Goal: Feedback & Contribution: Submit feedback/report problem

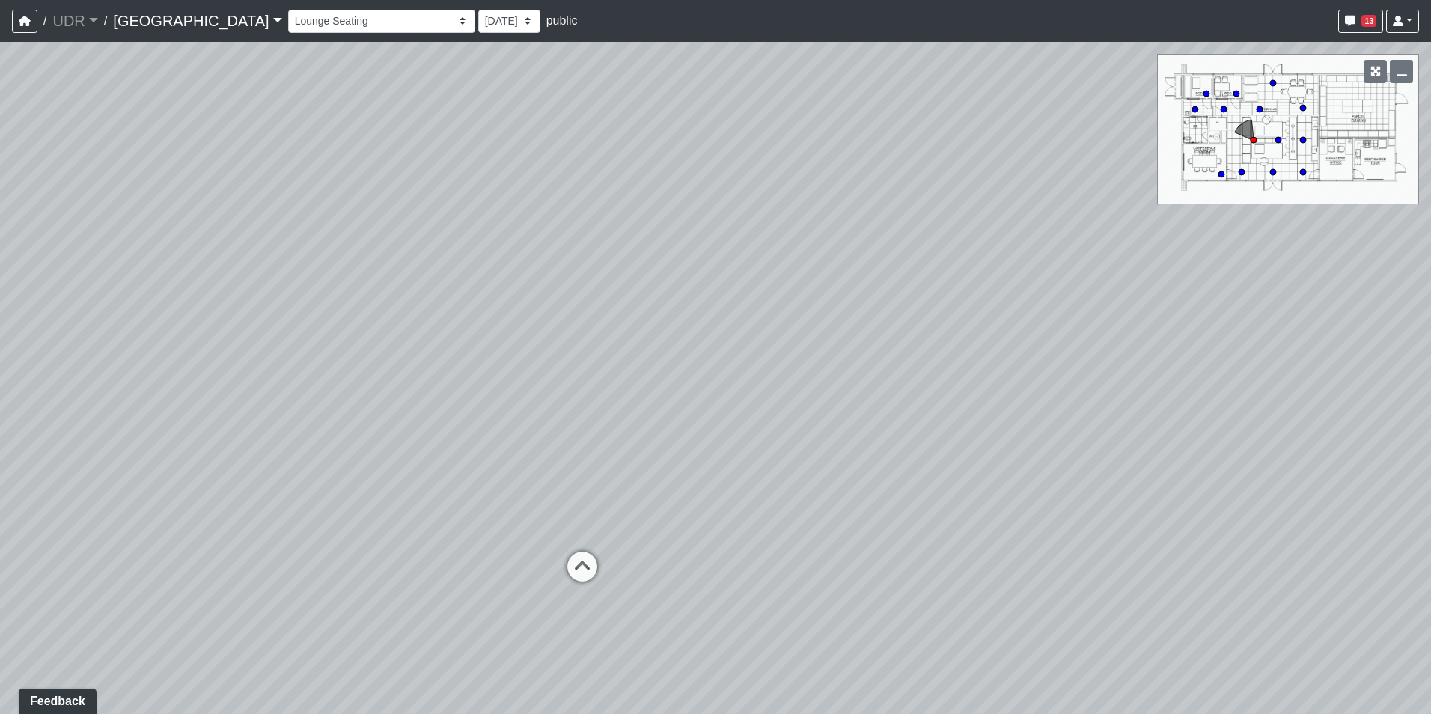
drag, startPoint x: 794, startPoint y: 262, endPoint x: 852, endPoint y: 251, distance: 58.6
click at [851, 251] on div "Loading... Conference Entry Loading... Coworking Entry Loading... Manager's Off…" at bounding box center [715, 378] width 1431 height 672
click at [363, 305] on div "Loading... Conference Entry Loading... Coworking Entry Loading... Manager's Off…" at bounding box center [715, 378] width 1431 height 672
drag, startPoint x: 694, startPoint y: 272, endPoint x: 335, endPoint y: 282, distance: 358.6
click at [358, 282] on div "Loading... Conference Entry Loading... Coworking Entry Loading... Manager's Off…" at bounding box center [715, 378] width 1431 height 672
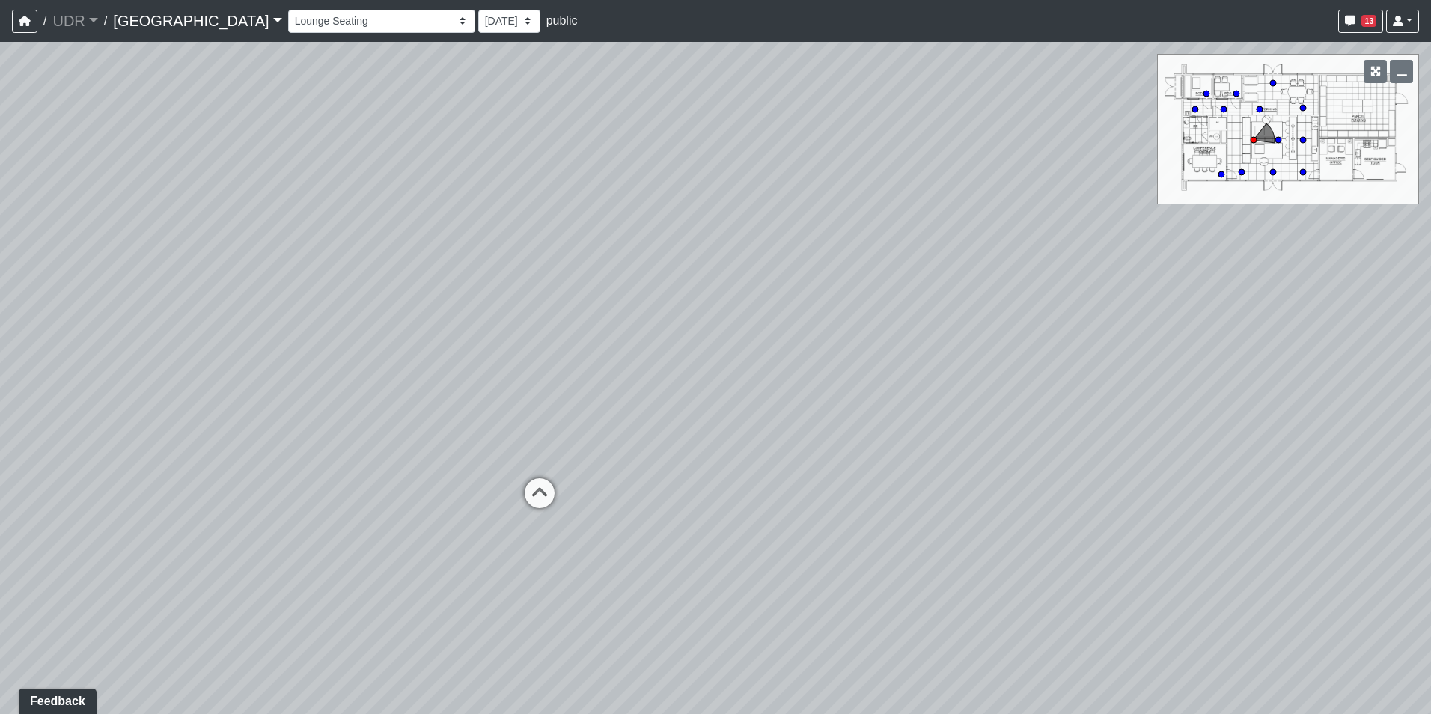
drag, startPoint x: 792, startPoint y: 283, endPoint x: 312, endPoint y: 266, distance: 480.7
click at [354, 270] on div "Loading... Conference Entry Loading... Coworking Entry Loading... Manager's Off…" at bounding box center [715, 378] width 1431 height 672
drag, startPoint x: 617, startPoint y: 272, endPoint x: 323, endPoint y: 295, distance: 294.9
click at [336, 295] on div "Loading... Conference Entry Loading... Coworking Entry Loading... Manager's Off…" at bounding box center [715, 378] width 1431 height 672
drag, startPoint x: 702, startPoint y: 284, endPoint x: 152, endPoint y: 262, distance: 550.5
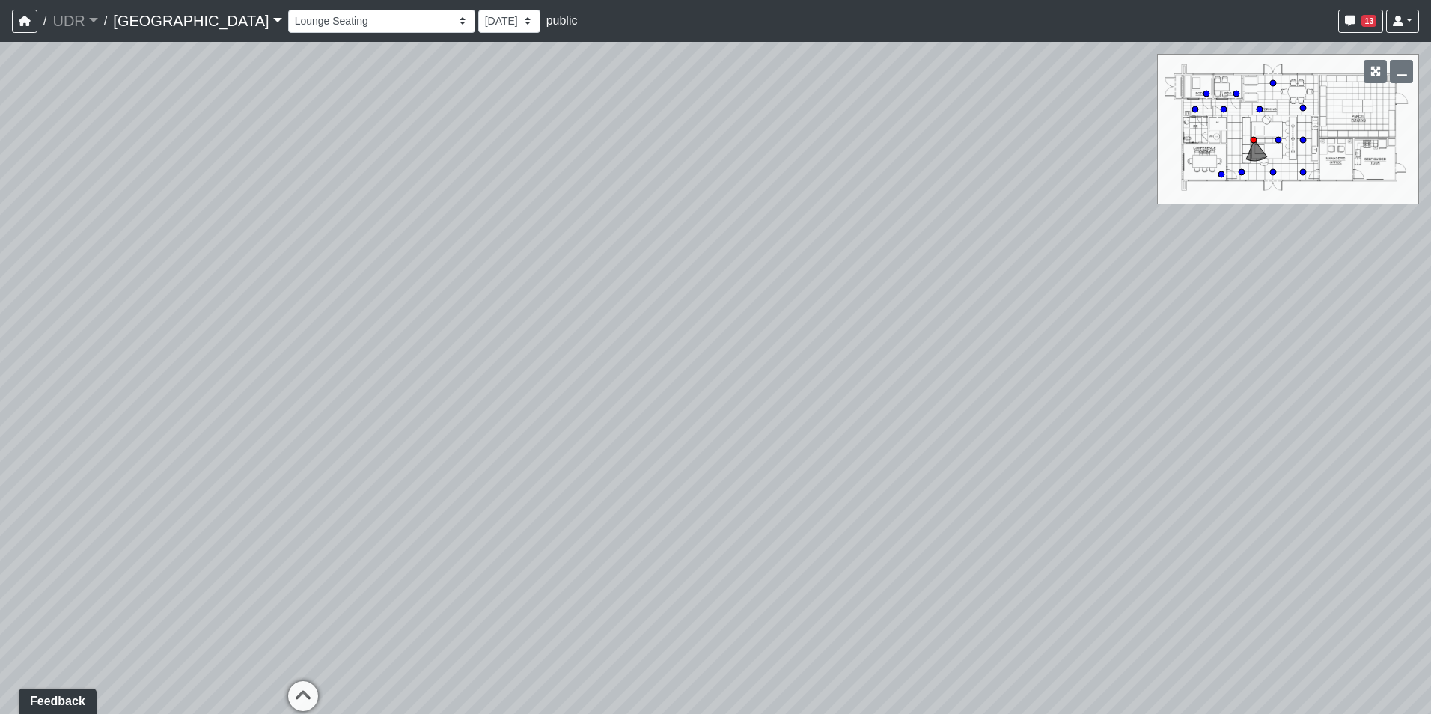
click at [207, 267] on div "Loading... Conference Entry Loading... Coworking Entry Loading... Manager's Off…" at bounding box center [715, 378] width 1431 height 672
drag, startPoint x: 254, startPoint y: 191, endPoint x: 578, endPoint y: 144, distance: 328.2
click at [578, 144] on div "Loading... Conference Entry Loading... Coworking Entry Loading... Manager's Off…" at bounding box center [715, 378] width 1431 height 672
drag, startPoint x: 378, startPoint y: 213, endPoint x: 785, endPoint y: 263, distance: 410.2
click at [809, 256] on div "Loading... Conference Entry Loading... Coworking Entry Loading... Manager's Off…" at bounding box center [715, 378] width 1431 height 672
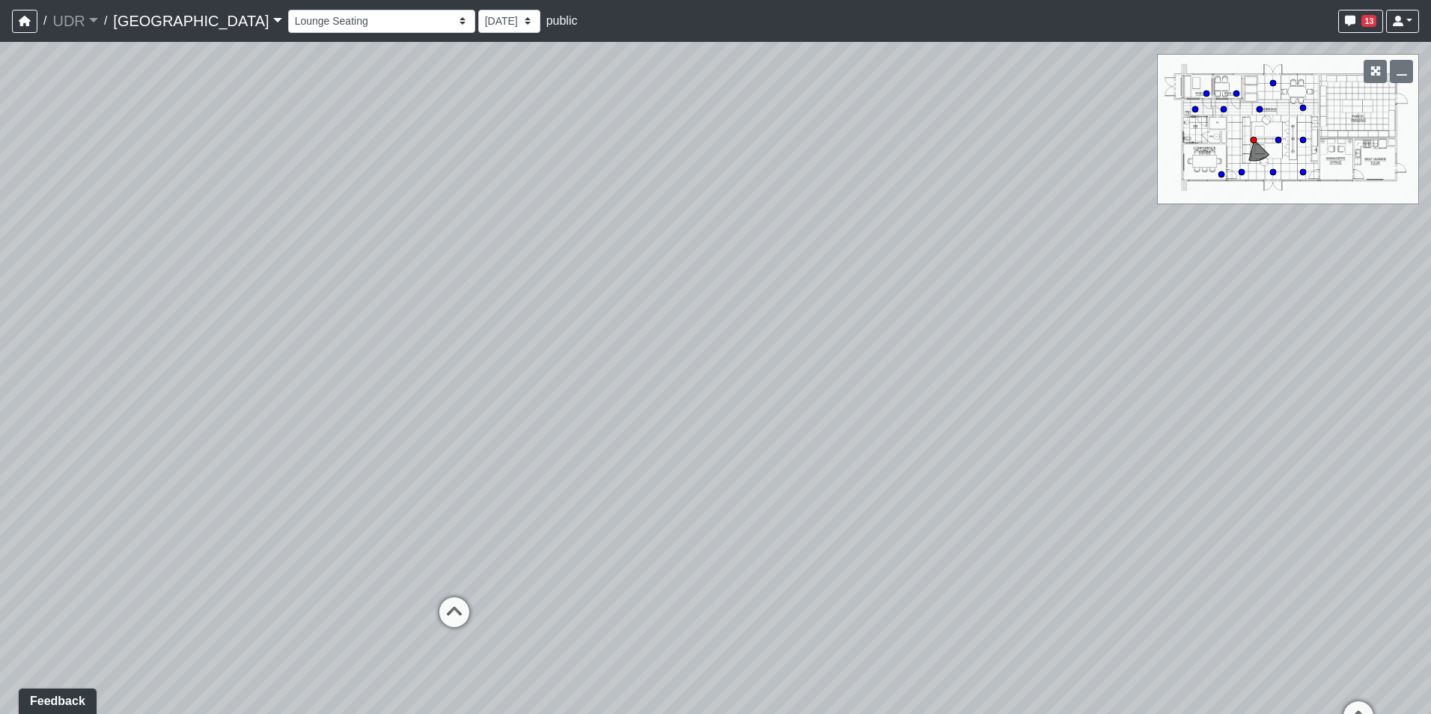
drag, startPoint x: 423, startPoint y: 290, endPoint x: 590, endPoint y: 278, distance: 167.4
click at [590, 278] on div "Loading... Conference Entry Loading... Coworking Entry Loading... Manager's Off…" at bounding box center [715, 378] width 1431 height 672
drag, startPoint x: 266, startPoint y: 311, endPoint x: 850, endPoint y: 268, distance: 585.2
click at [754, 272] on div "Loading... Conference Entry Loading... Coworking Entry Loading... Manager's Off…" at bounding box center [715, 378] width 1431 height 672
drag, startPoint x: 373, startPoint y: 302, endPoint x: 746, endPoint y: 423, distance: 392.6
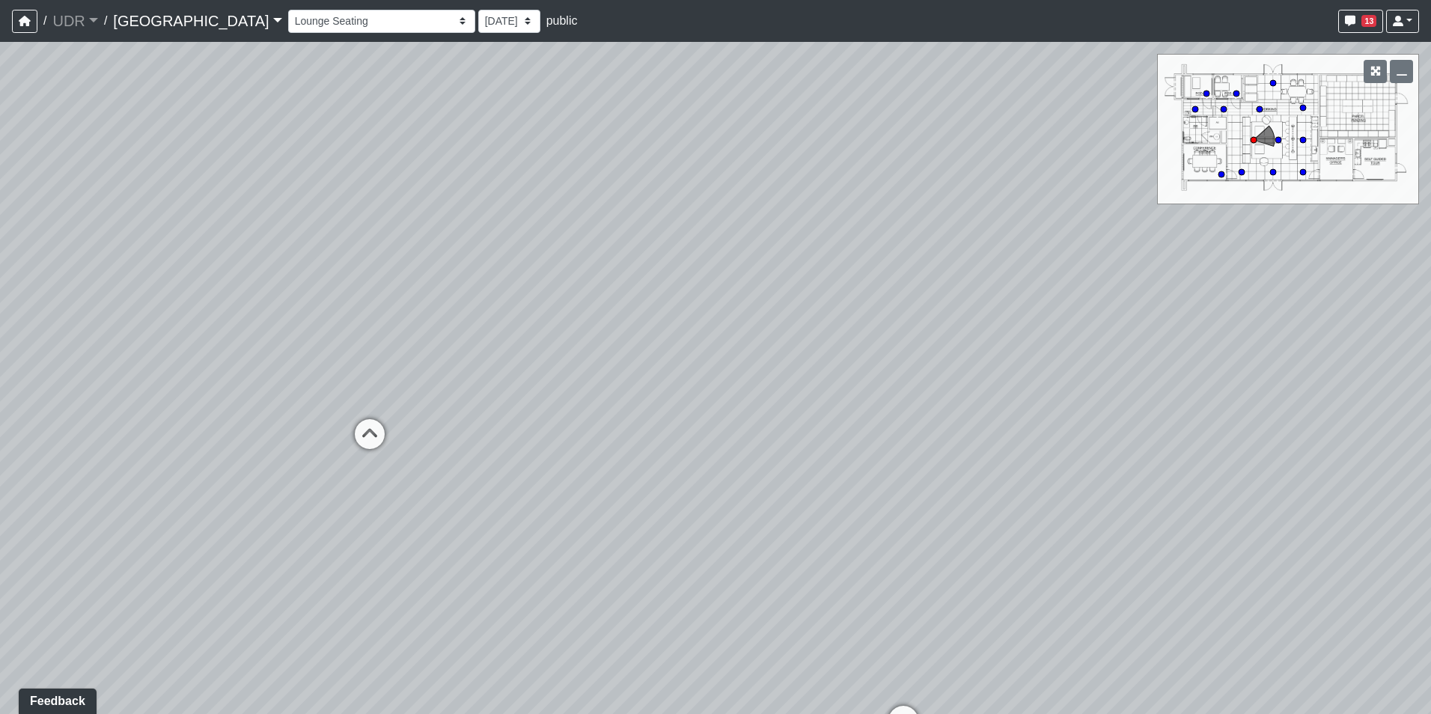
click at [749, 423] on div "Loading... Conference Entry Loading... Coworking Entry Loading... Manager's Off…" at bounding box center [715, 378] width 1431 height 672
drag, startPoint x: 400, startPoint y: 275, endPoint x: 195, endPoint y: 404, distance: 242.1
click at [196, 404] on div "Loading... Conference Entry Loading... Coworking Entry Loading... Manager's Off…" at bounding box center [715, 378] width 1431 height 672
drag, startPoint x: 562, startPoint y: 355, endPoint x: 469, endPoint y: 357, distance: 92.8
click at [469, 357] on div "Loading... Conference Entry Loading... Coworking Entry Loading... Manager's Off…" at bounding box center [715, 378] width 1431 height 672
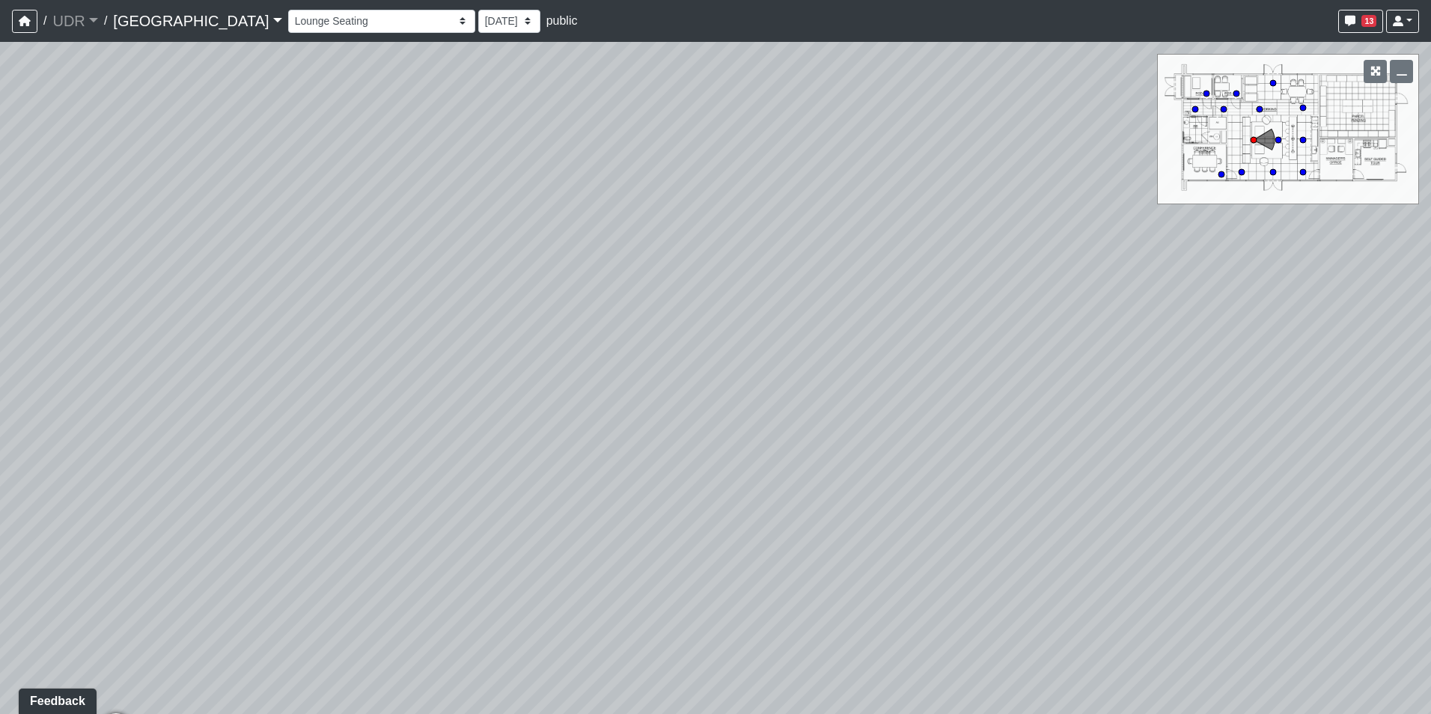
drag, startPoint x: 486, startPoint y: 344, endPoint x: 324, endPoint y: 560, distance: 270.4
click at [324, 560] on div "Loading... Conference Entry Loading... Coworking Entry Loading... Manager's Off…" at bounding box center [715, 378] width 1431 height 672
drag, startPoint x: 330, startPoint y: 441, endPoint x: 1139, endPoint y: 233, distance: 835.2
click at [1104, 242] on div "Loading... Conference Entry Loading... Coworking Entry Loading... Manager's Off…" at bounding box center [715, 378] width 1431 height 672
drag, startPoint x: 725, startPoint y: 354, endPoint x: 1073, endPoint y: 323, distance: 349.3
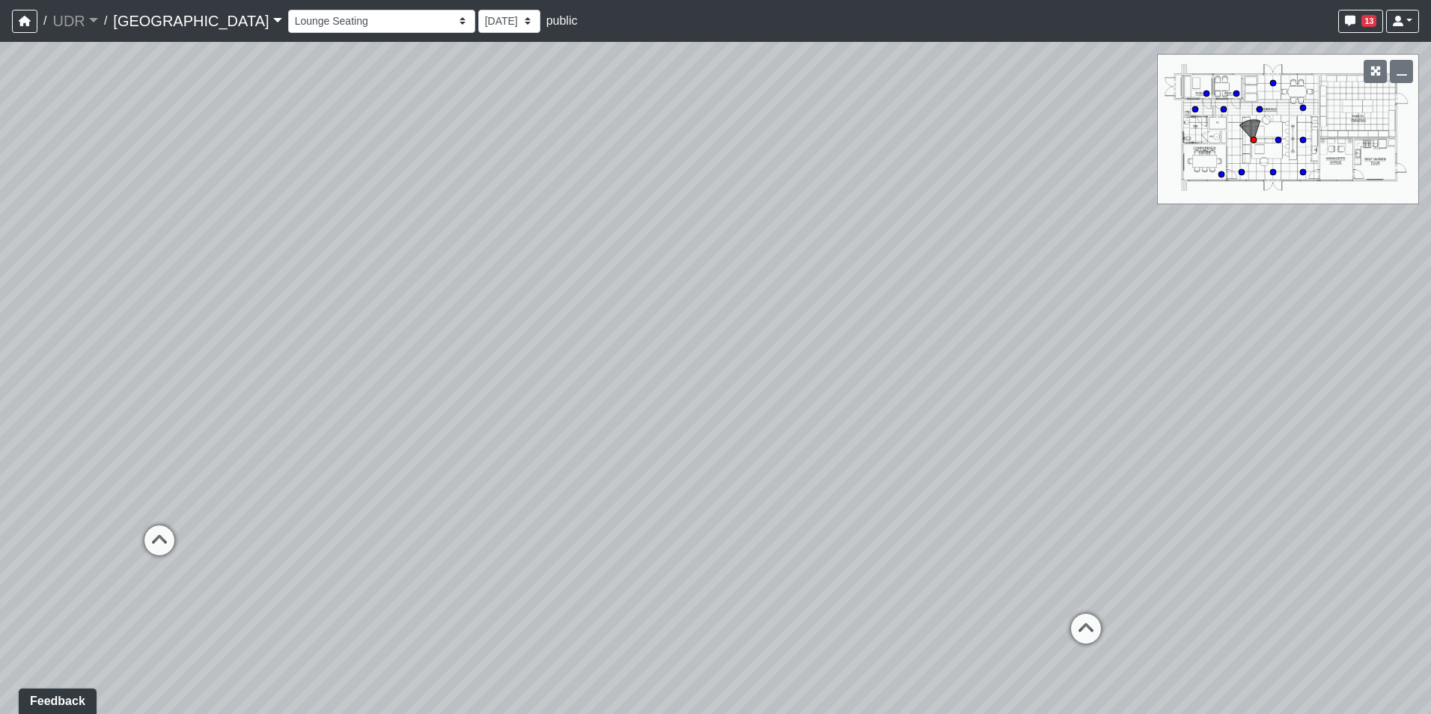
click at [1073, 323] on div "Loading... Conference Entry Loading... Coworking Entry Loading... Manager's Off…" at bounding box center [715, 378] width 1431 height 672
drag, startPoint x: 734, startPoint y: 346, endPoint x: 1085, endPoint y: 235, distance: 368.0
click at [1076, 238] on div "Loading... Conference Entry Loading... Coworking Entry Loading... Manager's Off…" at bounding box center [715, 378] width 1431 height 672
drag, startPoint x: 972, startPoint y: 264, endPoint x: 410, endPoint y: 390, distance: 575.9
click at [452, 382] on div "Loading... Conference Entry Loading... Coworking Entry Loading... Manager's Off…" at bounding box center [715, 378] width 1431 height 672
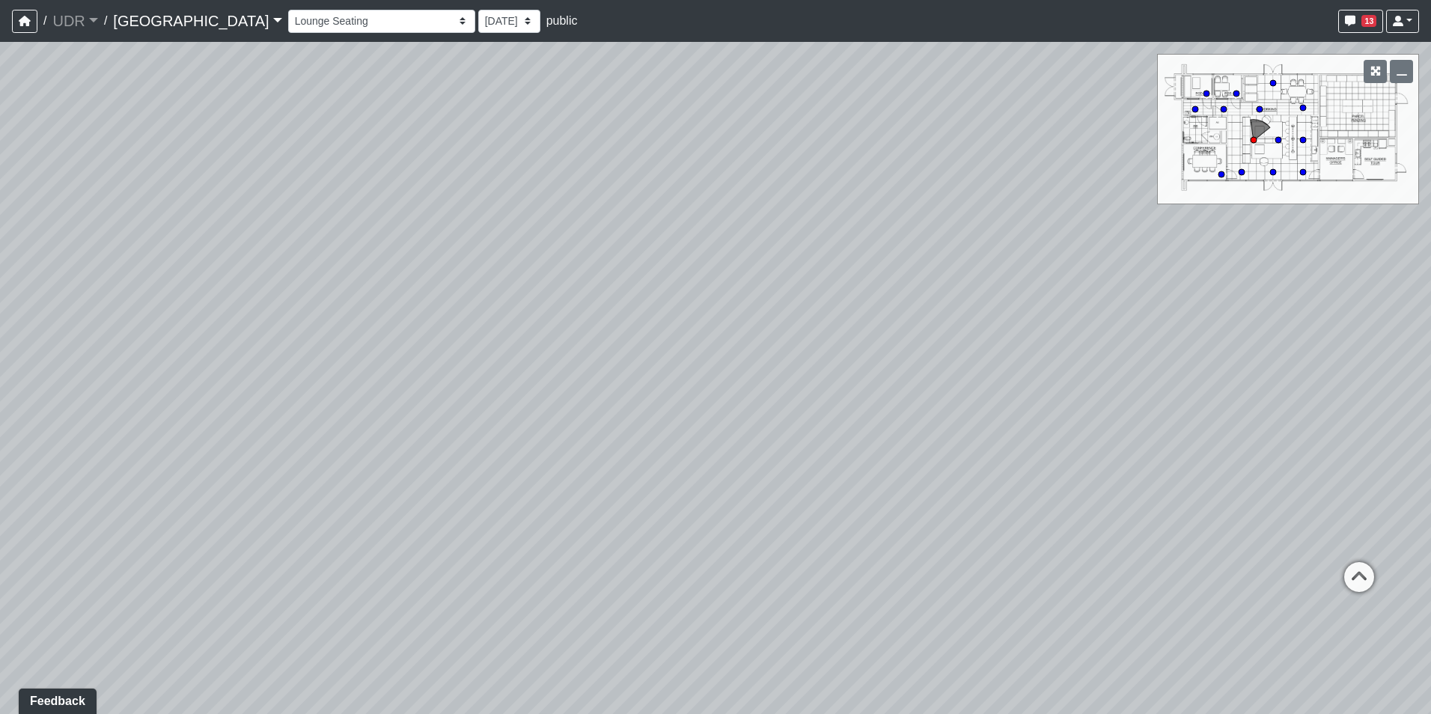
click at [288, 8] on div "Entry 1 Entry 2 Entry 3 Fireplace Seating 1 Fireplace Seating 2 Island Counter …" at bounding box center [853, 21] width 1131 height 29
drag, startPoint x: 891, startPoint y: 287, endPoint x: 538, endPoint y: 193, distance: 365.6
click at [533, 189] on div "Loading... Conference Entry Loading... Coworking Entry Loading... Manager's Off…" at bounding box center [715, 378] width 1431 height 672
click at [931, 441] on icon at bounding box center [942, 442] width 45 height 45
drag, startPoint x: 566, startPoint y: 340, endPoint x: 1171, endPoint y: 319, distance: 605.8
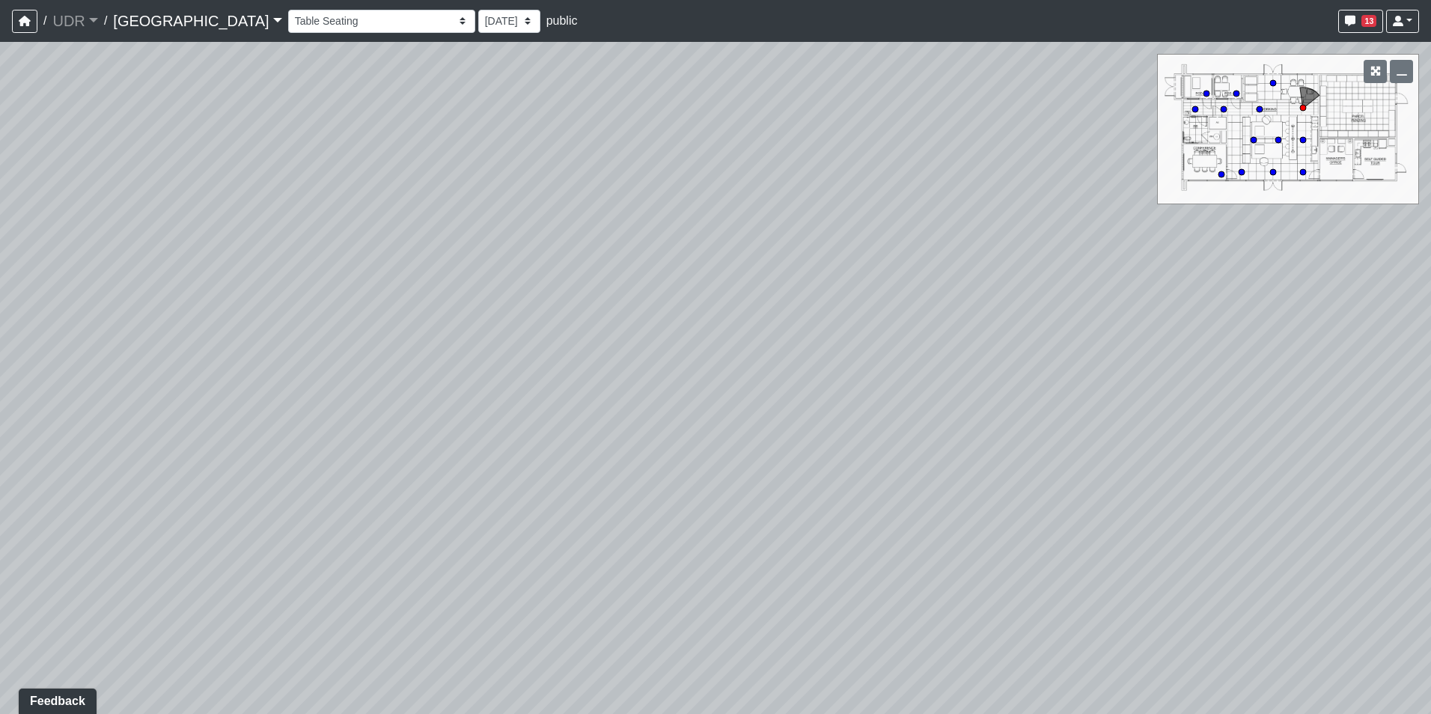
click at [1171, 319] on div "Loading... Conference Entry Loading... Coworking Entry Loading... Manager's Off…" at bounding box center [715, 378] width 1431 height 672
drag, startPoint x: 896, startPoint y: 329, endPoint x: 935, endPoint y: 391, distance: 73.7
click at [947, 390] on div "Loading... Conference Entry Loading... Coworking Entry Loading... Manager's Off…" at bounding box center [715, 378] width 1431 height 672
click at [295, 596] on icon at bounding box center [294, 606] width 45 height 45
drag, startPoint x: 784, startPoint y: 426, endPoint x: 515, endPoint y: 162, distance: 377.3
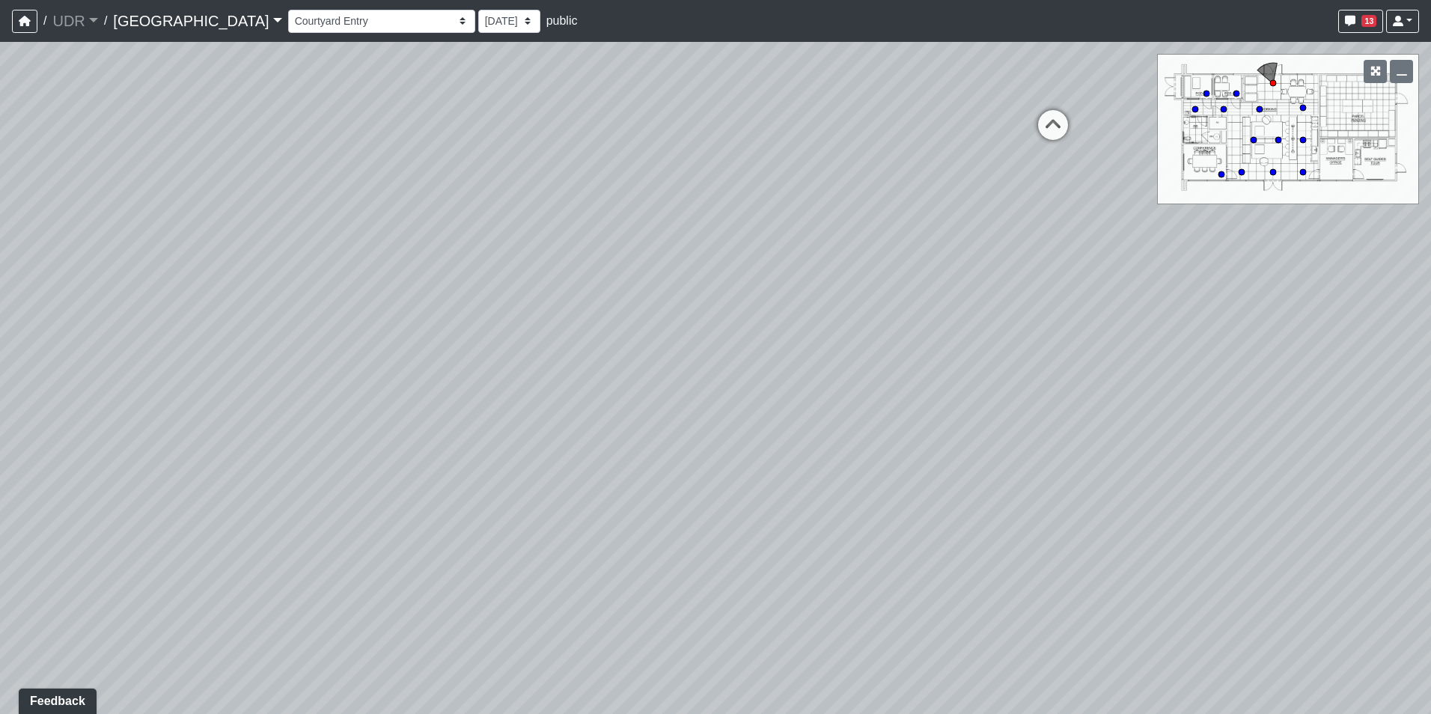
click at [516, 162] on div "Loading... Conference Entry Loading... Coworking Entry Loading... Manager's Off…" at bounding box center [715, 378] width 1431 height 672
drag, startPoint x: 849, startPoint y: 285, endPoint x: 379, endPoint y: 129, distance: 495.0
click at [397, 171] on div "Loading... Conference Entry Loading... Coworking Entry Loading... Manager's Off…" at bounding box center [715, 378] width 1431 height 672
drag, startPoint x: 439, startPoint y: 346, endPoint x: 532, endPoint y: 82, distance: 280.2
click at [528, 92] on div "Loading... Conference Entry Loading... Coworking Entry Loading... Manager's Off…" at bounding box center [715, 378] width 1431 height 672
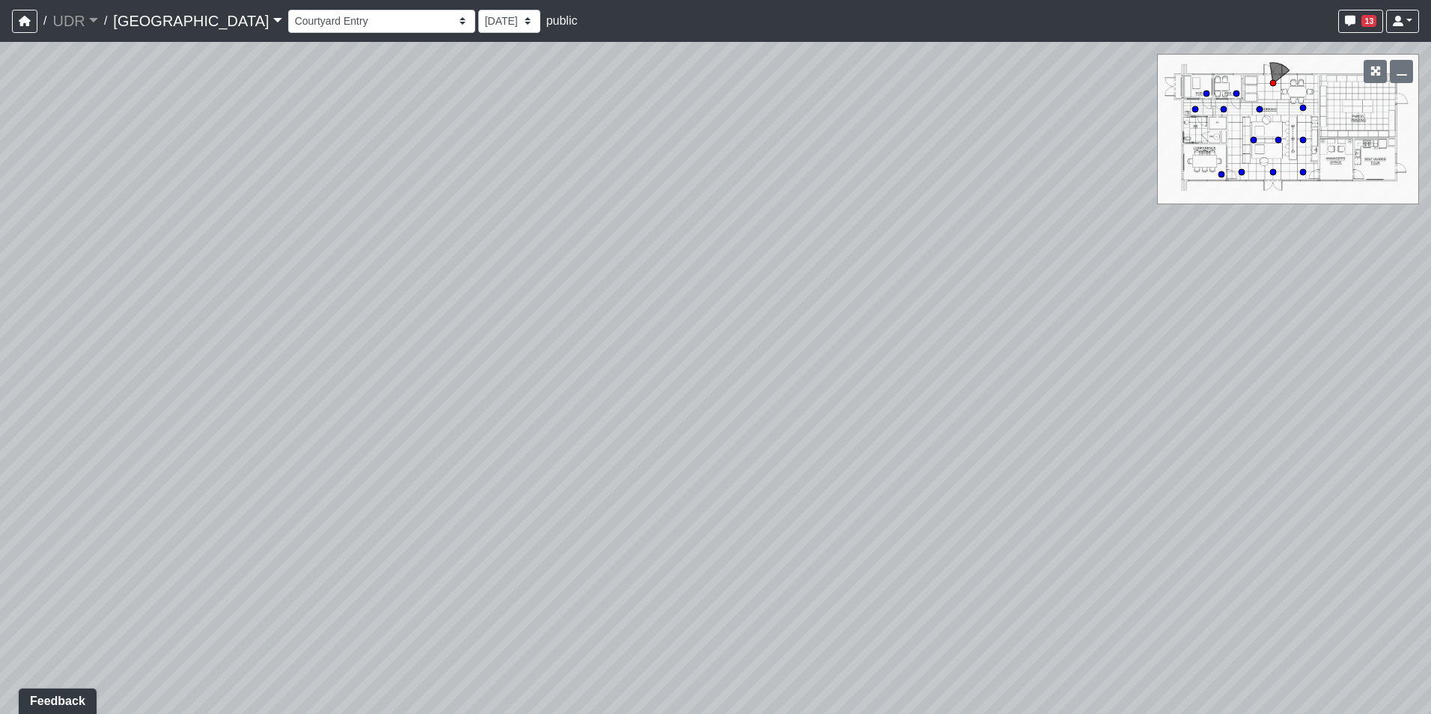
drag, startPoint x: 557, startPoint y: 175, endPoint x: 721, endPoint y: 570, distance: 427.5
click at [727, 584] on div "Loading... Conference Entry Loading... Coworking Entry Loading... Manager's Off…" at bounding box center [715, 378] width 1431 height 672
drag, startPoint x: 601, startPoint y: 310, endPoint x: 703, endPoint y: 565, distance: 274.7
click at [703, 565] on div "Loading... Conference Entry Loading... Coworking Entry Loading... Manager's Off…" at bounding box center [715, 378] width 1431 height 672
drag, startPoint x: 638, startPoint y: 355, endPoint x: 638, endPoint y: 537, distance: 181.8
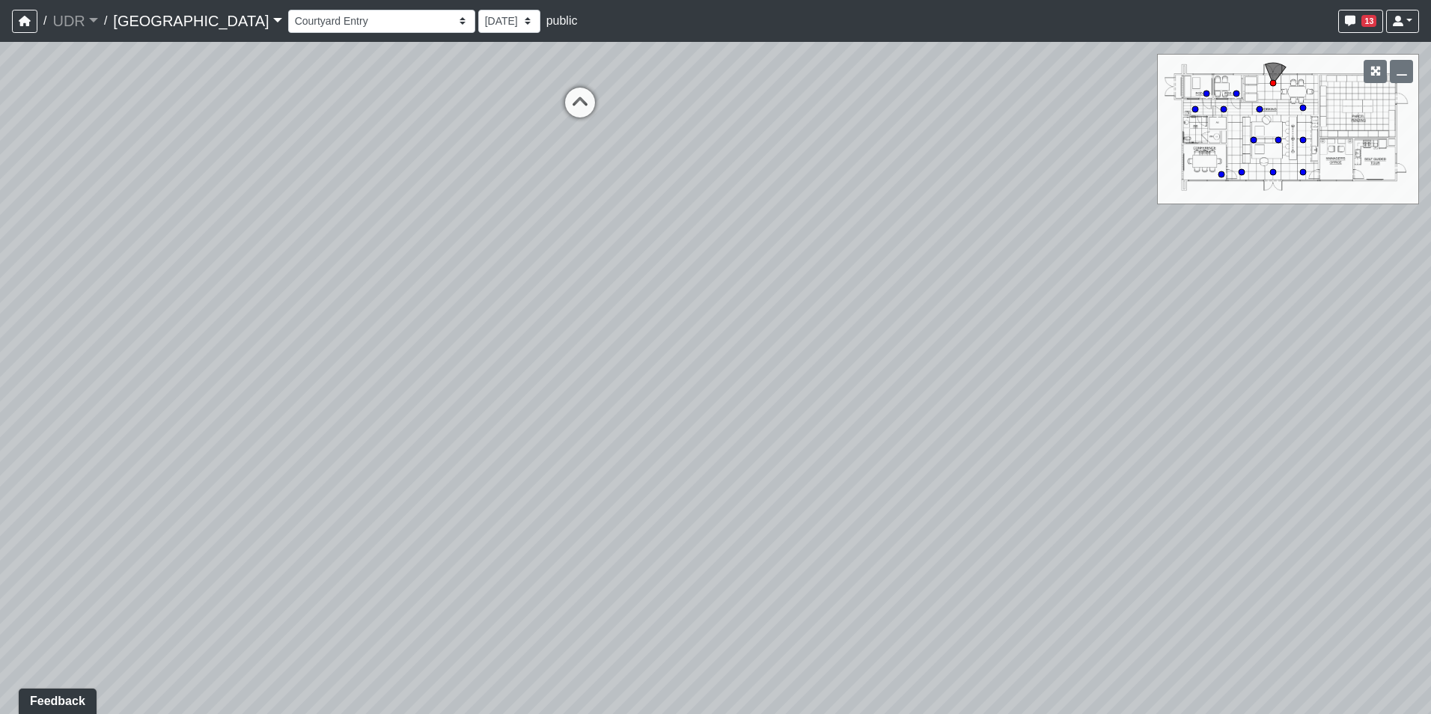
click at [644, 559] on div "Loading... Conference Entry Loading... Coworking Entry Loading... Manager's Off…" at bounding box center [715, 378] width 1431 height 672
drag, startPoint x: 598, startPoint y: 387, endPoint x: 605, endPoint y: 447, distance: 61.0
click at [604, 447] on div "Loading... Conference Entry Loading... Coworking Entry Loading... Manager's Off…" at bounding box center [715, 378] width 1431 height 672
click at [595, 274] on icon at bounding box center [600, 288] width 45 height 45
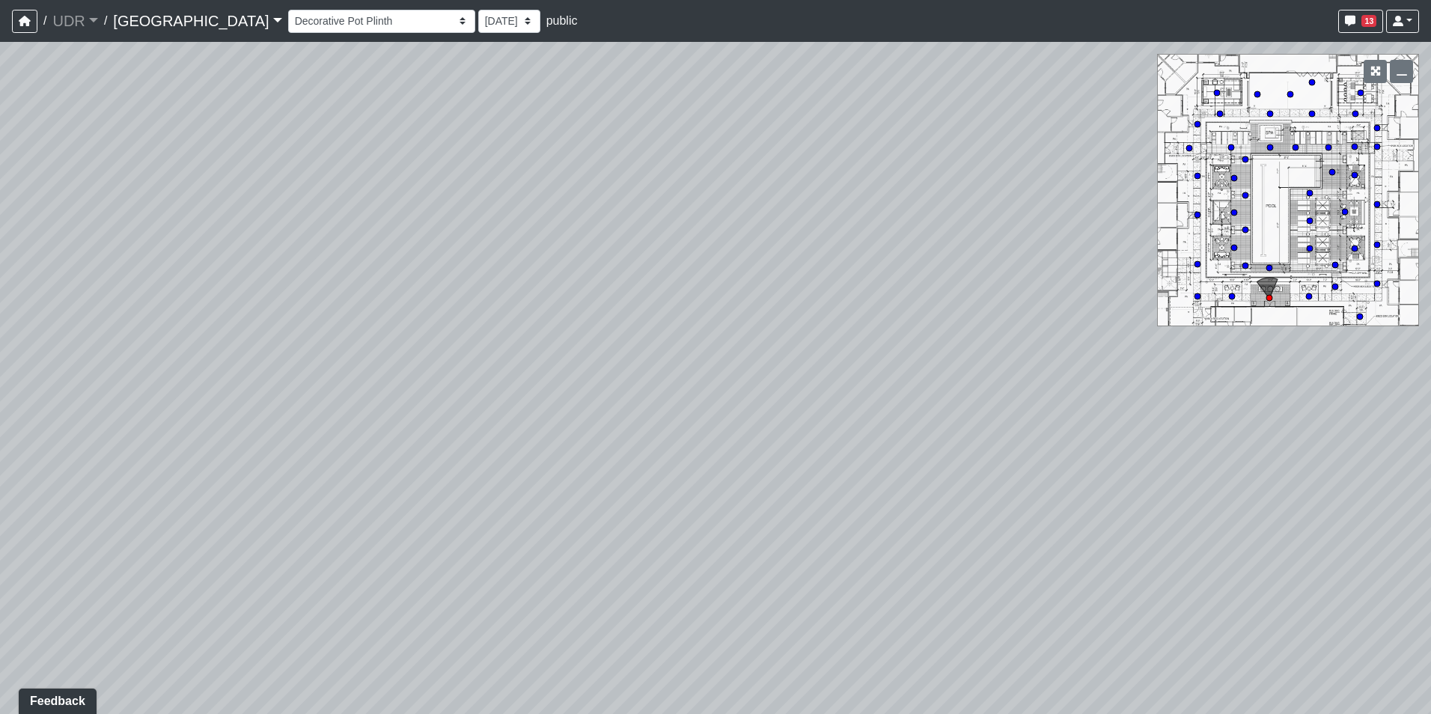
drag, startPoint x: 875, startPoint y: 240, endPoint x: 1036, endPoint y: 195, distance: 168.0
click at [1025, 186] on div "Loading... Conference Entry Loading... Coworking Entry Loading... Manager's Off…" at bounding box center [715, 378] width 1431 height 672
drag, startPoint x: 706, startPoint y: 237, endPoint x: 972, endPoint y: 198, distance: 269.3
click at [962, 199] on div "Loading... Conference Entry Loading... Coworking Entry Loading... Manager's Off…" at bounding box center [715, 378] width 1431 height 672
drag, startPoint x: 703, startPoint y: 241, endPoint x: 938, endPoint y: 314, distance: 246.1
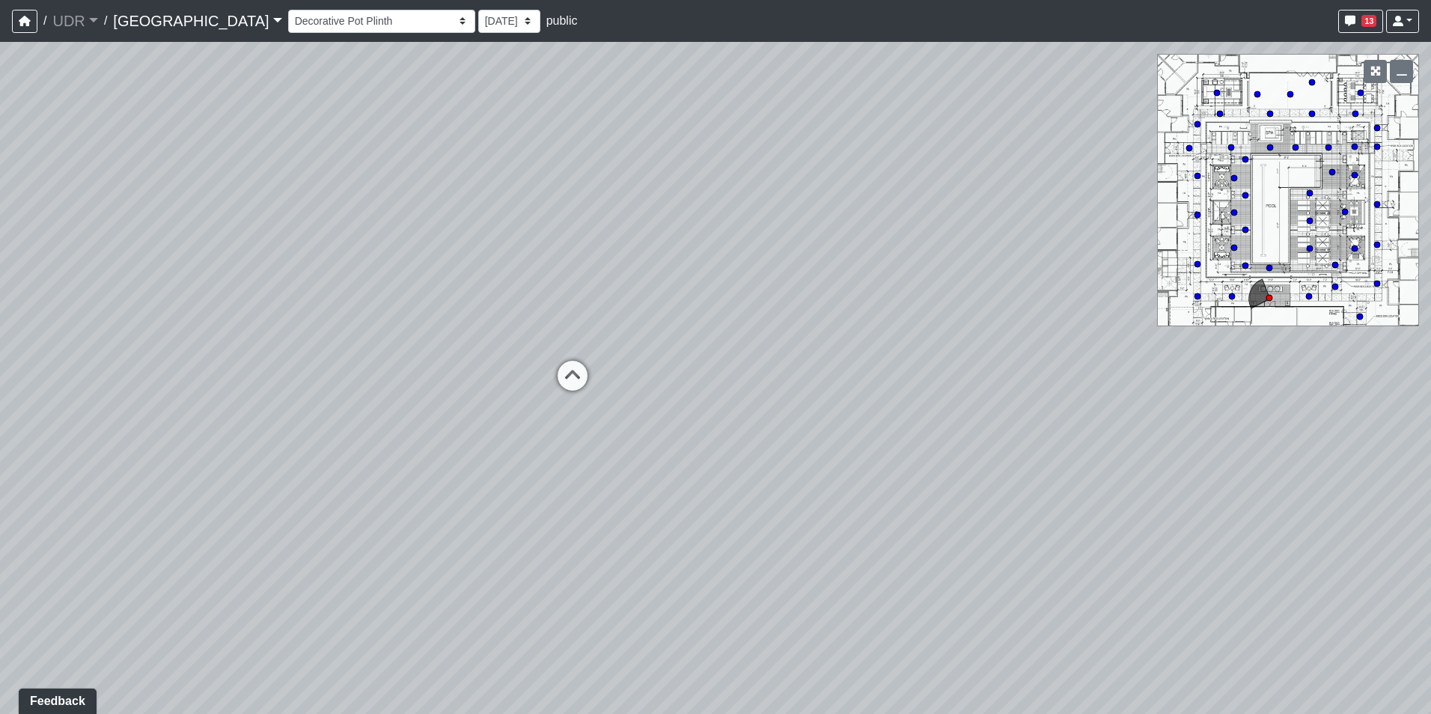
click at [938, 304] on div "Loading... Conference Entry Loading... Coworking Entry Loading... Manager's Off…" at bounding box center [715, 378] width 1431 height 672
drag
click at [822, 266] on div "Loading... Conference Entry Loading... Coworking Entry Loading... Manager's Off…" at bounding box center [715, 378] width 1431 height 672
click at [595, 400] on div "Loading... Conference Entry Loading... Coworking Entry Loading... Manager's Off…" at bounding box center [715, 378] width 1431 height 672
click at [454, 310] on div "Loading... Conference Entry Loading... Coworking Entry Loading... Manager's Off…" at bounding box center [715, 378] width 1431 height 672
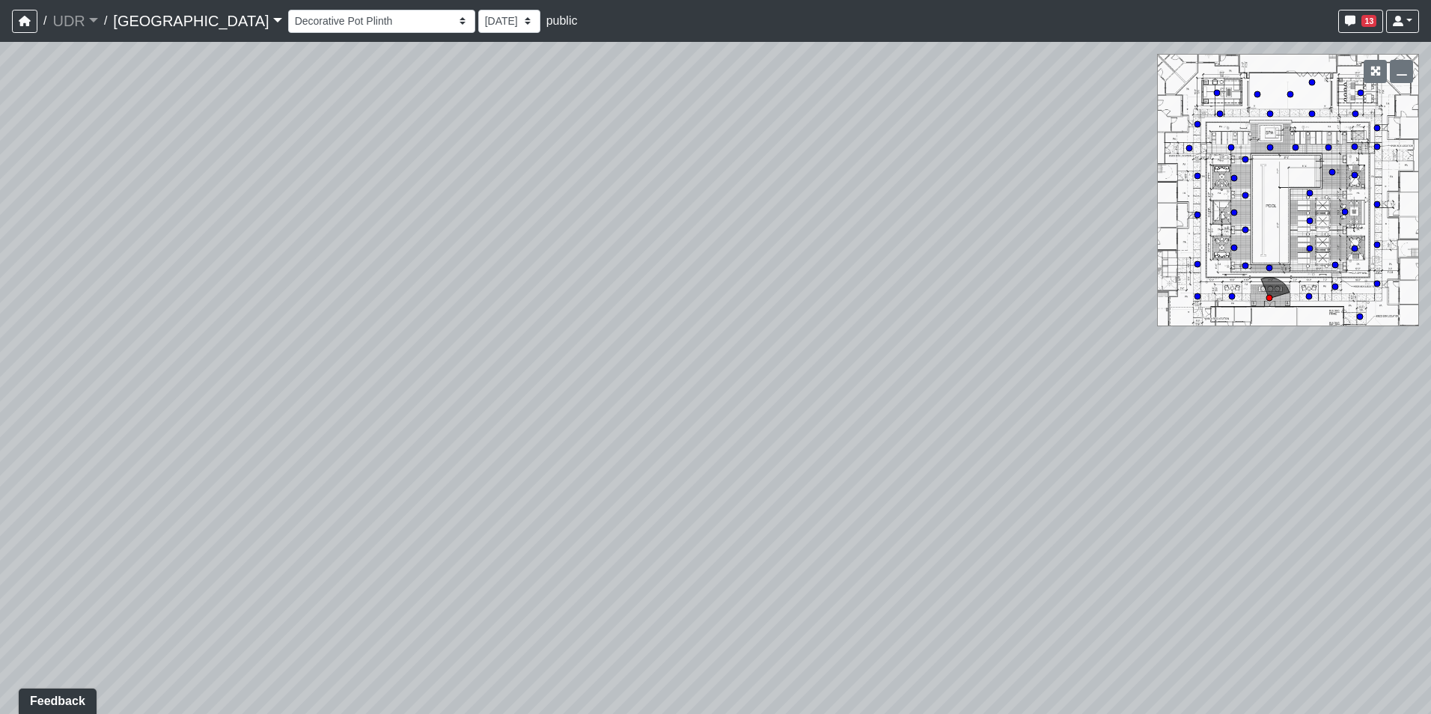
click at [97, 406] on div "Loading... Conference Entry Loading... Coworking Entry Loading... Manager's Off…" at bounding box center [715, 378] width 1431 height 672
click at [178, 336] on div "Loading... Conference Entry Loading... Coworking Entry Loading... Manager's Off…" at bounding box center [715, 378] width 1431 height 672
click at [115, 319] on div "Loading... Conference Entry Loading... Coworking Entry Loading... Manager's Off…" at bounding box center [715, 378] width 1431 height 672
click at [175, 355] on div "Loading... Conference Entry Loading... Coworking Entry Loading... Manager's Off…" at bounding box center [715, 378] width 1431 height 672
click at [616, 278] on div "Loading... Conference Entry Loading... Coworking Entry Loading... Manager's Off…" at bounding box center [715, 378] width 1431 height 672
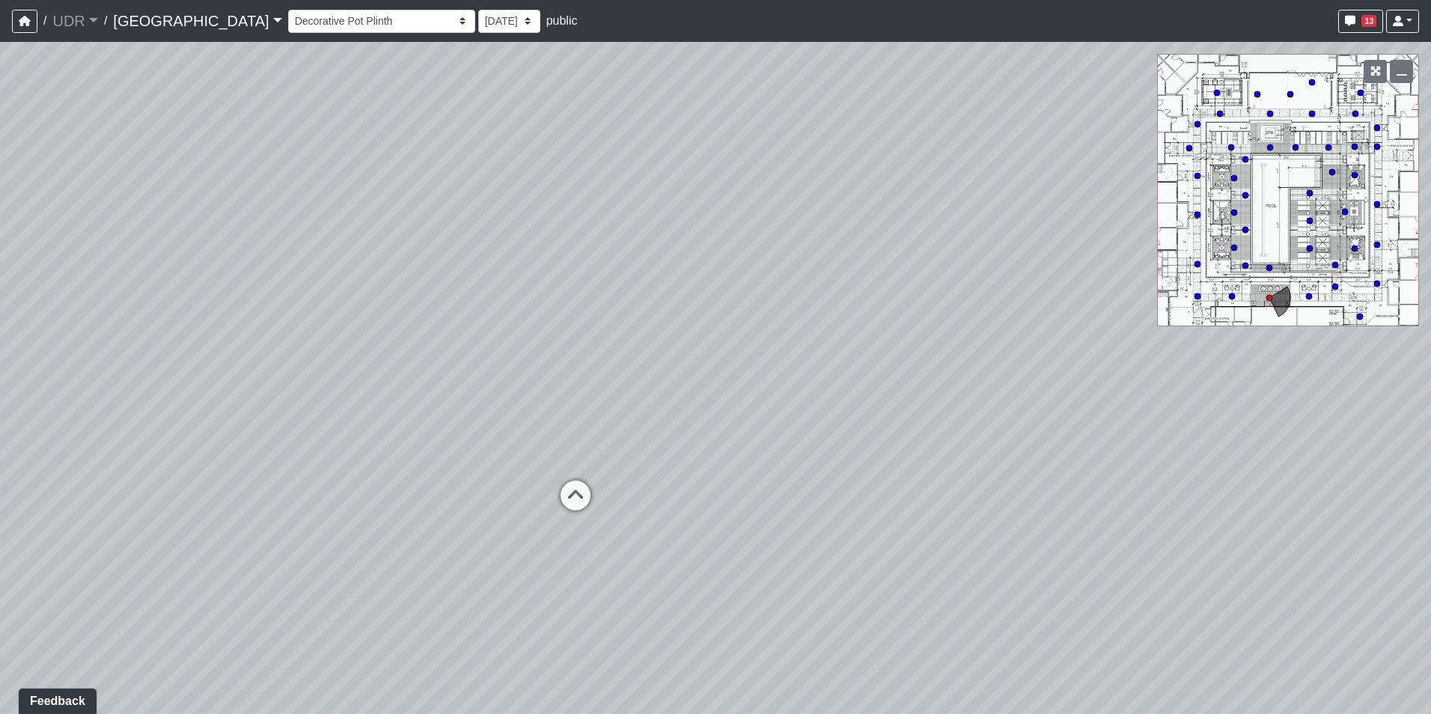
click at [832, 254] on div "Loading... Conference Entry Loading... Coworking Entry Loading... Manager's Off…" at bounding box center [715, 378] width 1431 height 672
click at [288, 17] on select "Entry 1 Entry 2 Entry 3 Fireplace Seating 1 Fireplace Seating 2 Island Counter …" at bounding box center [381, 21] width 187 height 23
click at [288, 10] on select "Entry 1 Entry 2 Entry 3 Fireplace Seating 1 Fireplace Seating 2 Island Counter …" at bounding box center [381, 21] width 187 height 23
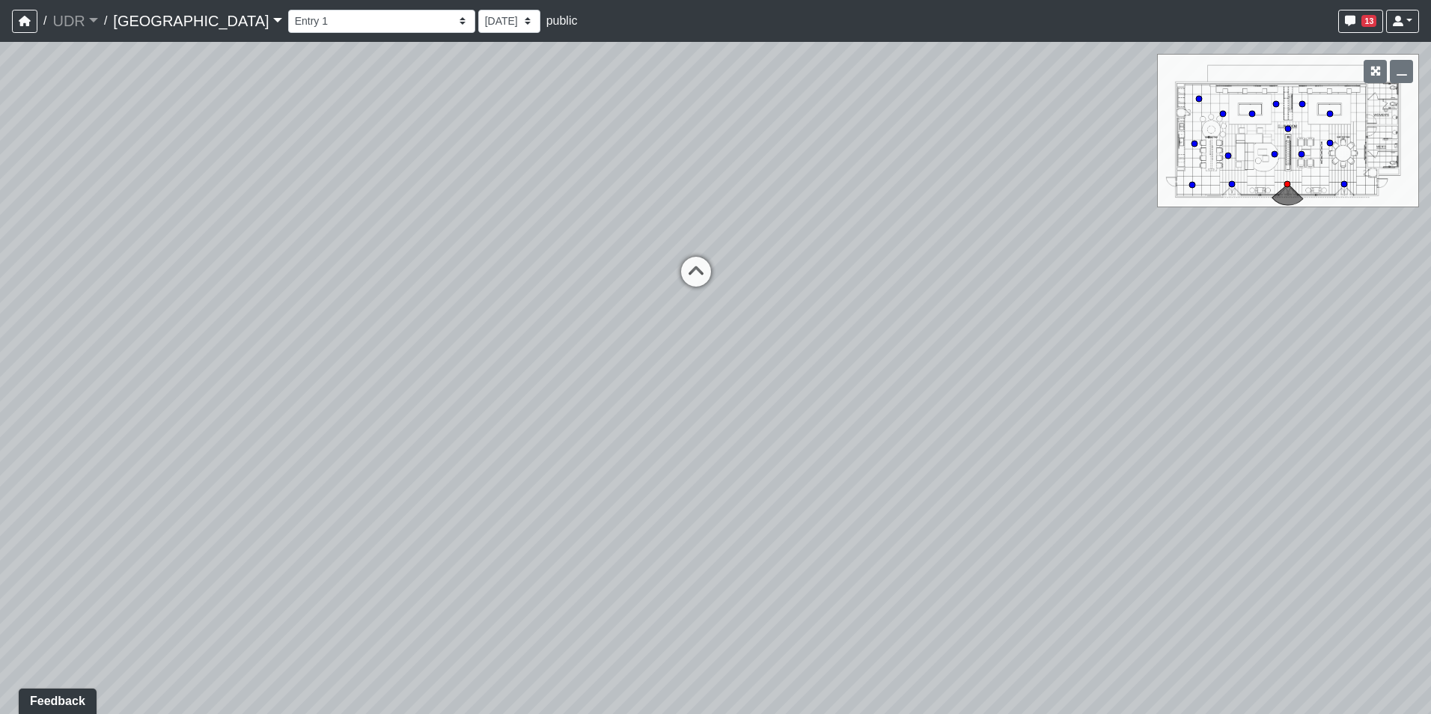
click at [627, 210] on div "Loading... Conference Entry Loading... Coworking Entry Loading... Manager's Off…" at bounding box center [715, 378] width 1431 height 672
click at [177, 308] on div "Loading... Conference Entry Loading... Coworking Entry Loading... Manager's Off…" at bounding box center [715, 378] width 1431 height 672
click at [764, 292] on div "Loading... Conference Entry Loading... Coworking Entry Loading... Manager's Off…" at bounding box center [715, 378] width 1431 height 672
click at [510, 379] on div "Loading... Conference Entry Loading... Coworking Entry Loading... Manager's Off…" at bounding box center [715, 378] width 1431 height 672
click at [531, 379] on icon at bounding box center [541, 383] width 45 height 45
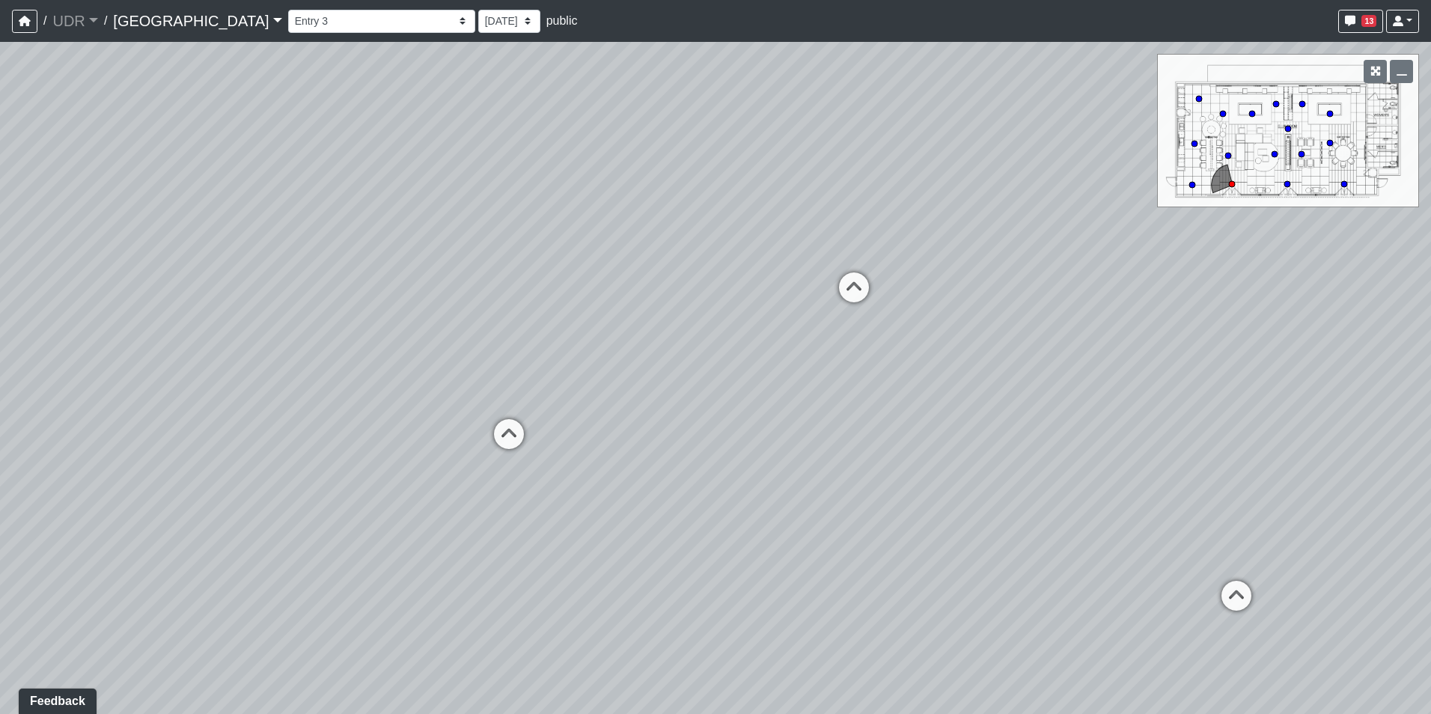
click at [329, 433] on div "Loading... Conference Entry Loading... Coworking Entry Loading... Manager's Off…" at bounding box center [715, 378] width 1431 height 672
click at [138, 440] on div "Loading... Conference Entry Loading... Coworking Entry Loading... Manager's Off…" at bounding box center [715, 378] width 1431 height 672
click at [1083, 240] on div "Loading... Conference Entry Loading... Coworking Entry Loading... Manager's Off…" at bounding box center [715, 378] width 1431 height 672
click at [998, 299] on div "Loading... Conference Entry Loading... Coworking Entry Loading... Manager's Off…" at bounding box center [715, 378] width 1431 height 672
click at [404, 343] on div "Loading... Conference Entry Loading... Coworking Entry Loading... Manager's Off…" at bounding box center [715, 378] width 1431 height 672
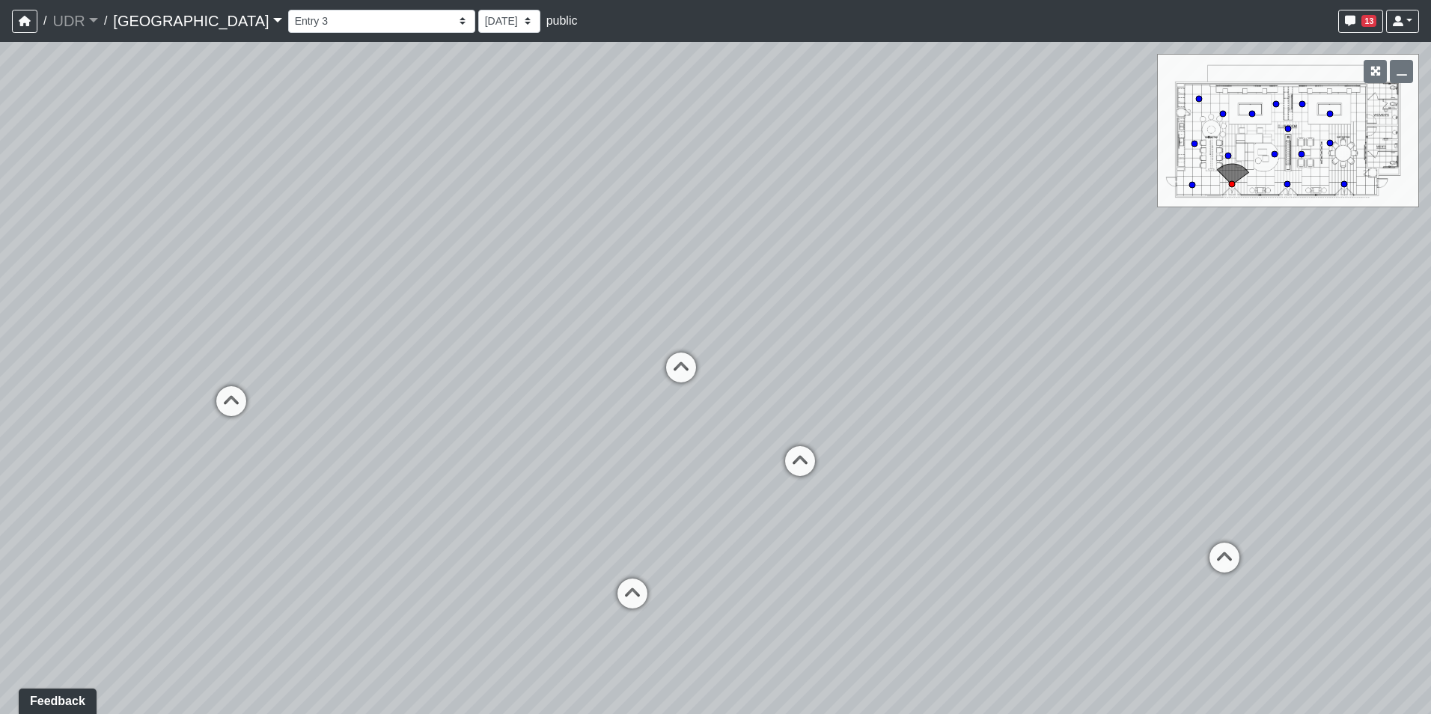
click at [311, 343] on div "Loading... Conference Entry Loading... Coworking Entry Loading... Manager's Off…" at bounding box center [715, 378] width 1431 height 672
click at [693, 358] on div "Loading... Conference Entry Loading... Coworking Entry Loading... Manager's Off…" at bounding box center [715, 378] width 1431 height 672
drag, startPoint x: 208, startPoint y: 278, endPoint x: 425, endPoint y: 320, distance: 220.9
click at [425, 320] on div "Loading... Conference Entry Loading... Coworking Entry Loading... Manager's Off…" at bounding box center [715, 378] width 1431 height 672
drag, startPoint x: 1097, startPoint y: 332, endPoint x: 1137, endPoint y: 332, distance: 39.7
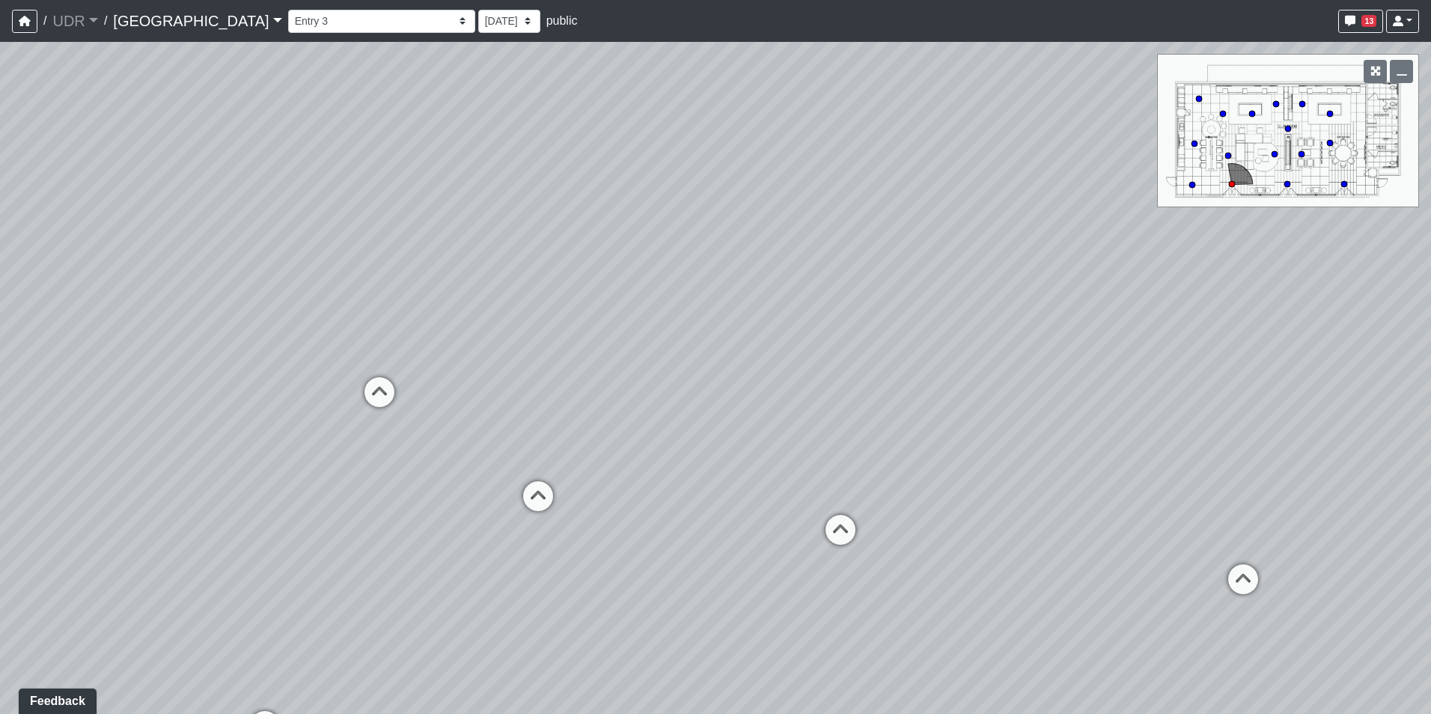
click at [1137, 332] on div "Loading... Conference Entry Loading... Coworking Entry Loading... Manager's Off…" at bounding box center [715, 378] width 1431 height 672
drag, startPoint x: 702, startPoint y: 354, endPoint x: 697, endPoint y: 335, distance: 19.4
click at [697, 335] on div "Loading... Conference Entry Loading... Coworking Entry Loading... Manager's Off…" at bounding box center [715, 378] width 1431 height 672
drag, startPoint x: 949, startPoint y: 331, endPoint x: 574, endPoint y: 329, distance: 374.9
click at [574, 329] on div "Loading... Conference Entry Loading... Coworking Entry Loading... Manager's Off…" at bounding box center [715, 378] width 1431 height 672
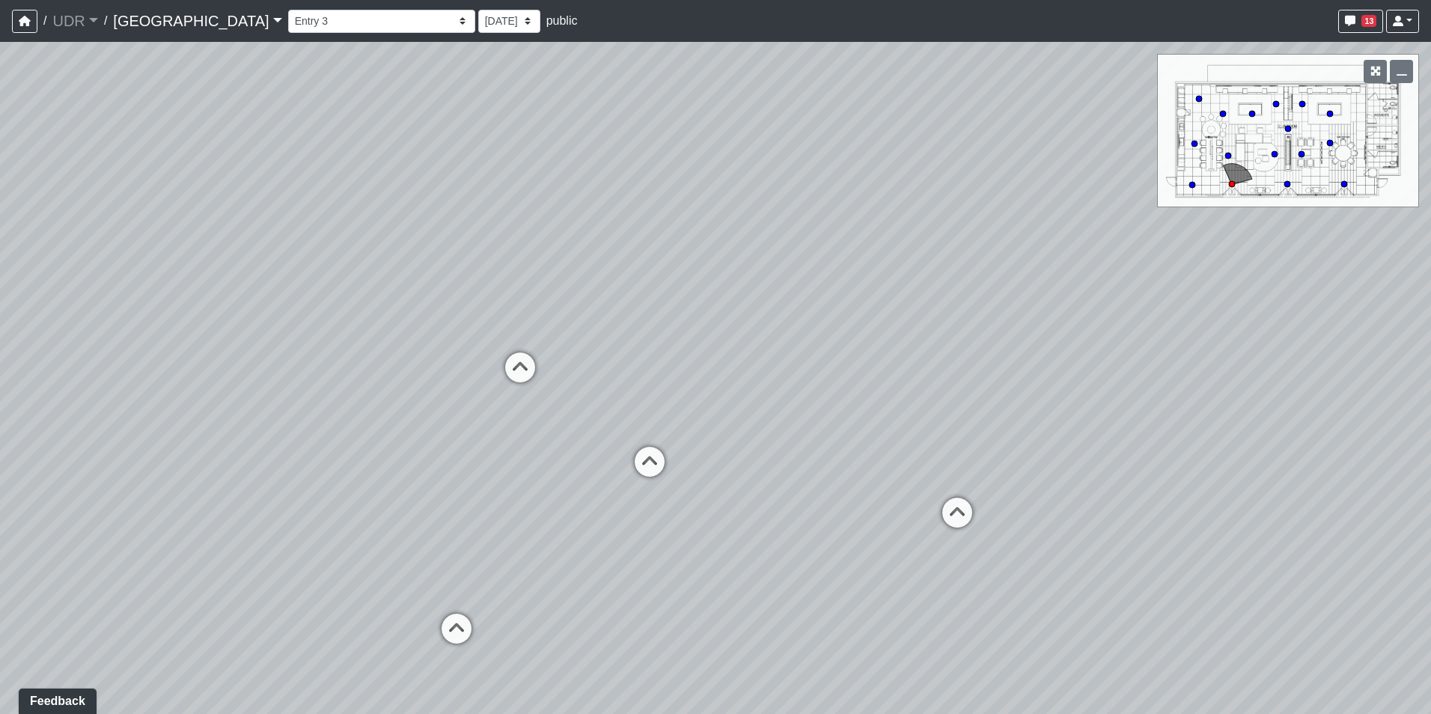
drag, startPoint x: 661, startPoint y: 321, endPoint x: 605, endPoint y: 321, distance: 55.4
click at [605, 321] on div "Loading... Conference Entry Loading... Coworking Entry Loading... Manager's Off…" at bounding box center [715, 378] width 1431 height 672
drag, startPoint x: 527, startPoint y: 317, endPoint x: 261, endPoint y: 287, distance: 267.3
click at [272, 288] on div "Loading... Conference Entry Loading... Coworking Entry Loading... Manager's Off…" at bounding box center [715, 378] width 1431 height 672
click at [873, 451] on icon at bounding box center [880, 463] width 45 height 45
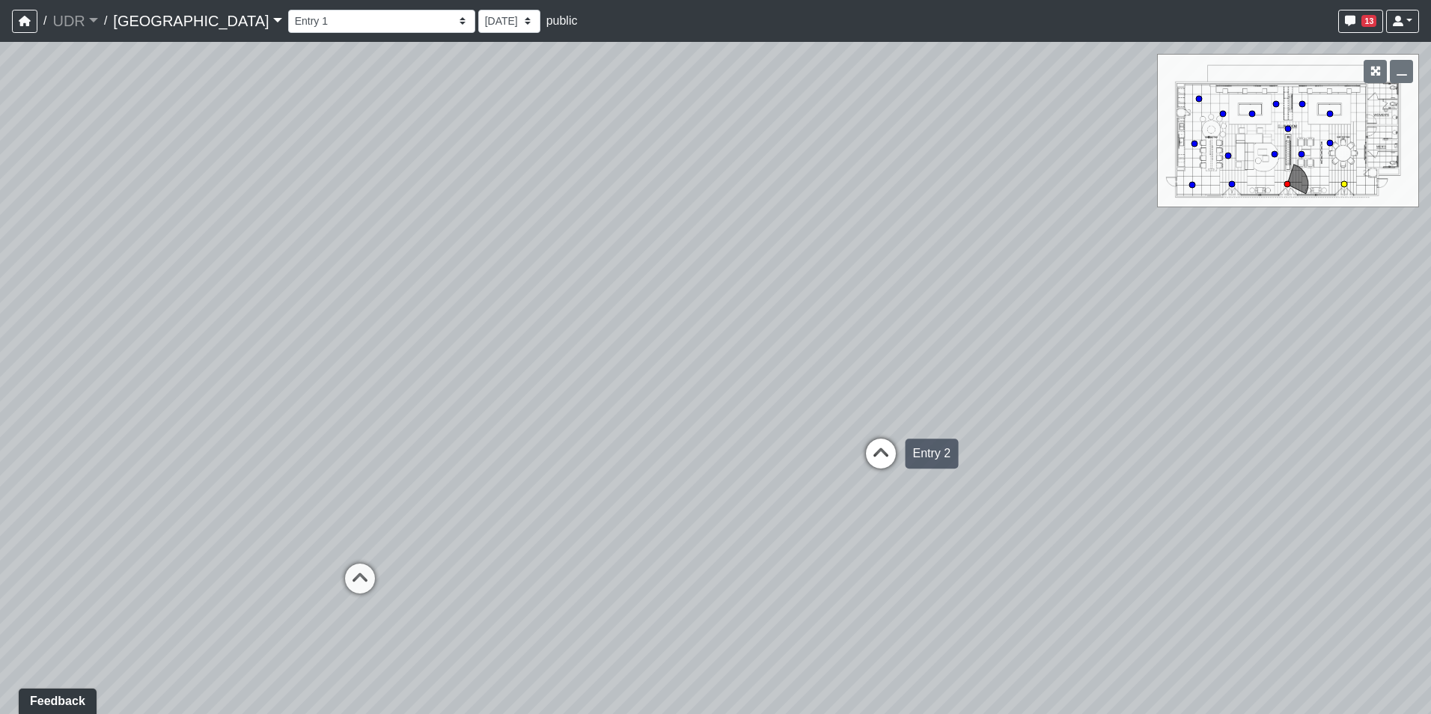
click at [873, 448] on icon at bounding box center [880, 461] width 45 height 45
drag, startPoint x: 411, startPoint y: 333, endPoint x: 836, endPoint y: 358, distance: 425.8
click at [948, 387] on div "Loading... Conference Entry Loading... Coworking Entry Loading... Manager's Off…" at bounding box center [715, 378] width 1431 height 672
drag, startPoint x: 665, startPoint y: 275, endPoint x: 769, endPoint y: 316, distance: 111.2
click at [769, 316] on div "Loading... Conference Entry Loading... Coworking Entry Loading... Manager's Off…" at bounding box center [715, 378] width 1431 height 672
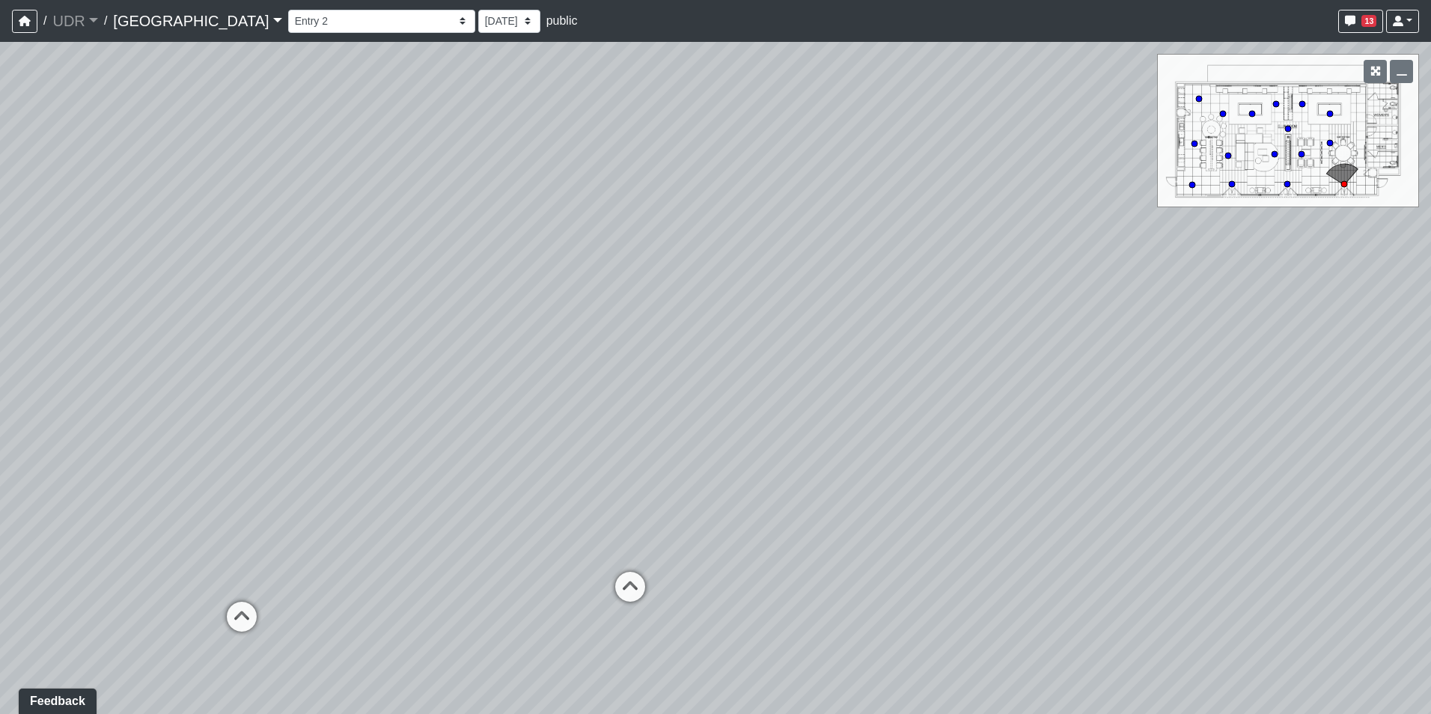
drag, startPoint x: 725, startPoint y: 311, endPoint x: 987, endPoint y: 292, distance: 262.6
click at [987, 292] on div "Loading... Conference Entry Loading... Coworking Entry Loading... Manager's Off…" at bounding box center [715, 378] width 1431 height 672
drag, startPoint x: 897, startPoint y: 331, endPoint x: 828, endPoint y: 212, distance: 137.5
click at [828, 212] on div "Loading... Conference Entry Loading... Coworking Entry Loading... Manager's Off…" at bounding box center [715, 378] width 1431 height 672
drag, startPoint x: 538, startPoint y: 362, endPoint x: 887, endPoint y: 352, distance: 349.6
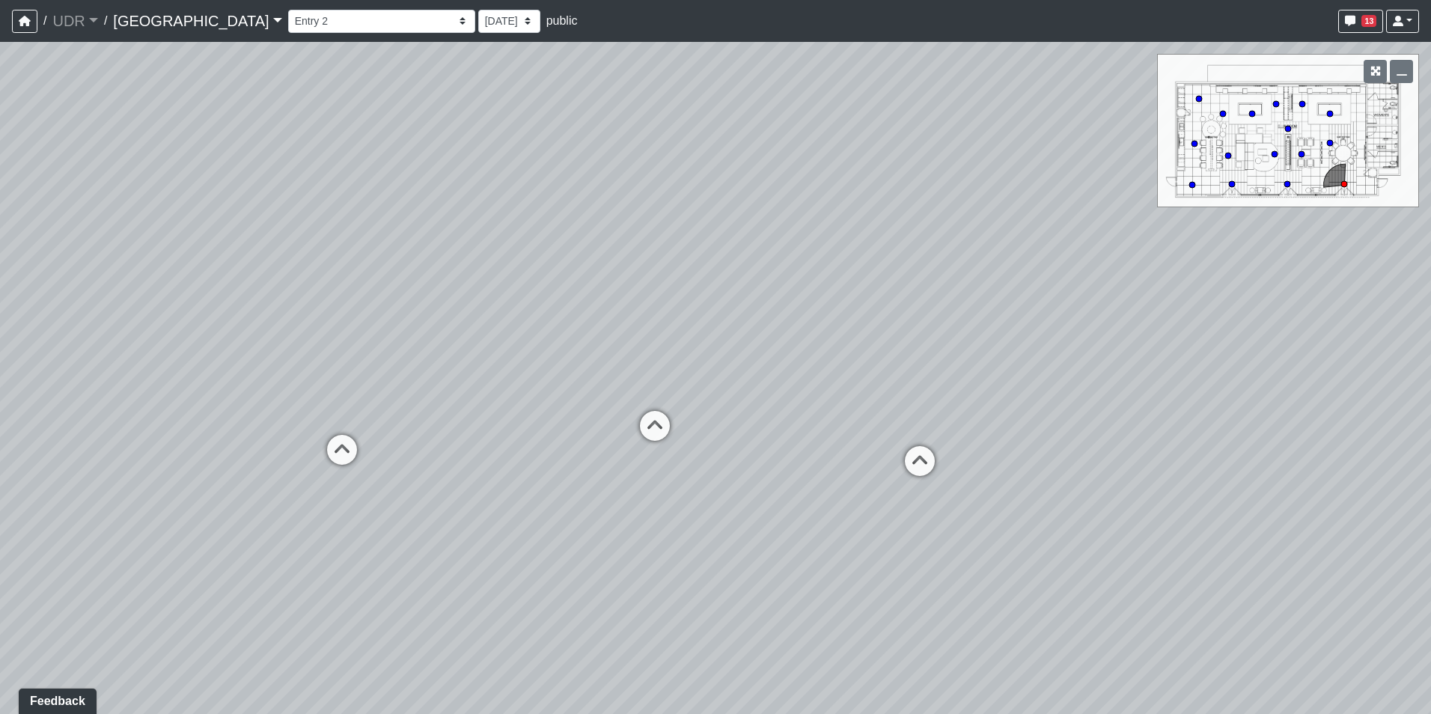
click at [957, 343] on div "Loading... Conference Entry Loading... Coworking Entry Loading... Manager's Off…" at bounding box center [715, 378] width 1431 height 672
click at [546, 401] on icon at bounding box center [550, 409] width 45 height 45
click at [724, 381] on icon at bounding box center [737, 388] width 45 height 45
drag, startPoint x: 834, startPoint y: 381, endPoint x: 651, endPoint y: 328, distance: 190.2
click at [652, 329] on div "Loading... Conference Entry Loading... Coworking Entry Loading... Manager's Off…" at bounding box center [715, 378] width 1431 height 672
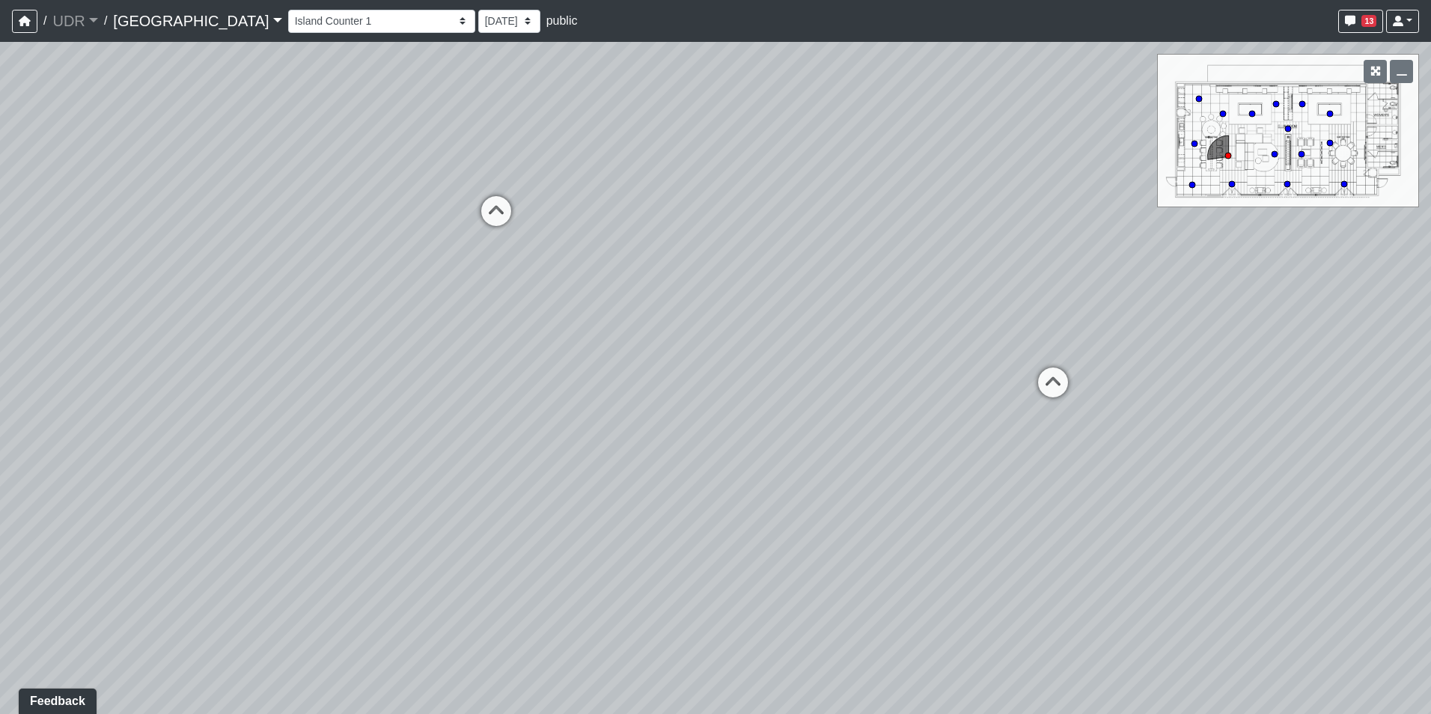
drag, startPoint x: 775, startPoint y: 465, endPoint x: 483, endPoint y: 284, distance: 343.9
click at [495, 293] on div "Loading... Conference Entry Loading... Coworking Entry Loading... Manager's Off…" at bounding box center [715, 378] width 1431 height 672
drag, startPoint x: 870, startPoint y: 339, endPoint x: 864, endPoint y: 394, distance: 55.8
click at [876, 394] on div "Loading... Conference Entry Loading... Coworking Entry Loading... Manager's Off…" at bounding box center [715, 378] width 1431 height 672
drag, startPoint x: 540, startPoint y: 551, endPoint x: 708, endPoint y: 181, distance: 405.9
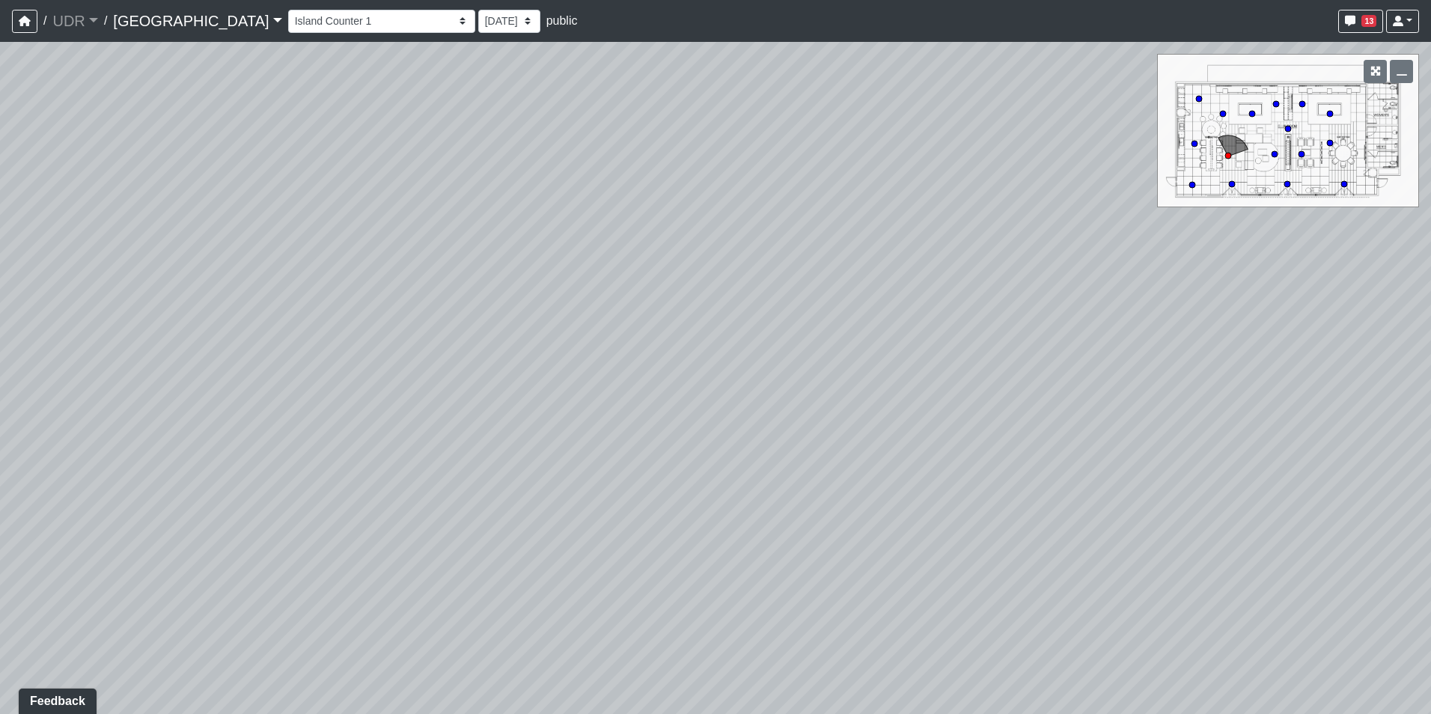
click at [706, 192] on div "Loading... Conference Entry Loading... Coworking Entry Loading... Manager's Off…" at bounding box center [715, 378] width 1431 height 672
drag, startPoint x: 984, startPoint y: 352, endPoint x: 473, endPoint y: 428, distance: 516.8
click at [484, 424] on div "Loading... Conference Entry Loading... Coworking Entry Loading... Manager's Off…" at bounding box center [715, 378] width 1431 height 672
drag, startPoint x: 636, startPoint y: 403, endPoint x: 578, endPoint y: 456, distance: 78.4
click at [577, 456] on div "Loading... Conference Entry Loading... Coworking Entry Loading... Manager's Off…" at bounding box center [715, 378] width 1431 height 672
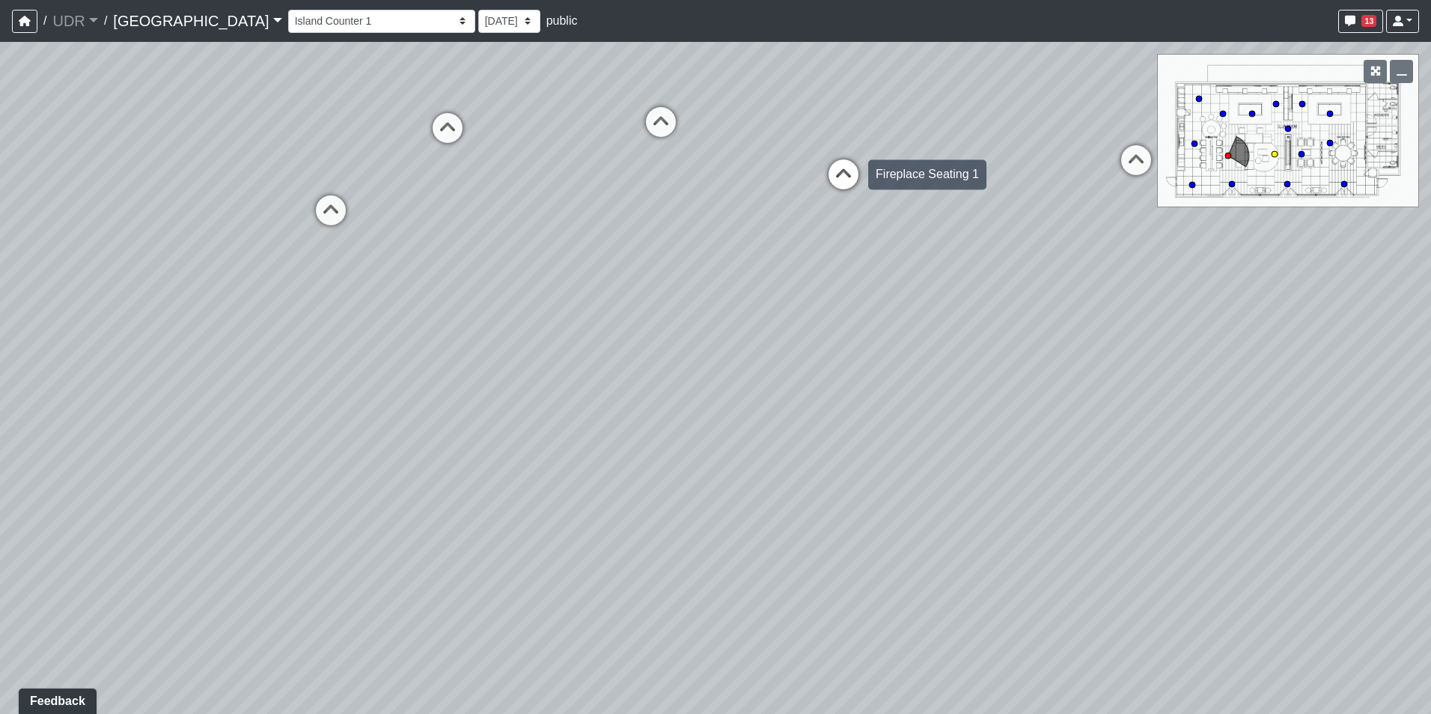
click at [844, 180] on icon at bounding box center [843, 181] width 45 height 45
drag, startPoint x: 626, startPoint y: 453, endPoint x: 953, endPoint y: 188, distance: 420.8
click at [935, 194] on div "Loading... Conference Entry Loading... Coworking Entry Loading... Manager's Off…" at bounding box center [715, 378] width 1431 height 672
drag, startPoint x: 594, startPoint y: 254, endPoint x: 635, endPoint y: 171, distance: 92.0
click at [635, 171] on div "Loading... Conference Entry Loading... Coworking Entry Loading... Manager's Off…" at bounding box center [715, 378] width 1431 height 672
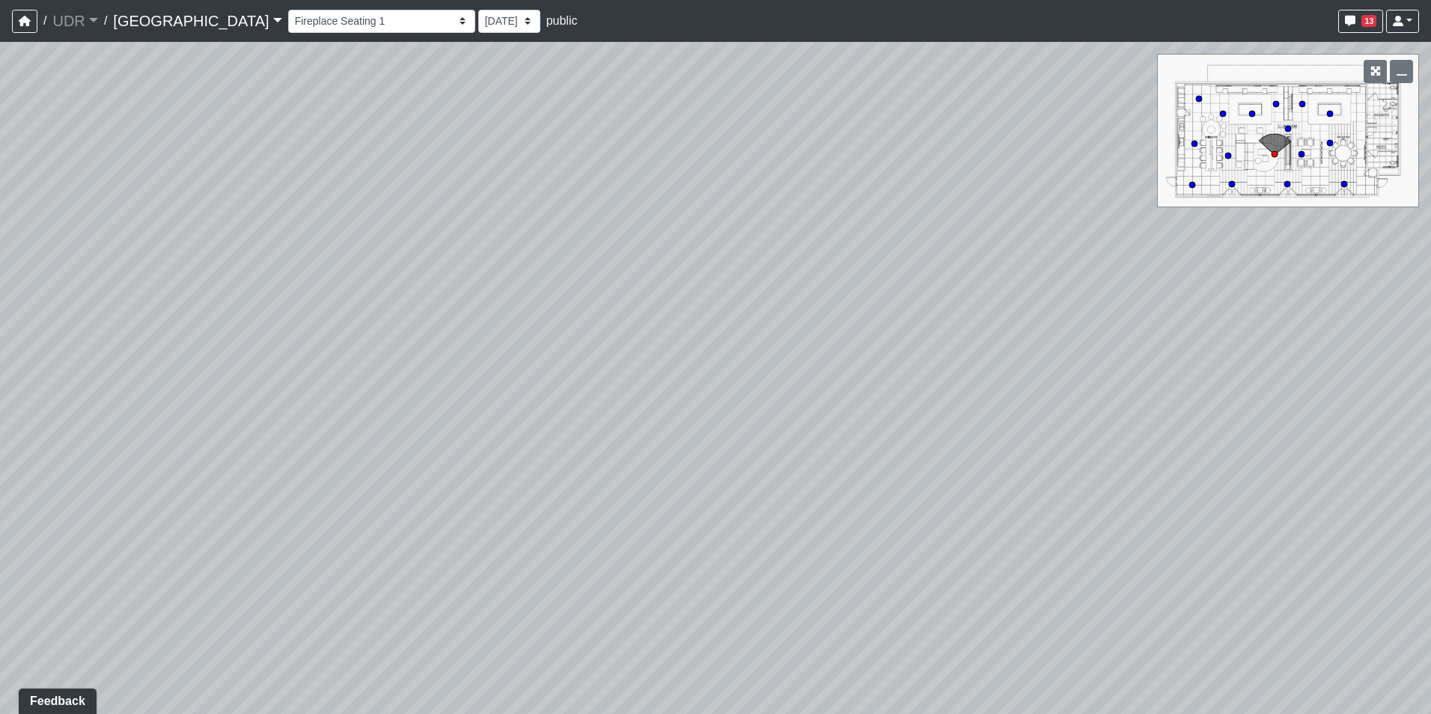
drag, startPoint x: 487, startPoint y: 324, endPoint x: 496, endPoint y: 196, distance: 128.3
click at [496, 196] on div "Loading... Conference Entry Loading... Coworking Entry Loading... Manager's Off…" at bounding box center [715, 378] width 1431 height 672
drag, startPoint x: 619, startPoint y: 349, endPoint x: 637, endPoint y: 495, distance: 147.8
click at [637, 495] on div "Loading... Conference Entry Loading... Coworking Entry Loading... Manager's Off…" at bounding box center [715, 378] width 1431 height 672
drag, startPoint x: 849, startPoint y: 283, endPoint x: 400, endPoint y: 415, distance: 468.8
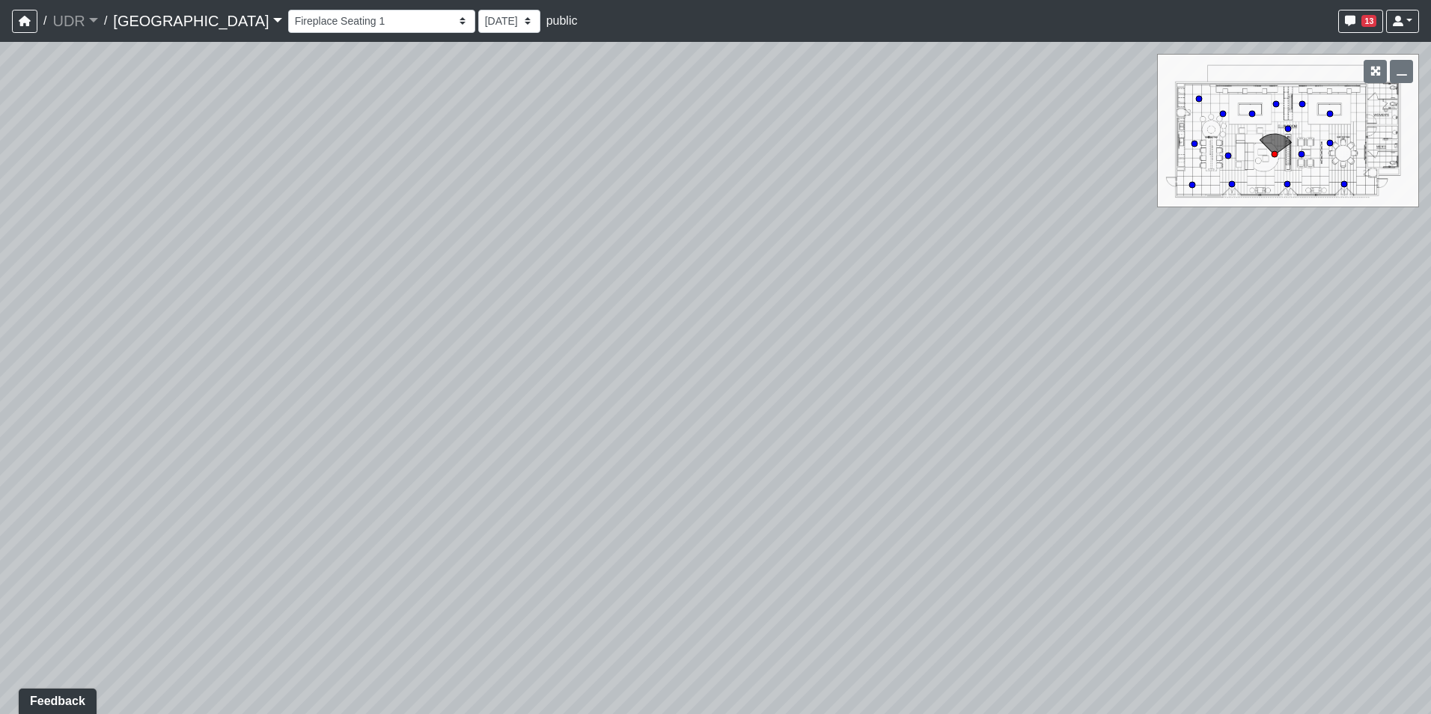
click at [400, 415] on div "Loading... Conference Entry Loading... Coworking Entry Loading... Manager's Off…" at bounding box center [715, 378] width 1431 height 672
drag, startPoint x: 443, startPoint y: 406, endPoint x: 776, endPoint y: 217, distance: 383.1
click at [648, 189] on div "Loading... Conference Entry Loading... Coworking Entry Loading... Manager's Off…" at bounding box center [715, 378] width 1431 height 672
drag, startPoint x: 914, startPoint y: 299, endPoint x: 515, endPoint y: 641, distance: 524.9
click at [520, 641] on div "Loading... Conference Entry Loading... Coworking Entry Loading... Manager's Off…" at bounding box center [715, 378] width 1431 height 672
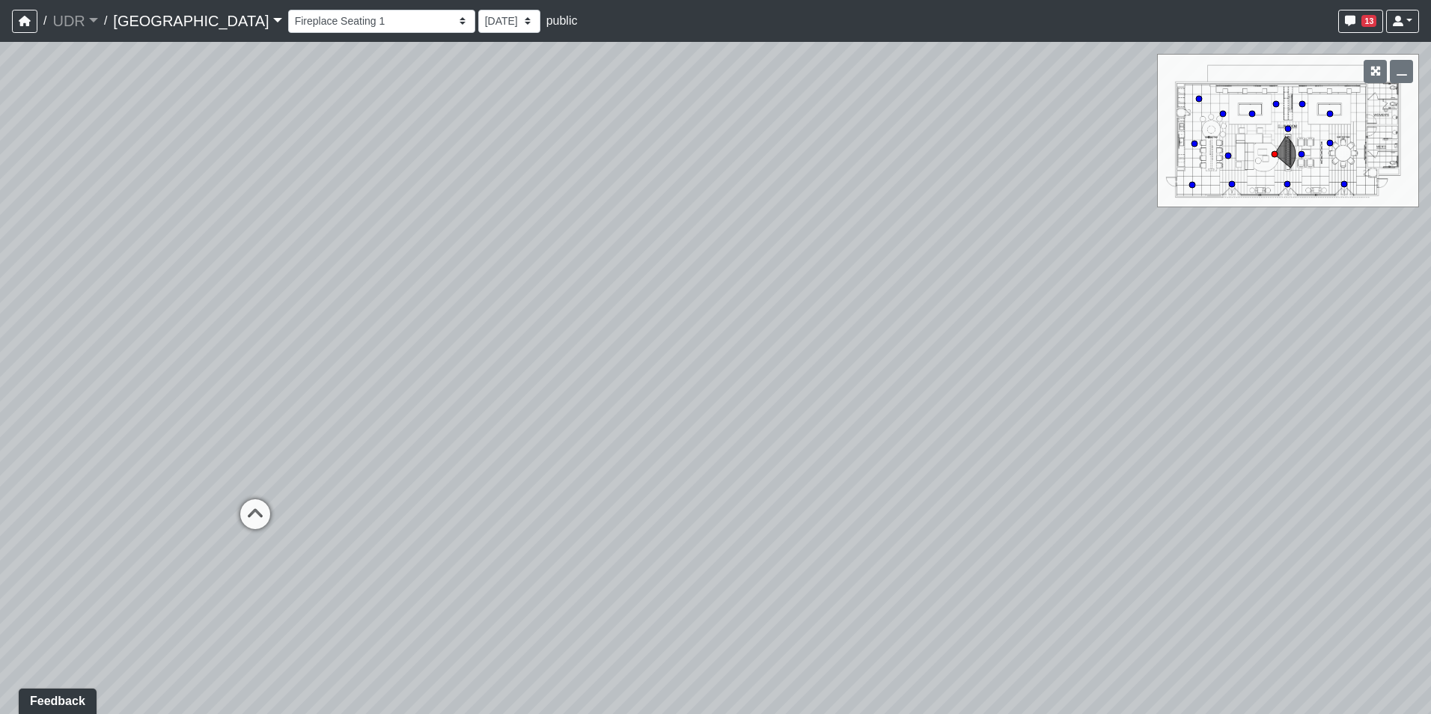
drag, startPoint x: 505, startPoint y: 604, endPoint x: 75, endPoint y: 752, distance: 455.1
click at [75, 713] on html "/ UDR UDR Loading... / [GEOGRAPHIC_DATA] Loading... Riverside Riverside Loading…" at bounding box center [715, 357] width 1431 height 714
click at [727, 528] on icon at bounding box center [722, 533] width 45 height 45
drag, startPoint x: 473, startPoint y: 440, endPoint x: 1069, endPoint y: 405, distance: 596.7
click at [1048, 407] on div "Loading... Conference Entry Loading... Coworking Entry Loading... Manager's Off…" at bounding box center [715, 378] width 1431 height 672
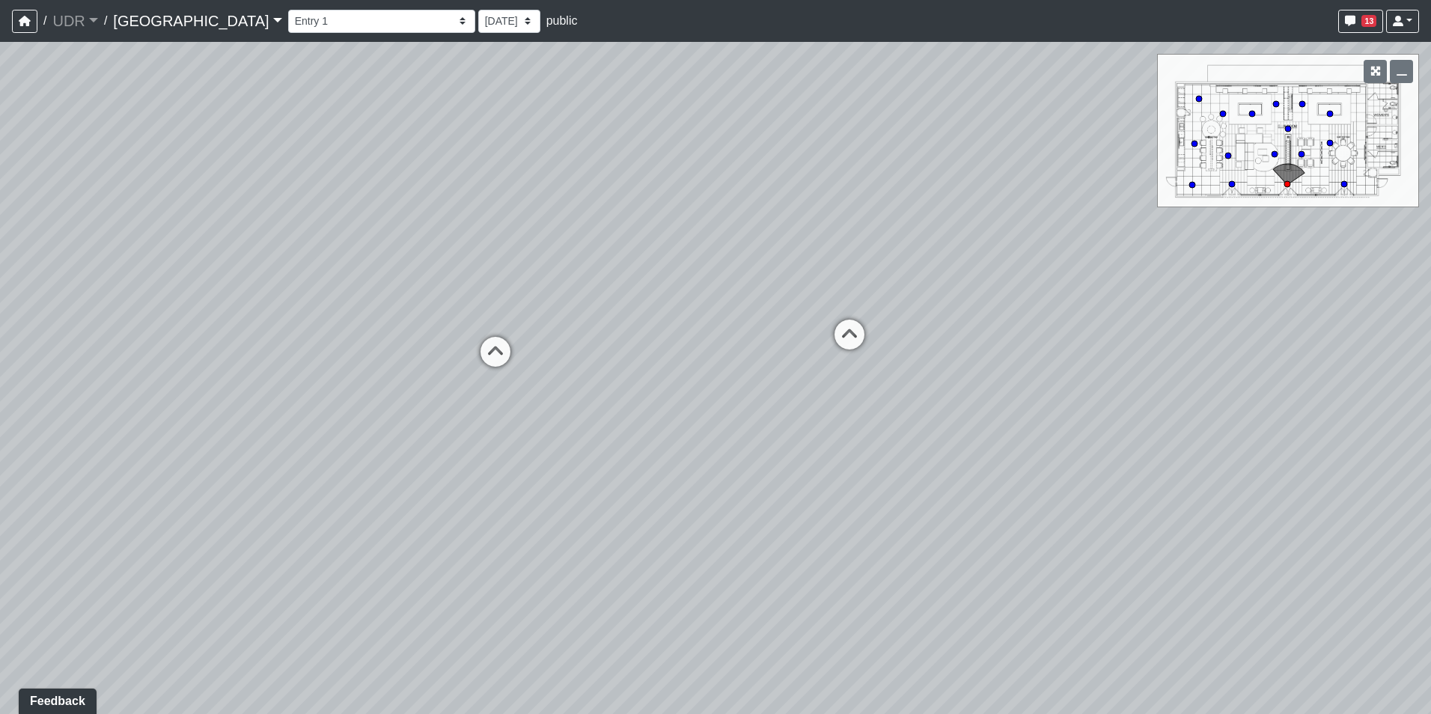
drag, startPoint x: 810, startPoint y: 420, endPoint x: 1401, endPoint y: 260, distance: 612.3
click at [1372, 260] on div "Loading... Conference Entry Loading... Coworking Entry Loading... Manager's Off…" at bounding box center [715, 378] width 1431 height 672
drag, startPoint x: 837, startPoint y: 406, endPoint x: 861, endPoint y: 471, distance: 70.3
click at [861, 471] on div "Loading... Conference Entry Loading... Coworking Entry Loading... Manager's Off…" at bounding box center [715, 378] width 1431 height 672
click at [498, 320] on icon at bounding box center [500, 332] width 45 height 45
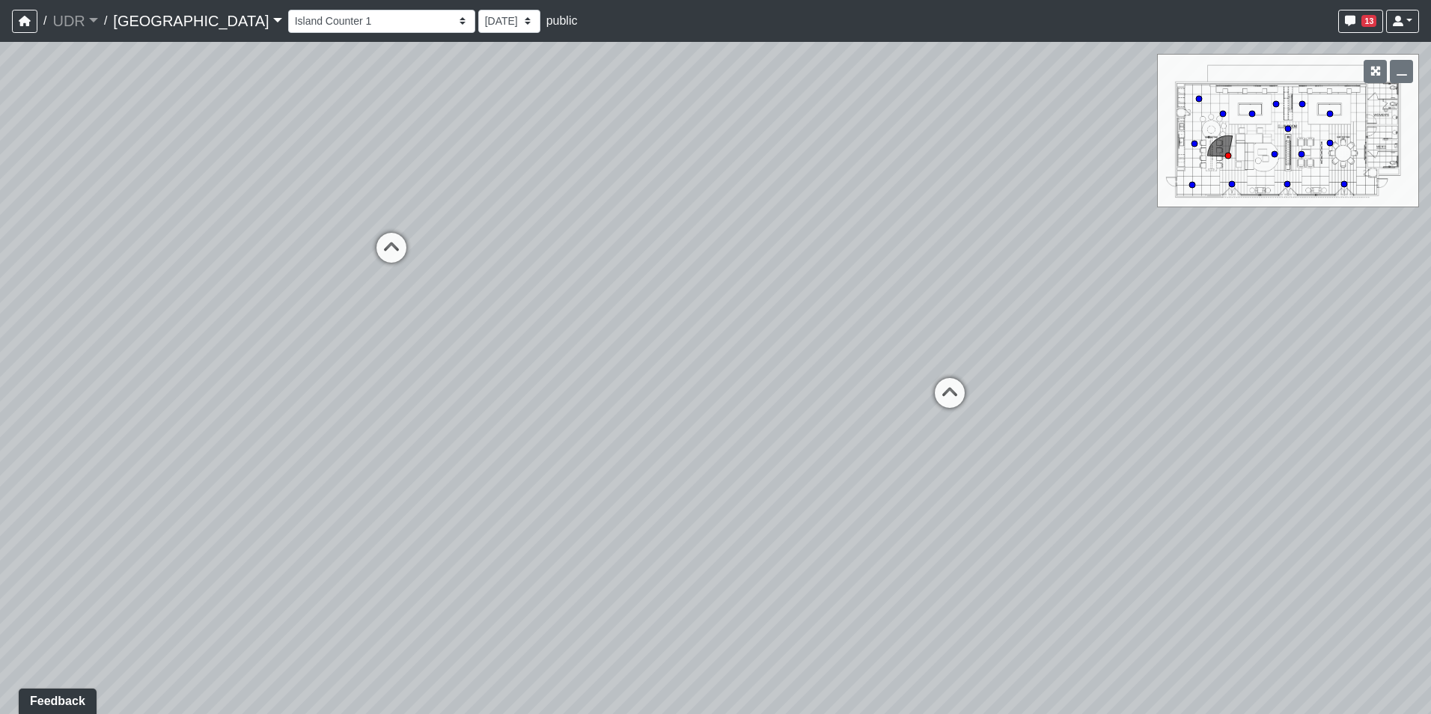
drag, startPoint x: 562, startPoint y: 343, endPoint x: 754, endPoint y: 448, distance: 219.4
click at [754, 448] on div "Loading... Conference Entry Loading... Coworking Entry Loading... Manager's Off…" at bounding box center [715, 378] width 1431 height 672
drag, startPoint x: 370, startPoint y: 348, endPoint x: 455, endPoint y: 358, distance: 85.2
click at [455, 358] on div "Loading... Conference Entry Loading... Coworking Entry Loading... Manager's Off…" at bounding box center [715, 378] width 1431 height 672
drag, startPoint x: 477, startPoint y: 322, endPoint x: 124, endPoint y: 276, distance: 356.1
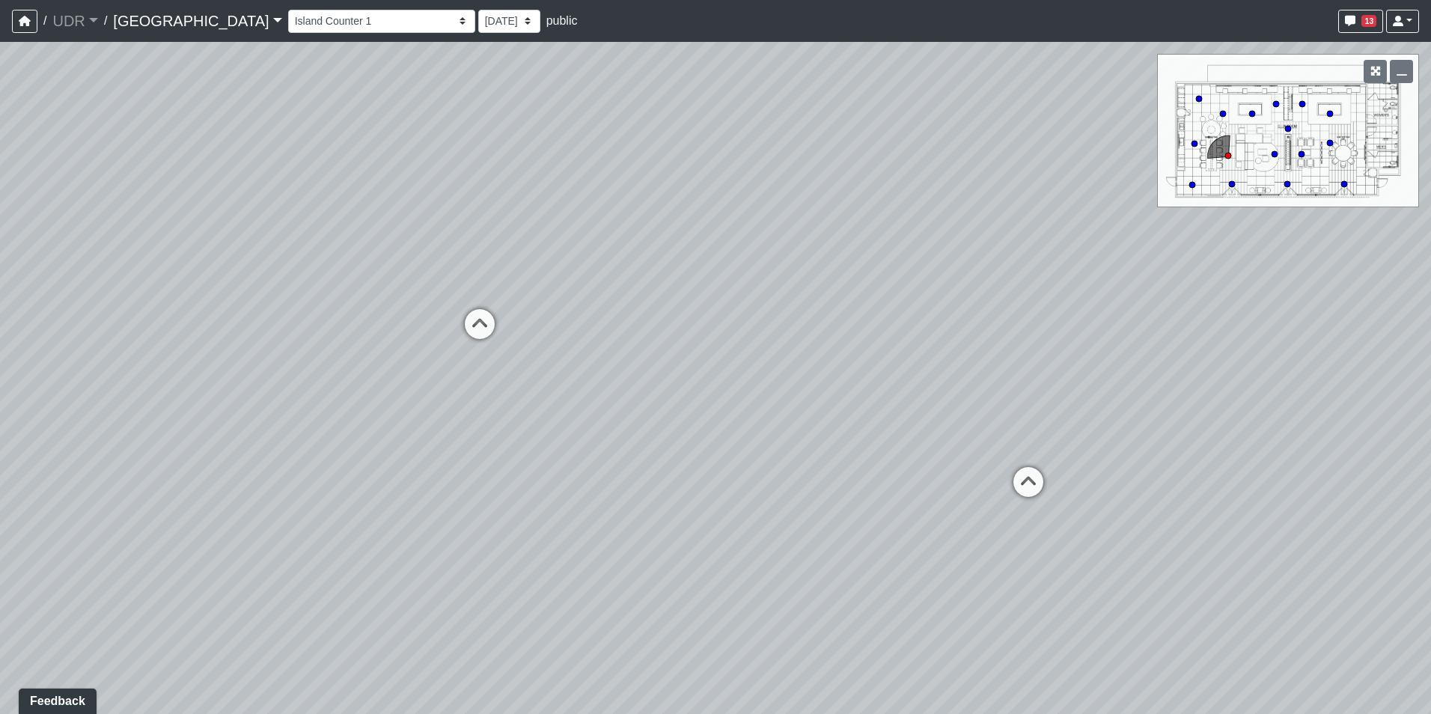
click at [124, 276] on div "Loading... Conference Entry Loading... Coworking Entry Loading... Manager's Off…" at bounding box center [715, 378] width 1431 height 672
click at [730, 397] on icon at bounding box center [720, 400] width 45 height 45
select select "coJ1wbSyaHT6tUQCiz4Piy"
drag, startPoint x: 227, startPoint y: 296, endPoint x: 709, endPoint y: 303, distance: 482.7
click at [709, 303] on div "Loading... Conference Entry Loading... Coworking Entry Loading... Manager's Off…" at bounding box center [715, 378] width 1431 height 672
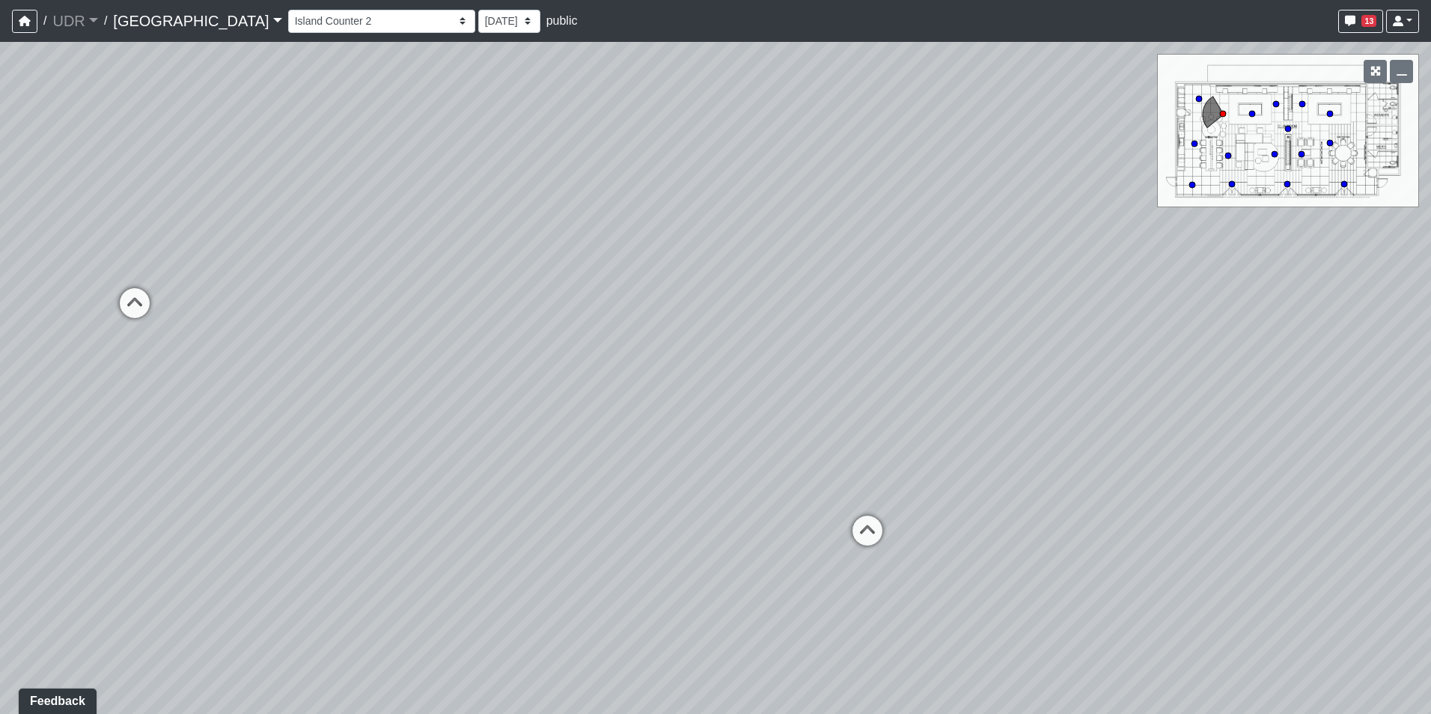
drag, startPoint x: 629, startPoint y: 361, endPoint x: 864, endPoint y: 385, distance: 235.5
click at [864, 385] on div "Loading... Conference Entry Loading... Coworking Entry Loading... Manager's Off…" at bounding box center [715, 378] width 1431 height 672
drag, startPoint x: 533, startPoint y: 366, endPoint x: 636, endPoint y: 364, distance: 103.3
click at [636, 364] on div "Loading... Conference Entry Loading... Coworking Entry Loading... Manager's Off…" at bounding box center [715, 378] width 1431 height 672
click at [560, 242] on div "Loading... Conference Entry Loading... Coworking Entry Loading... Manager's Off…" at bounding box center [715, 378] width 1431 height 672
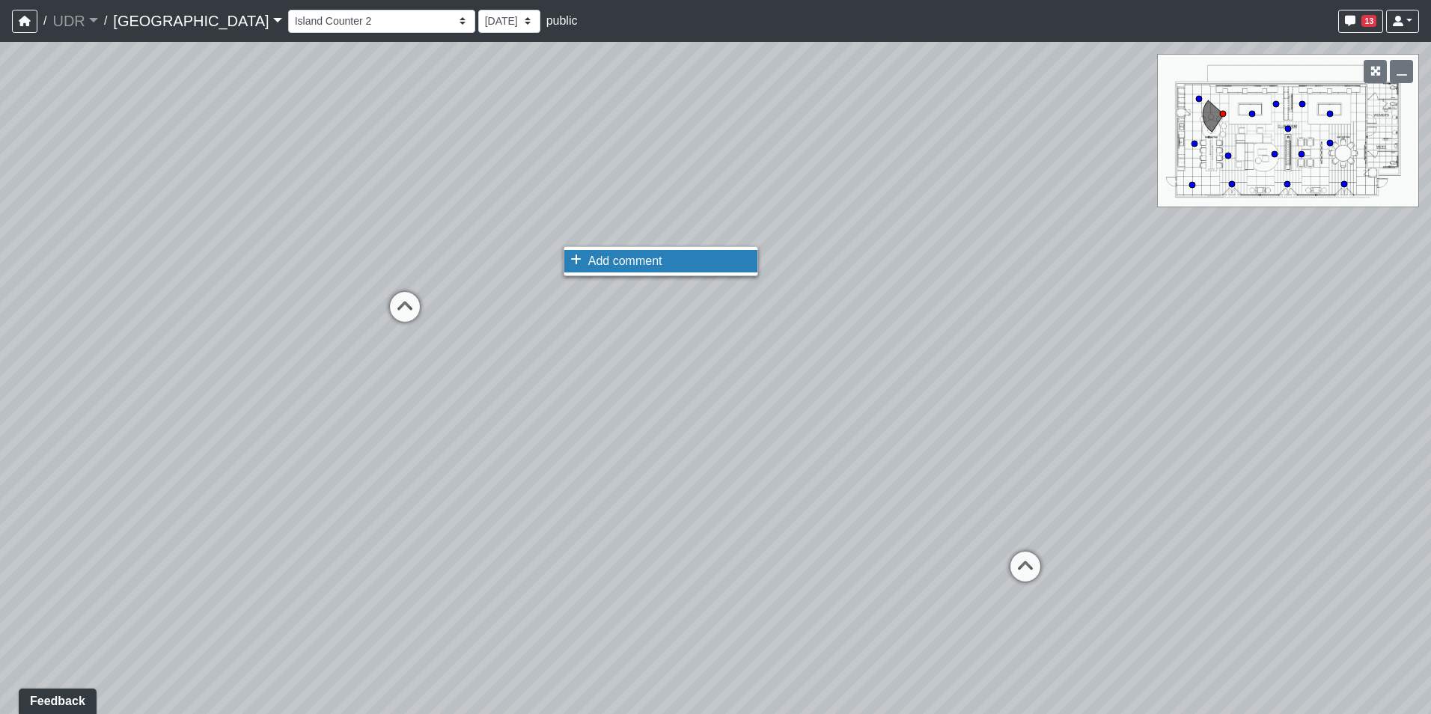
click at [602, 265] on span "Add comment" at bounding box center [625, 260] width 74 height 13
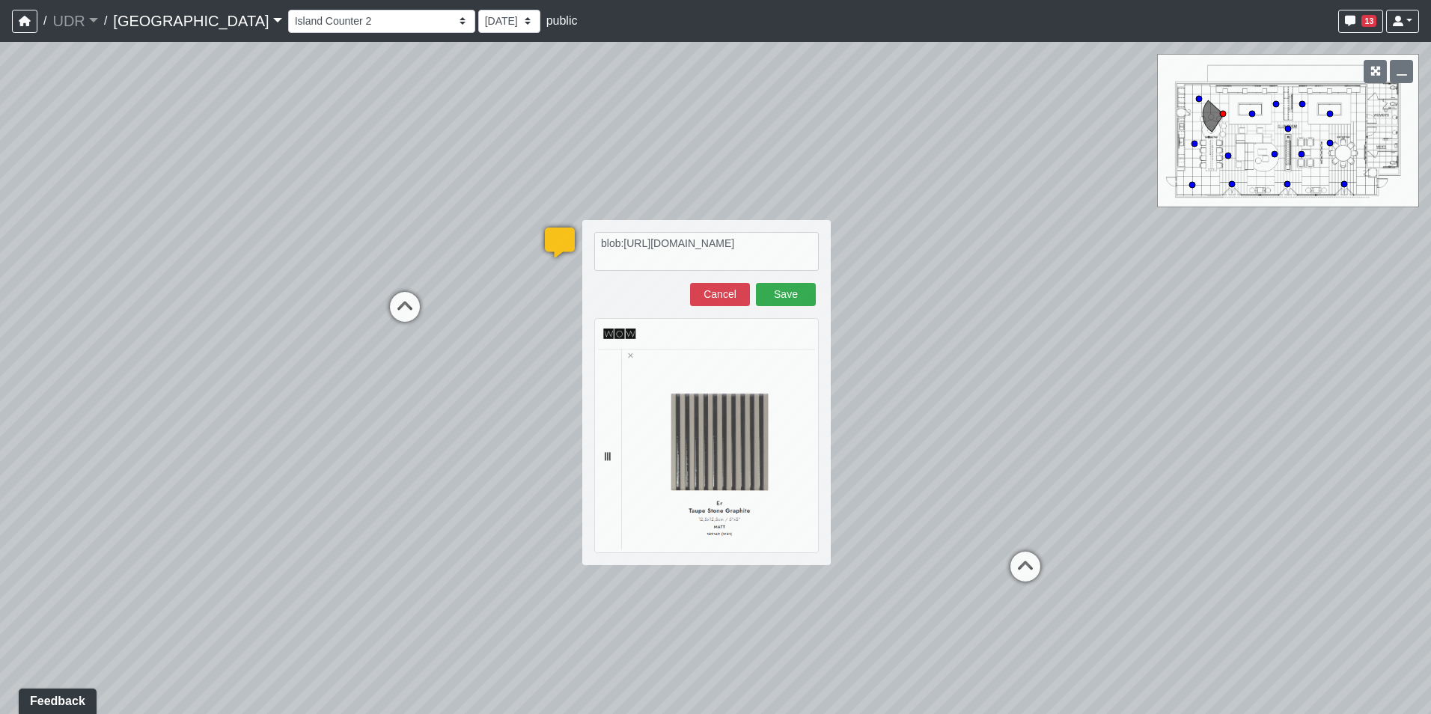
drag, startPoint x: 766, startPoint y: 258, endPoint x: 516, endPoint y: 187, distance: 259.1
click at [516, 187] on div "Loading... Conference Entry Loading... Coworking Entry Loading... Manager's Off…" at bounding box center [715, 378] width 1431 height 672
drag, startPoint x: 778, startPoint y: 257, endPoint x: 555, endPoint y: 216, distance: 226.8
click at [555, 216] on div "Loading... Conference Entry Loading... Coworking Entry Loading... Manager's Off…" at bounding box center [715, 378] width 1431 height 672
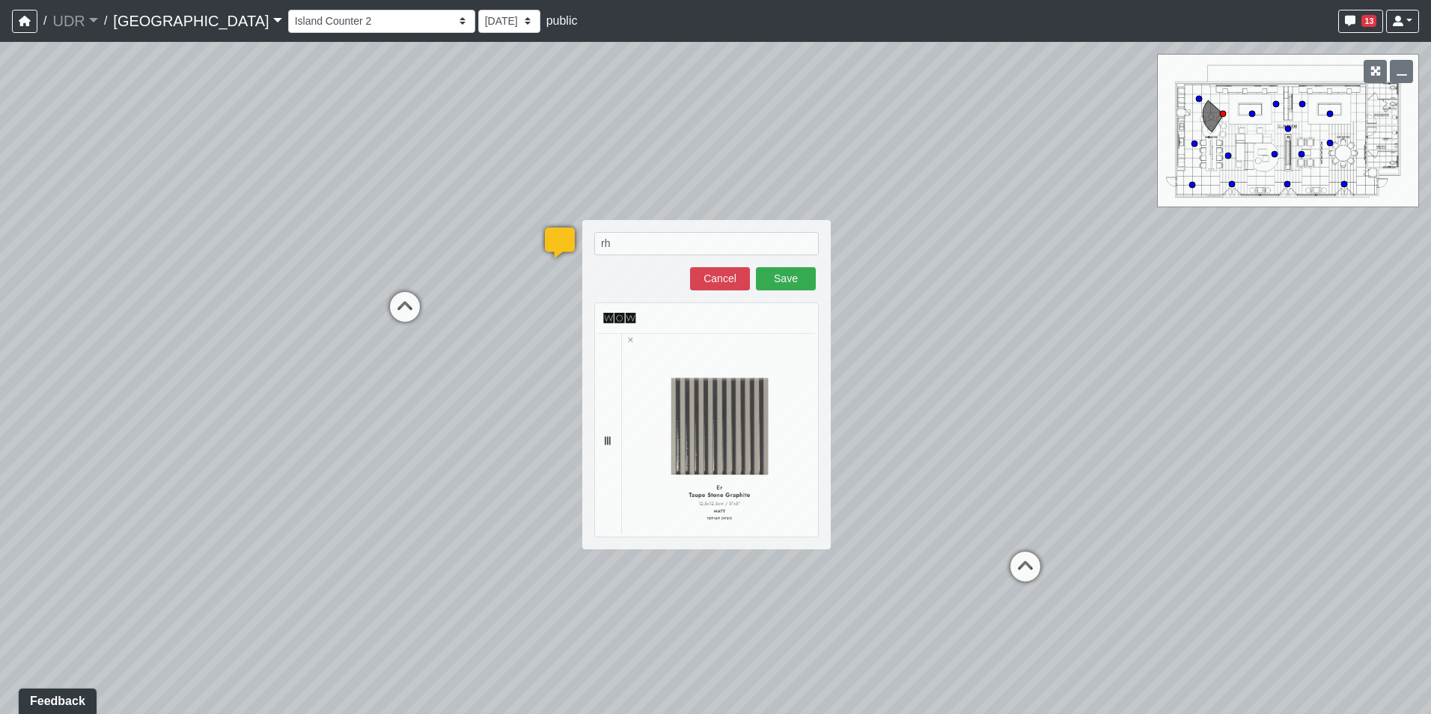
type textarea "r"
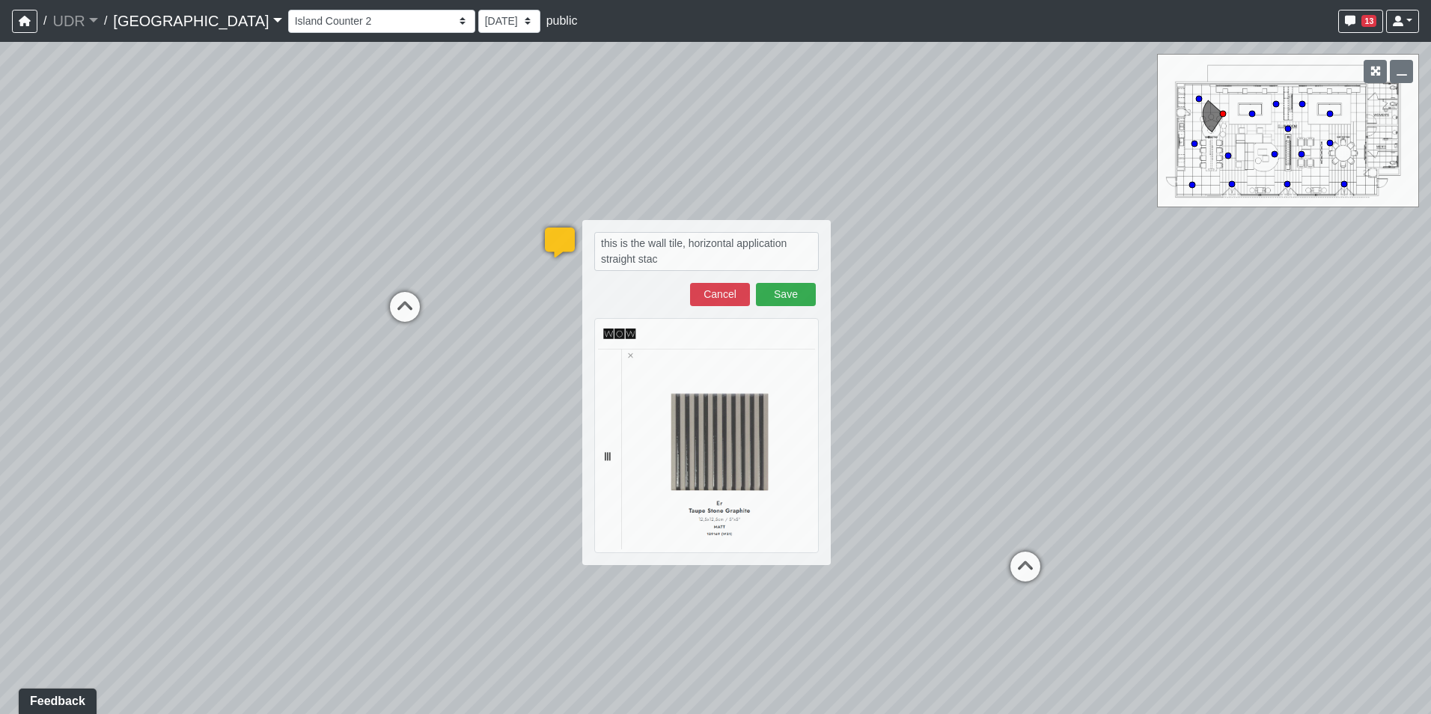
type textarea "this is the wall tile, horizontal application straight stack"
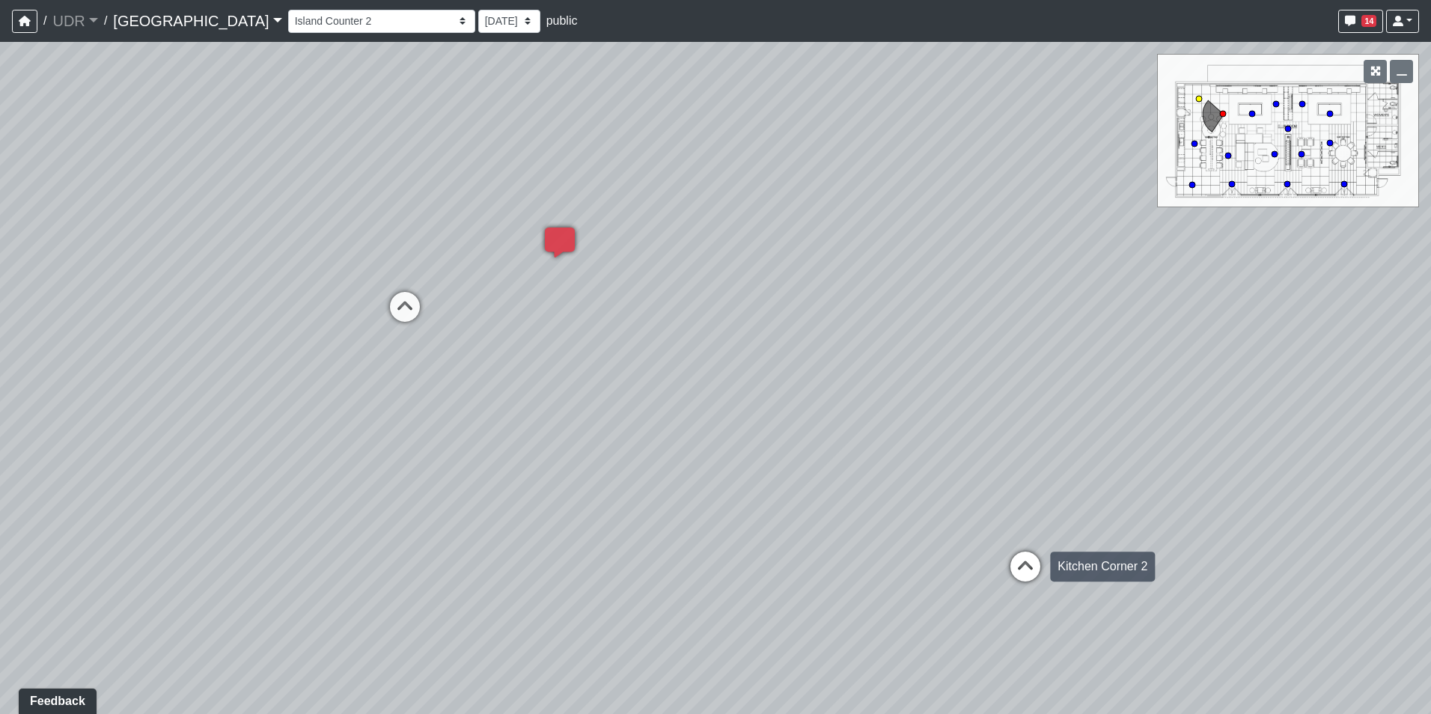
click at [1017, 554] on icon at bounding box center [1025, 573] width 45 height 45
drag, startPoint x: 699, startPoint y: 459, endPoint x: 823, endPoint y: 307, distance: 196.2
click at [823, 307] on div "Loading... Conference Entry Loading... Coworking Entry Loading... Manager's Off…" at bounding box center [715, 378] width 1431 height 672
drag, startPoint x: 823, startPoint y: 307, endPoint x: 583, endPoint y: 454, distance: 281.8
click at [583, 454] on div "Loading... Conference Entry Loading... Coworking Entry Loading... Manager's Off…" at bounding box center [715, 378] width 1431 height 672
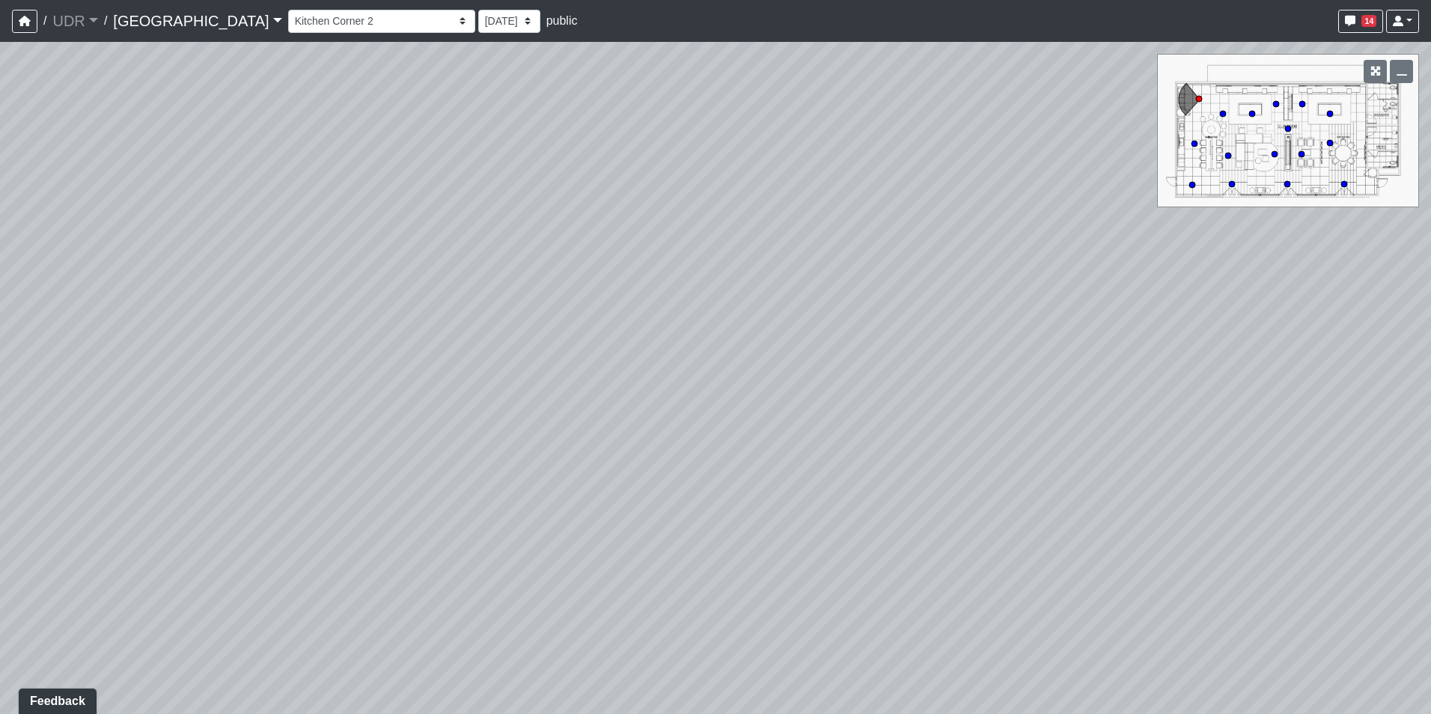
drag, startPoint x: 480, startPoint y: 489, endPoint x: 510, endPoint y: 326, distance: 165.7
click at [510, 326] on div "Loading... Conference Entry Loading... Coworking Entry Loading... Manager's Off…" at bounding box center [715, 378] width 1431 height 672
drag, startPoint x: 510, startPoint y: 326, endPoint x: 832, endPoint y: 423, distance: 336.7
click at [871, 405] on div "Loading... Conference Entry Loading... Coworking Entry Loading... Manager's Off…" at bounding box center [715, 378] width 1431 height 672
click at [228, 430] on div "Loading... Kitchen" at bounding box center [223, 447] width 45 height 45
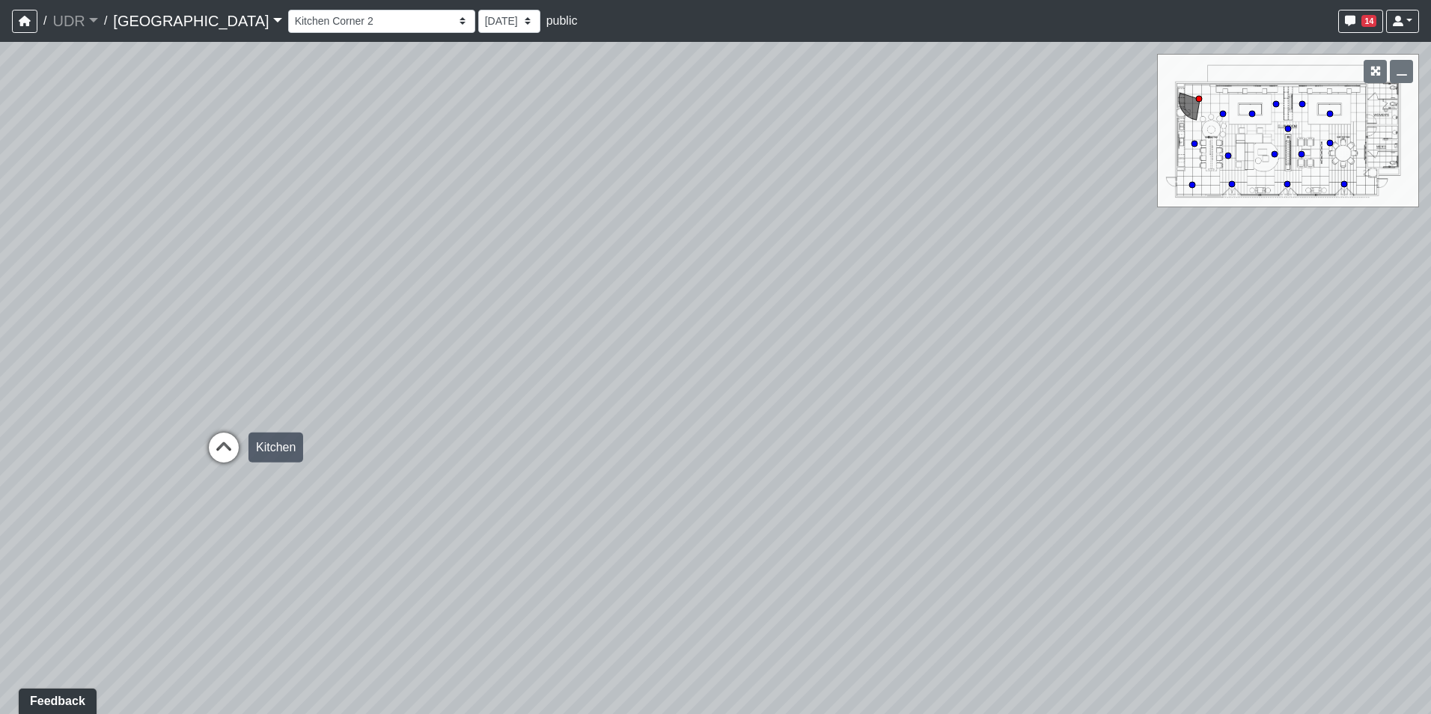
select select "eYAtQR9DxS8n8jVh2Kd8qh"
drag, startPoint x: 342, startPoint y: 404, endPoint x: 243, endPoint y: 250, distance: 183.1
click at [243, 250] on div "Loading... Conference Entry Loading... Coworking Entry Loading... Manager's Off…" at bounding box center [715, 378] width 1431 height 672
drag, startPoint x: 704, startPoint y: 324, endPoint x: 416, endPoint y: 509, distance: 342.3
click at [416, 509] on div "Loading... Conference Entry Loading... Coworking Entry Loading... Manager's Off…" at bounding box center [715, 378] width 1431 height 672
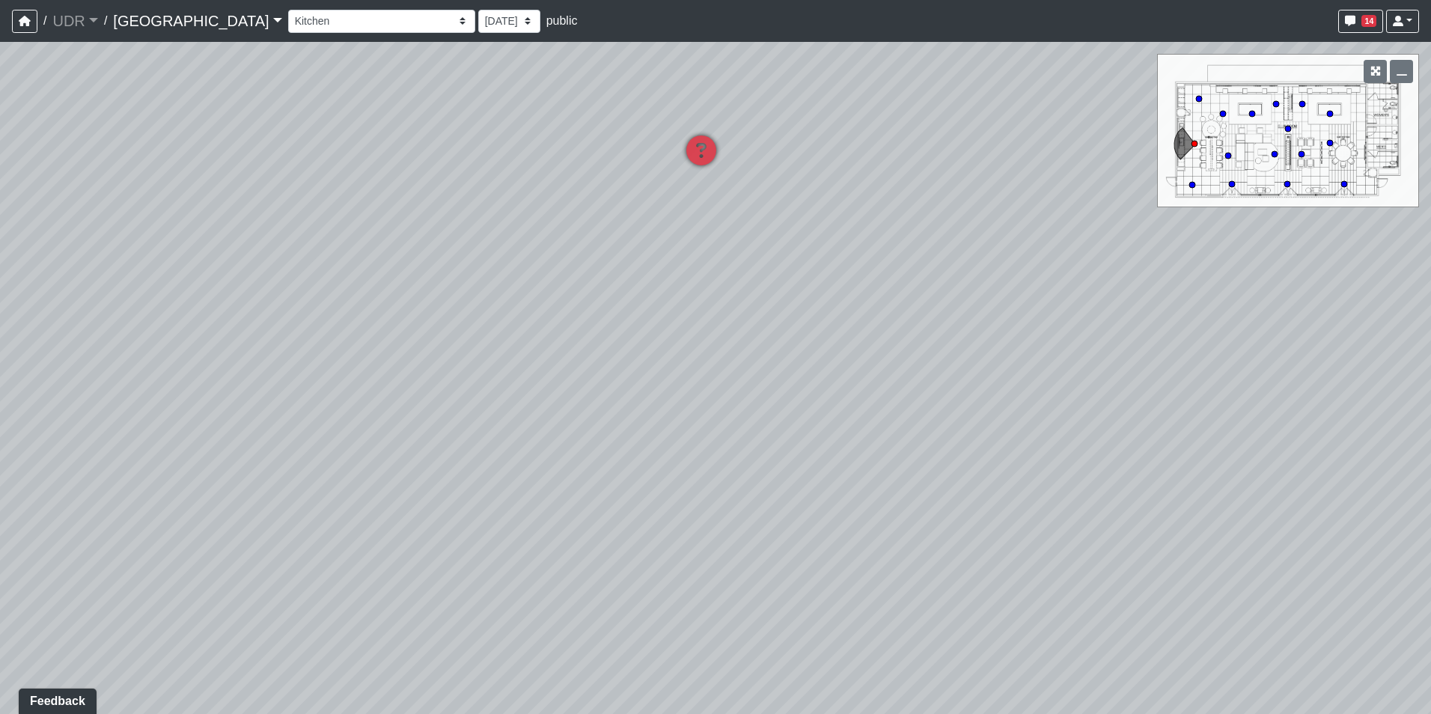
drag, startPoint x: 864, startPoint y: 474, endPoint x: 783, endPoint y: 483, distance: 80.5
click at [783, 483] on div "Loading... Conference Entry Loading... Coworking Entry Loading... Manager's Off…" at bounding box center [715, 378] width 1431 height 672
drag, startPoint x: 1192, startPoint y: 465, endPoint x: 769, endPoint y: 439, distance: 424.4
click at [769, 439] on div "Loading... Conference Entry Loading... Coworking Entry Loading... Manager's Off…" at bounding box center [715, 378] width 1431 height 672
drag, startPoint x: 773, startPoint y: 412, endPoint x: 691, endPoint y: 417, distance: 82.4
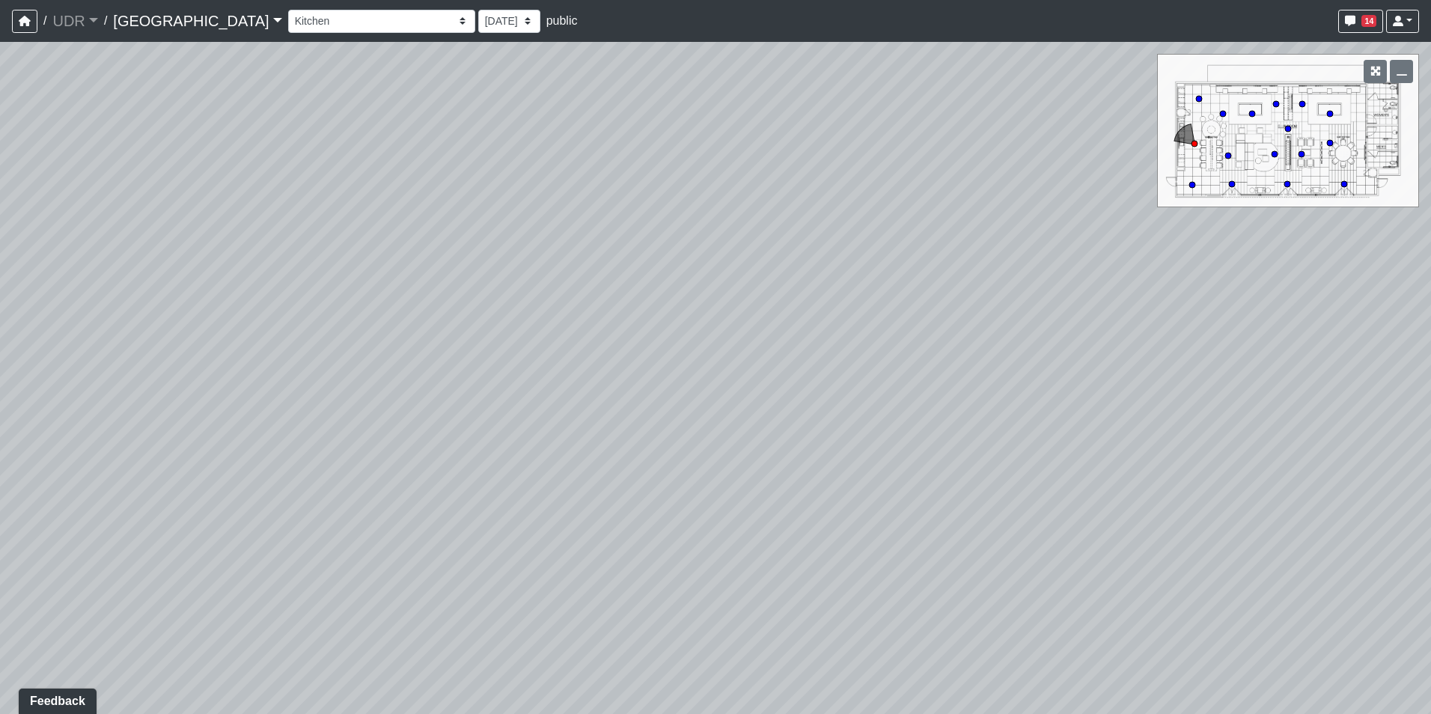
click at [691, 417] on div "Loading... Conference Entry Loading... Coworking Entry Loading... Manager's Off…" at bounding box center [715, 378] width 1431 height 672
drag, startPoint x: 600, startPoint y: 299, endPoint x: 975, endPoint y: 253, distance: 377.7
click at [975, 253] on div "Loading... Conference Entry Loading... Coworking Entry Loading... Manager's Off…" at bounding box center [715, 378] width 1431 height 672
drag, startPoint x: 893, startPoint y: 351, endPoint x: 1088, endPoint y: 234, distance: 226.9
click at [1088, 234] on div "Loading... Conference Entry Loading... Coworking Entry Loading... Manager's Off…" at bounding box center [715, 378] width 1431 height 672
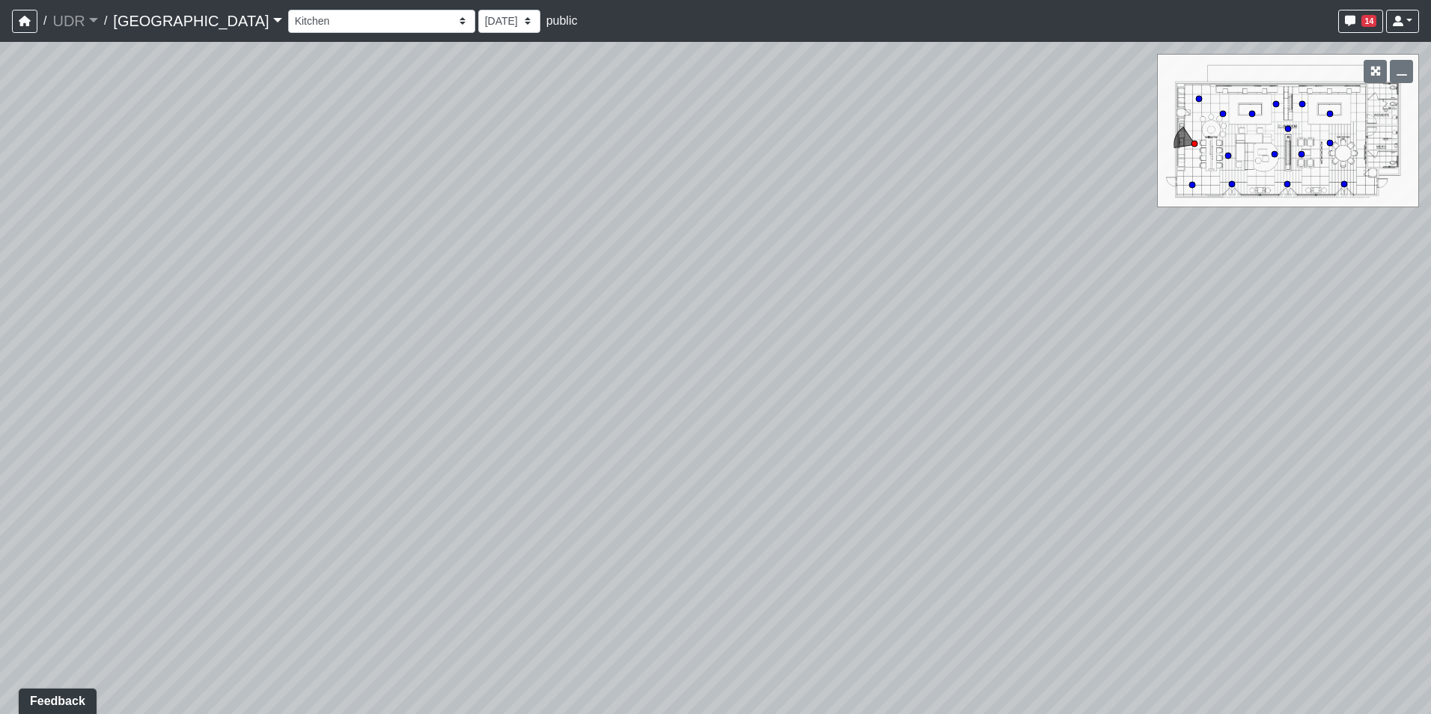
drag, startPoint x: 1063, startPoint y: 510, endPoint x: 897, endPoint y: 545, distance: 169.7
click at [897, 545] on div "Loading... Conference Entry Loading... Coworking Entry Loading... Manager's Off…" at bounding box center [715, 378] width 1431 height 672
click at [976, 462] on li "Add comment" at bounding box center [1055, 467] width 193 height 22
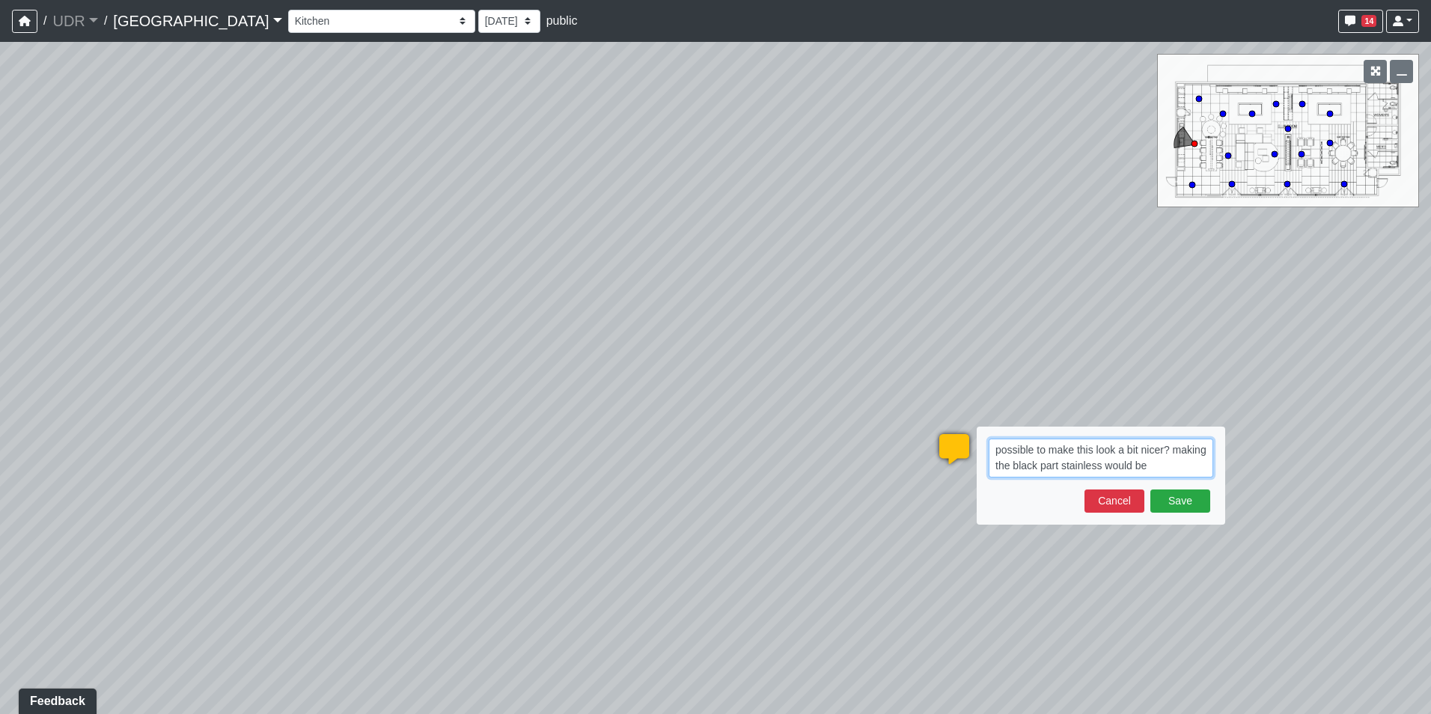
drag, startPoint x: 1163, startPoint y: 462, endPoint x: 1173, endPoint y: 452, distance: 13.8
click at [1173, 452] on textarea "possible to make this look a bit nicer? making the black part stainless would be" at bounding box center [1101, 458] width 224 height 39
type textarea "possible to make this look a bit nicer? no black, preferably"
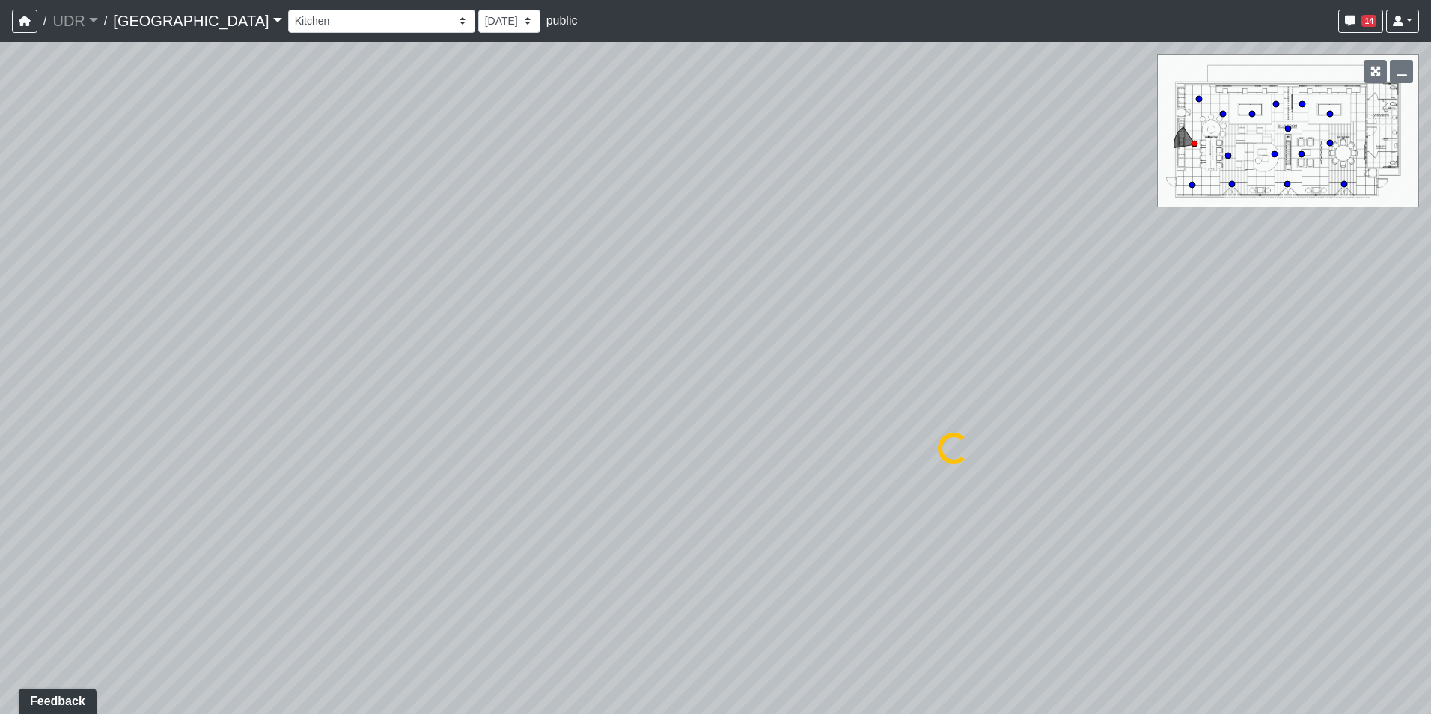
select select "eYAtQR9DxS8n8jVh2Kd8qh"
drag, startPoint x: 591, startPoint y: 297, endPoint x: 809, endPoint y: 343, distance: 222.5
click at [809, 343] on div "Loading... Conference Entry Loading... Coworking Entry Loading... Manager's Off…" at bounding box center [715, 378] width 1431 height 672
drag, startPoint x: 799, startPoint y: 340, endPoint x: 489, endPoint y: 338, distance: 310.5
click at [489, 338] on div "Loading... Conference Entry Loading... Coworking Entry Loading... Manager's Off…" at bounding box center [715, 378] width 1431 height 672
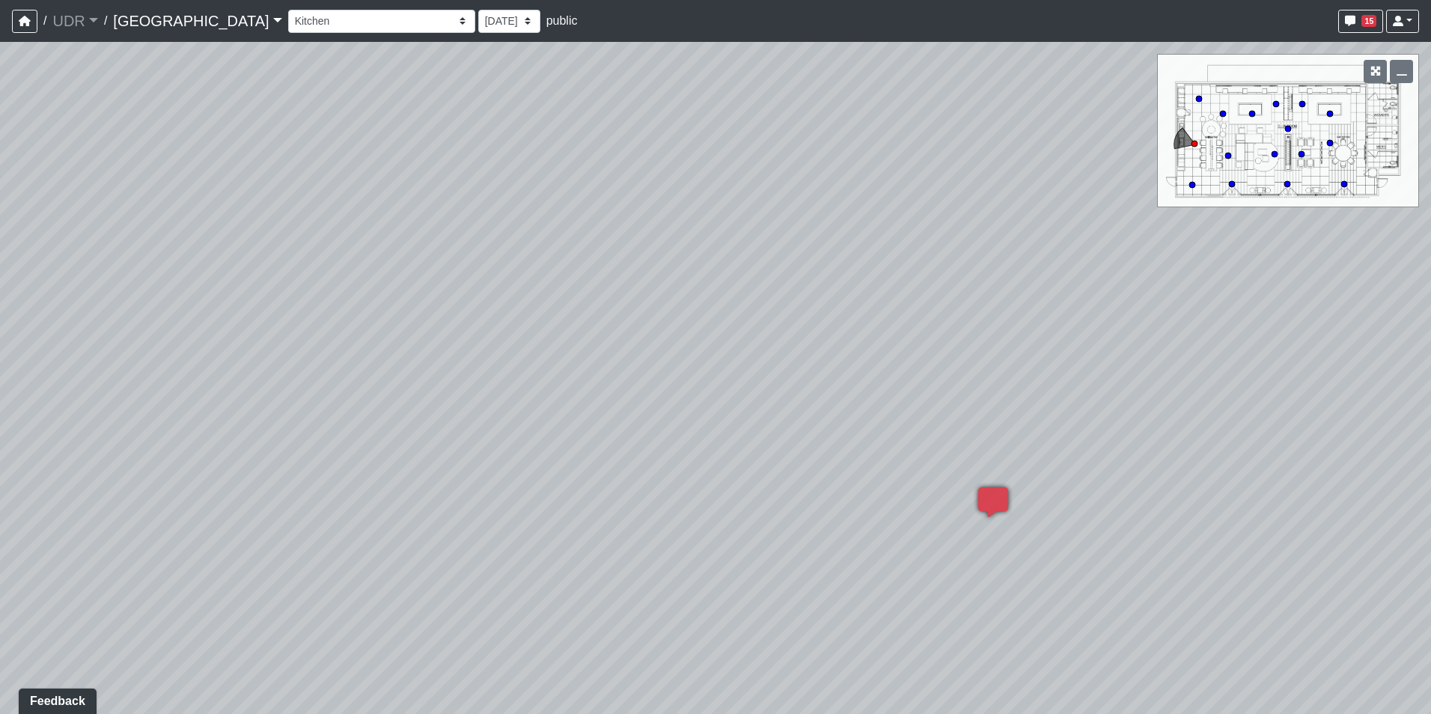
click at [764, 430] on div "Loading... Conference Entry Loading... Coworking Entry Loading... Manager's Off…" at bounding box center [715, 378] width 1431 height 672
drag, startPoint x: 628, startPoint y: 308, endPoint x: 1020, endPoint y: 287, distance: 392.7
click at [1020, 287] on div "Loading... Conference Entry Loading... Coworking Entry Loading... Manager's Off…" at bounding box center [715, 378] width 1431 height 672
drag, startPoint x: 873, startPoint y: 278, endPoint x: 1090, endPoint y: 453, distance: 279.9
click at [1090, 453] on div "Loading... Conference Entry Loading... Coworking Entry Loading... Manager's Off…" at bounding box center [715, 378] width 1431 height 672
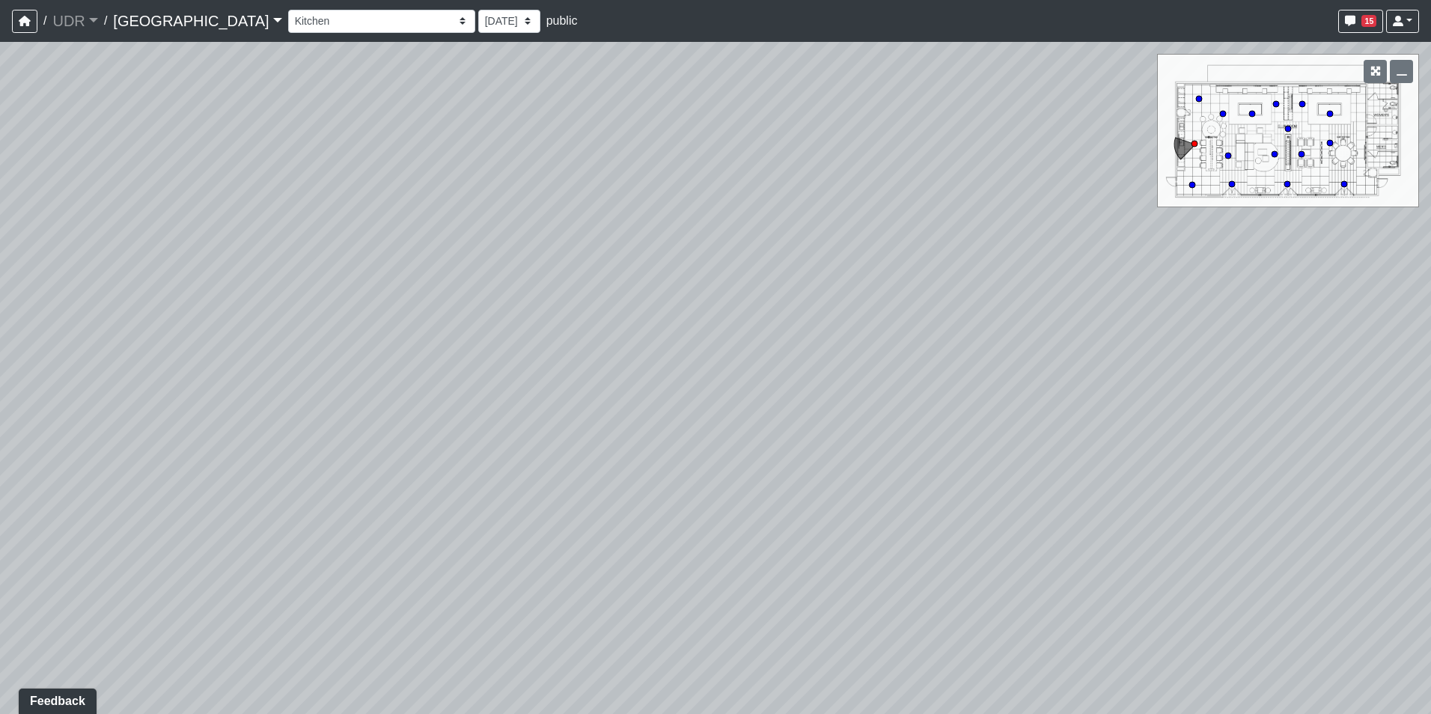
drag, startPoint x: 1012, startPoint y: 412, endPoint x: 779, endPoint y: 433, distance: 233.7
click at [801, 447] on div "Loading... Conference Entry Loading... Coworking Entry Loading... Manager's Off…" at bounding box center [715, 378] width 1431 height 672
drag, startPoint x: 878, startPoint y: 417, endPoint x: 484, endPoint y: 356, distance: 398.2
click at [485, 356] on div "Loading... Conference Entry Loading... Coworking Entry Loading... Manager's Off…" at bounding box center [715, 378] width 1431 height 672
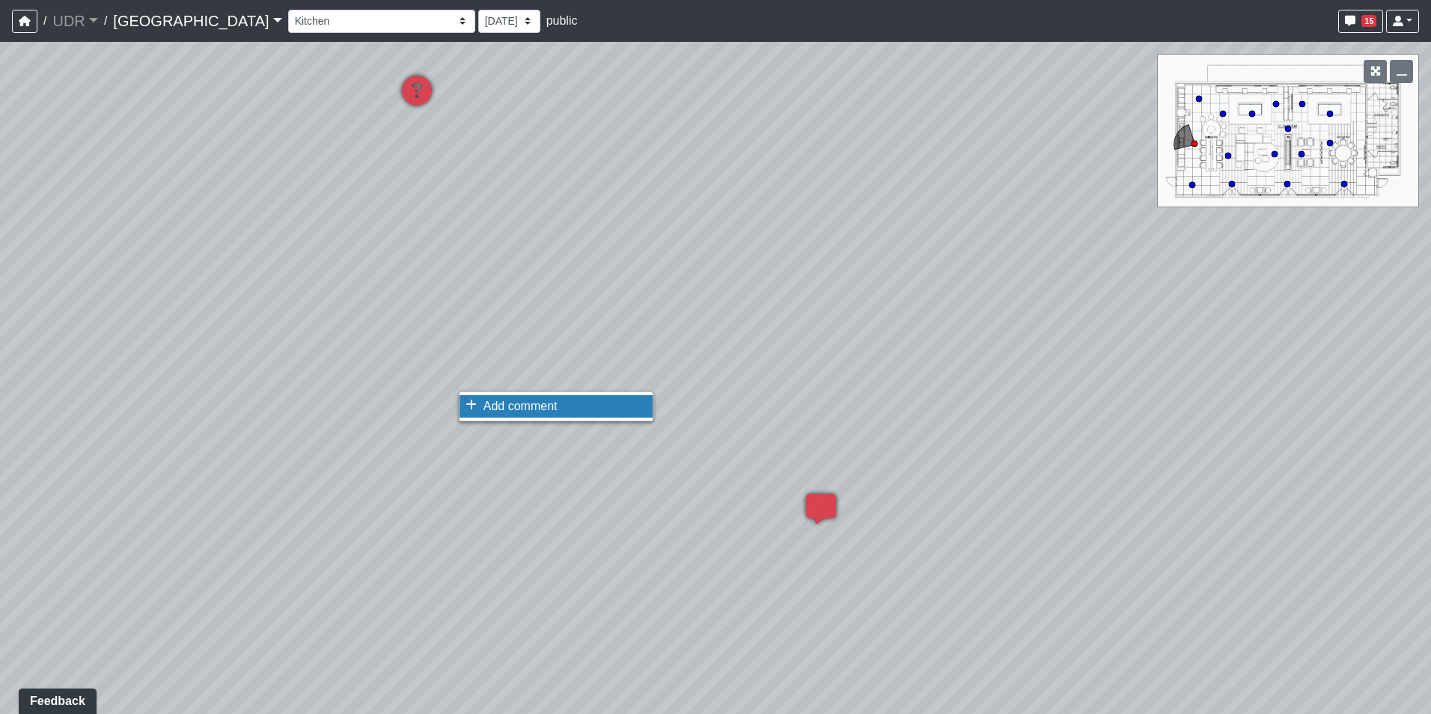
click at [498, 403] on span "Add comment" at bounding box center [520, 406] width 74 height 13
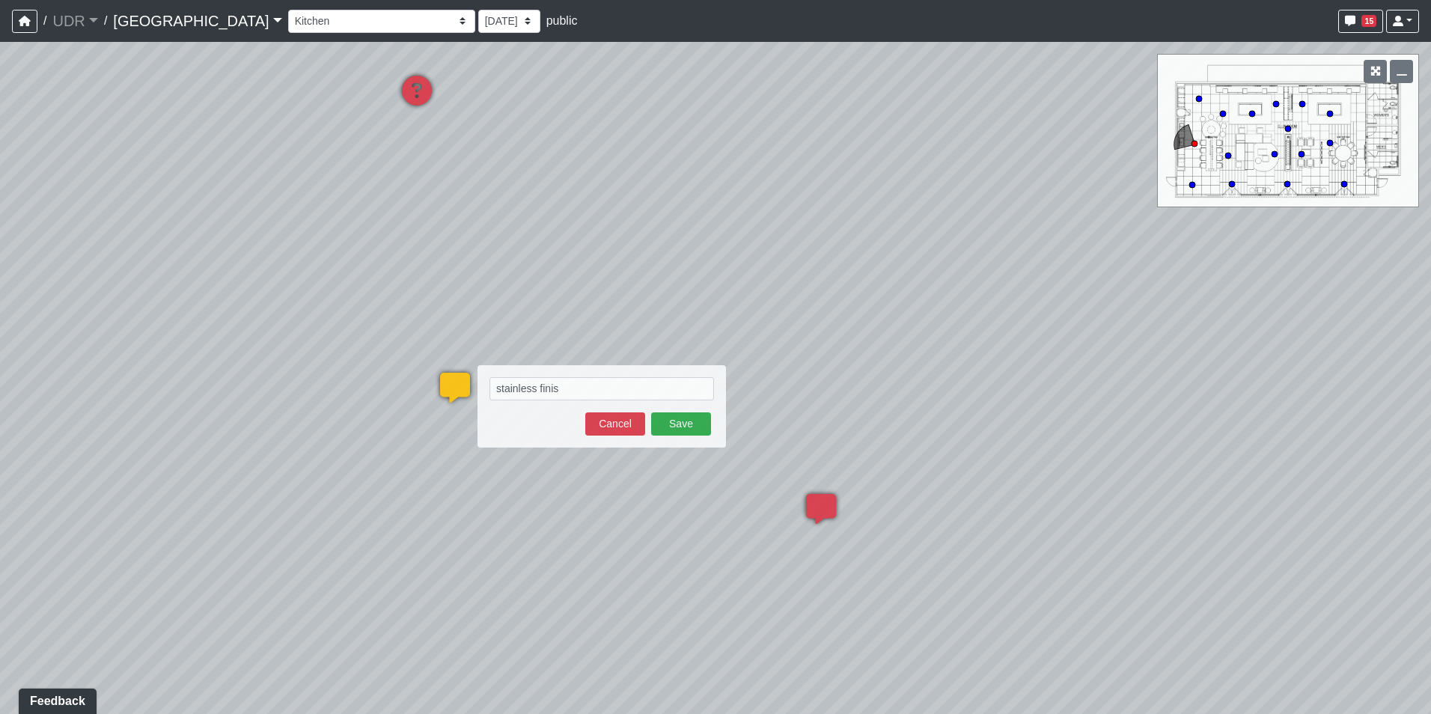
type textarea "stainless finish"
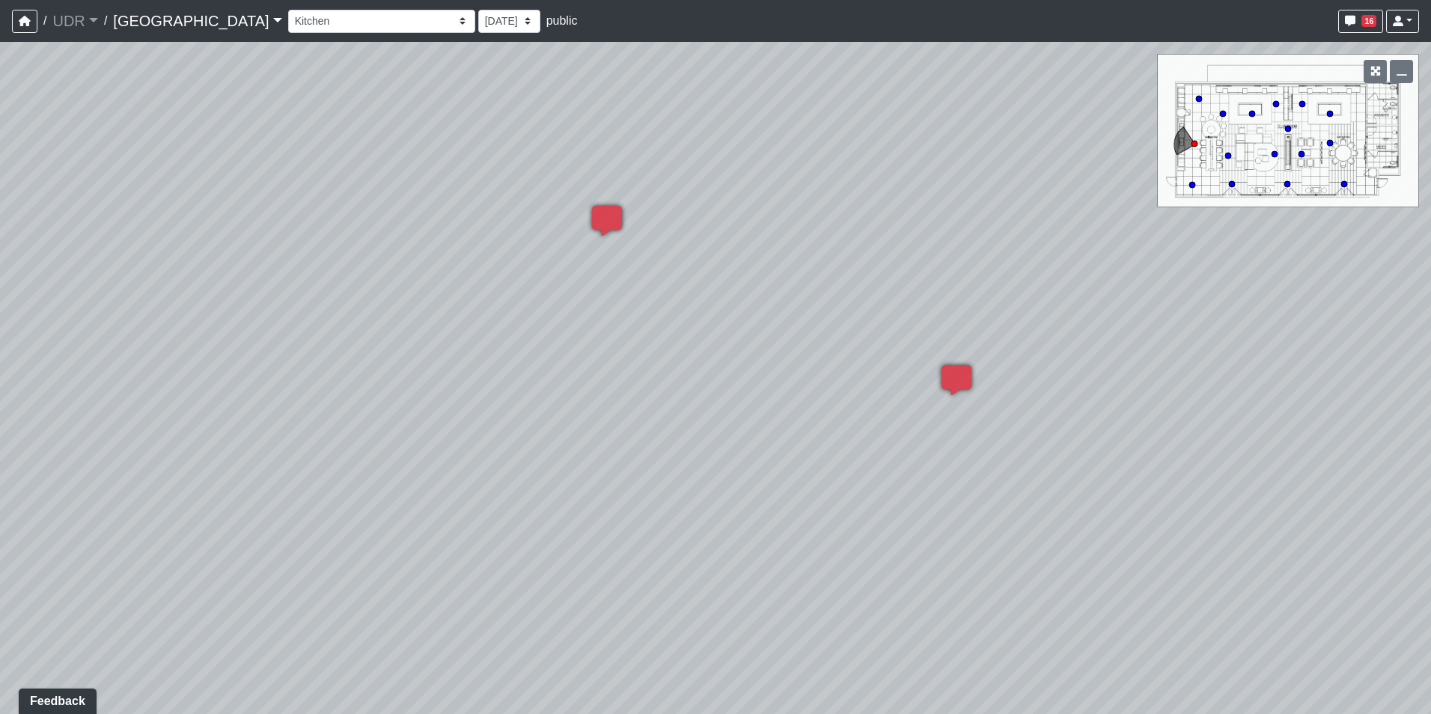
drag, startPoint x: 476, startPoint y: 592, endPoint x: 756, endPoint y: 361, distance: 362.6
click at [753, 362] on div "Loading... Conference Entry Loading... Coworking Entry Loading... Manager's Off…" at bounding box center [715, 378] width 1431 height 672
drag, startPoint x: 477, startPoint y: 367, endPoint x: 944, endPoint y: 460, distance: 475.3
click at [944, 460] on div "Loading... Conference Entry Loading... Coworking Entry Loading... Manager's Off…" at bounding box center [715, 378] width 1431 height 672
drag, startPoint x: 476, startPoint y: 433, endPoint x: 560, endPoint y: 584, distance: 172.8
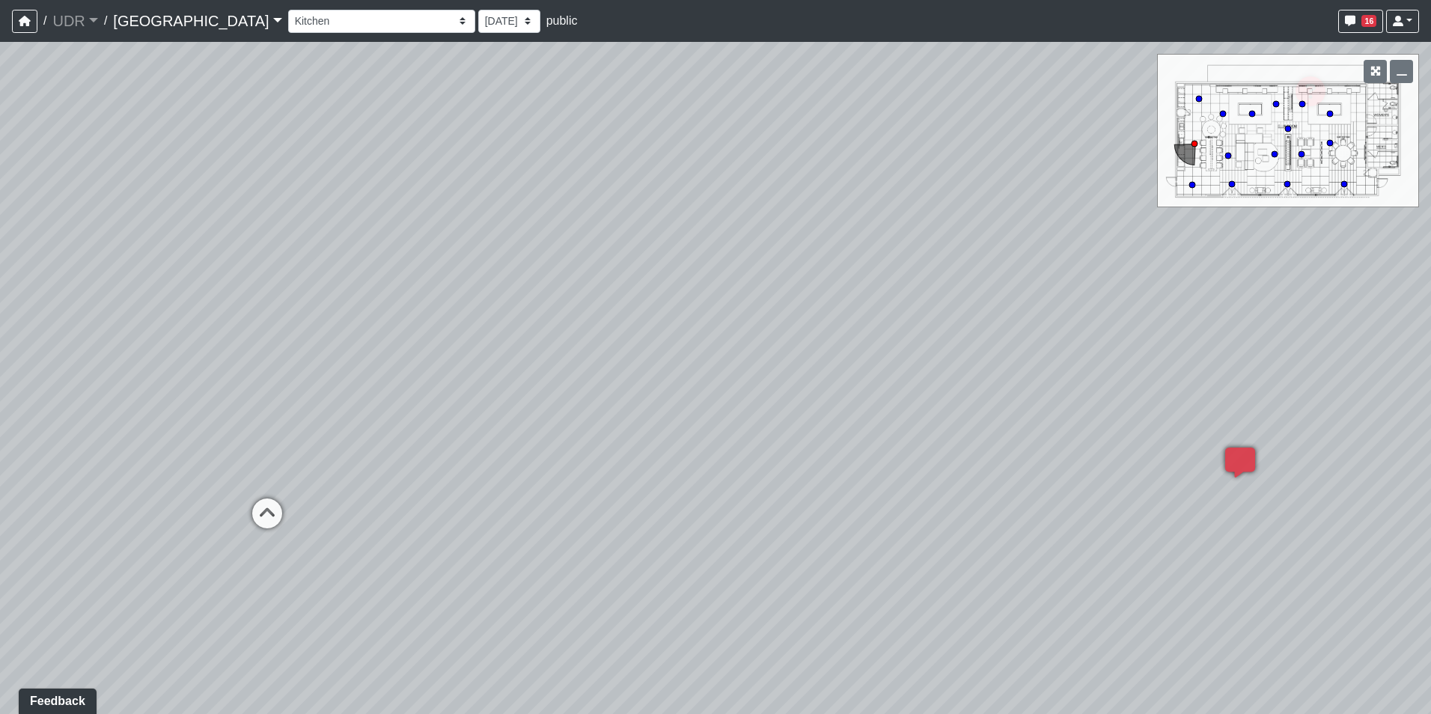
click at [560, 584] on div "Loading... Conference Entry Loading... Coworking Entry Loading... Manager's Off…" at bounding box center [715, 378] width 1431 height 672
drag, startPoint x: 511, startPoint y: 415, endPoint x: 389, endPoint y: 264, distance: 194.2
click at [389, 264] on div "Loading... Conference Entry Loading... Coworking Entry Loading... Manager's Off…" at bounding box center [715, 378] width 1431 height 672
drag, startPoint x: 438, startPoint y: 286, endPoint x: 320, endPoint y: 503, distance: 247.1
click at [320, 503] on div "Loading... Conference Entry Loading... Coworking Entry Loading... Manager's Off…" at bounding box center [715, 378] width 1431 height 672
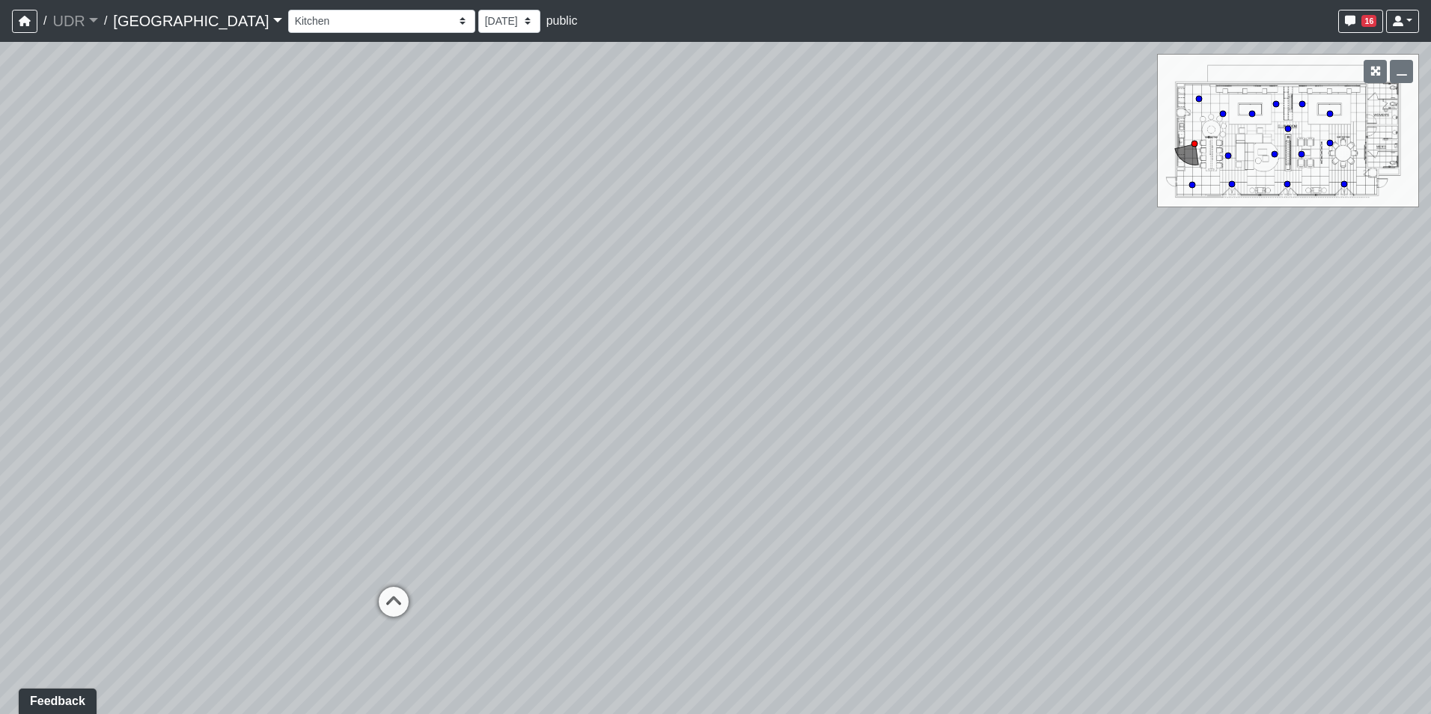
drag, startPoint x: 385, startPoint y: 331, endPoint x: 869, endPoint y: 371, distance: 485.8
click at [869, 371] on div "Loading... Conference Entry Loading... Coworking Entry Loading... Manager's Off…" at bounding box center [715, 378] width 1431 height 672
drag, startPoint x: 979, startPoint y: 454, endPoint x: 1103, endPoint y: 442, distance: 124.8
click at [1099, 443] on div "Loading... Conference Entry Loading... Coworking Entry Loading... Manager's Off…" at bounding box center [715, 378] width 1431 height 672
click at [591, 303] on icon at bounding box center [609, 291] width 45 height 45
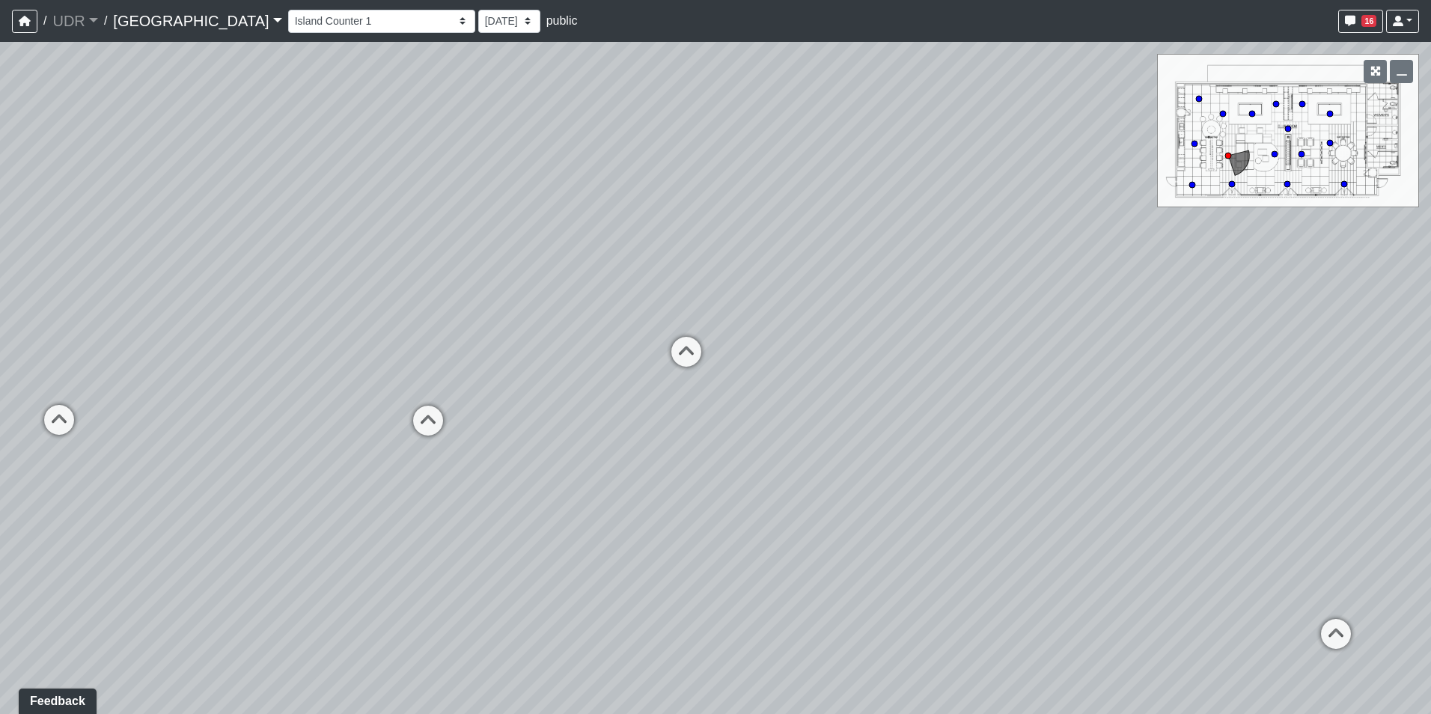
drag, startPoint x: 265, startPoint y: 433, endPoint x: 1203, endPoint y: 343, distance: 941.9
click at [1162, 340] on div "Loading... Conference Entry Loading... Coworking Entry Loading... Manager's Off…" at bounding box center [715, 378] width 1431 height 672
drag, startPoint x: 471, startPoint y: 323, endPoint x: 1017, endPoint y: 629, distance: 626.2
click at [1017, 629] on div "Loading... Conference Entry Loading... Coworking Entry Loading... Manager's Off…" at bounding box center [715, 378] width 1431 height 672
drag, startPoint x: 695, startPoint y: 379, endPoint x: 1044, endPoint y: 381, distance: 348.7
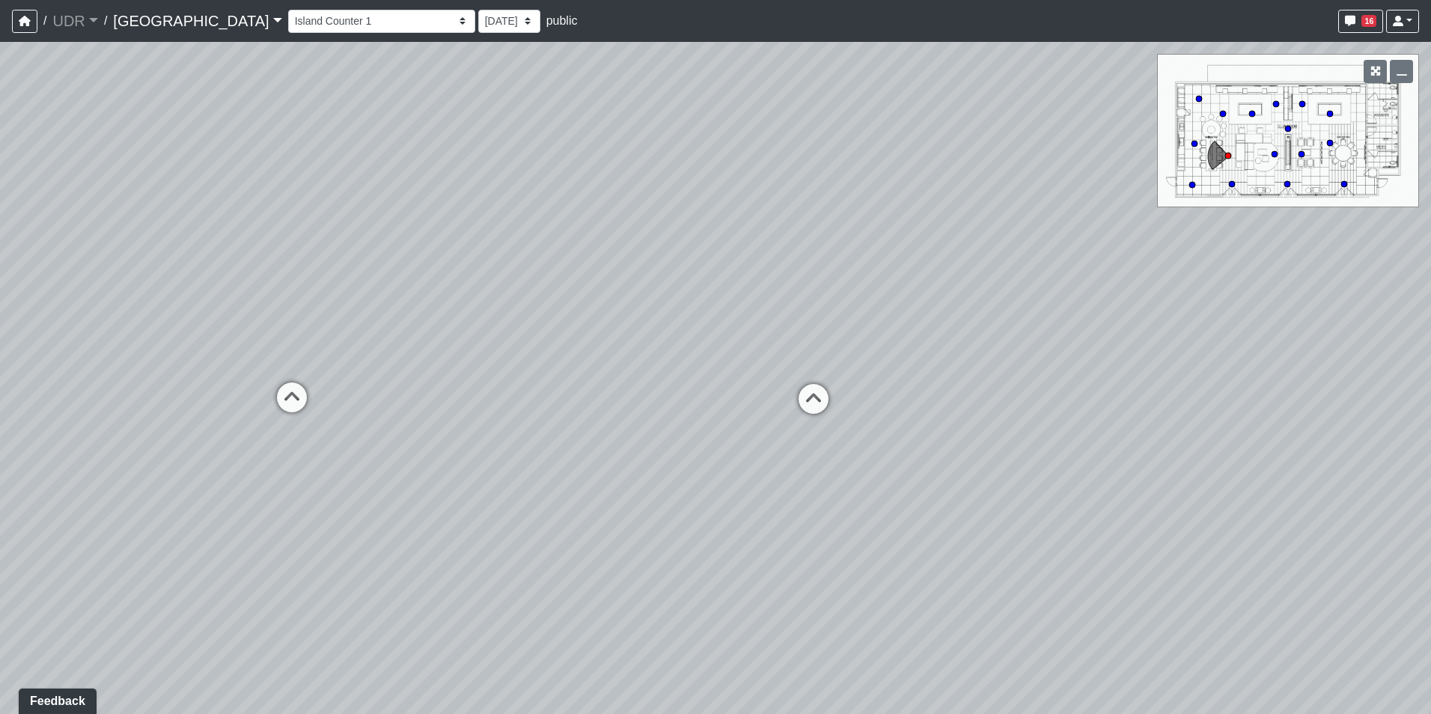
click at [1044, 381] on div "Loading... Conference Entry Loading... Coworking Entry Loading... Manager's Off…" at bounding box center [715, 378] width 1431 height 672
drag, startPoint x: 971, startPoint y: 373, endPoint x: 911, endPoint y: 339, distance: 68.7
click at [921, 367] on div "Loading... Conference Entry Loading... Coworking Entry Loading... Manager's Off…" at bounding box center [715, 378] width 1431 height 672
drag, startPoint x: 915, startPoint y: 390, endPoint x: 593, endPoint y: 394, distance: 322.5
click at [600, 394] on div "Loading... Conference Entry Loading... Coworking Entry Loading... Manager's Off…" at bounding box center [715, 378] width 1431 height 672
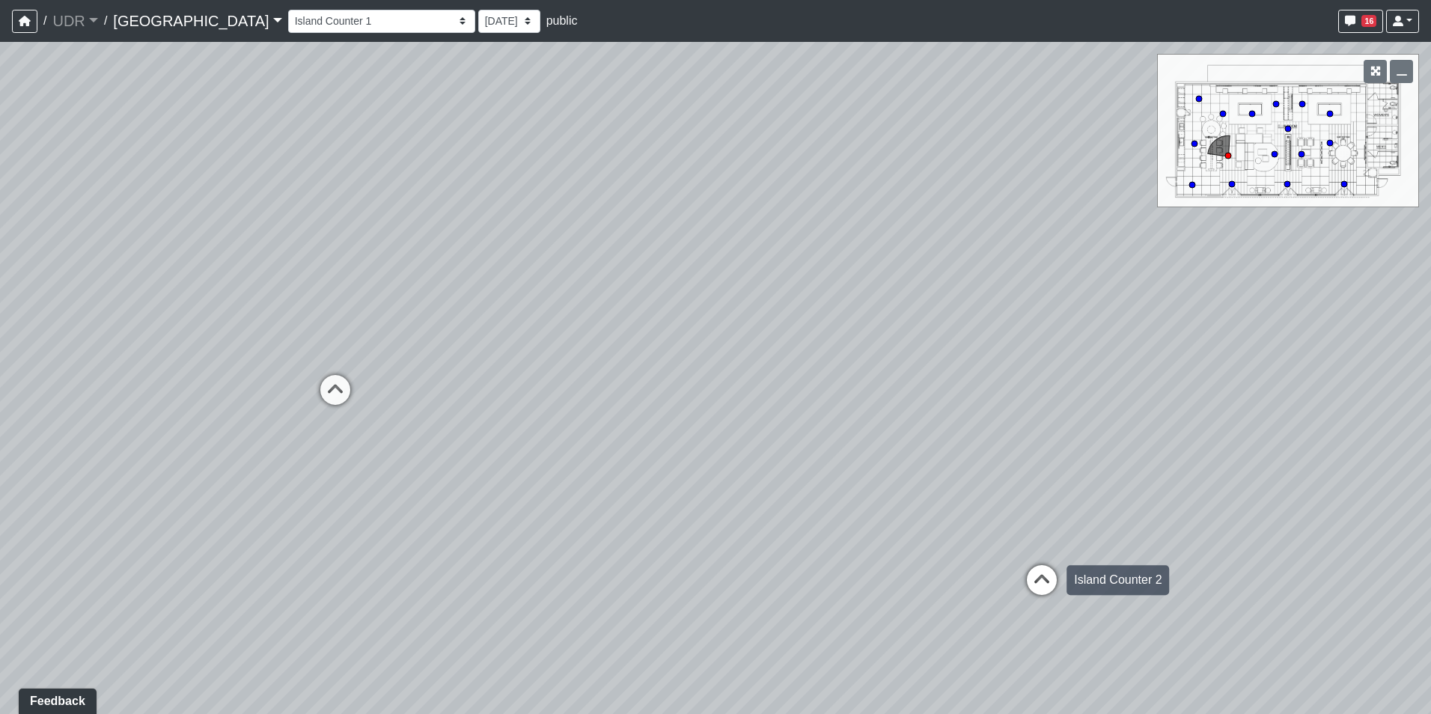
click at [1030, 572] on icon at bounding box center [1041, 587] width 45 height 45
drag, startPoint x: 764, startPoint y: 474, endPoint x: 1223, endPoint y: 474, distance: 458.7
click at [1223, 474] on div "Loading... Conference Entry Loading... Coworking Entry Loading... Manager's Off…" at bounding box center [715, 378] width 1431 height 672
drag, startPoint x: 668, startPoint y: 307, endPoint x: 973, endPoint y: 340, distance: 306.4
click at [983, 326] on div "Loading... Conference Entry Loading... Coworking Entry Loading... Manager's Off…" at bounding box center [715, 378] width 1431 height 672
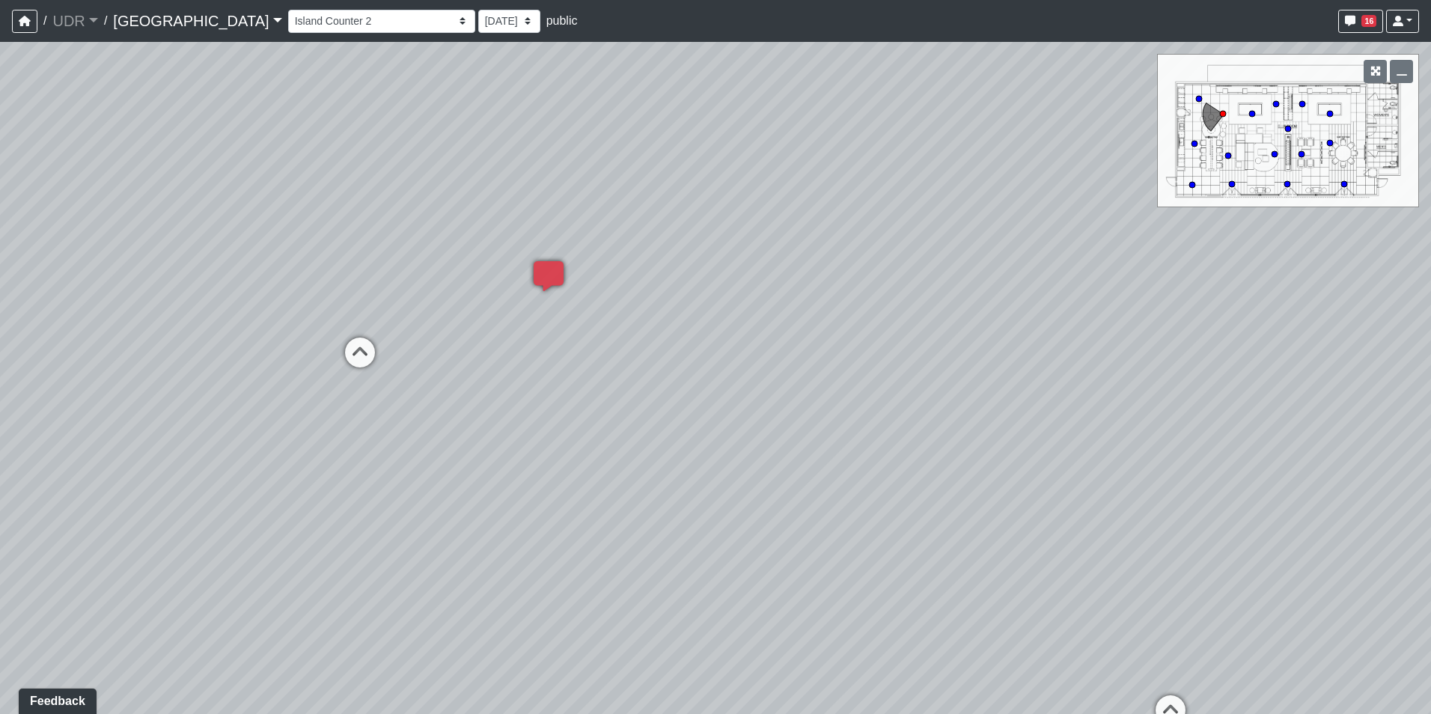
drag, startPoint x: 784, startPoint y: 484, endPoint x: 1081, endPoint y: 292, distance: 353.9
click at [1067, 292] on div "Loading... Conference Entry Loading... Coworking Entry Loading... Manager's Off…" at bounding box center [715, 378] width 1431 height 672
drag, startPoint x: 65, startPoint y: 456, endPoint x: 16, endPoint y: 438, distance: 52.8
click at [37, 456] on div "Loading... Conference Entry Loading... Coworking Entry Loading... Manager's Off…" at bounding box center [715, 378] width 1431 height 672
drag, startPoint x: 885, startPoint y: 357, endPoint x: 745, endPoint y: 279, distance: 160.8
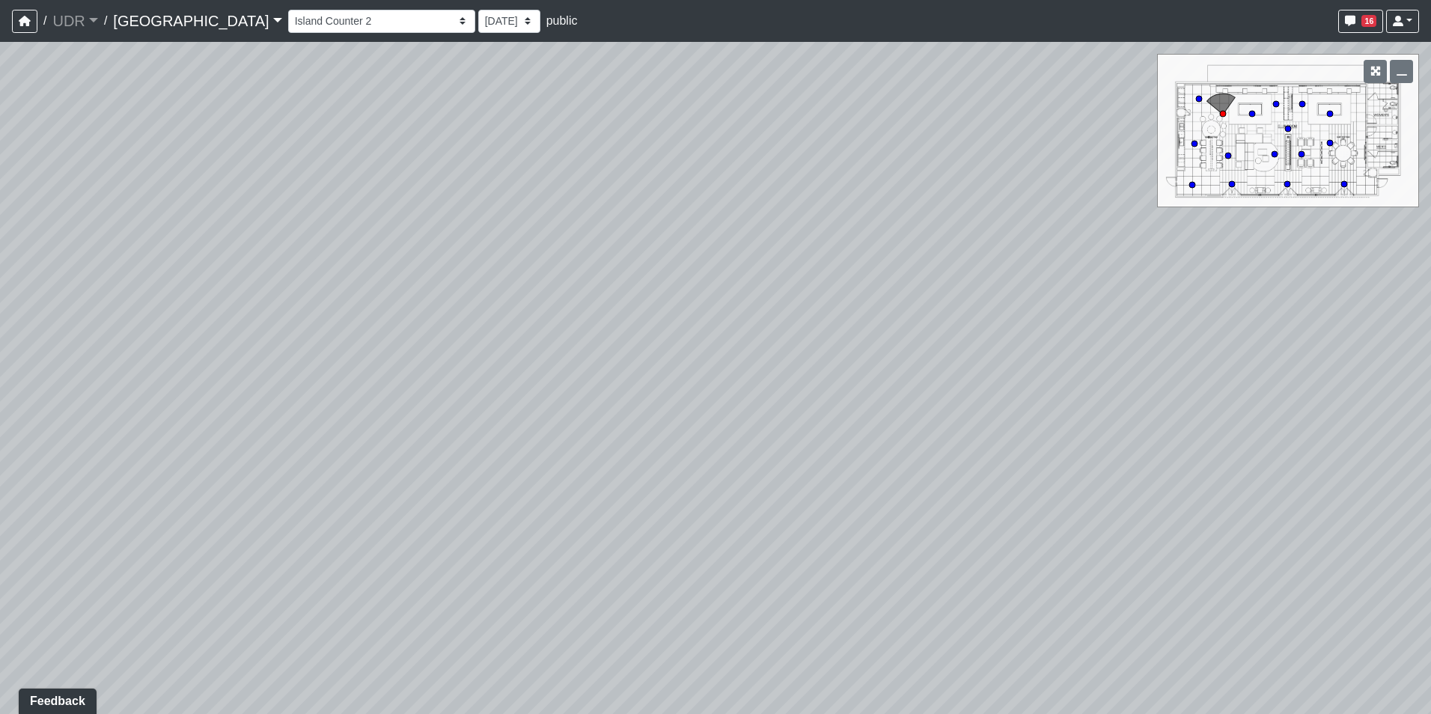
click at [750, 281] on div "Loading... Conference Entry Loading... Coworking Entry Loading... Manager's Off…" at bounding box center [715, 378] width 1431 height 672
drag, startPoint x: 878, startPoint y: 379, endPoint x: 447, endPoint y: 382, distance: 431.0
click at [471, 382] on div "Loading... Conference Entry Loading... Coworking Entry Loading... Manager's Off…" at bounding box center [715, 378] width 1431 height 672
drag, startPoint x: 562, startPoint y: 366, endPoint x: 210, endPoint y: 367, distance: 352.5
click at [221, 367] on div "Loading... Conference Entry Loading... Coworking Entry Loading... Manager's Off…" at bounding box center [715, 378] width 1431 height 672
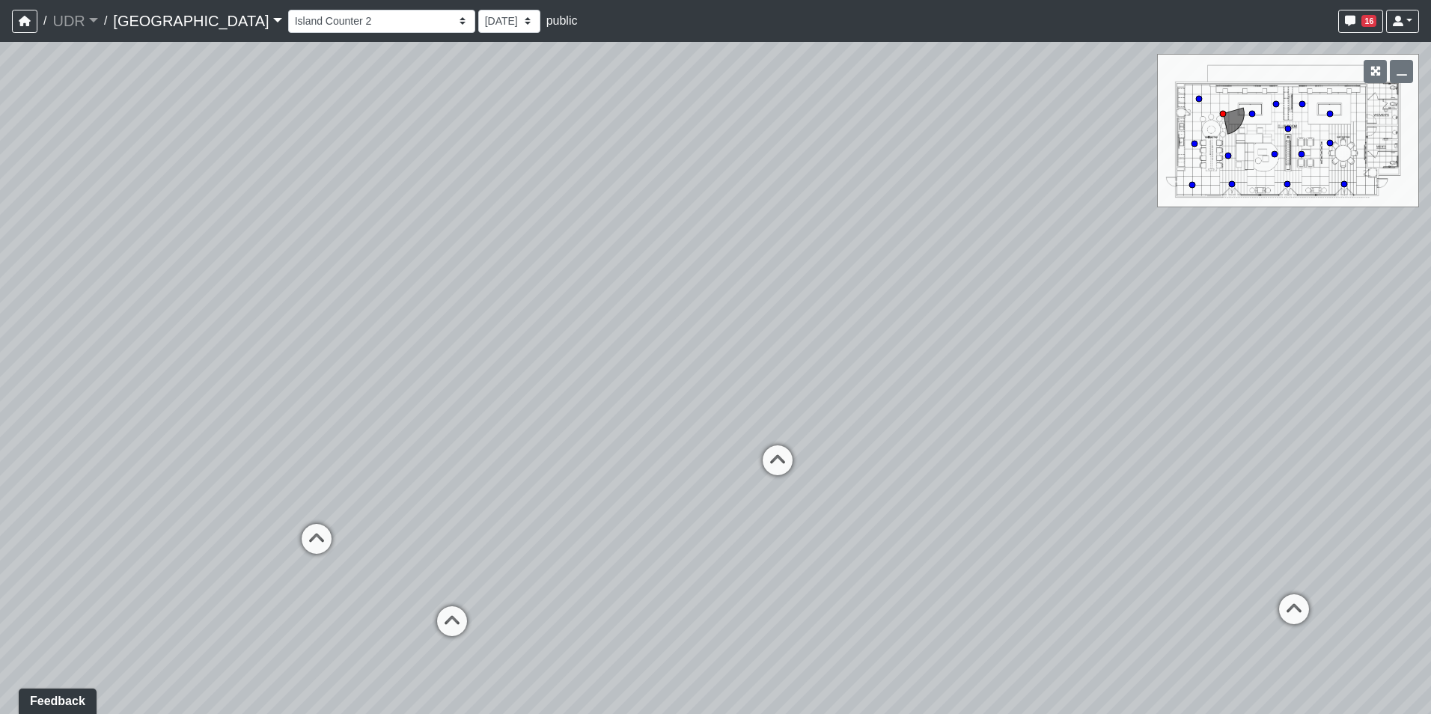
click at [697, 464] on div "Loading... Conference Entry Loading... Coworking Entry Loading... Manager's Off…" at bounding box center [715, 378] width 1431 height 672
click at [822, 453] on div "Fireplace Seating 1" at bounding box center [861, 460] width 118 height 30
drag, startPoint x: 580, startPoint y: 450, endPoint x: 1085, endPoint y: 349, distance: 515.0
click at [1128, 349] on div "Loading... Conference Entry Loading... Coworking Entry Loading... Manager's Off…" at bounding box center [715, 378] width 1431 height 672
click at [316, 534] on div "Loading... Conference Entry Loading... Coworking Entry Loading... Manager's Off…" at bounding box center [715, 378] width 1431 height 672
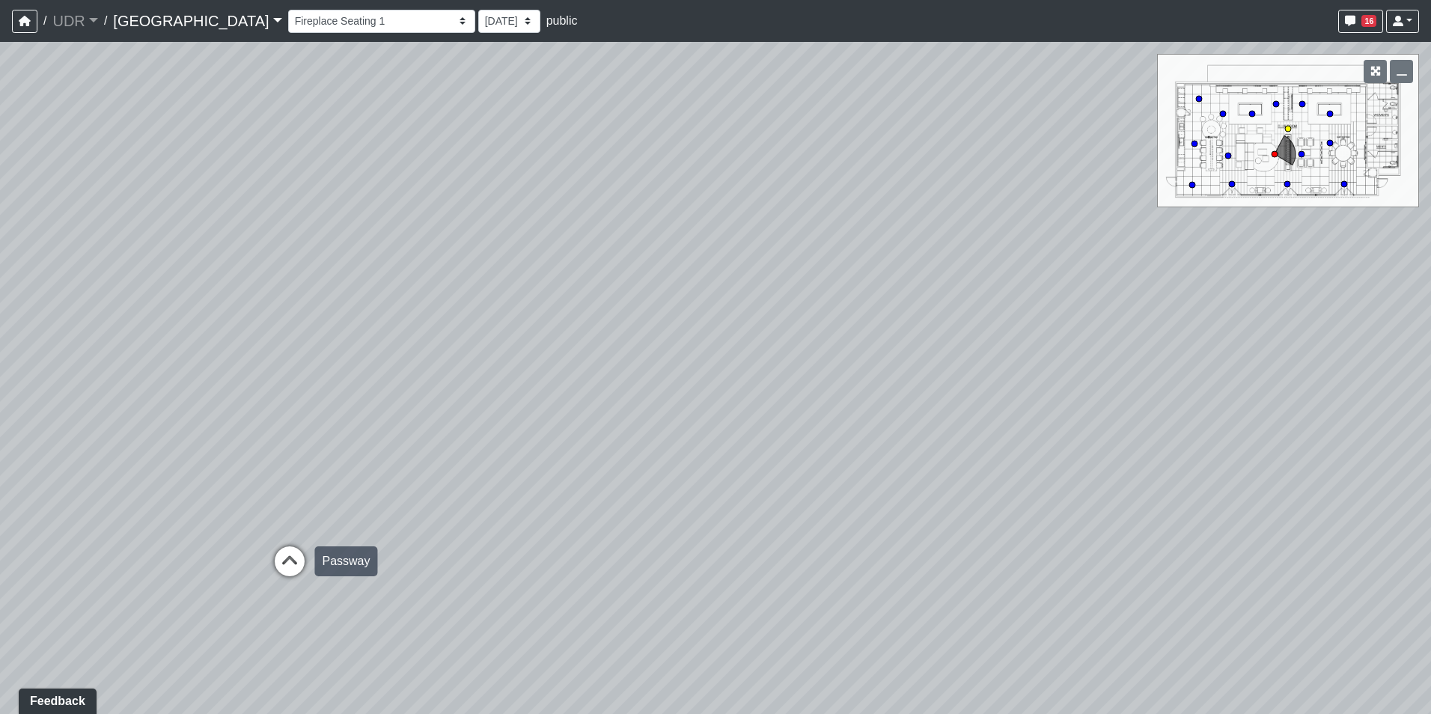
click at [304, 549] on icon at bounding box center [289, 568] width 45 height 45
drag, startPoint x: 684, startPoint y: 328, endPoint x: 590, endPoint y: 392, distance: 113.5
click at [590, 392] on div "Loading... Conference Entry Loading... Coworking Entry Loading... Manager's Off…" at bounding box center [715, 378] width 1431 height 672
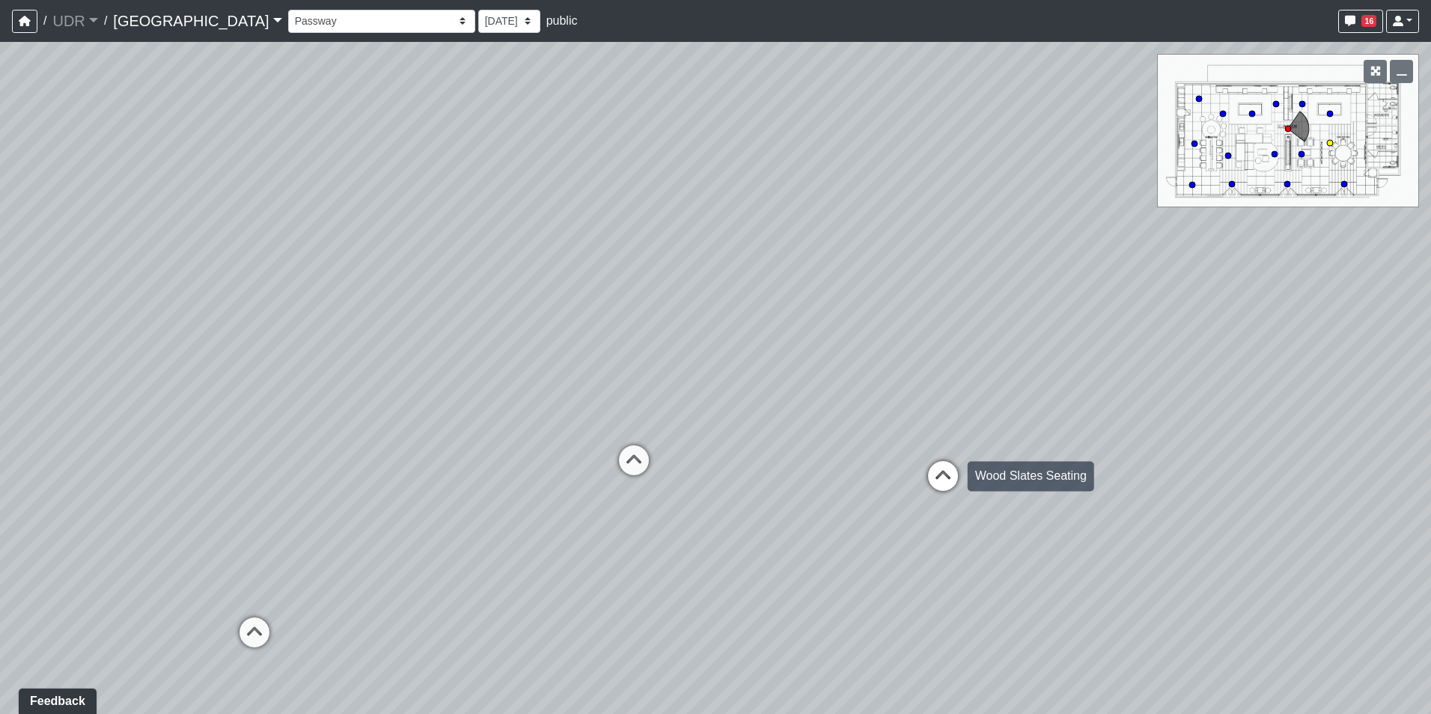
click at [926, 471] on icon at bounding box center [942, 483] width 45 height 45
drag, startPoint x: 745, startPoint y: 477, endPoint x: 759, endPoint y: 500, distance: 27.2
click at [759, 500] on div "Loading... Conference Entry Loading... Coworking Entry Loading... Manager's Off…" at bounding box center [715, 378] width 1431 height 672
drag, startPoint x: 1351, startPoint y: 340, endPoint x: 1000, endPoint y: 361, distance: 351.6
click at [1000, 361] on div "Loading... Conference Entry Loading... Coworking Entry Loading... Manager's Off…" at bounding box center [715, 378] width 1431 height 672
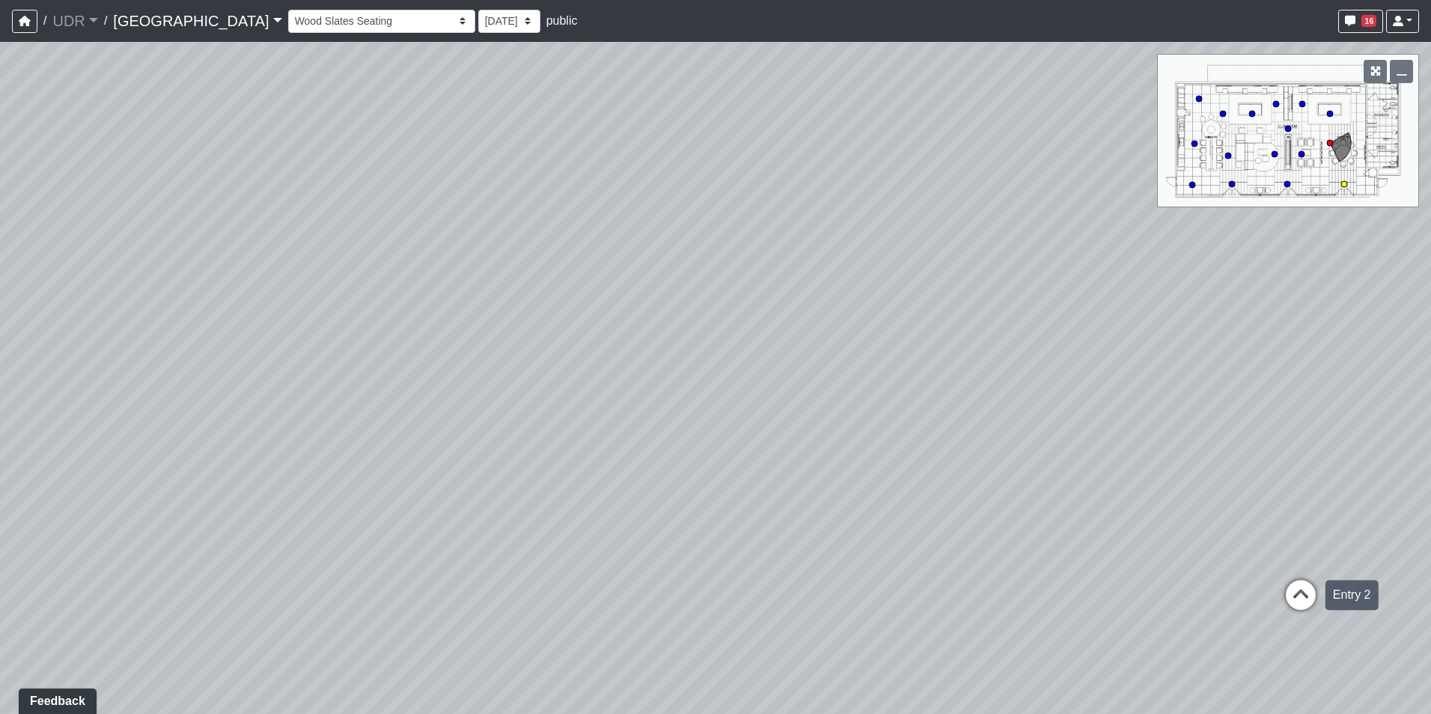
click at [1295, 584] on icon at bounding box center [1300, 602] width 45 height 45
drag, startPoint x: 785, startPoint y: 493, endPoint x: 1013, endPoint y: 482, distance: 228.5
click at [1013, 482] on div "Loading... Conference Entry Loading... Coworking Entry Loading... Manager's Off…" at bounding box center [715, 378] width 1431 height 672
drag, startPoint x: 306, startPoint y: 360, endPoint x: 852, endPoint y: 355, distance: 546.3
click at [805, 355] on div "Loading... Conference Entry Loading... Coworking Entry Loading... Manager's Off…" at bounding box center [715, 378] width 1431 height 672
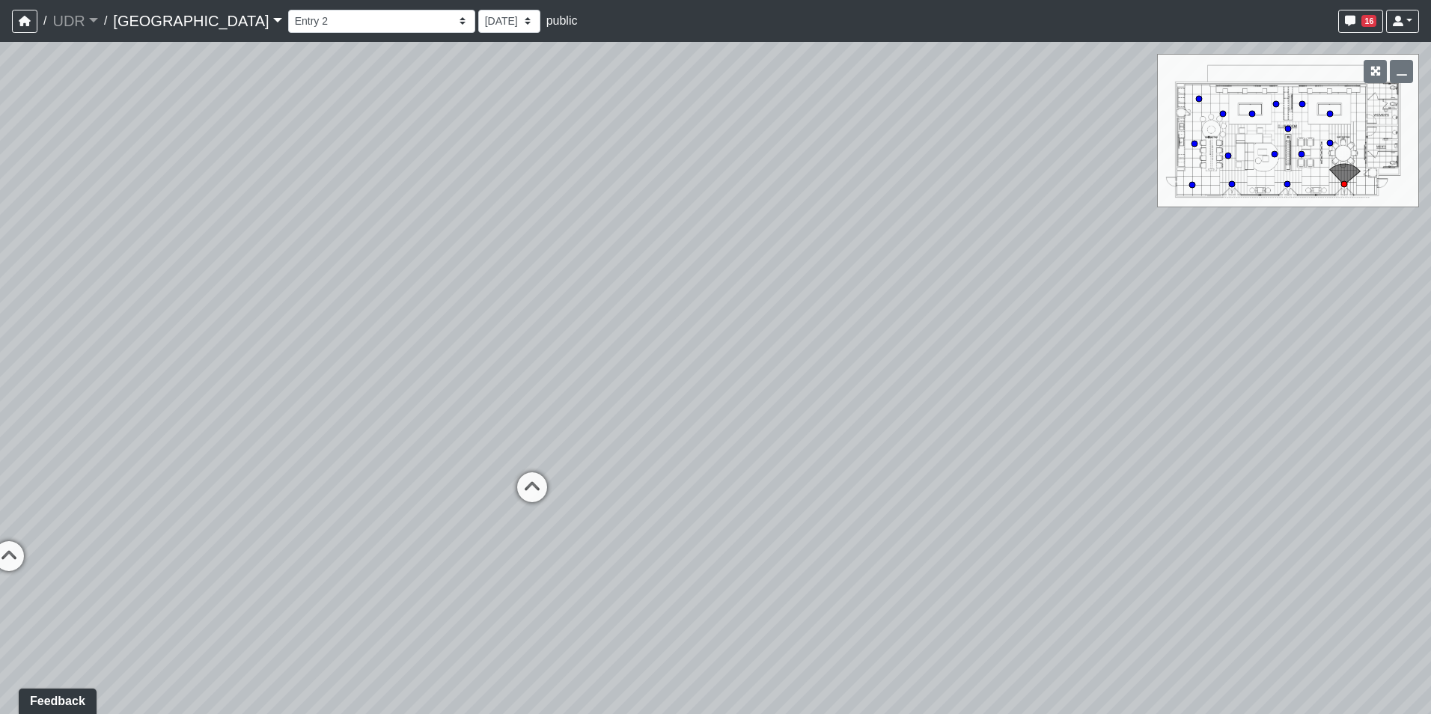
drag, startPoint x: 550, startPoint y: 406, endPoint x: 889, endPoint y: 412, distance: 339.0
click at [879, 412] on div "Loading... Conference Entry Loading... Coworking Entry Loading... Manager's Off…" at bounding box center [715, 378] width 1431 height 672
click at [608, 441] on icon at bounding box center [609, 463] width 45 height 45
click at [789, 441] on icon at bounding box center [811, 447] width 45 height 45
select select "oN3kUeZKSJCuV7vsqVojLi"
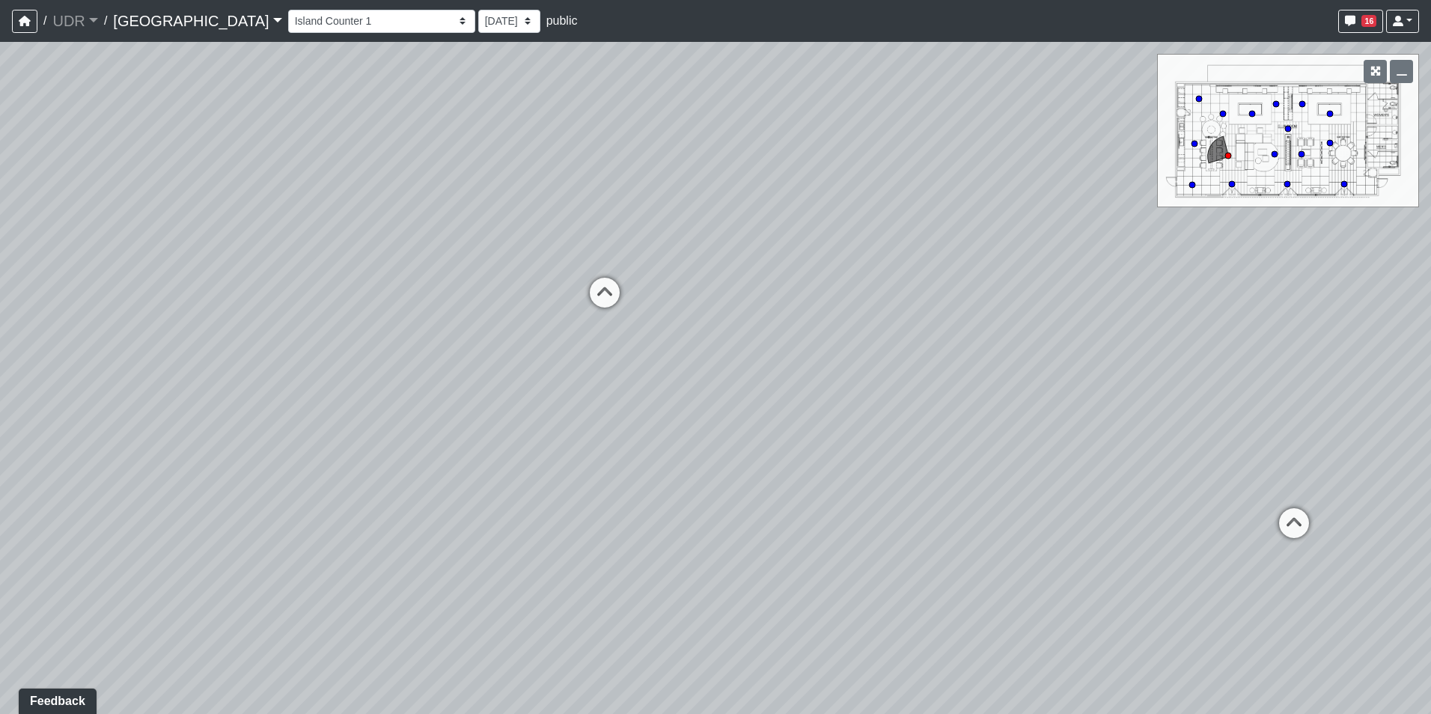
drag, startPoint x: 891, startPoint y: 429, endPoint x: 785, endPoint y: 396, distance: 111.2
click at [785, 396] on div "Loading... Conference Entry Loading... Coworking Entry Loading... Manager's Off…" at bounding box center [715, 378] width 1431 height 672
drag, startPoint x: 564, startPoint y: 441, endPoint x: 376, endPoint y: 308, distance: 230.7
click at [376, 308] on div "Loading... Conference Entry Loading... Coworking Entry Loading... Manager's Off…" at bounding box center [715, 378] width 1431 height 672
click at [629, 519] on span "Add comment" at bounding box center [660, 516] width 74 height 13
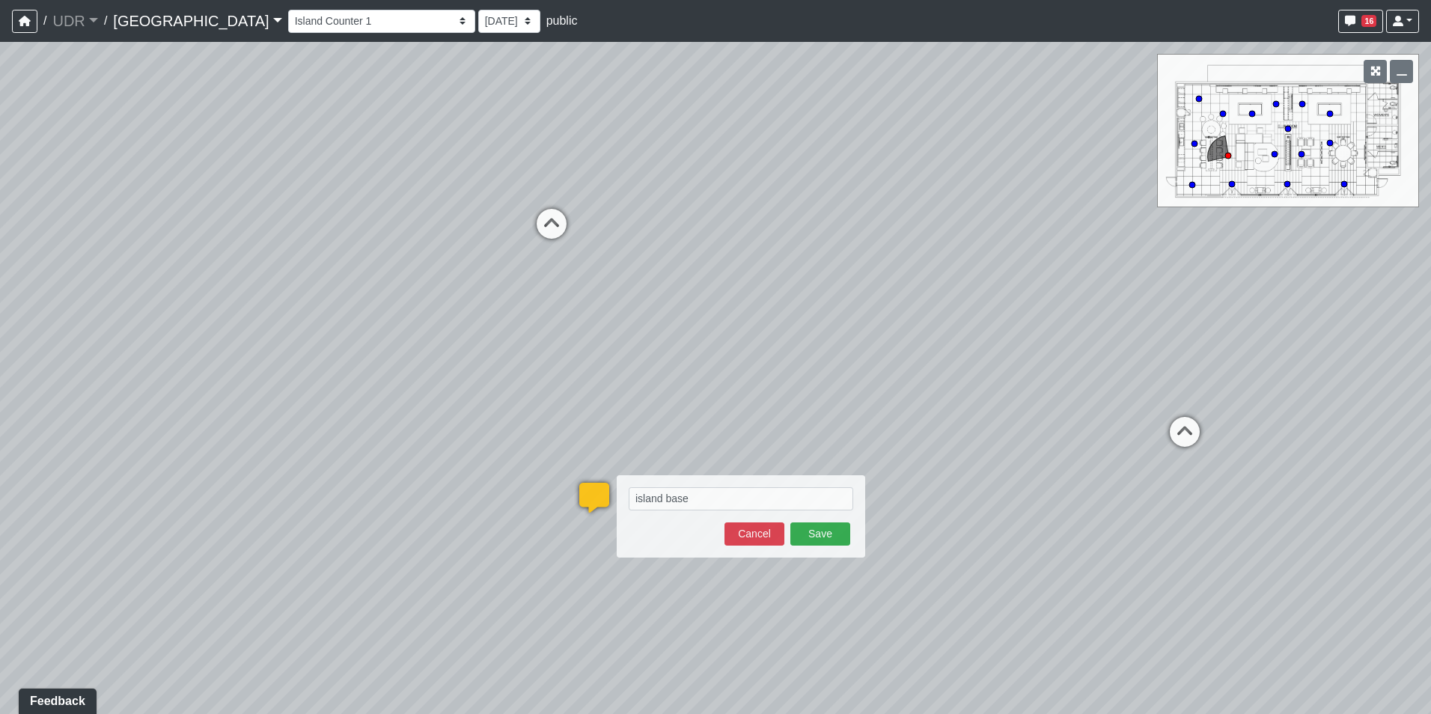
type textarea "island base"
click at [765, 531] on button "Cancel" at bounding box center [754, 533] width 60 height 23
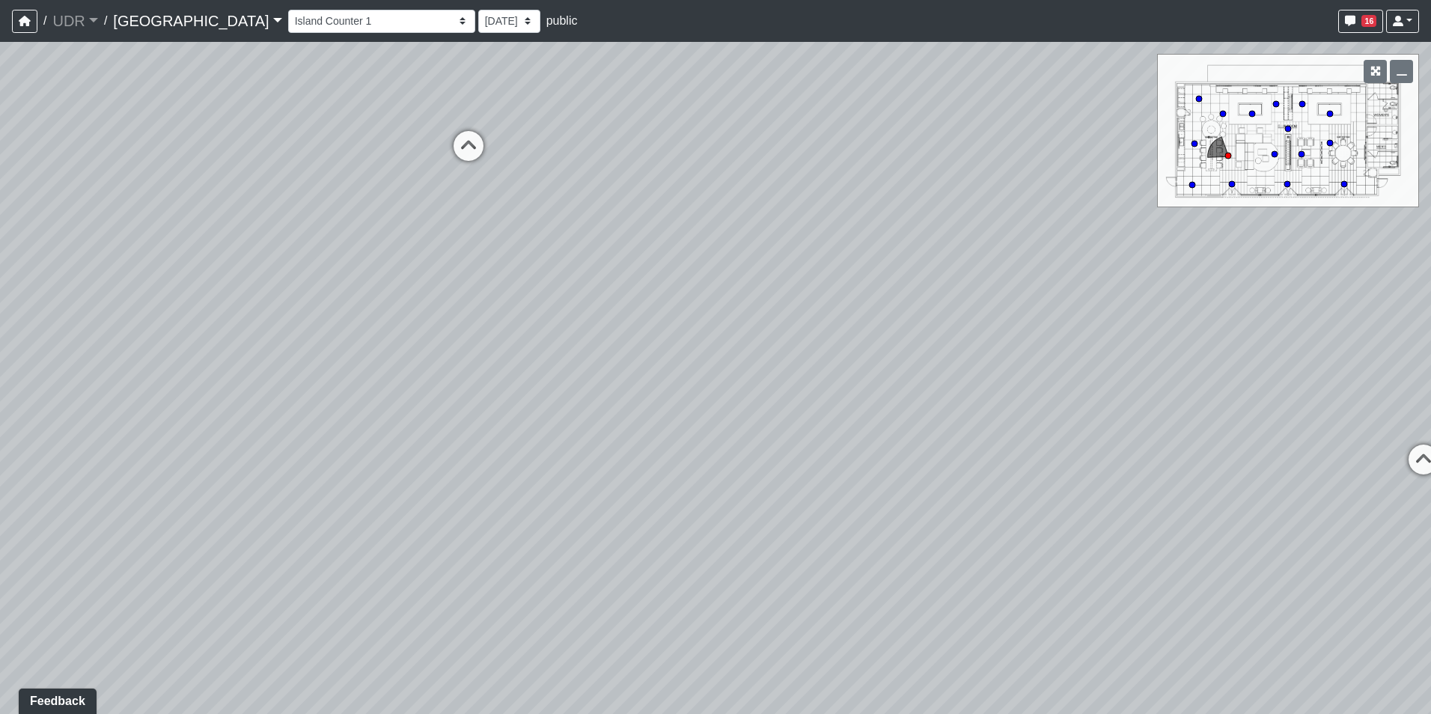
drag, startPoint x: 608, startPoint y: 175, endPoint x: 787, endPoint y: 441, distance: 320.9
click at [787, 441] on div "Loading... Conference Entry Loading... Coworking Entry Loading... Manager's Off…" at bounding box center [715, 378] width 1431 height 672
drag, startPoint x: 955, startPoint y: 450, endPoint x: 326, endPoint y: 428, distance: 629.7
click at [368, 433] on div "Loading... Conference Entry Loading... Coworking Entry Loading... Manager's Off…" at bounding box center [715, 378] width 1431 height 672
drag, startPoint x: 556, startPoint y: 402, endPoint x: 462, endPoint y: 403, distance: 94.3
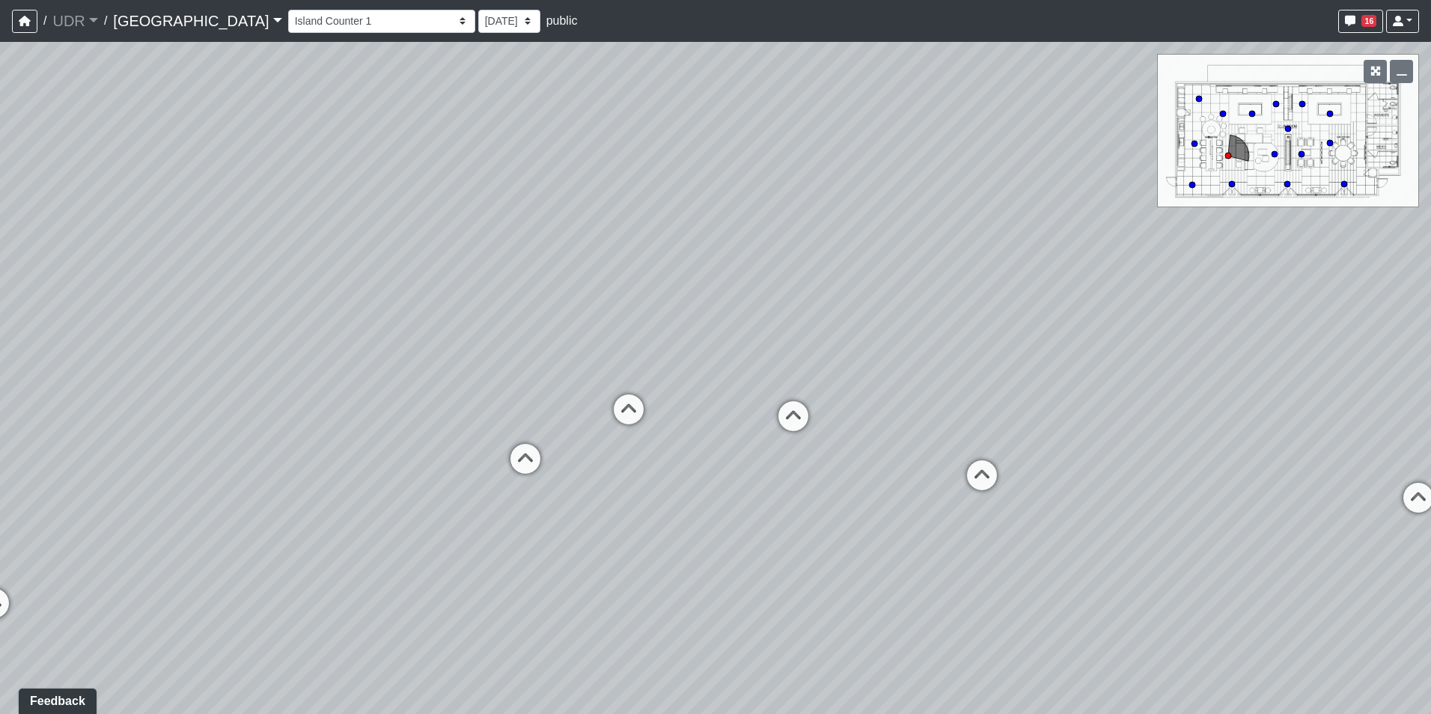
click at [462, 403] on div "Loading... Conference Entry Loading... Coworking Entry Loading... Manager's Off…" at bounding box center [715, 378] width 1431 height 672
click at [524, 453] on icon at bounding box center [525, 466] width 45 height 45
drag, startPoint x: 421, startPoint y: 501, endPoint x: 760, endPoint y: 512, distance: 339.2
click at [760, 512] on div "Loading... Conference Entry Loading... Coworking Entry Loading... Manager's Off…" at bounding box center [715, 378] width 1431 height 672
drag, startPoint x: 496, startPoint y: 514, endPoint x: 652, endPoint y: 544, distance: 158.5
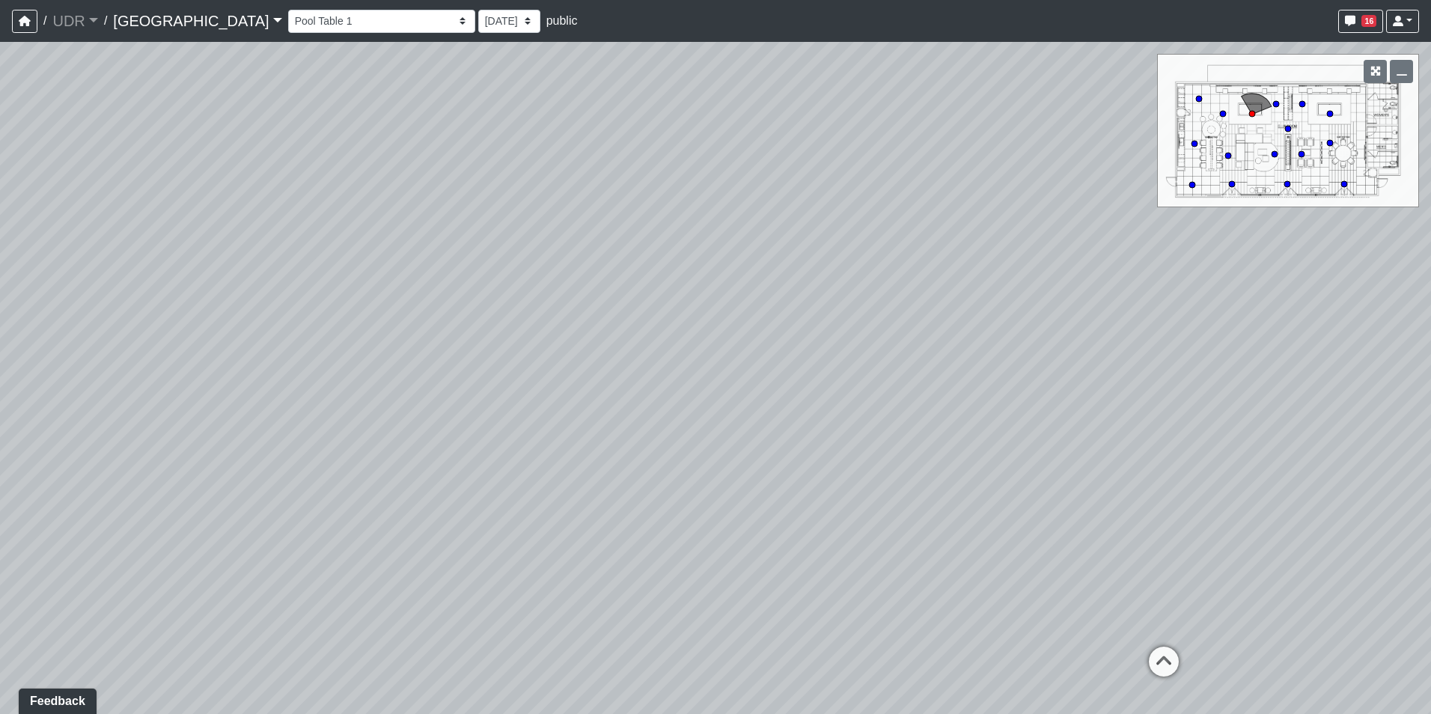
click at [652, 544] on div "Loading... Conference Entry Loading... Coworking Entry Loading... Manager's Off…" at bounding box center [715, 378] width 1431 height 672
drag, startPoint x: 743, startPoint y: 538, endPoint x: 403, endPoint y: 578, distance: 342.1
click at [403, 578] on div "Loading... Conference Entry Loading... Coworking Entry Loading... Manager's Off…" at bounding box center [715, 378] width 1431 height 672
drag, startPoint x: 719, startPoint y: 316, endPoint x: 570, endPoint y: 330, distance: 149.6
click at [570, 330] on div "Loading... Conference Entry Loading... Coworking Entry Loading... Manager's Off…" at bounding box center [715, 378] width 1431 height 672
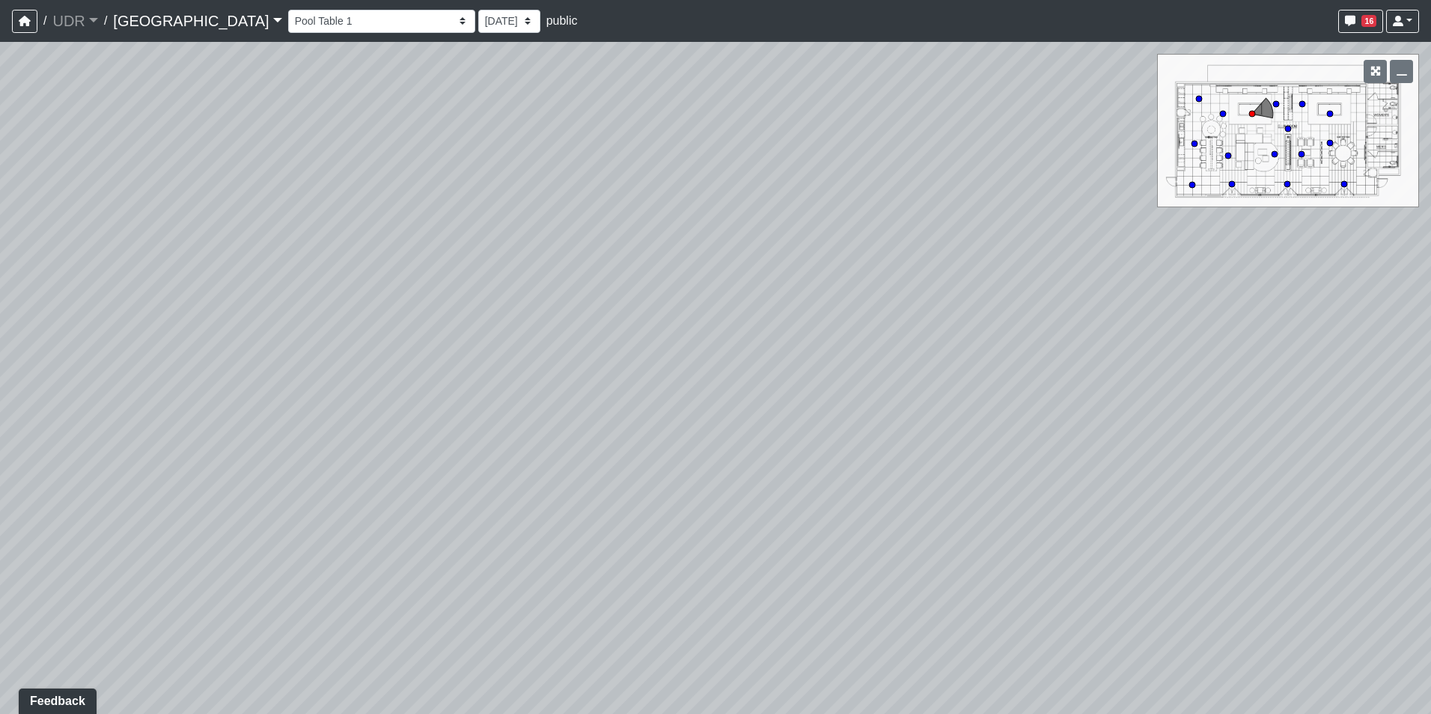
drag, startPoint x: 1119, startPoint y: 575, endPoint x: 777, endPoint y: 369, distance: 399.1
click at [661, 343] on div "Loading... Conference Entry Loading... Coworking Entry Loading... Manager's Off…" at bounding box center [715, 378] width 1431 height 672
drag, startPoint x: 868, startPoint y: 417, endPoint x: 334, endPoint y: 433, distance: 534.5
click at [365, 433] on div "Loading... Conference Entry Loading... Coworking Entry Loading... Manager's Off…" at bounding box center [715, 378] width 1431 height 672
drag, startPoint x: 715, startPoint y: 452, endPoint x: 549, endPoint y: 455, distance: 166.2
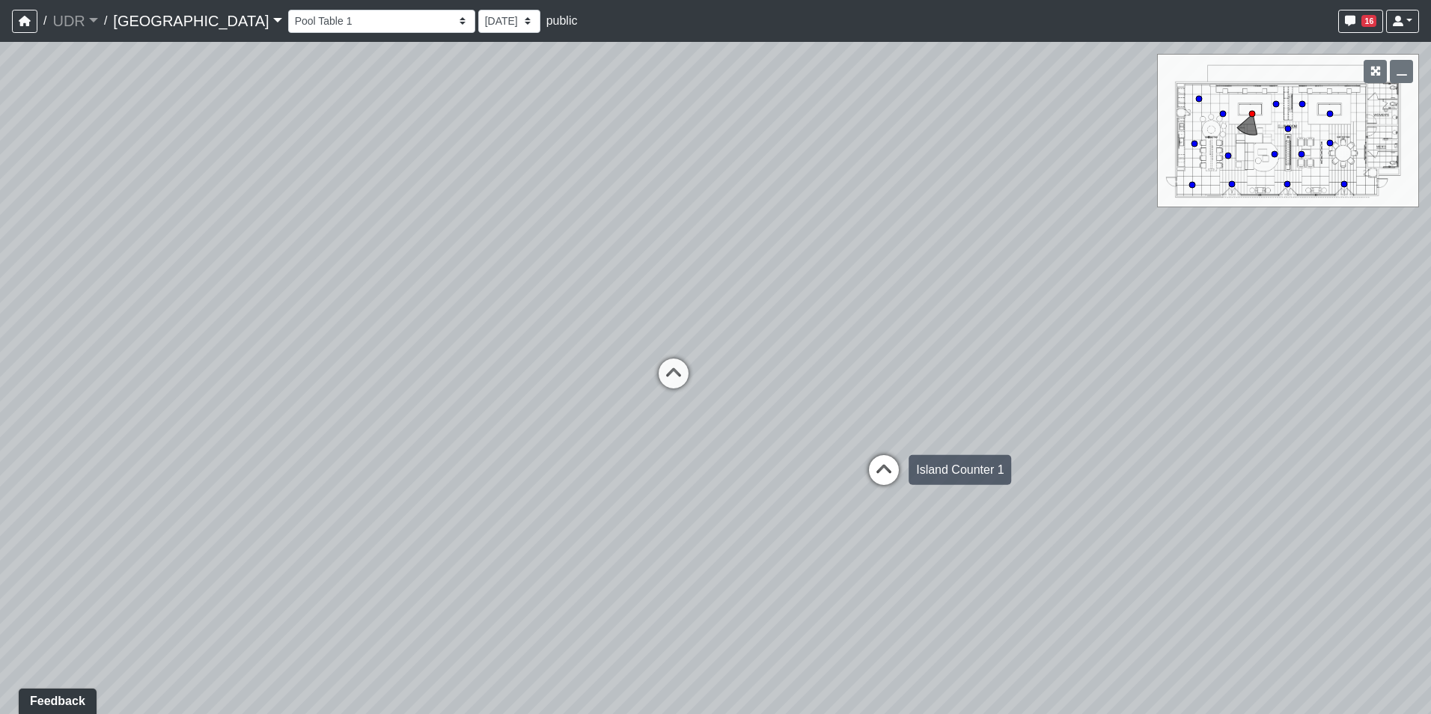
click at [549, 455] on div "Loading... Conference Entry Loading... Coworking Entry Loading... Manager's Off…" at bounding box center [715, 378] width 1431 height 672
drag, startPoint x: 771, startPoint y: 329, endPoint x: 864, endPoint y: 451, distance: 154.3
click at [864, 451] on div "Loading... Conference Entry Loading... Coworking Entry Loading... Manager's Off…" at bounding box center [715, 378] width 1431 height 672
drag, startPoint x: 818, startPoint y: 319, endPoint x: 947, endPoint y: 472, distance: 200.2
click at [947, 472] on div "Loading... Conference Entry Loading... Coworking Entry Loading... Manager's Off…" at bounding box center [715, 378] width 1431 height 672
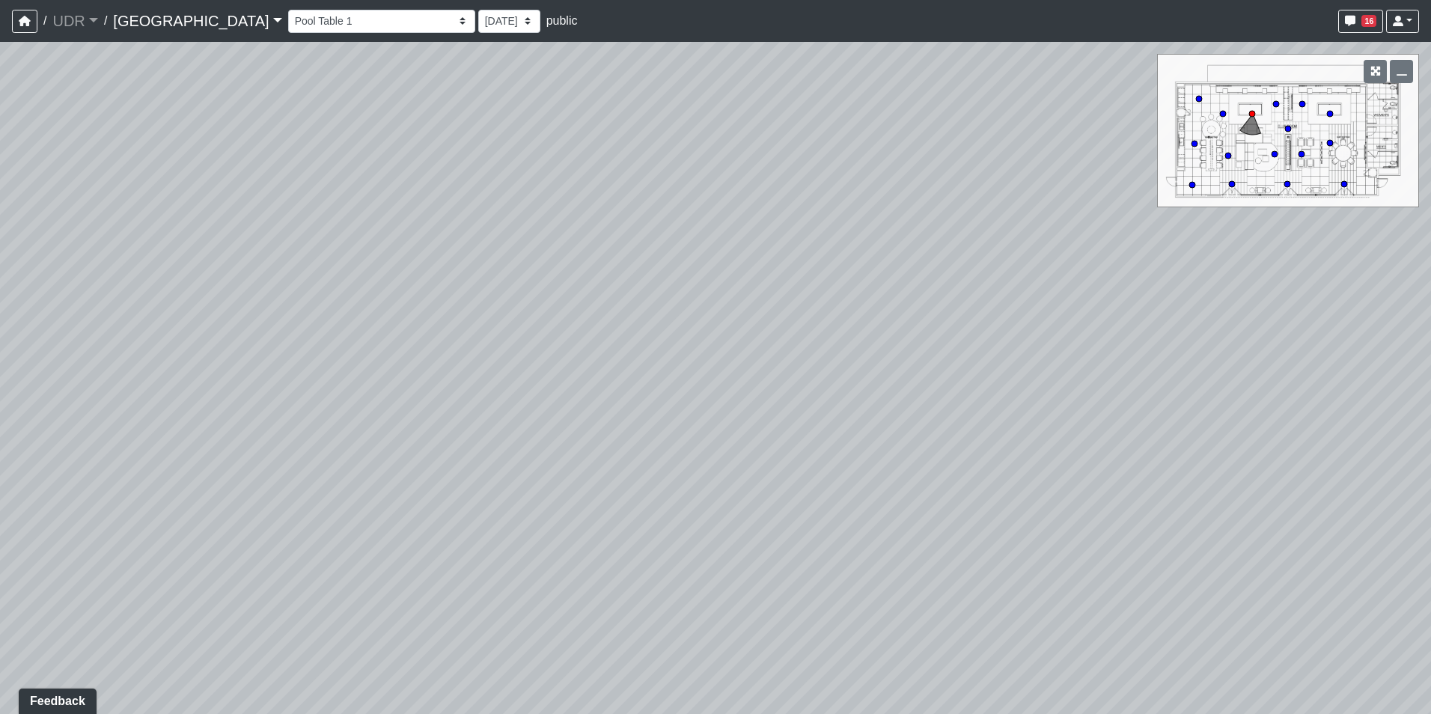
drag, startPoint x: 855, startPoint y: 411, endPoint x: 879, endPoint y: 416, distance: 24.5
click at [879, 416] on div "Loading... Conference Entry Loading... Coworking Entry Loading... Manager's Off…" at bounding box center [715, 378] width 1431 height 672
click at [1206, 284] on div "Loading... Conference Entry Loading... Coworking Entry Loading... Manager's Off…" at bounding box center [715, 378] width 1431 height 672
drag, startPoint x: 953, startPoint y: 385, endPoint x: 445, endPoint y: 281, distance: 518.6
click at [446, 281] on div "Loading... Conference Entry Loading... Coworking Entry Loading... Manager's Off…" at bounding box center [715, 378] width 1431 height 672
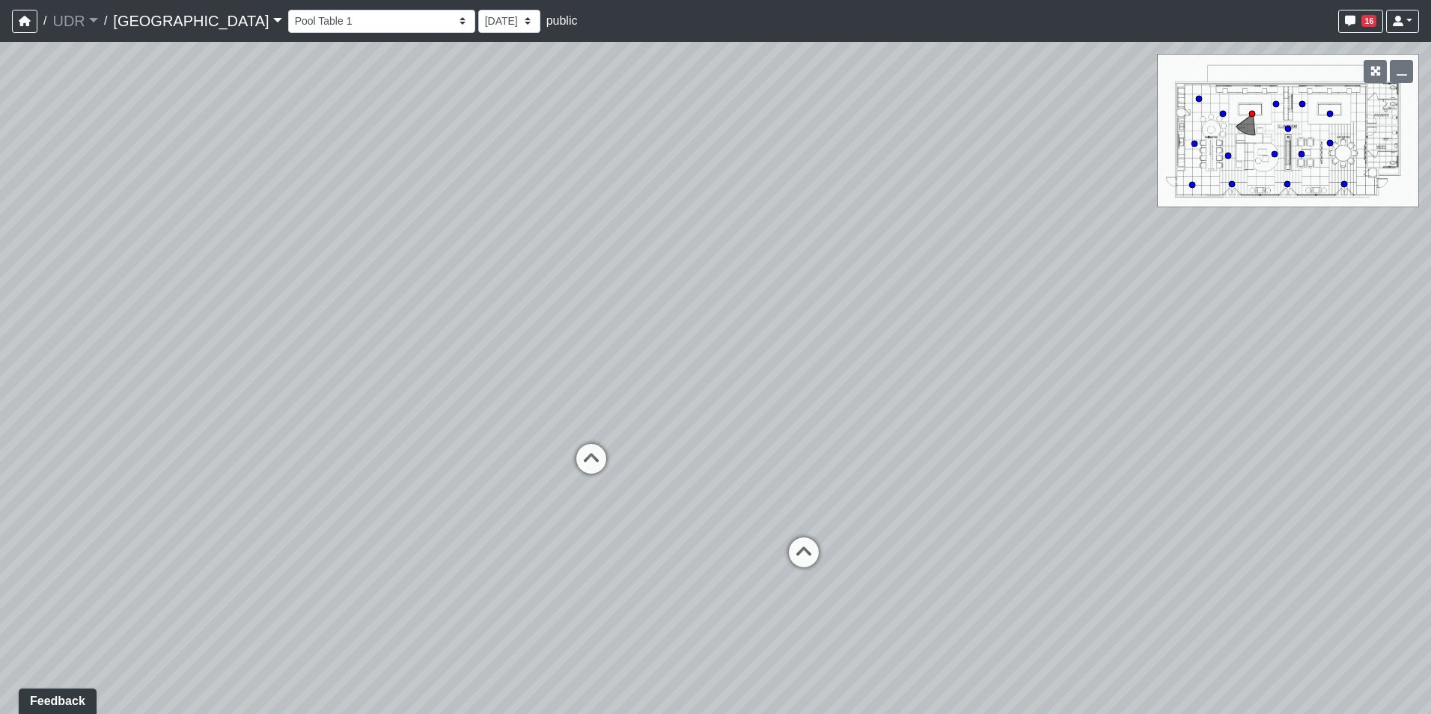
drag, startPoint x: 563, startPoint y: 266, endPoint x: 435, endPoint y: 251, distance: 129.5
click at [435, 251] on div "Loading... Conference Entry Loading... Coworking Entry Loading... Manager's Off…" at bounding box center [715, 378] width 1431 height 672
drag, startPoint x: 843, startPoint y: 279, endPoint x: 926, endPoint y: 268, distance: 84.6
click at [918, 269] on div "Loading... Conference Entry Loading... Coworking Entry Loading... Manager's Off…" at bounding box center [715, 378] width 1431 height 672
drag, startPoint x: 650, startPoint y: 317, endPoint x: 1250, endPoint y: 316, distance: 599.4
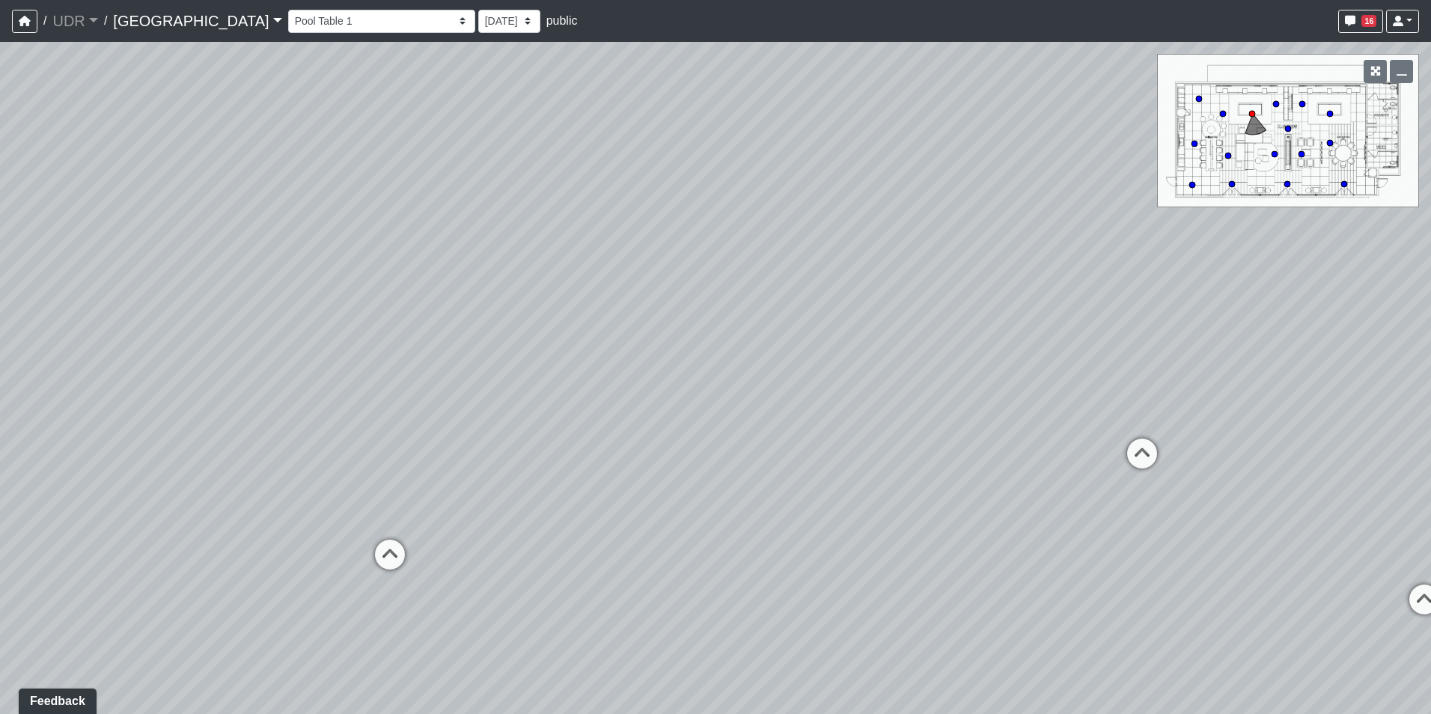
click at [1200, 316] on div "Loading... Conference Entry Loading... Coworking Entry Loading... Manager's Off…" at bounding box center [715, 378] width 1431 height 672
click at [1102, 379] on div "Loading... Conference Entry Loading... Coworking Entry Loading... Manager's Off…" at bounding box center [715, 378] width 1431 height 672
drag, startPoint x: 601, startPoint y: 388, endPoint x: 865, endPoint y: 458, distance: 273.4
click at [865, 458] on div "Loading... Conference Entry Loading... Coworking Entry Loading... Manager's Off…" at bounding box center [715, 378] width 1431 height 672
drag, startPoint x: 417, startPoint y: 396, endPoint x: 1316, endPoint y: 323, distance: 901.7
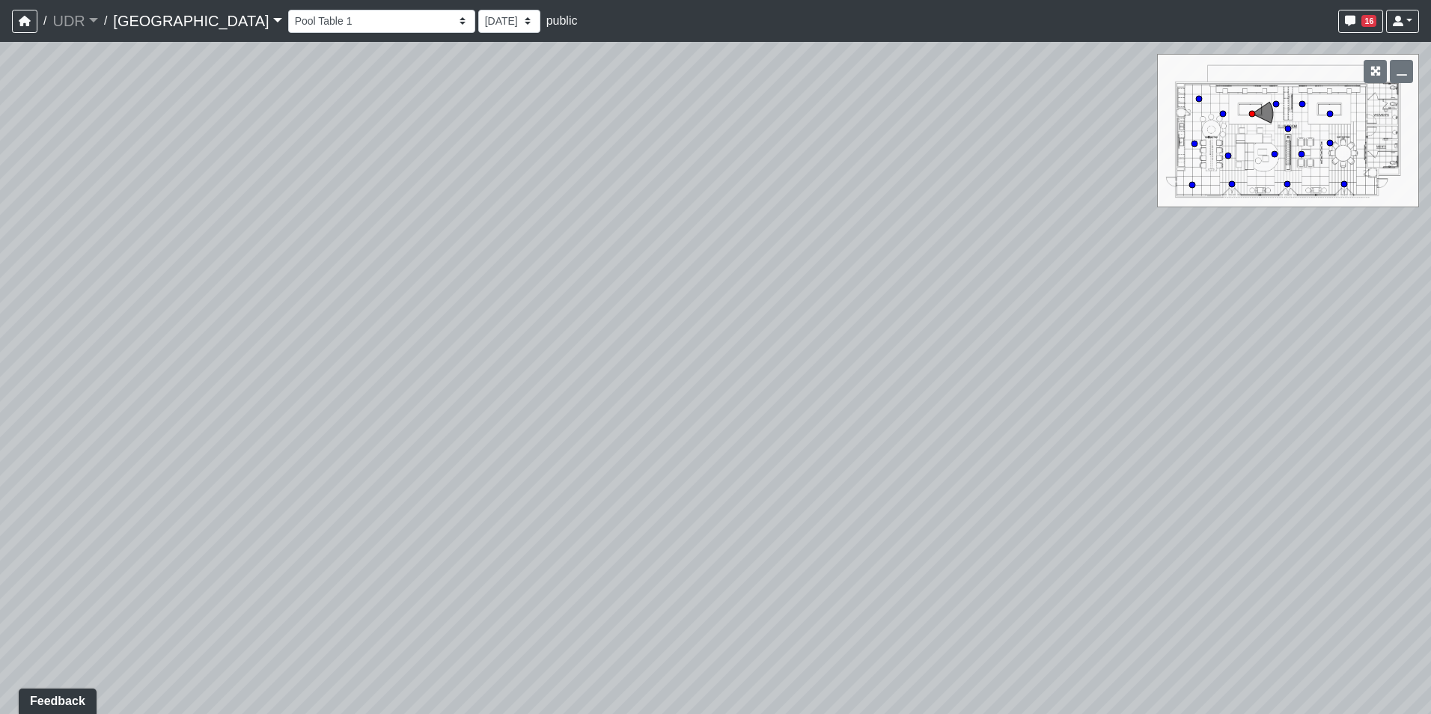
click at [1316, 323] on div "Loading... Conference Entry Loading... Coworking Entry Loading... Manager's Off…" at bounding box center [715, 378] width 1431 height 672
drag, startPoint x: 639, startPoint y: 358, endPoint x: 1378, endPoint y: 271, distance: 744.4
click at [1430, 278] on html "/ UDR UDR Loading... / [GEOGRAPHIC_DATA] Loading... Riverside Riverside Loading…" at bounding box center [715, 357] width 1431 height 714
drag, startPoint x: 830, startPoint y: 369, endPoint x: 1029, endPoint y: 486, distance: 230.8
click at [1029, 486] on div "Loading... Conference Entry Loading... Coworking Entry Loading... Manager's Off…" at bounding box center [715, 378] width 1431 height 672
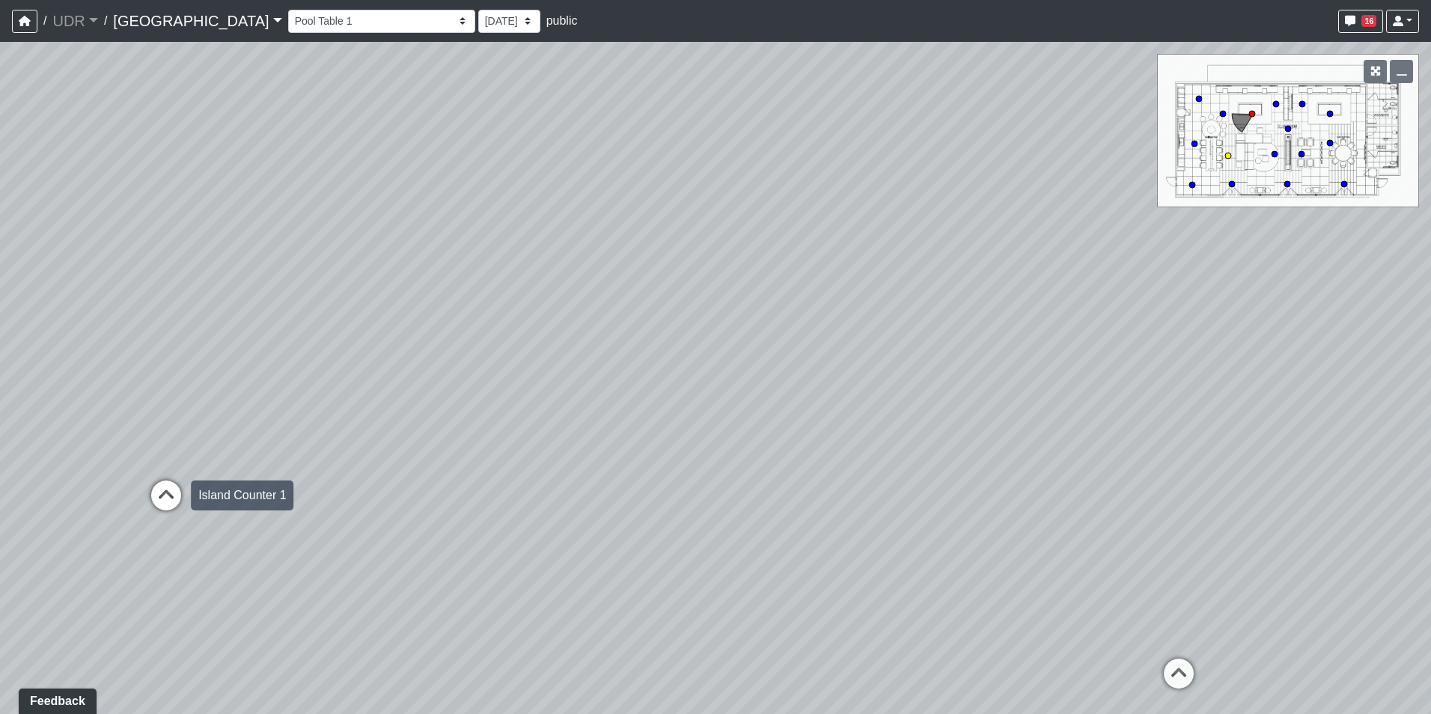
click at [152, 486] on icon at bounding box center [166, 502] width 45 height 45
drag, startPoint x: 750, startPoint y: 282, endPoint x: 363, endPoint y: 263, distance: 387.3
click at [364, 263] on div "Loading... Conference Entry Loading... Coworking Entry Loading... Manager's Off…" at bounding box center [715, 378] width 1431 height 672
drag, startPoint x: 965, startPoint y: 272, endPoint x: 640, endPoint y: 306, distance: 326.5
click at [634, 299] on div "Loading... Conference Entry Loading... Coworking Entry Loading... Manager's Off…" at bounding box center [715, 378] width 1431 height 672
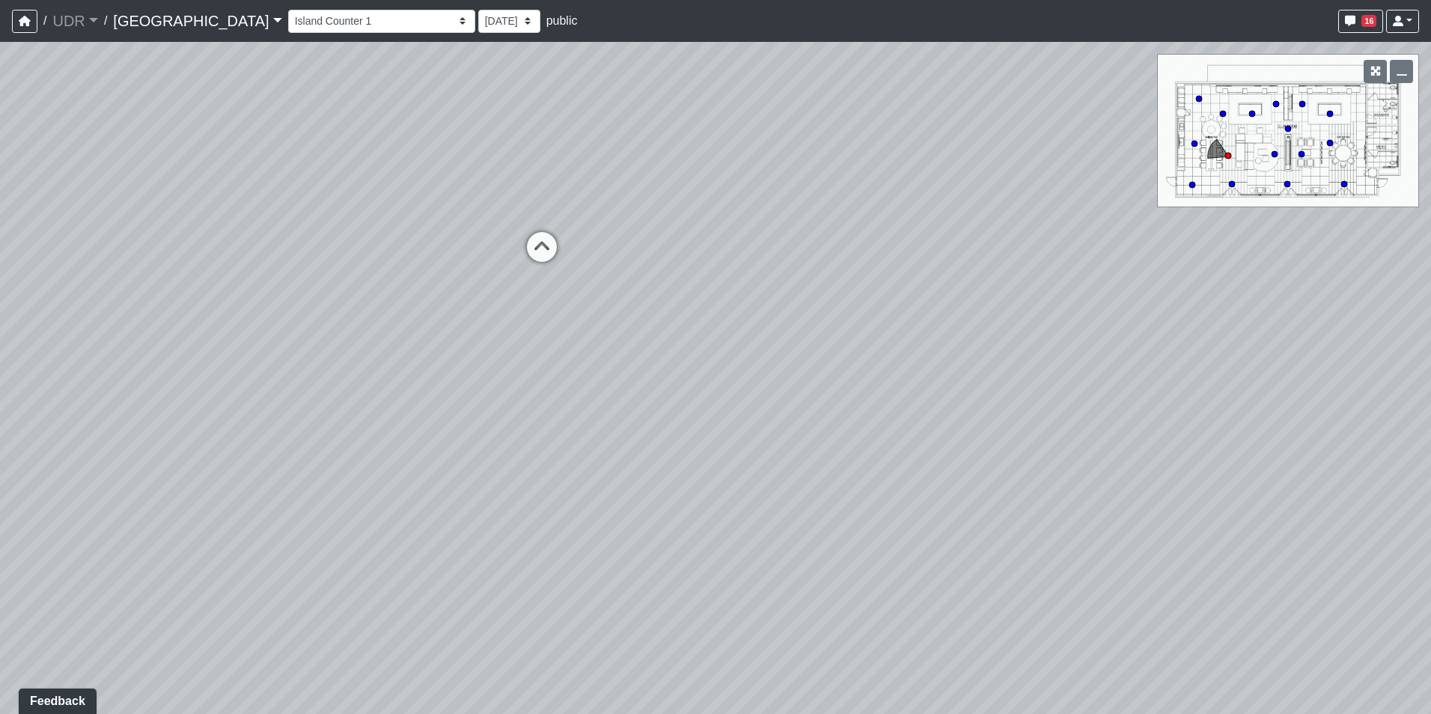
drag, startPoint x: 937, startPoint y: 336, endPoint x: 697, endPoint y: 360, distance: 241.4
click at [697, 360] on div "Loading... Conference Entry Loading... Coworking Entry Loading... Manager's Off…" at bounding box center [715, 378] width 1431 height 672
drag, startPoint x: 1051, startPoint y: 302, endPoint x: 276, endPoint y: 190, distance: 783.3
click at [288, 190] on div "Loading... Conference Entry Loading... Coworking Entry Loading... Manager's Off…" at bounding box center [715, 378] width 1431 height 672
drag, startPoint x: 945, startPoint y: 232, endPoint x: 604, endPoint y: 370, distance: 368.0
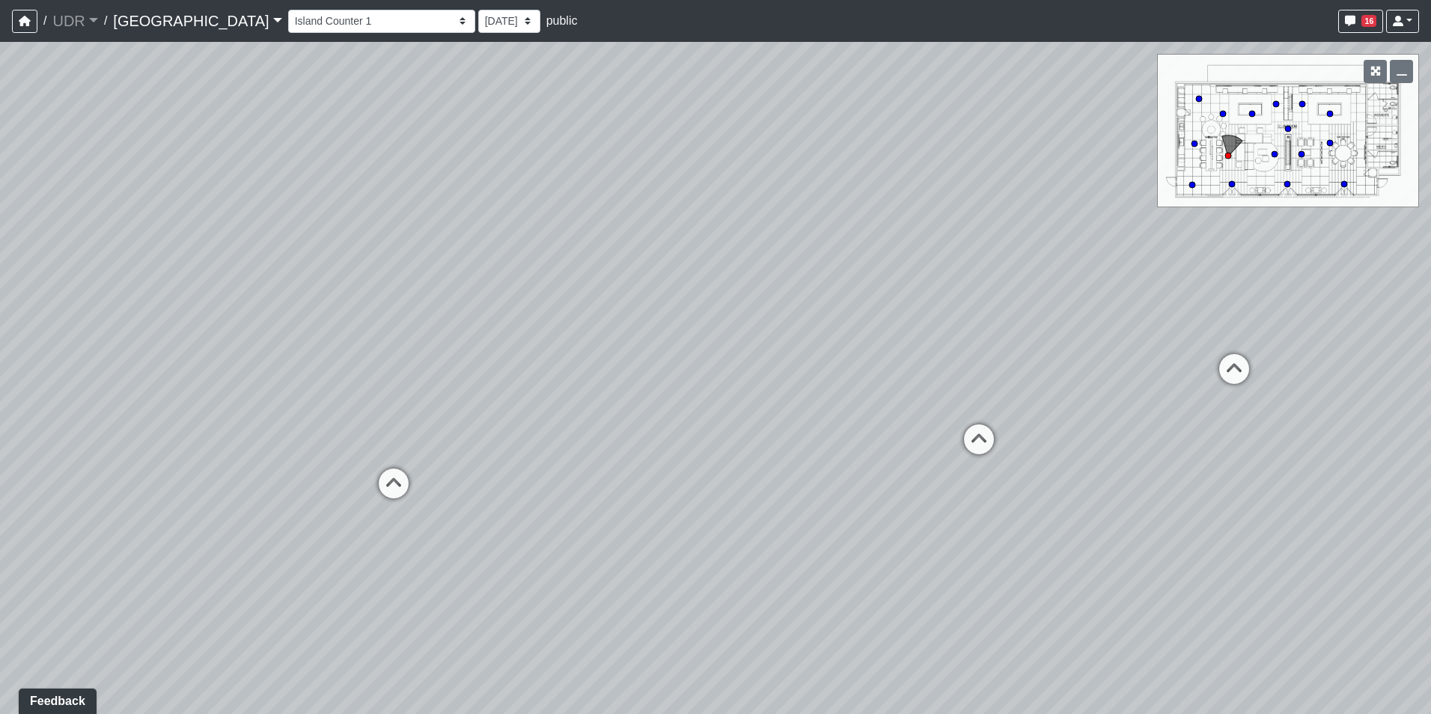
click at [604, 370] on div "Loading... Conference Entry Loading... Coworking Entry Loading... Manager's Off…" at bounding box center [715, 378] width 1431 height 672
click at [925, 464] on icon at bounding box center [920, 484] width 45 height 45
drag, startPoint x: 1107, startPoint y: 348, endPoint x: 650, endPoint y: 444, distance: 467.1
click at [650, 444] on div "Loading... Conference Entry Loading... Coworking Entry Loading... Manager's Off…" at bounding box center [715, 378] width 1431 height 672
drag, startPoint x: 1185, startPoint y: 344, endPoint x: 653, endPoint y: 391, distance: 534.1
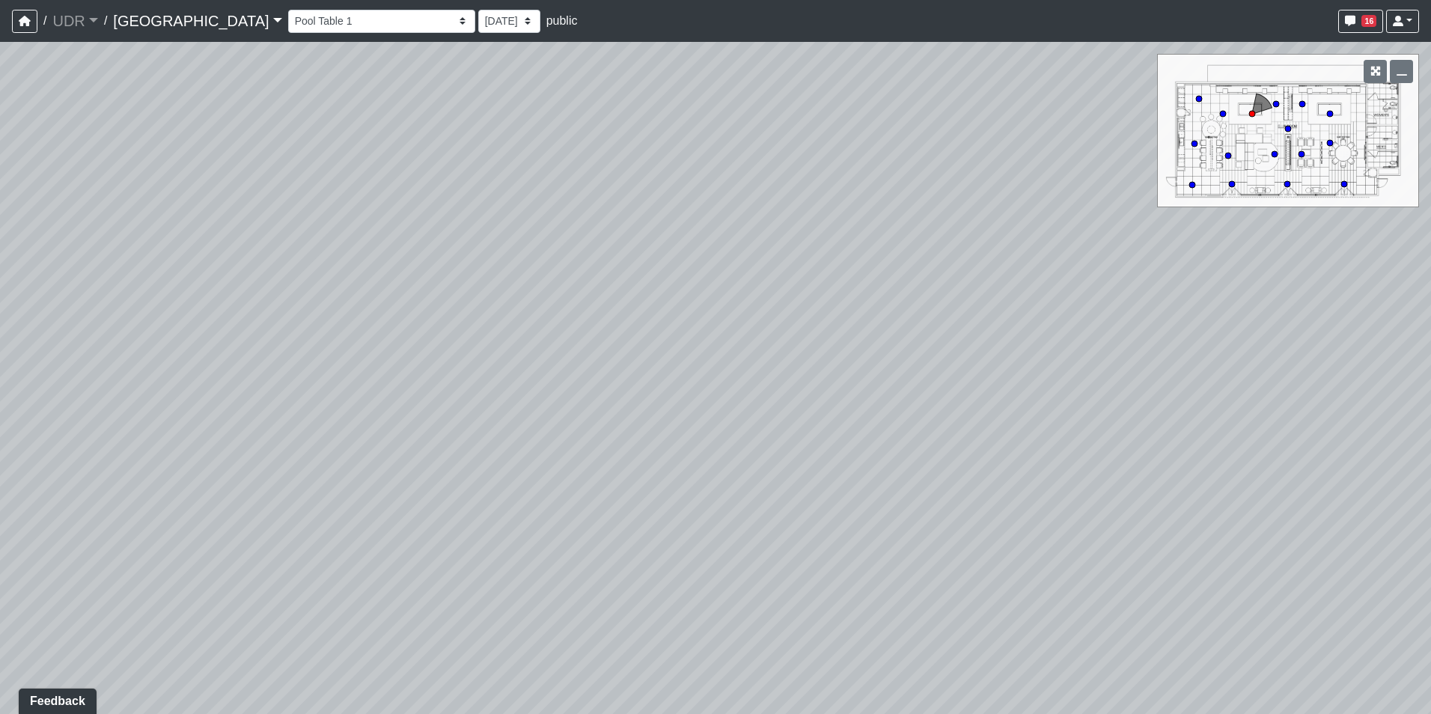
click at [653, 391] on div "Loading... Conference Entry Loading... Coworking Entry Loading... Manager's Off…" at bounding box center [715, 378] width 1431 height 672
drag, startPoint x: 946, startPoint y: 260, endPoint x: 852, endPoint y: 381, distance: 153.6
click at [852, 381] on div "Loading... Conference Entry Loading... Coworking Entry Loading... Manager's Off…" at bounding box center [715, 378] width 1431 height 672
drag, startPoint x: 241, startPoint y: 20, endPoint x: 258, endPoint y: 12, distance: 19.1
click at [288, 20] on select "Entry 1 Entry 2 Entry 3 Fireplace Seating 1 Fireplace Seating 2 Island Counter …" at bounding box center [381, 21] width 187 height 23
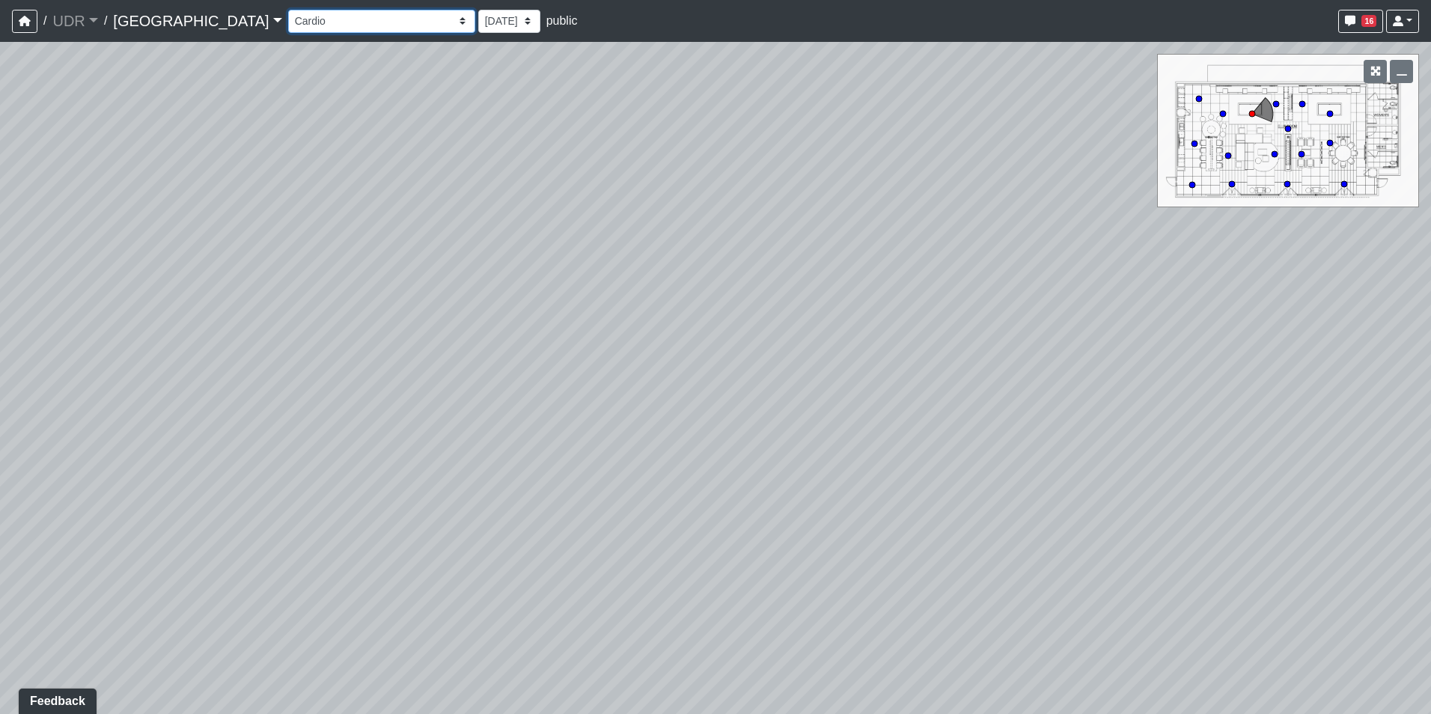
click at [288, 10] on select "Entry 1 Entry 2 Entry 3 Fireplace Seating 1 Fireplace Seating 2 Island Counter …" at bounding box center [381, 21] width 187 height 23
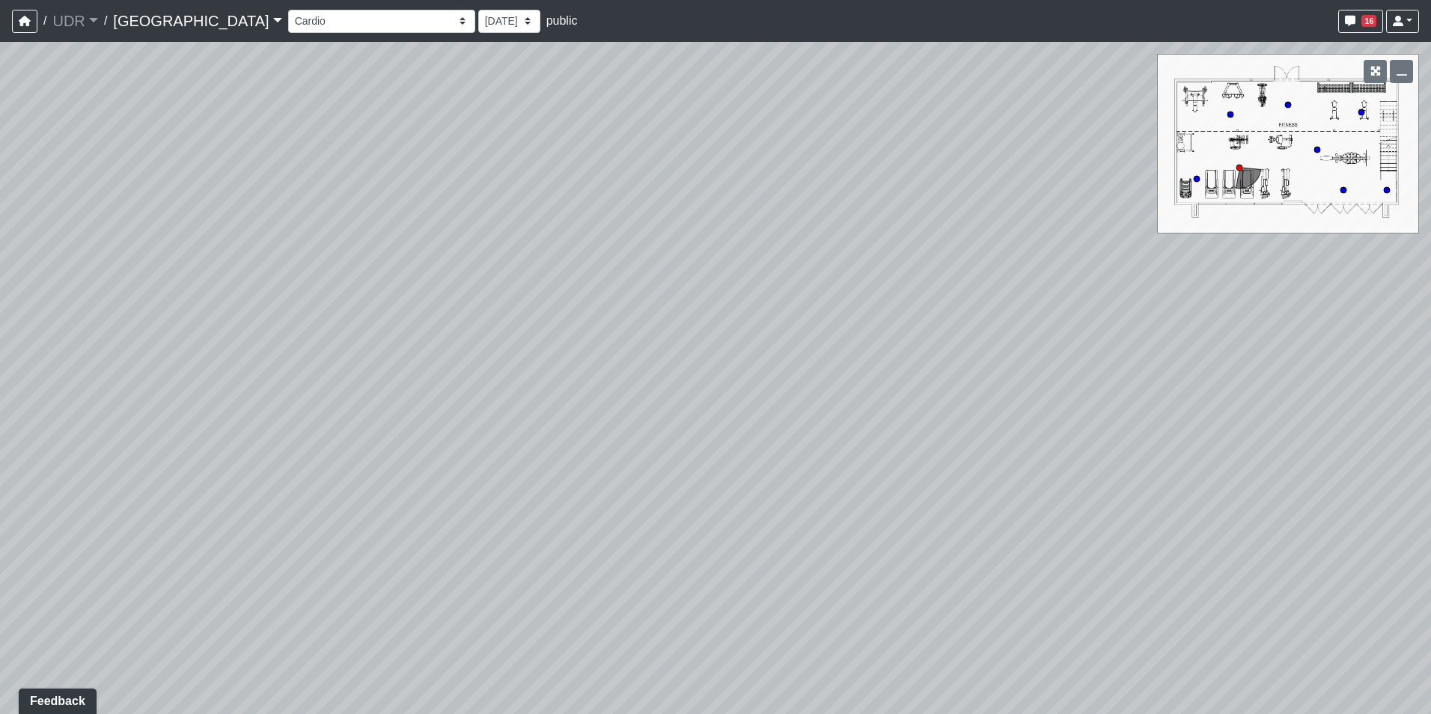
drag, startPoint x: 381, startPoint y: 219, endPoint x: 938, endPoint y: 126, distance: 564.4
click at [935, 127] on div "Loading... Conference Entry Loading... Coworking Entry Loading... Manager's Off…" at bounding box center [715, 378] width 1431 height 672
drag, startPoint x: 786, startPoint y: 263, endPoint x: 1039, endPoint y: 236, distance: 254.4
click at [1031, 236] on div "Loading... Conference Entry Loading... Coworking Entry Loading... Manager's Off…" at bounding box center [715, 378] width 1431 height 672
drag, startPoint x: 661, startPoint y: 103, endPoint x: 795, endPoint y: 304, distance: 241.8
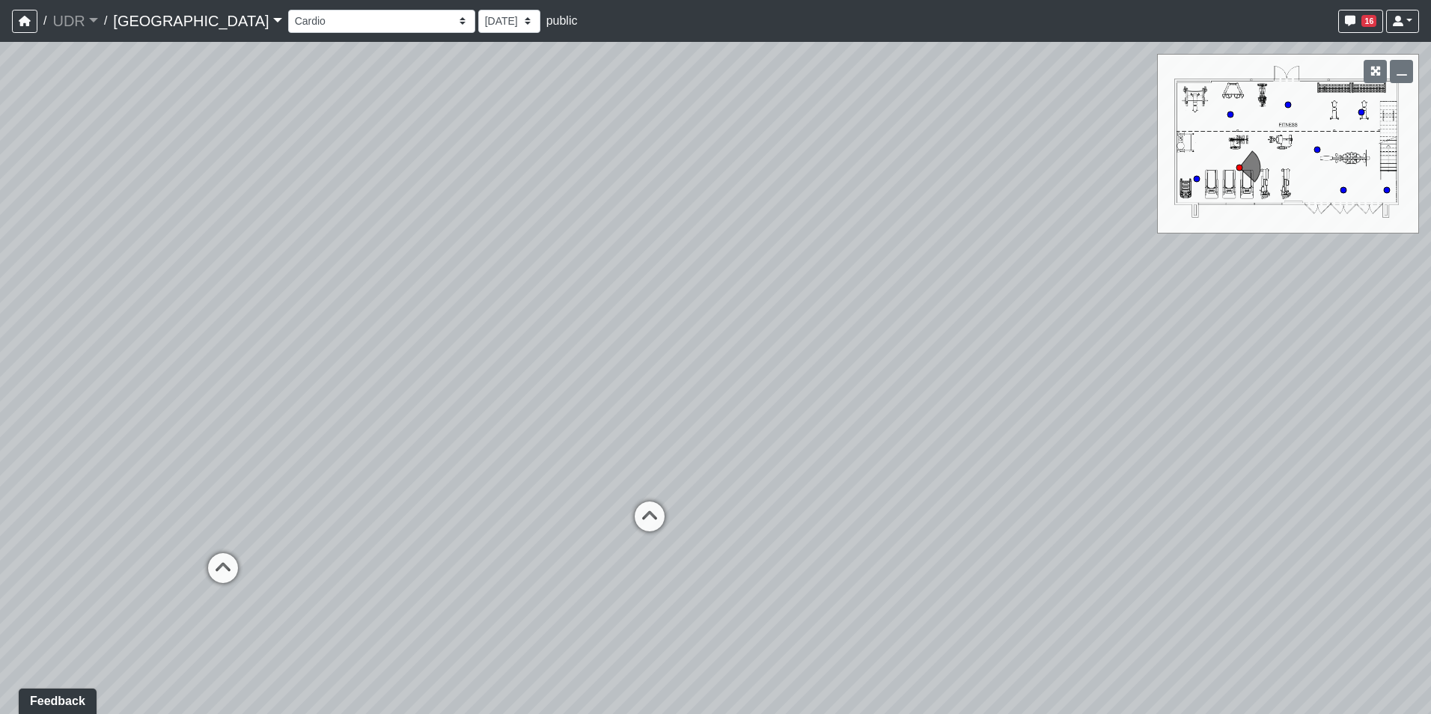
click at [795, 304] on div "Loading... Conference Entry Loading... Coworking Entry Loading... Manager's Off…" at bounding box center [715, 378] width 1431 height 672
click at [646, 531] on icon at bounding box center [649, 523] width 45 height 45
drag, startPoint x: 870, startPoint y: 342, endPoint x: 897, endPoint y: 487, distance: 147.8
click at [897, 487] on div "Loading... Conference Entry Loading... Coworking Entry Loading... Manager's Off…" at bounding box center [715, 378] width 1431 height 672
drag, startPoint x: 663, startPoint y: 477, endPoint x: 935, endPoint y: 211, distance: 379.9
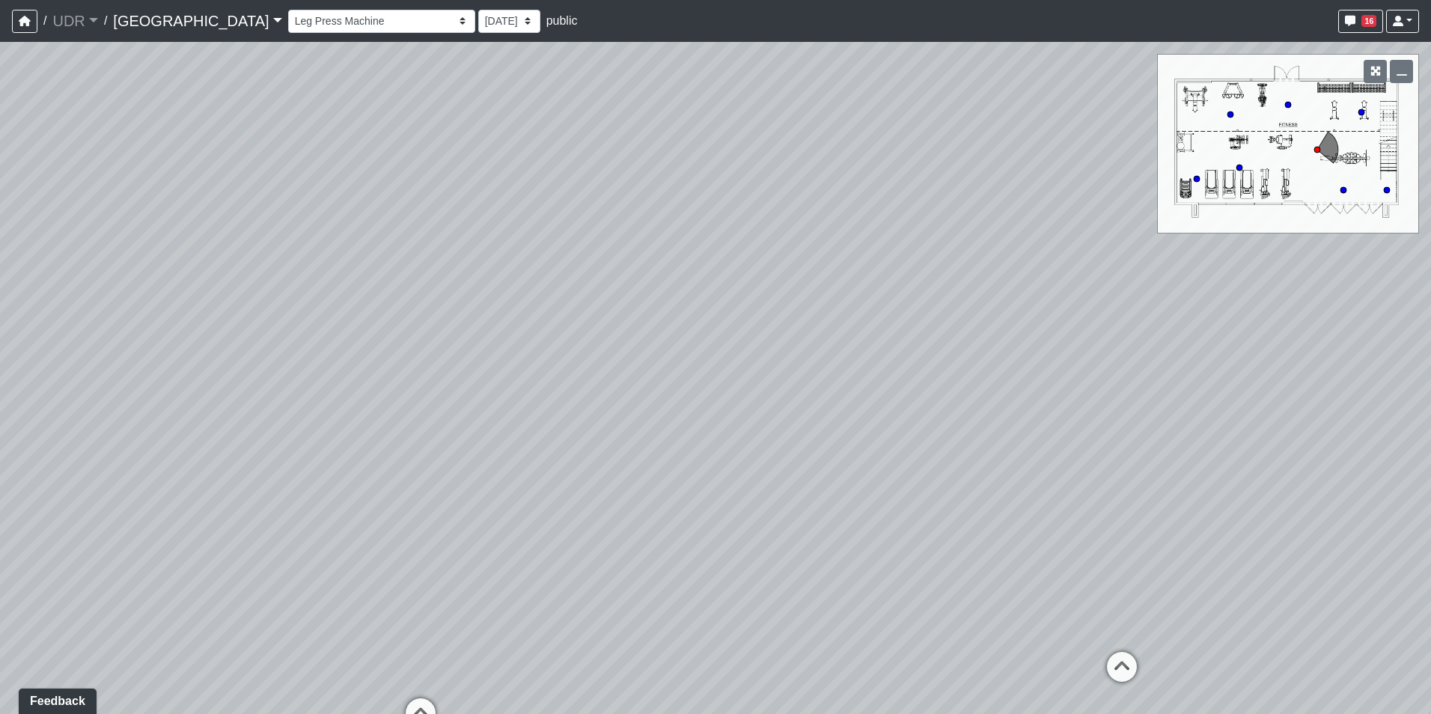
click at [925, 246] on div "Loading... Conference Entry Loading... Coworking Entry Loading... Manager's Off…" at bounding box center [715, 378] width 1431 height 672
drag, startPoint x: 487, startPoint y: 359, endPoint x: 998, endPoint y: 294, distance: 515.2
click at [989, 294] on div "Loading... Conference Entry Loading... Coworking Entry Loading... Manager's Off…" at bounding box center [715, 378] width 1431 height 672
drag, startPoint x: 540, startPoint y: 355, endPoint x: 1018, endPoint y: 486, distance: 496.5
click at [1018, 486] on div "Loading... Conference Entry Loading... Coworking Entry Loading... Manager's Off…" at bounding box center [715, 378] width 1431 height 672
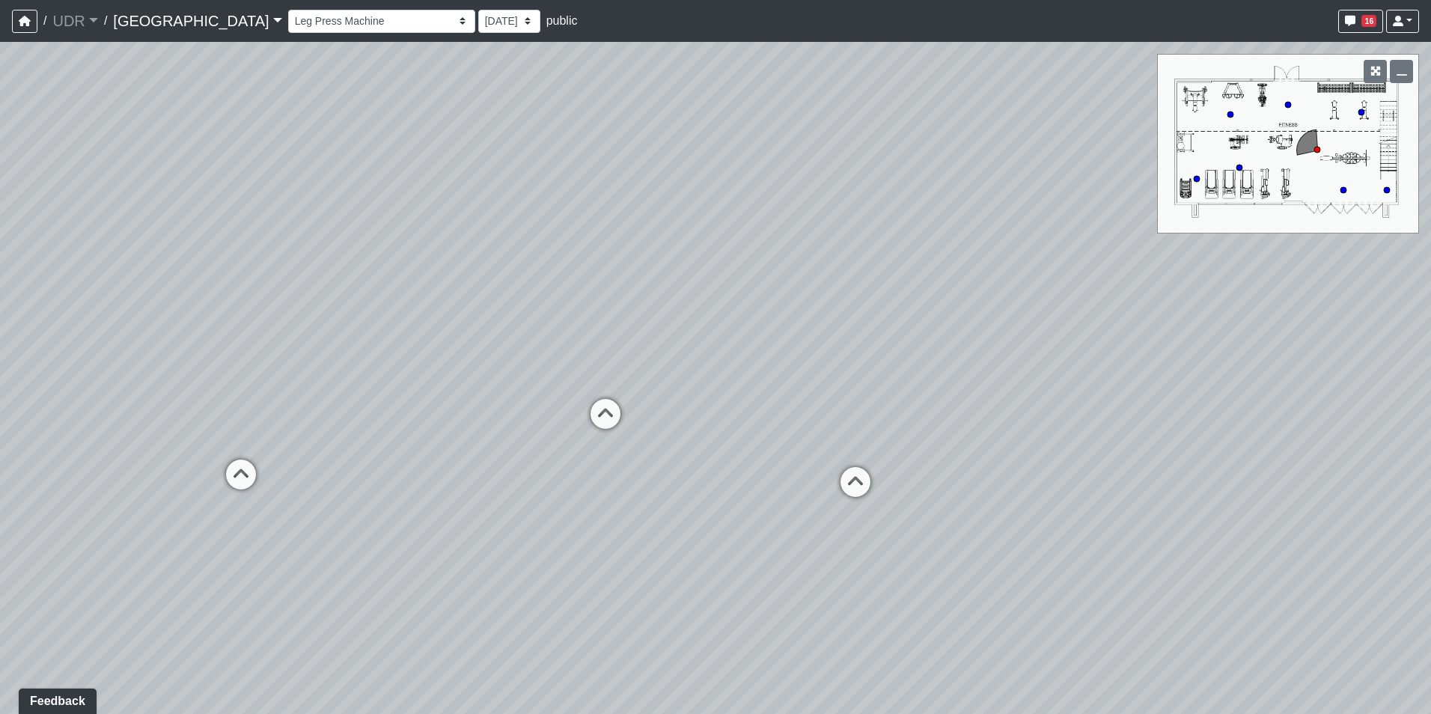
drag, startPoint x: 201, startPoint y: 352, endPoint x: 438, endPoint y: 385, distance: 238.8
click at [438, 385] on div "Loading... Conference Entry Loading... Coworking Entry Loading... Manager's Off…" at bounding box center [715, 378] width 1431 height 672
click at [921, 498] on icon at bounding box center [919, 502] width 45 height 45
drag, startPoint x: 741, startPoint y: 475, endPoint x: 261, endPoint y: 385, distance: 488.0
click at [261, 385] on div "Loading... Conference Entry Loading... Coworking Entry Loading... Manager's Off…" at bounding box center [715, 378] width 1431 height 672
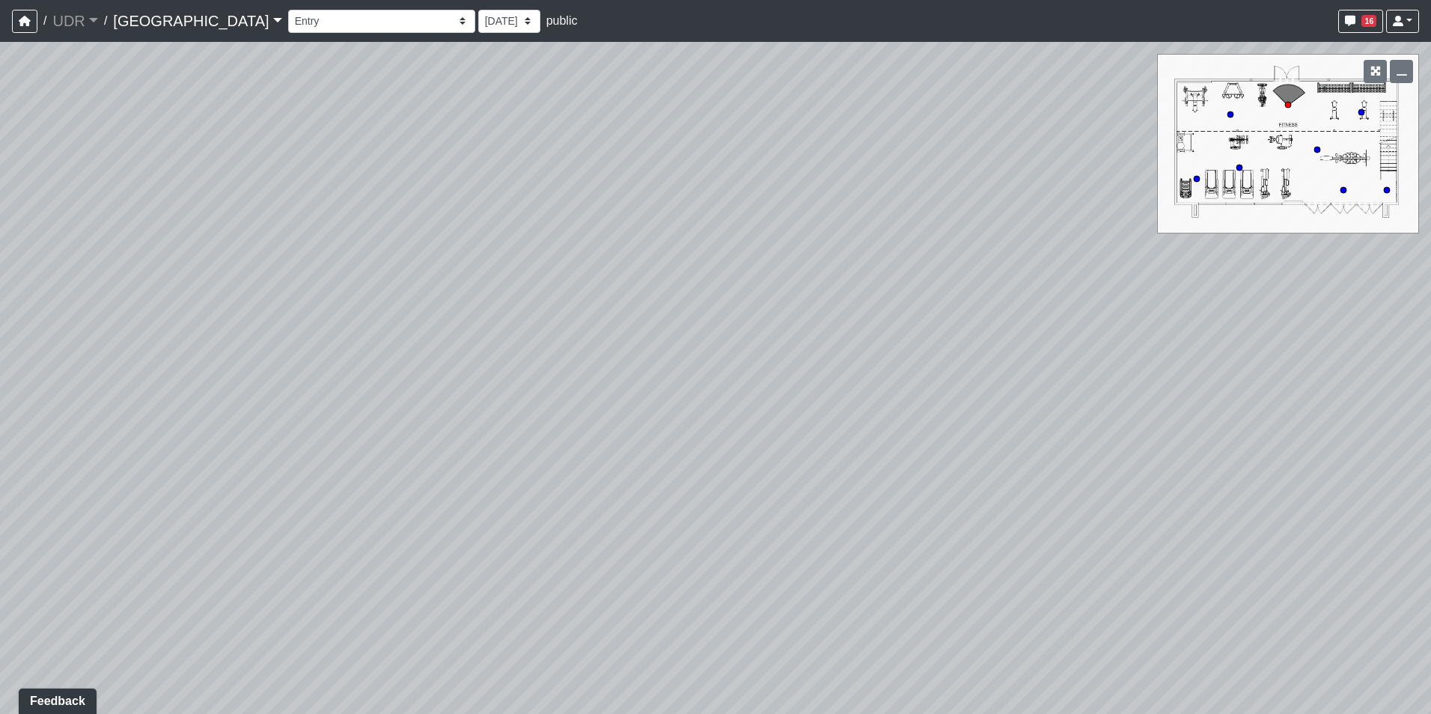
drag, startPoint x: 963, startPoint y: 411, endPoint x: 760, endPoint y: 514, distance: 227.6
click at [760, 514] on div "Loading... Conference Entry Loading... Coworking Entry Loading... Manager's Off…" at bounding box center [715, 378] width 1431 height 672
drag, startPoint x: 671, startPoint y: 436, endPoint x: 623, endPoint y: 432, distance: 48.8
click at [623, 432] on div "Loading... Conference Entry Loading... Coworking Entry Loading... Manager's Off…" at bounding box center [715, 378] width 1431 height 672
drag, startPoint x: 760, startPoint y: 401, endPoint x: 381, endPoint y: 400, distance: 378.6
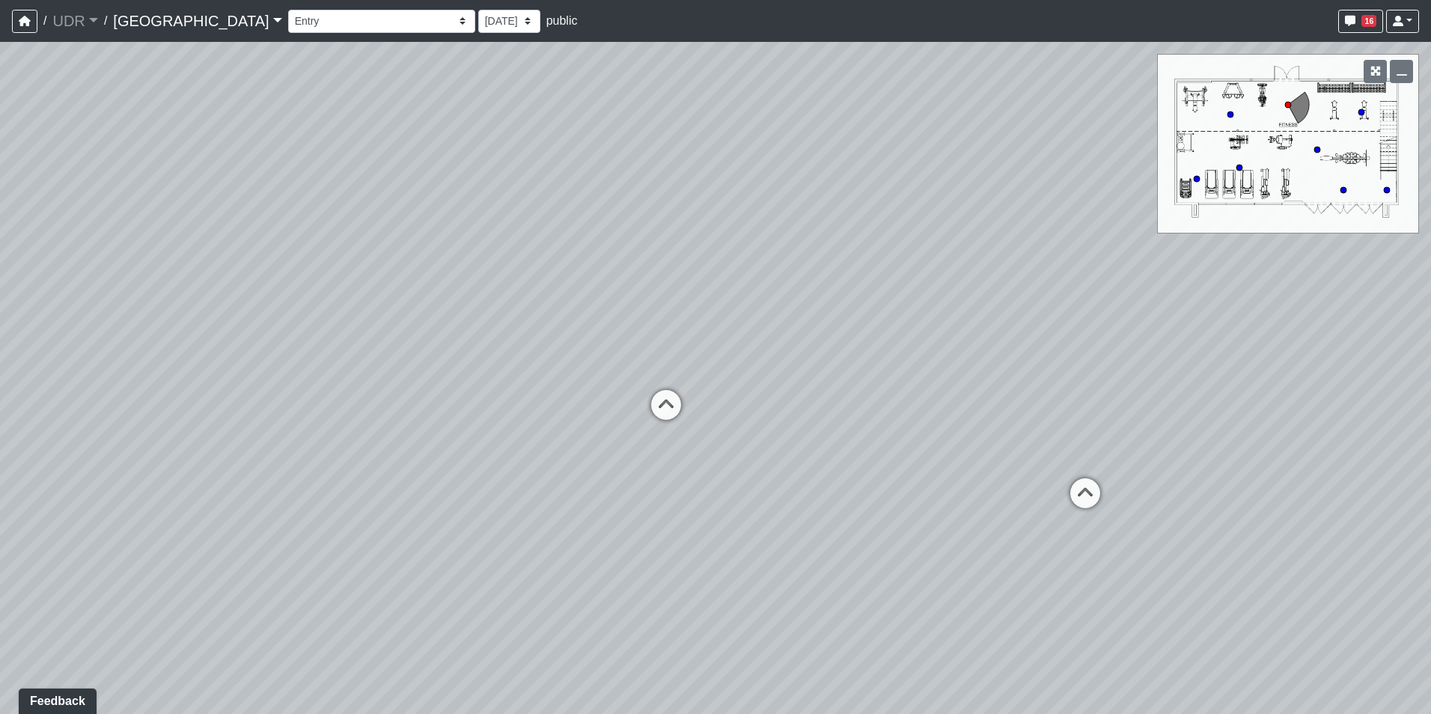
click at [381, 400] on div "Loading... Conference Entry Loading... Coworking Entry Loading... Manager's Off…" at bounding box center [715, 378] width 1431 height 672
drag, startPoint x: 828, startPoint y: 474, endPoint x: 548, endPoint y: 462, distance: 280.1
click at [548, 462] on div "Loading... Conference Entry Loading... Coworking Entry Loading... Manager's Off…" at bounding box center [715, 378] width 1431 height 672
click at [679, 432] on div "Loading... Conference Entry Loading... Coworking Entry Loading... Manager's Off…" at bounding box center [715, 378] width 1431 height 672
click at [917, 450] on icon at bounding box center [908, 453] width 45 height 45
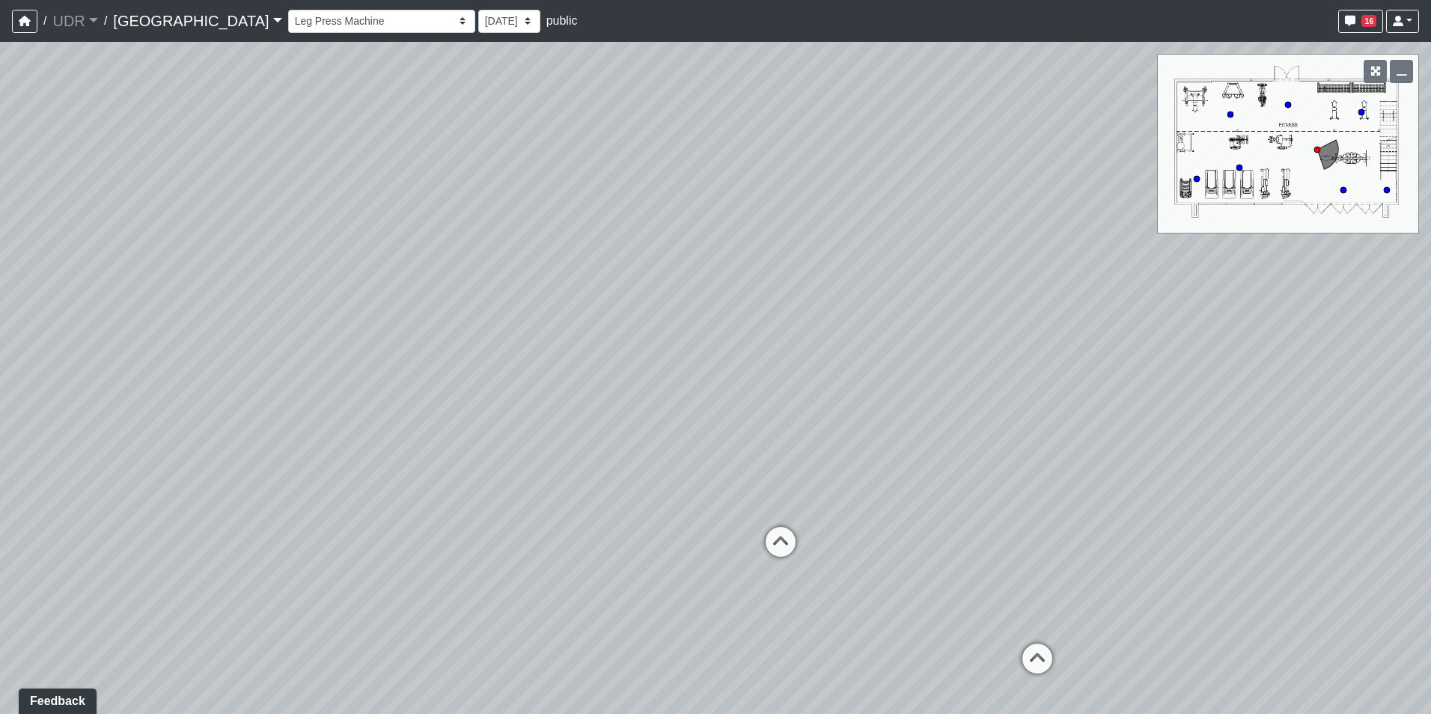
drag, startPoint x: 700, startPoint y: 314, endPoint x: 858, endPoint y: 599, distance: 326.6
click at [858, 599] on div "Loading... Conference Entry Loading... Coworking Entry Loading... Manager's Off…" at bounding box center [715, 378] width 1431 height 672
drag, startPoint x: 836, startPoint y: 301, endPoint x: 881, endPoint y: 471, distance: 175.7
click at [881, 471] on div "Loading... Conference Entry Loading... Coworking Entry Loading... Manager's Off…" at bounding box center [715, 378] width 1431 height 672
drag, startPoint x: 885, startPoint y: 513, endPoint x: 846, endPoint y: 360, distance: 158.4
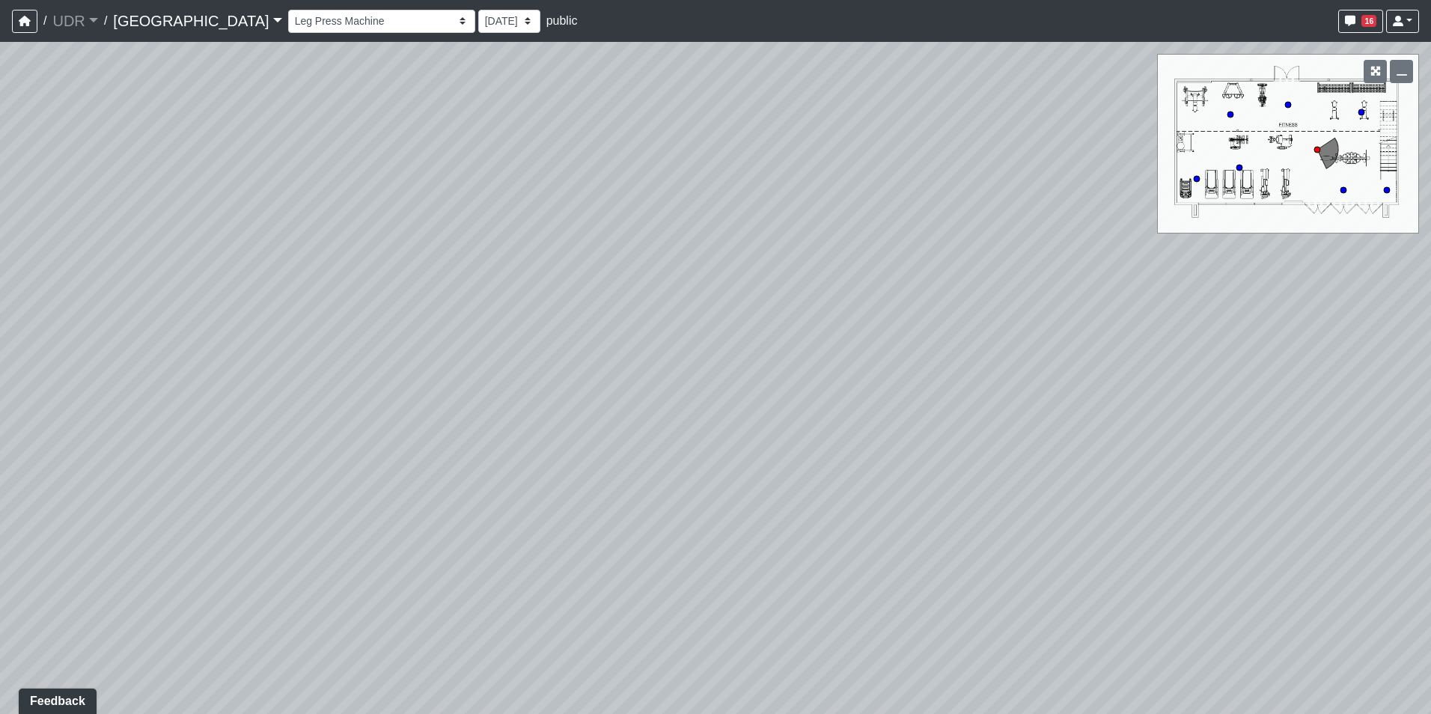
click at [857, 391] on div "Loading... Conference Entry Loading... Coworking Entry Loading... Manager's Off…" at bounding box center [715, 378] width 1431 height 672
drag, startPoint x: 922, startPoint y: 566, endPoint x: 647, endPoint y: 510, distance: 280.9
click at [647, 510] on div "Loading... Conference Entry Loading... Coworking Entry Loading... Manager's Off…" at bounding box center [715, 378] width 1431 height 672
drag, startPoint x: 730, startPoint y: 462, endPoint x: 730, endPoint y: 404, distance: 58.4
click at [757, 412] on div "Loading... Conference Entry Loading... Coworking Entry Loading... Manager's Off…" at bounding box center [715, 378] width 1431 height 672
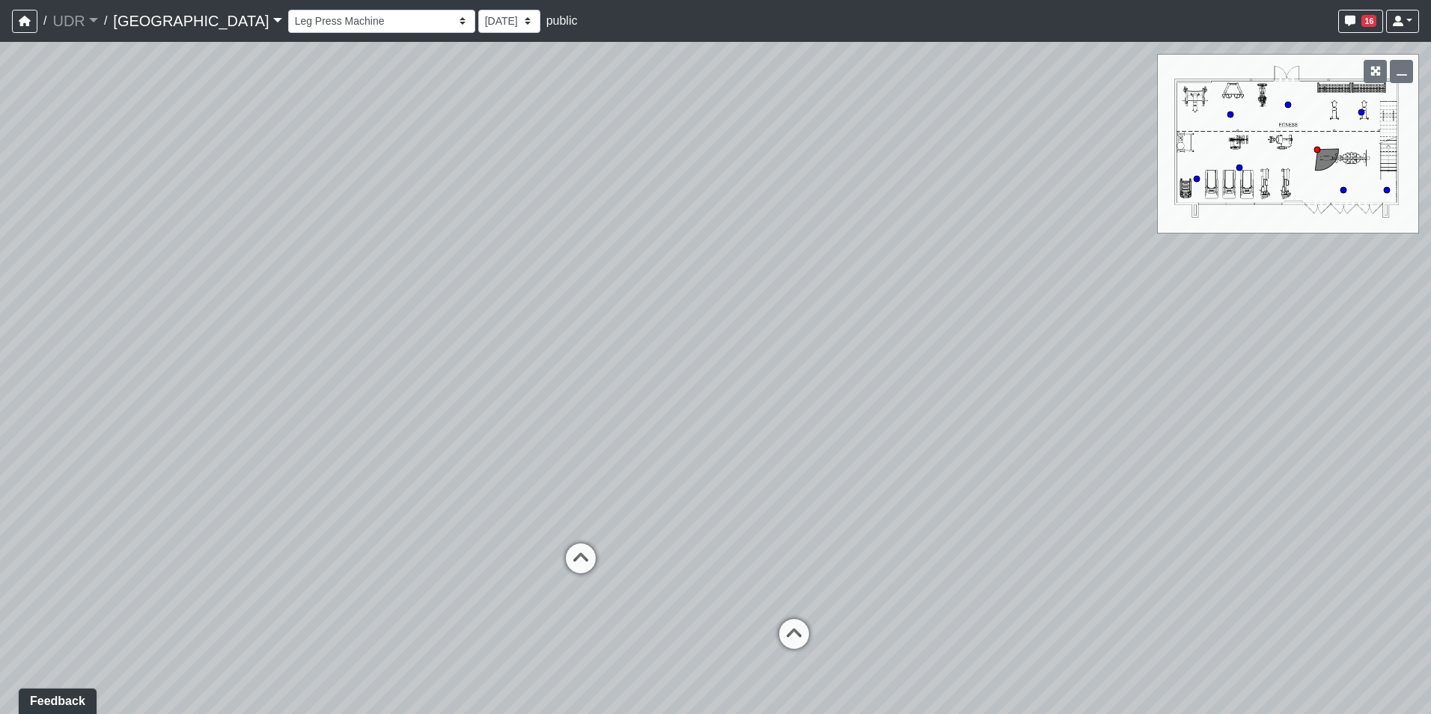
click at [455, 210] on div "Loading... Conference Entry Loading... Coworking Entry Loading... Manager's Off…" at bounding box center [715, 378] width 1431 height 672
click at [522, 271] on div "Loading... Conference Entry Loading... Coworking Entry Loading... Manager's Off…" at bounding box center [715, 378] width 1431 height 672
click at [1042, 364] on div "Loading... Conference Entry Loading... Coworking Entry Loading... Manager's Off…" at bounding box center [715, 378] width 1431 height 672
click at [455, 329] on icon at bounding box center [463, 322] width 45 height 45
click at [952, 417] on div "Loading... Conference Entry Loading... Coworking Entry Loading... Manager's Off…" at bounding box center [715, 378] width 1431 height 672
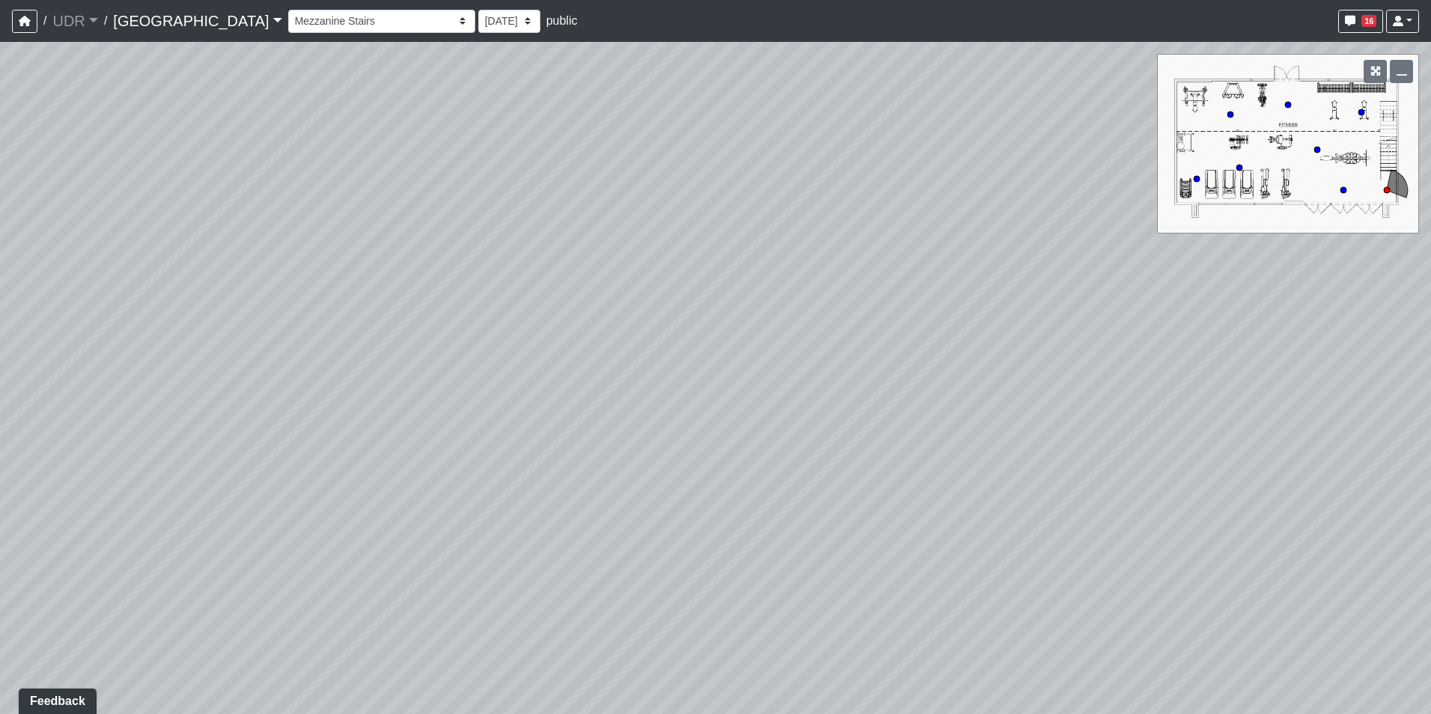
click at [807, 489] on div "Loading... Conference Entry Loading... Coworking Entry Loading... Manager's Off…" at bounding box center [715, 378] width 1431 height 672
click at [413, 186] on icon at bounding box center [413, 179] width 45 height 45
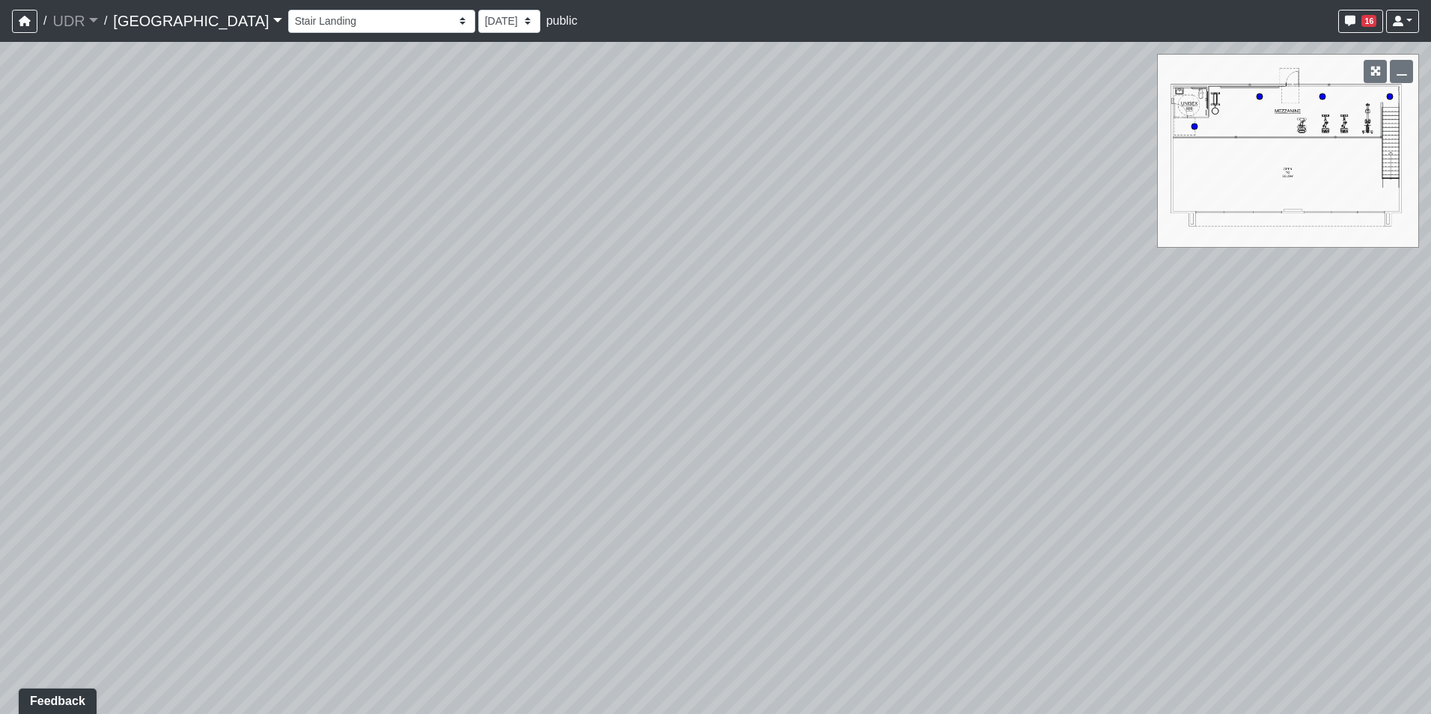
click at [1081, 261] on div "Loading... Conference Entry Loading... Coworking Entry Loading... Manager's Off…" at bounding box center [715, 378] width 1431 height 672
click at [1105, 326] on div "Loading... Conference Entry Loading... Coworking Entry Loading... Manager's Off…" at bounding box center [715, 378] width 1431 height 672
click at [369, 693] on icon at bounding box center [368, 693] width 45 height 45
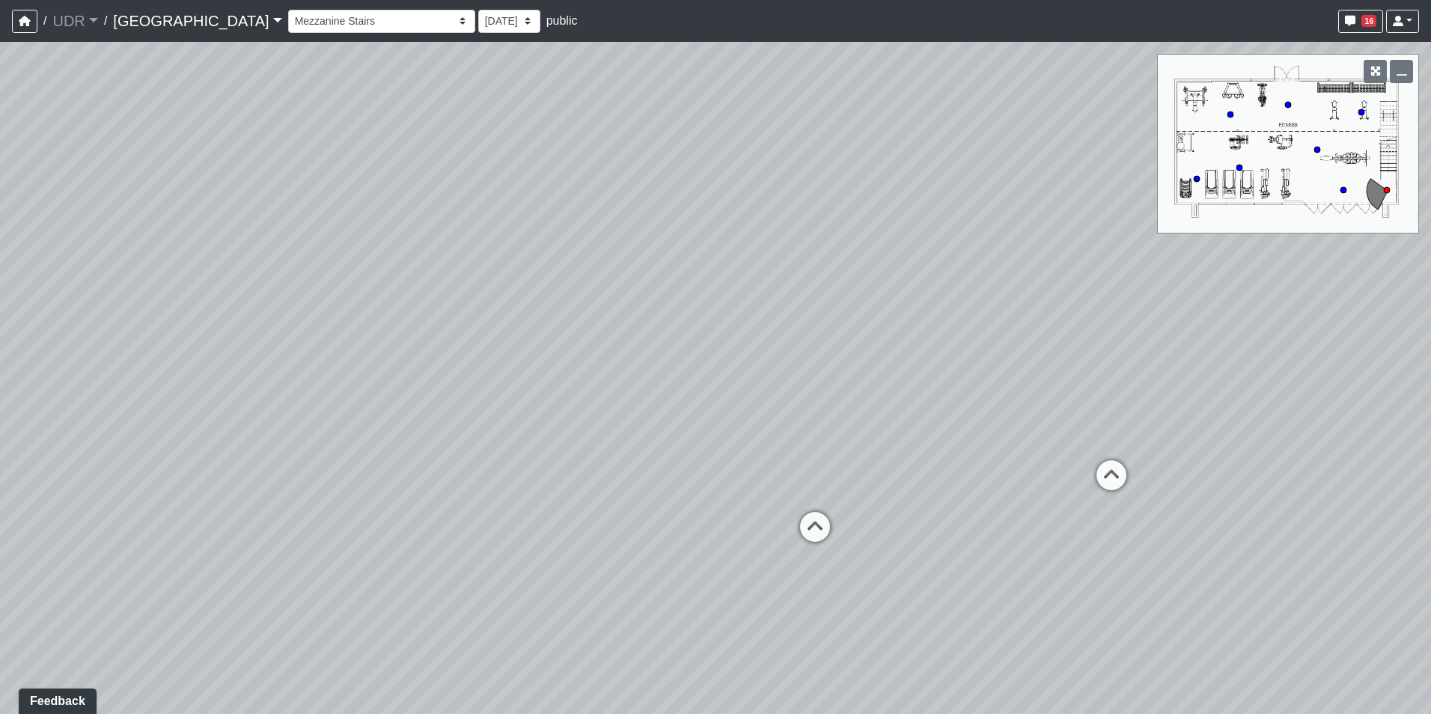
click at [600, 495] on div "Loading... Conference Entry Loading... Coworking Entry Loading... Manager's Off…" at bounding box center [715, 378] width 1431 height 672
click at [837, 380] on div "Loading... Conference Entry Loading... Coworking Entry Loading... Manager's Off…" at bounding box center [715, 378] width 1431 height 672
click at [294, 25] on select "Entry 1 Entry 2 Entry 3 Fireplace Seating 1 Fireplace Seating 2 Island Counter …" at bounding box center [381, 21] width 187 height 23
click at [288, 10] on select "Entry 1 Entry 2 Entry 3 Fireplace Seating 1 Fireplace Seating 2 Island Counter …" at bounding box center [381, 21] width 187 height 23
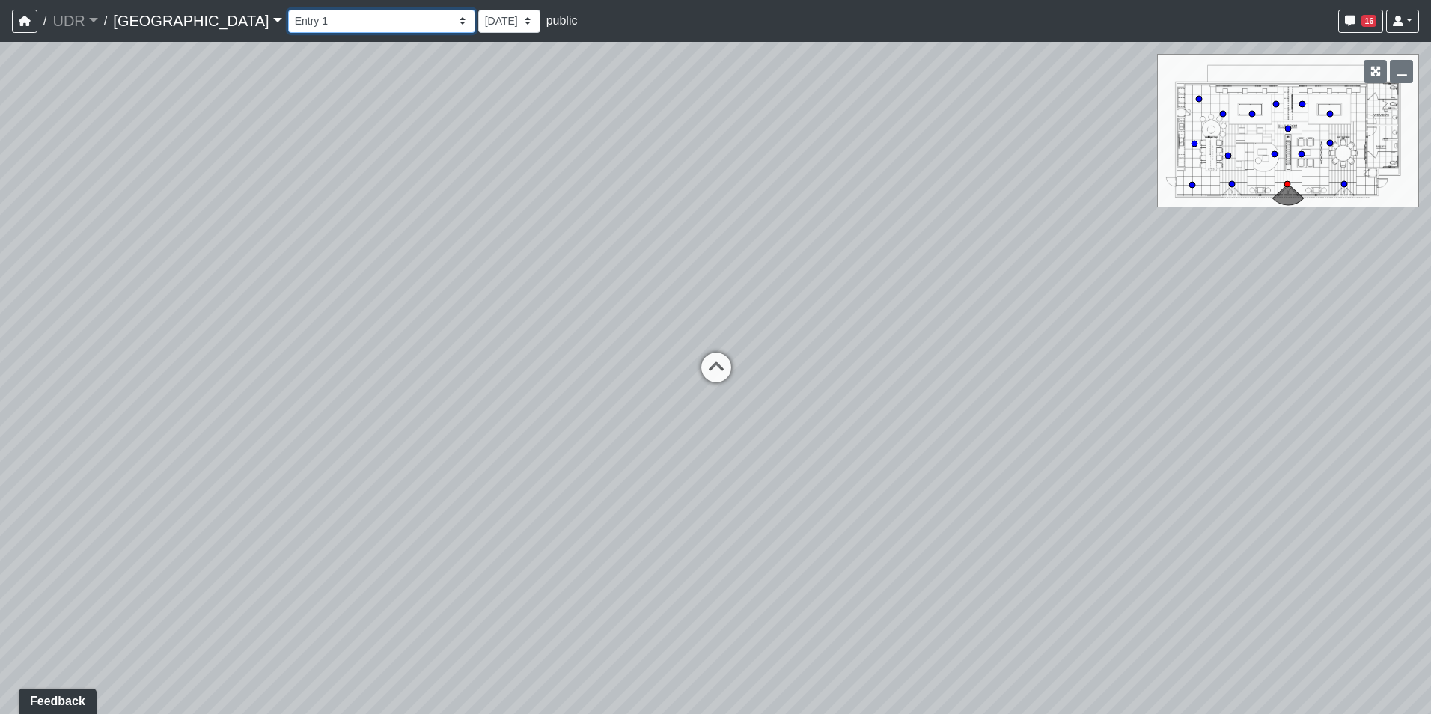
click at [288, 25] on select "Entry 1 Entry 2 Entry 3 Fireplace Seating 1 Fireplace Seating 2 Island Counter …" at bounding box center [381, 21] width 187 height 23
click at [288, 28] on select "Entry 1 Entry 2 Entry 3 Fireplace Seating 1 Fireplace Seating 2 Island Counter …" at bounding box center [381, 21] width 187 height 23
click at [288, 10] on select "Entry 1 Entry 2 Entry 3 Fireplace Seating 1 Fireplace Seating 2 Island Counter …" at bounding box center [381, 21] width 187 height 23
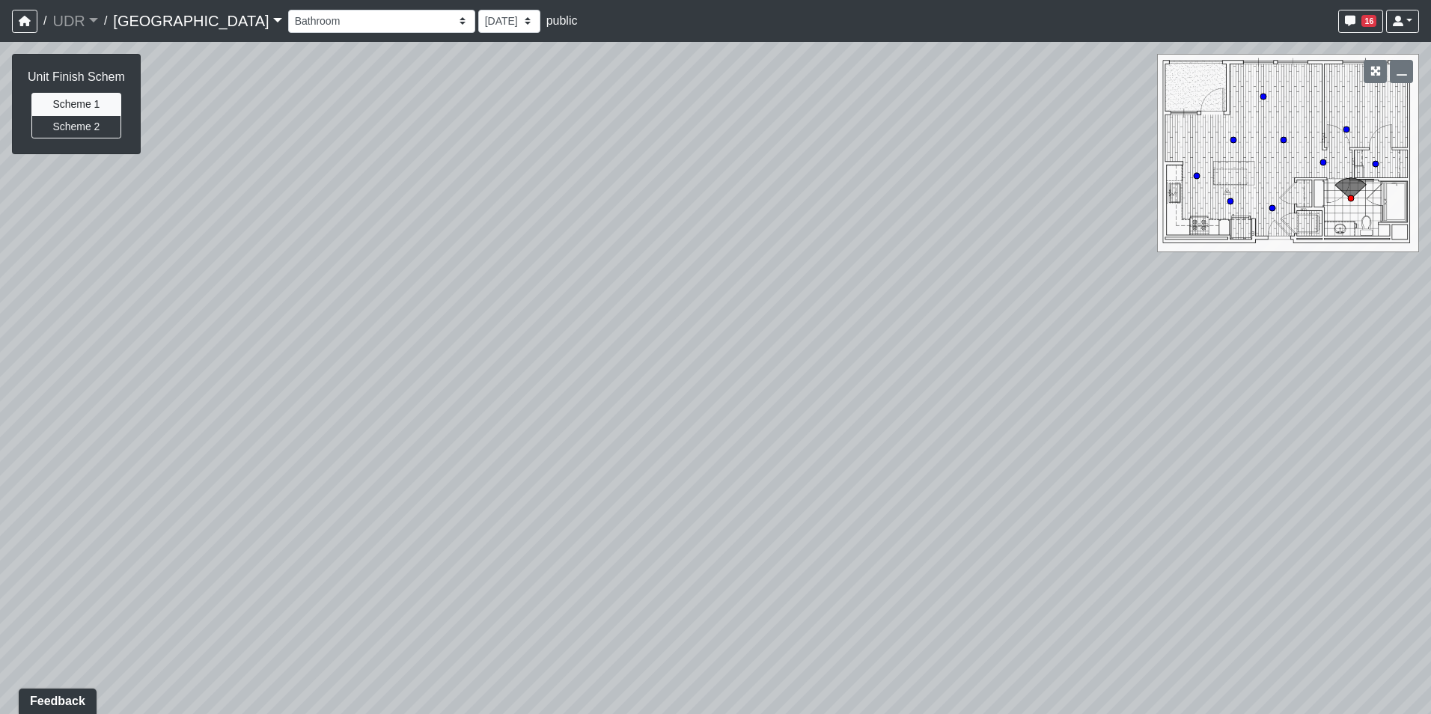
drag, startPoint x: 360, startPoint y: 261, endPoint x: 876, endPoint y: 95, distance: 542.4
click at [832, 109] on div "Loading... Conference Entry Loading... Coworking Entry Loading... Manager's Off…" at bounding box center [715, 378] width 1431 height 672
drag, startPoint x: 654, startPoint y: 248, endPoint x: 635, endPoint y: 273, distance: 31.0
click at [635, 273] on div "Loading... Conference Entry Loading... Coworking Entry Loading... Manager's Off…" at bounding box center [715, 378] width 1431 height 672
click at [917, 527] on icon at bounding box center [913, 540] width 45 height 45
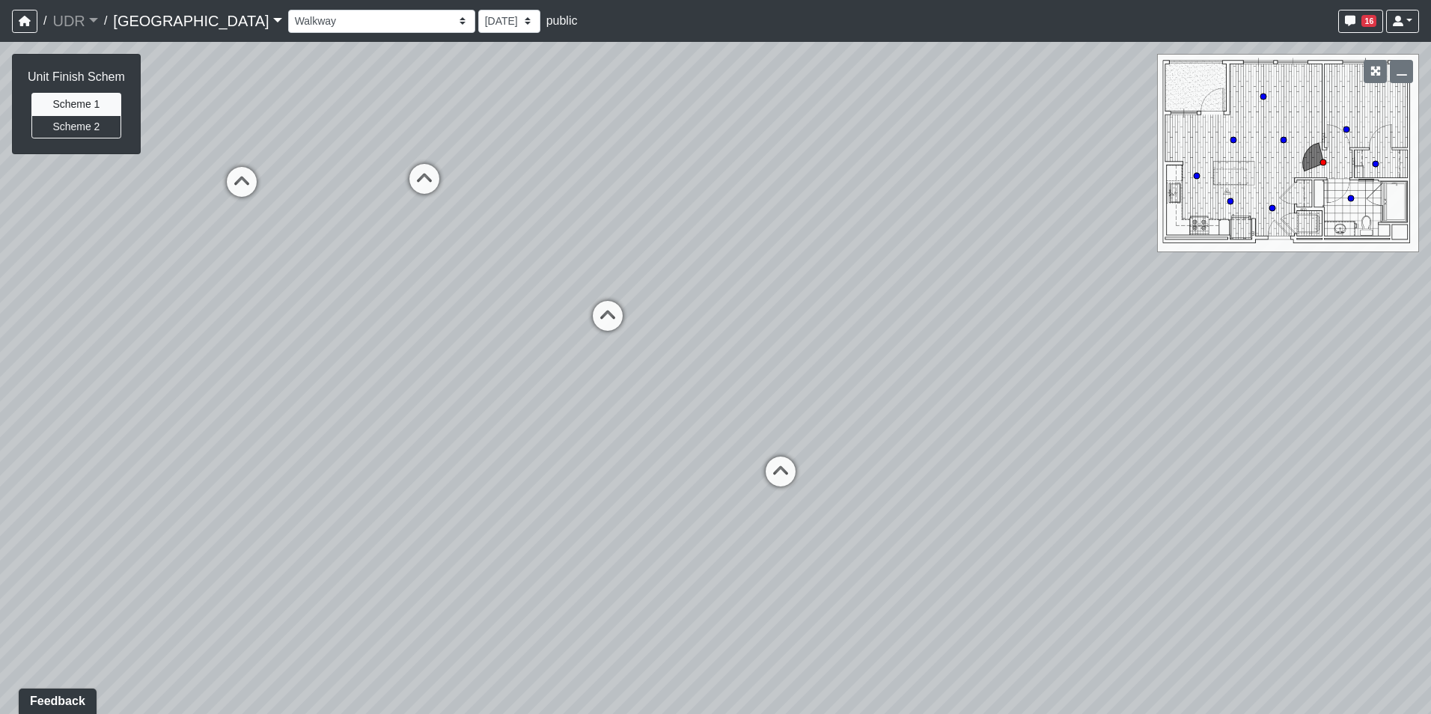
drag, startPoint x: 648, startPoint y: 292, endPoint x: 822, endPoint y: 373, distance: 191.5
click at [822, 373] on div "Loading... Conference Entry Loading... Coworking Entry Loading... Manager's Off…" at bounding box center [715, 378] width 1431 height 672
click at [729, 386] on div "Loading... Conference Entry Loading... Coworking Entry Loading... Manager's Off…" at bounding box center [715, 378] width 1431 height 672
click at [703, 381] on icon at bounding box center [705, 383] width 45 height 45
drag, startPoint x: 610, startPoint y: 300, endPoint x: 971, endPoint y: 415, distance: 379.1
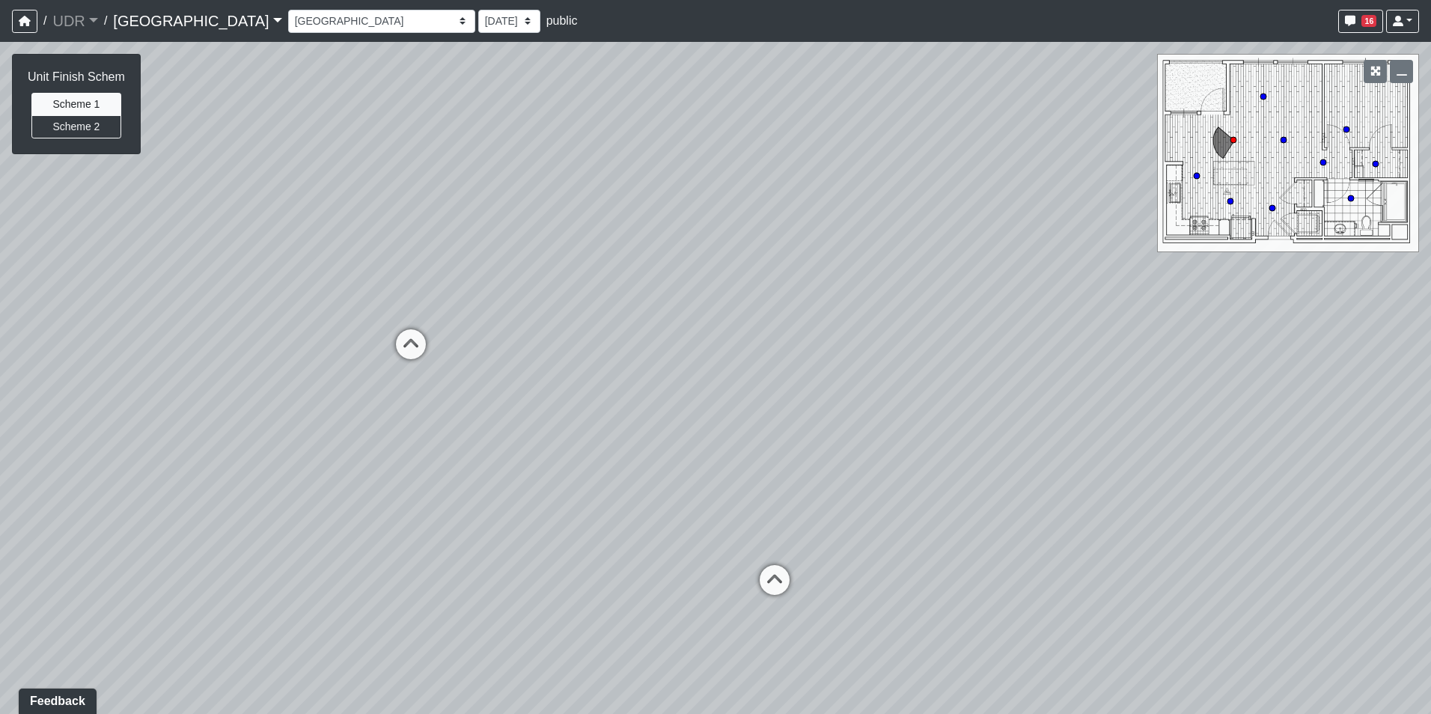
click at [971, 415] on div "Loading... Conference Entry Loading... Coworking Entry Loading... Manager's Off…" at bounding box center [715, 378] width 1431 height 672
drag, startPoint x: 632, startPoint y: 415, endPoint x: 1029, endPoint y: 400, distance: 396.9
click at [1029, 400] on div "Loading... Conference Entry Loading... Coworking Entry Loading... Manager's Off…" at bounding box center [715, 378] width 1431 height 672
click at [103, 128] on button "Scheme 2" at bounding box center [76, 126] width 90 height 23
click at [85, 98] on button "Scheme 1" at bounding box center [76, 104] width 90 height 23
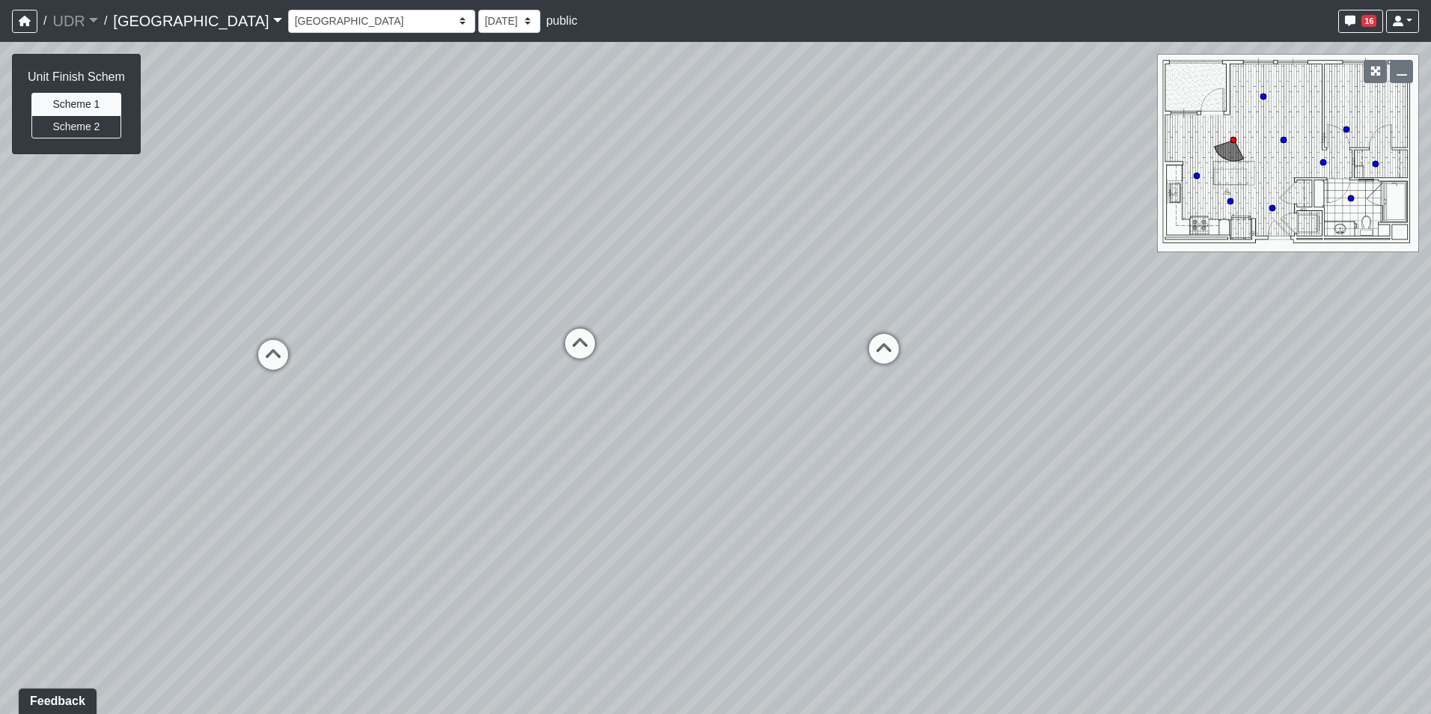
drag, startPoint x: 685, startPoint y: 551, endPoint x: 580, endPoint y: 453, distance: 144.0
click at [857, 567] on div "Loading... Conference Entry Loading... Coworking Entry Loading... Manager's Off…" at bounding box center [715, 378] width 1431 height 672
click at [56, 126] on button "Scheme 2" at bounding box center [76, 126] width 90 height 23
click at [288, 19] on select "Entry 1 Entry 2 Entry 3 Fireplace Seating 1 Fireplace Seating 2 Island Counter …" at bounding box center [381, 21] width 187 height 23
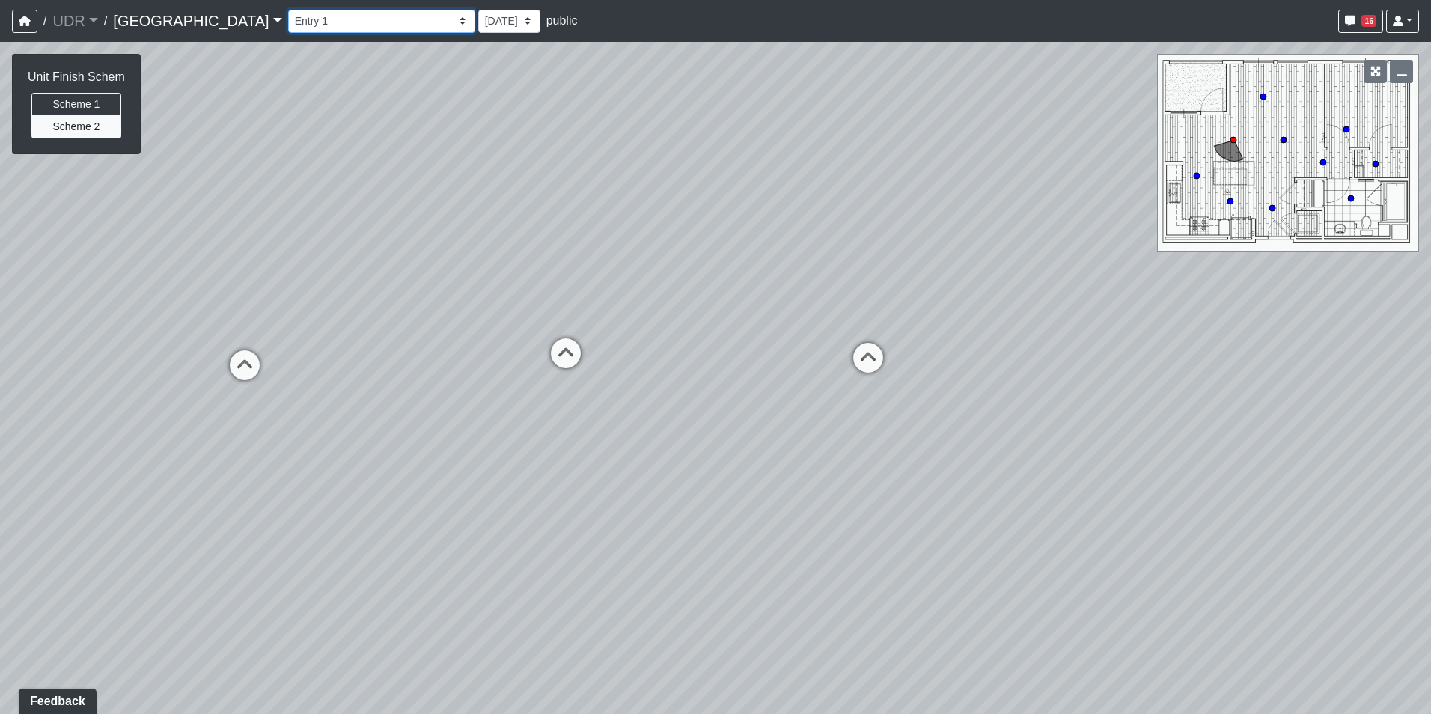
click at [288, 10] on select "Entry 1 Entry 2 Entry 3 Fireplace Seating 1 Fireplace Seating 2 Island Counter …" at bounding box center [381, 21] width 187 height 23
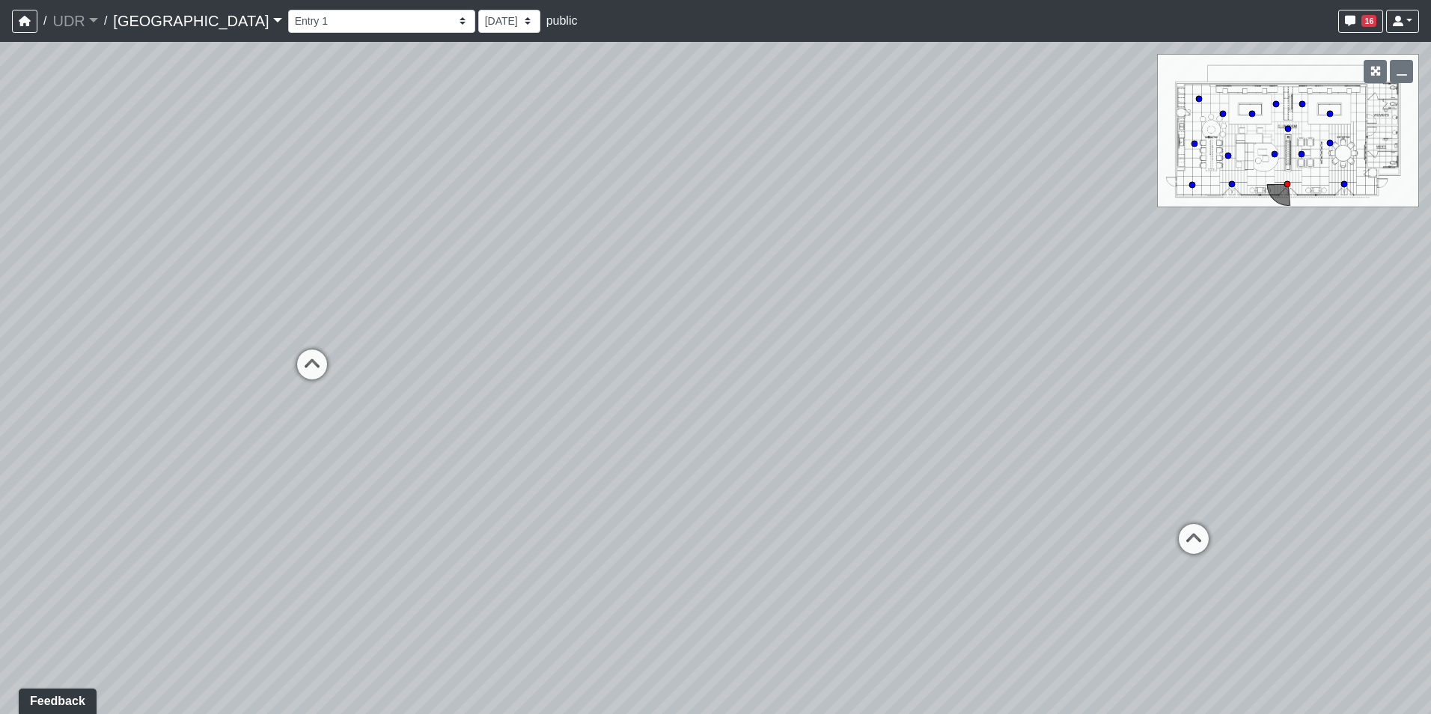
drag, startPoint x: 873, startPoint y: 417, endPoint x: 365, endPoint y: 418, distance: 507.4
click at [366, 418] on div "Loading... Conference Entry Loading... Coworking Entry Loading... Manager's Off…" at bounding box center [715, 378] width 1431 height 672
drag, startPoint x: 895, startPoint y: 413, endPoint x: 415, endPoint y: 409, distance: 479.7
click at [415, 409] on div "Loading... Conference Entry Loading... Coworking Entry Loading... Manager's Off…" at bounding box center [715, 378] width 1431 height 672
drag, startPoint x: 895, startPoint y: 406, endPoint x: 606, endPoint y: 376, distance: 290.4
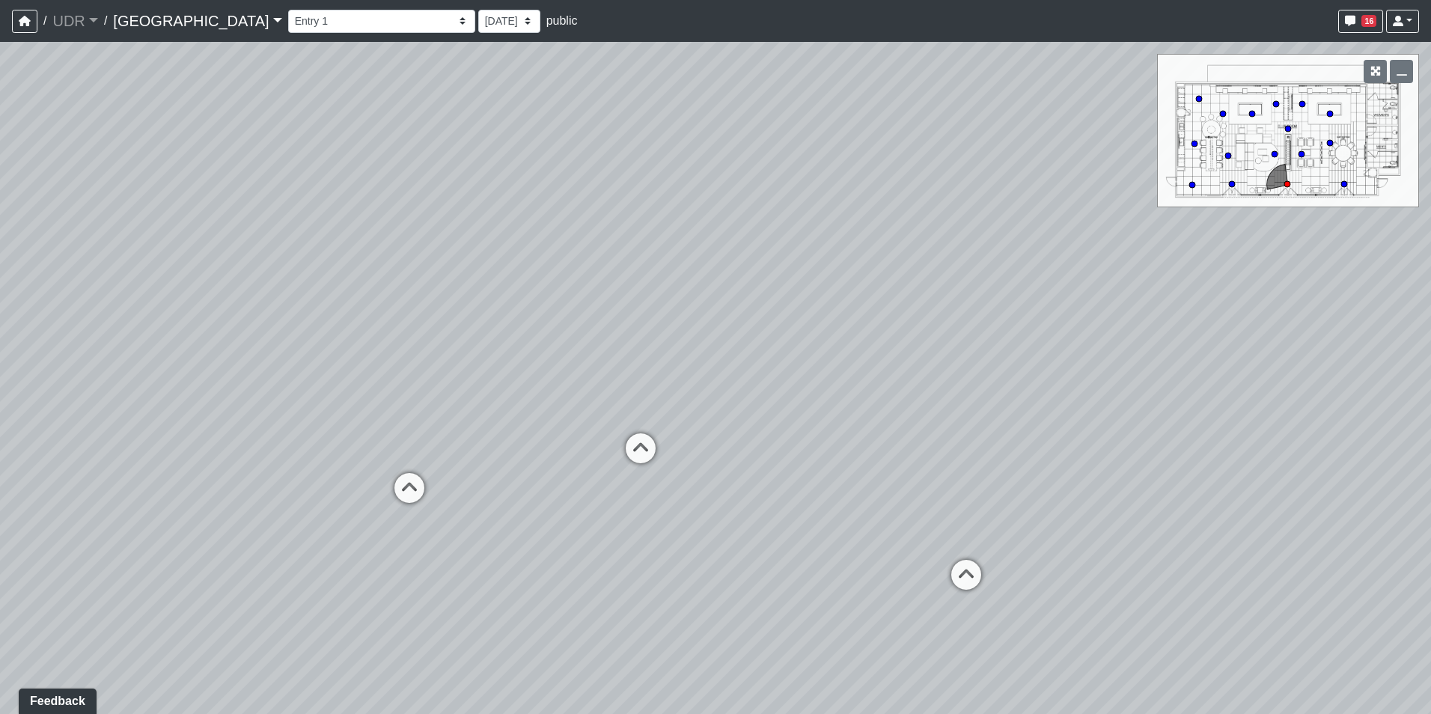
click at [606, 376] on div "Loading... Conference Entry Loading... Coworking Entry Loading... Manager's Off…" at bounding box center [715, 378] width 1431 height 672
click at [897, 553] on icon at bounding box center [893, 562] width 45 height 45
drag, startPoint x: 970, startPoint y: 424, endPoint x: 661, endPoint y: 425, distance: 309.1
click at [661, 425] on div "Loading... Conference Entry Loading... Coworking Entry Loading... Manager's Off…" at bounding box center [715, 378] width 1431 height 672
drag, startPoint x: 850, startPoint y: 540, endPoint x: 765, endPoint y: 471, distance: 109.6
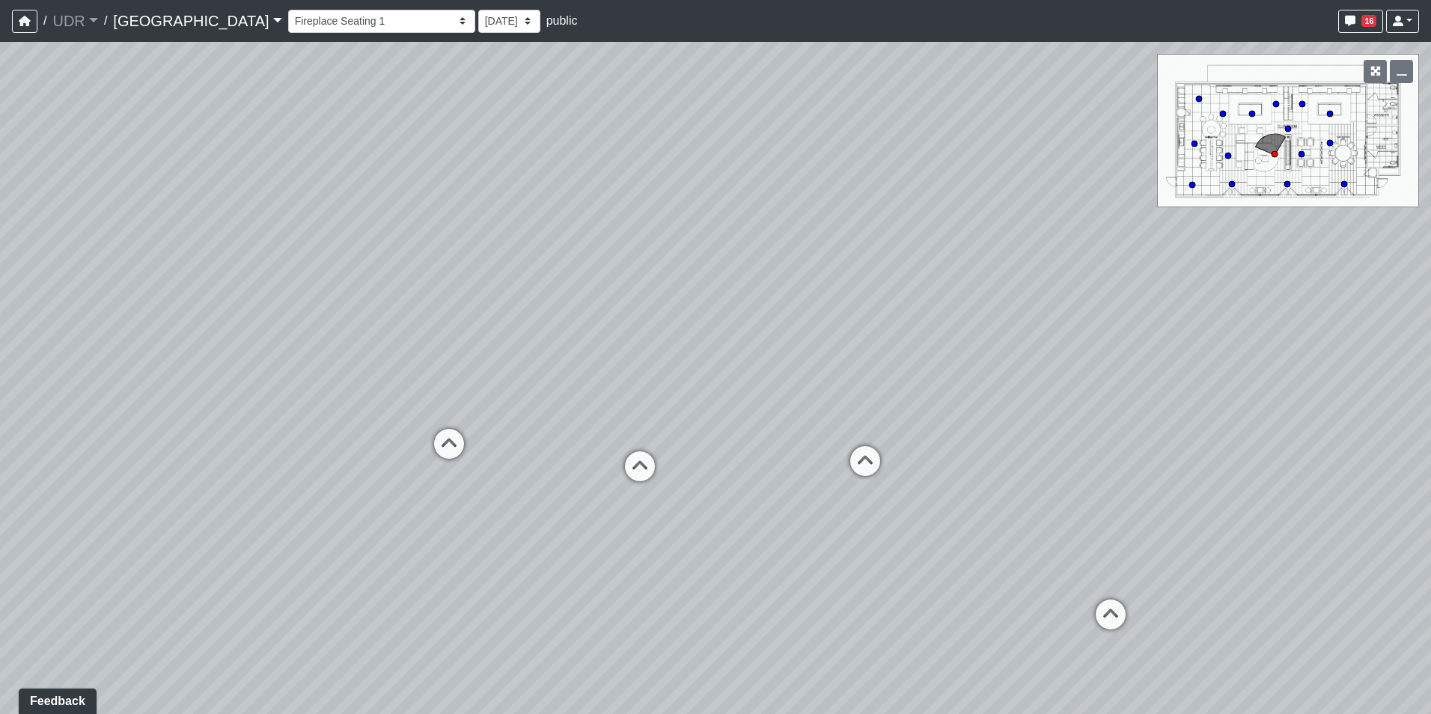
click at [765, 471] on div "Loading... Conference Entry Loading... Coworking Entry Loading... Manager's Off…" at bounding box center [715, 378] width 1431 height 672
click at [427, 395] on icon at bounding box center [409, 407] width 45 height 45
drag, startPoint x: 814, startPoint y: 479, endPoint x: 198, endPoint y: 446, distance: 616.7
click at [220, 447] on div "Loading... Conference Entry Loading... Coworking Entry Loading... Manager's Off…" at bounding box center [715, 378] width 1431 height 672
drag, startPoint x: 873, startPoint y: 455, endPoint x: 776, endPoint y: 634, distance: 203.6
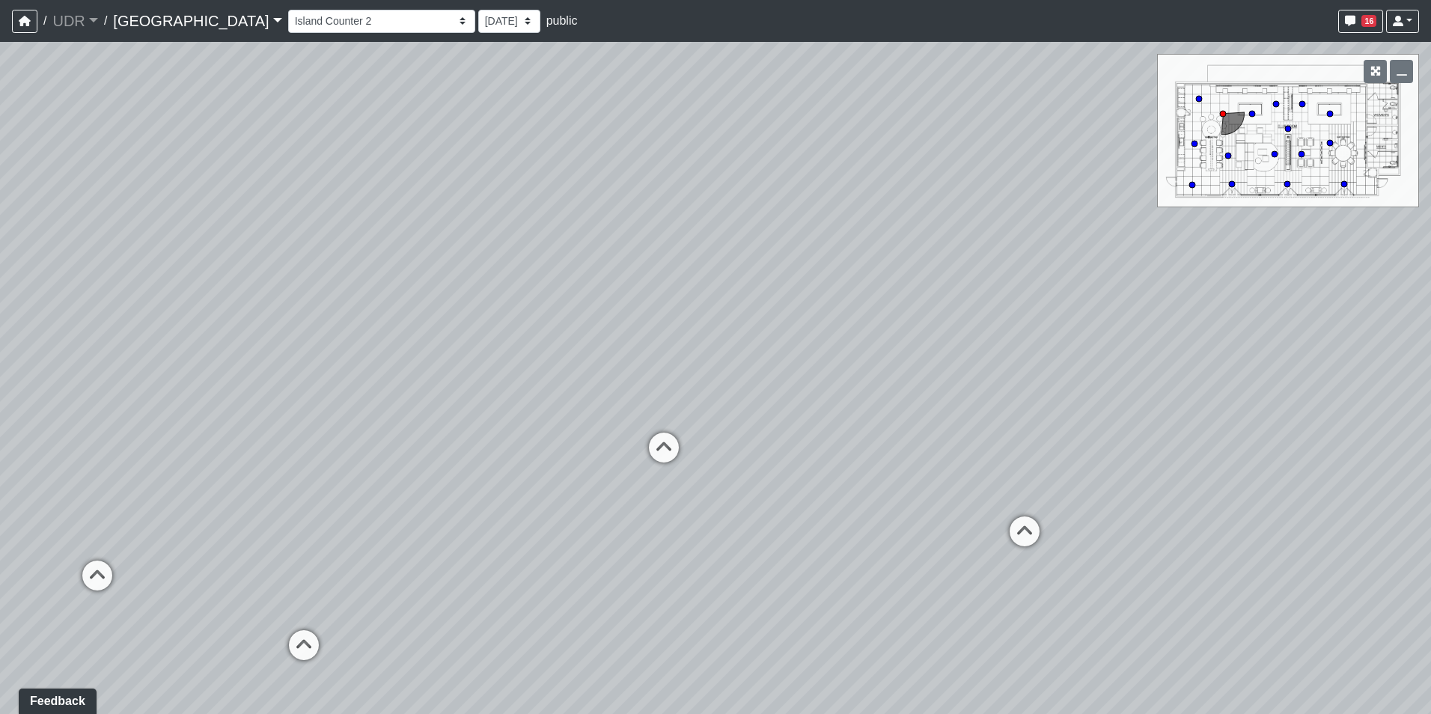
click at [795, 681] on div "Loading... Conference Entry Loading... Coworking Entry Loading... Manager's Off…" at bounding box center [715, 378] width 1431 height 672
drag, startPoint x: 715, startPoint y: 567, endPoint x: 843, endPoint y: 611, distance: 136.1
click at [843, 611] on div "Loading... Conference Entry Loading... Coworking Entry Loading... Manager's Off…" at bounding box center [715, 378] width 1431 height 672
drag, startPoint x: 1032, startPoint y: 347, endPoint x: 1024, endPoint y: 351, distance: 8.4
click at [1024, 351] on div "Loading... Conference Entry Loading... Coworking Entry Loading... Manager's Off…" at bounding box center [715, 378] width 1431 height 672
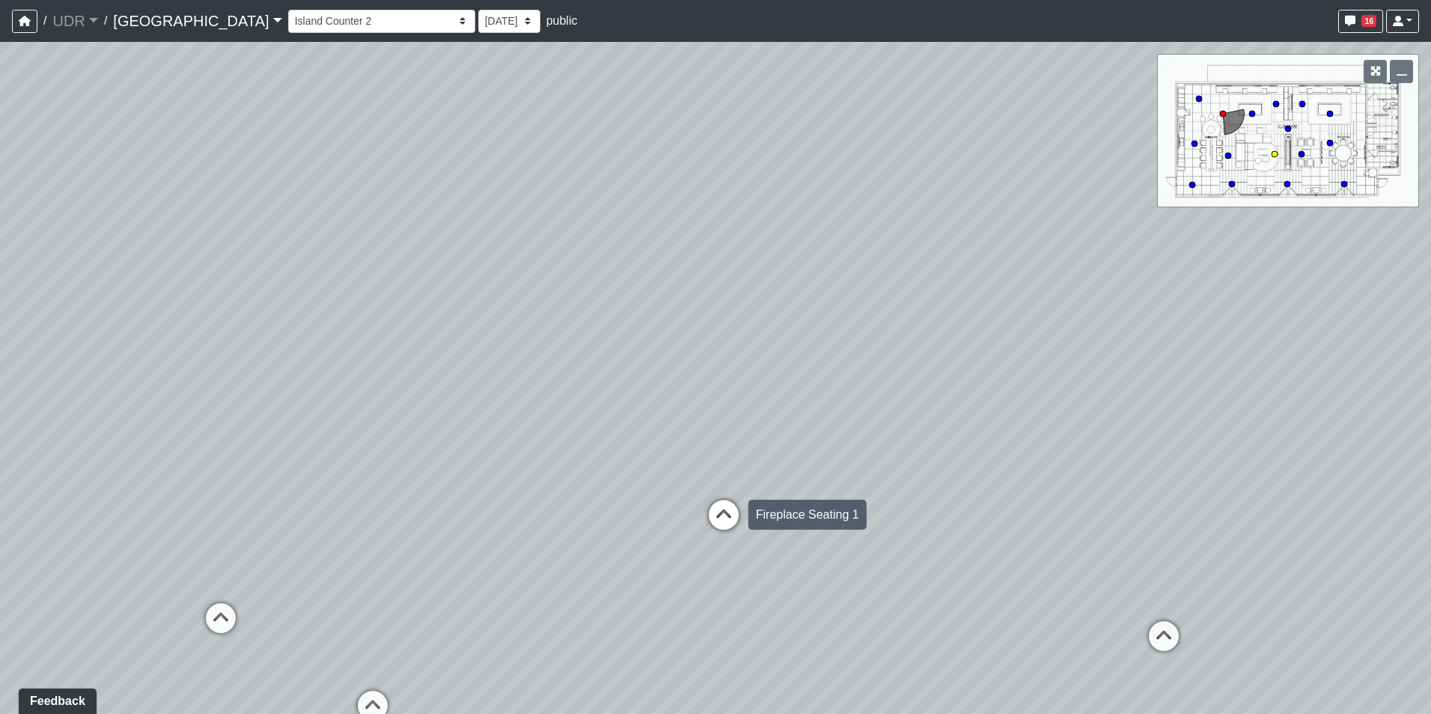
click at [703, 524] on icon at bounding box center [723, 522] width 45 height 45
drag, startPoint x: 640, startPoint y: 566, endPoint x: 835, endPoint y: 305, distance: 325.5
click at [835, 305] on div "Loading... Conference Entry Loading... Coworking Entry Loading... Manager's Off…" at bounding box center [715, 378] width 1431 height 672
drag, startPoint x: 771, startPoint y: 456, endPoint x: 766, endPoint y: 289, distance: 166.9
click at [766, 289] on div "Loading... Conference Entry Loading... Coworking Entry Loading... Manager's Off…" at bounding box center [715, 378] width 1431 height 672
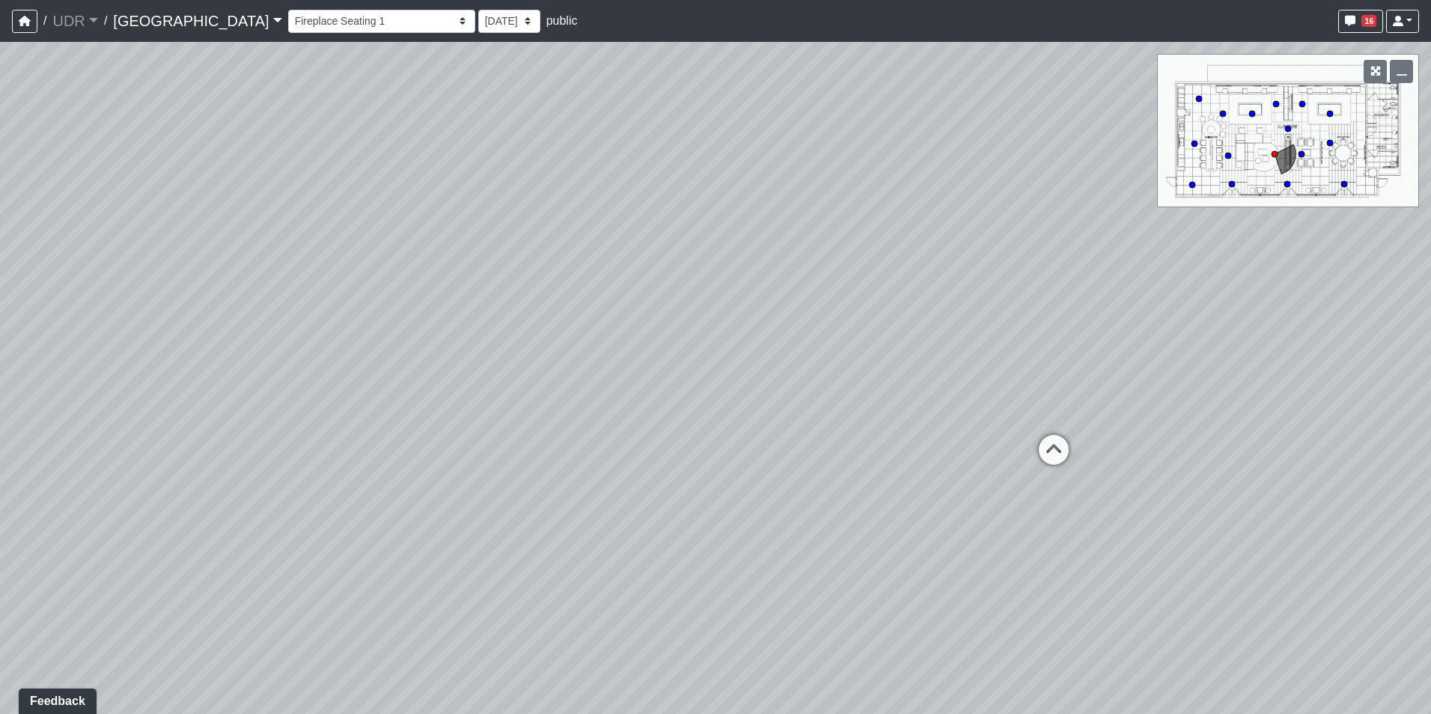
drag, startPoint x: 669, startPoint y: 653, endPoint x: 424, endPoint y: 211, distance: 505.1
click at [429, 214] on div "Loading... Conference Entry Loading... Coworking Entry Loading... Manager's Off…" at bounding box center [715, 378] width 1431 height 672
drag, startPoint x: 984, startPoint y: 331, endPoint x: 408, endPoint y: 383, distance: 578.6
click at [306, 418] on div "Loading... Conference Entry Loading... Coworking Entry Loading... Manager's Off…" at bounding box center [715, 378] width 1431 height 672
drag, startPoint x: 851, startPoint y: 147, endPoint x: 810, endPoint y: 434, distance: 289.5
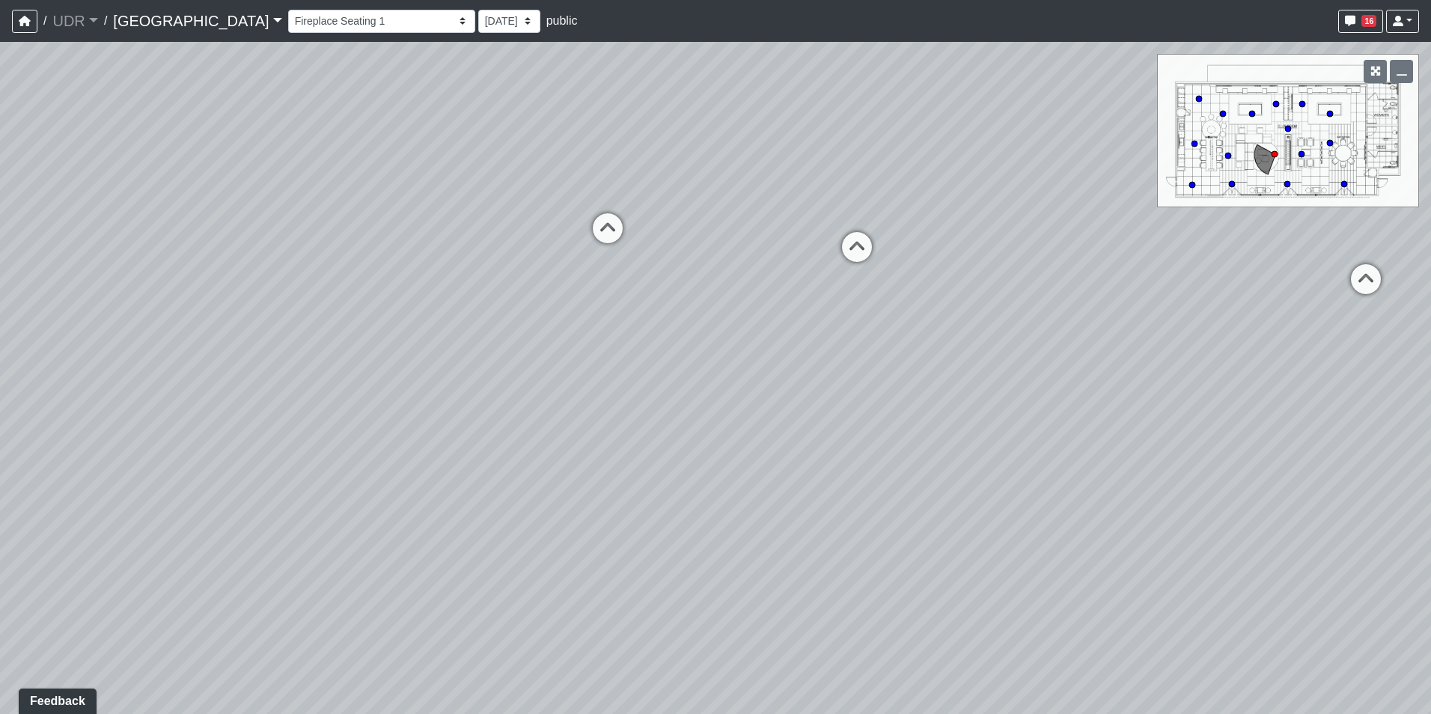
click at [837, 521] on div "Loading... Conference Entry Loading... Coworking Entry Loading... Manager's Off…" at bounding box center [715, 378] width 1431 height 672
click at [831, 334] on div "Loading... Conference Entry Loading... Coworking Entry Loading... Manager's Off…" at bounding box center [715, 378] width 1431 height 672
click at [831, 356] on icon at bounding box center [838, 368] width 45 height 45
drag, startPoint x: 354, startPoint y: 415, endPoint x: 939, endPoint y: 441, distance: 585.8
click at [1117, 415] on div "Loading... Conference Entry Loading... Coworking Entry Loading... Manager's Off…" at bounding box center [715, 378] width 1431 height 672
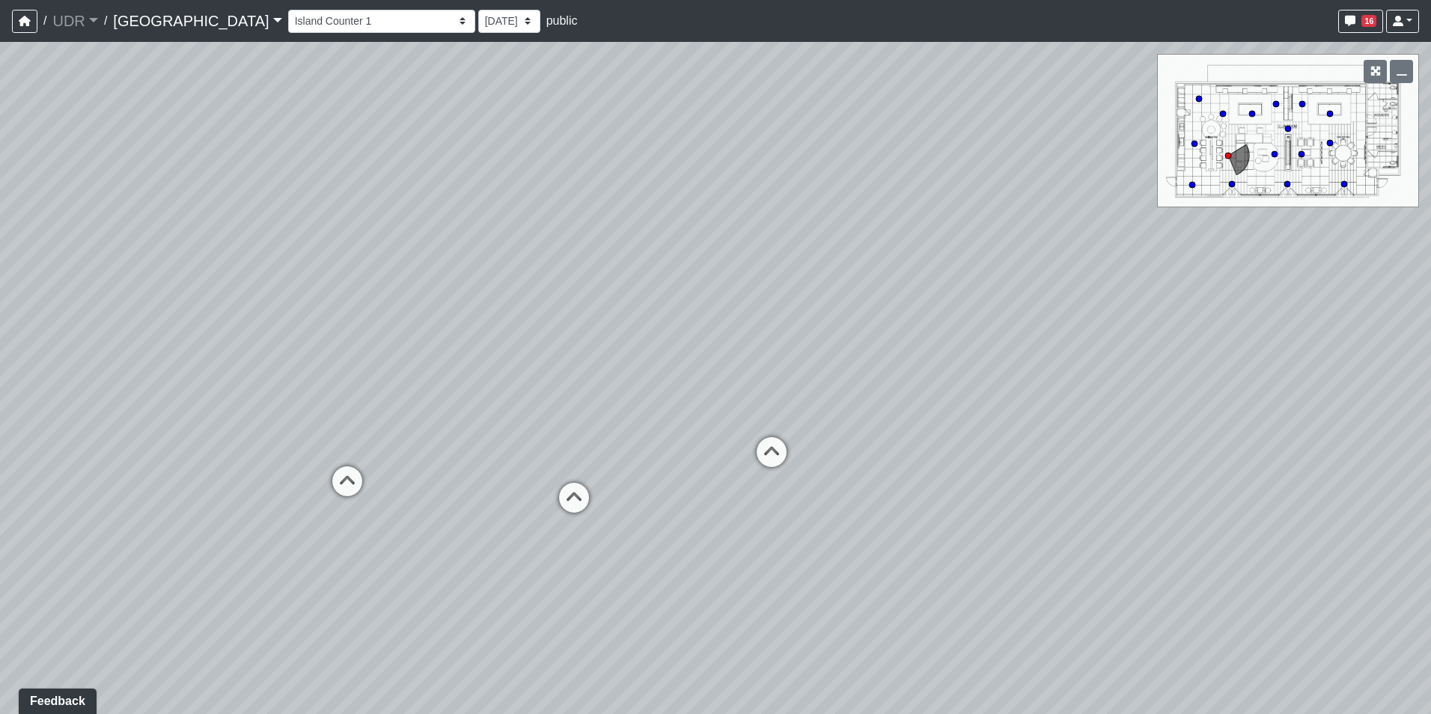
drag, startPoint x: 581, startPoint y: 465, endPoint x: 710, endPoint y: 563, distance: 162.8
click at [710, 563] on div "Loading... Conference Entry Loading... Coworking Entry Loading... Manager's Off…" at bounding box center [715, 378] width 1431 height 672
drag, startPoint x: 526, startPoint y: 407, endPoint x: 865, endPoint y: 361, distance: 342.1
click at [865, 361] on div "Loading... Conference Entry Loading... Coworking Entry Loading... Manager's Off…" at bounding box center [715, 378] width 1431 height 672
click at [454, 467] on icon at bounding box center [458, 477] width 45 height 45
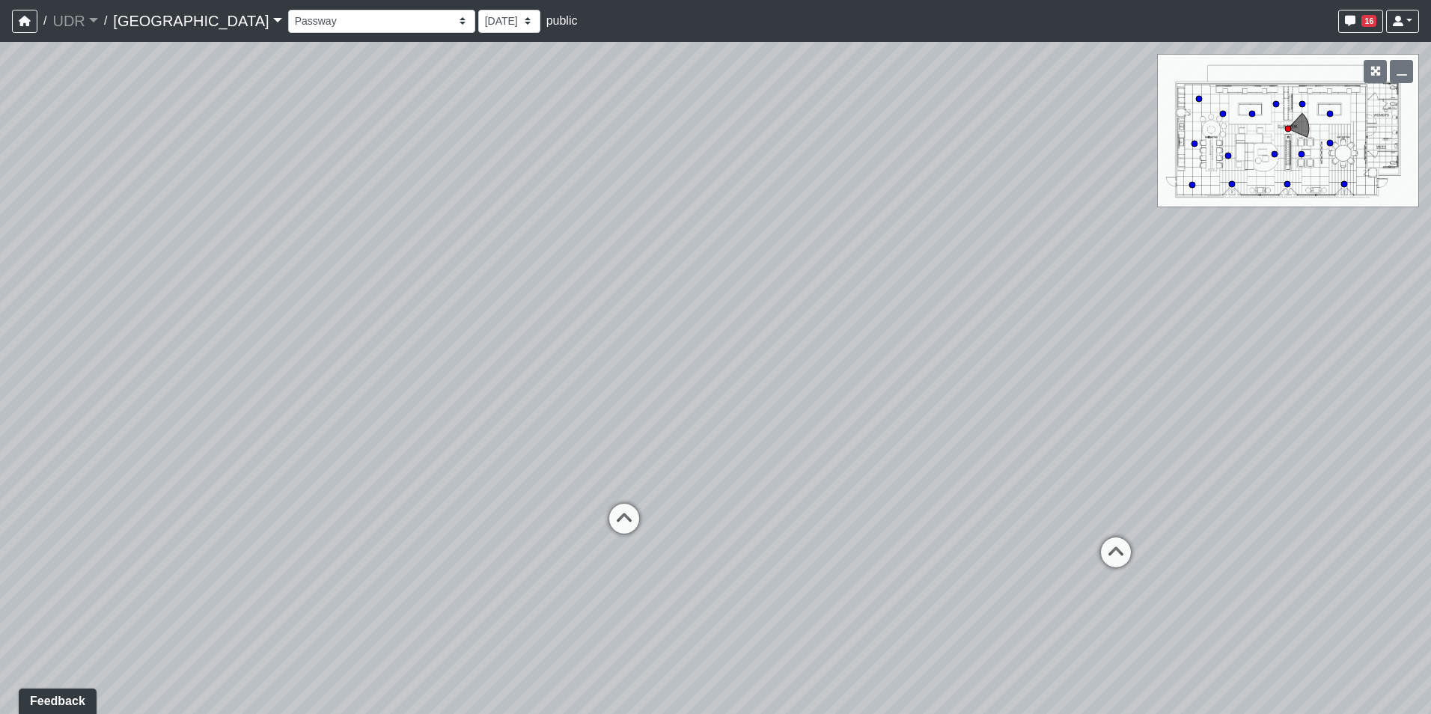
drag, startPoint x: 501, startPoint y: 352, endPoint x: 647, endPoint y: 336, distance: 147.5
click at [647, 336] on div "Loading... Conference Entry Loading... Coworking Entry Loading... Manager's Off…" at bounding box center [715, 378] width 1431 height 672
drag, startPoint x: 669, startPoint y: 361, endPoint x: 366, endPoint y: 444, distance: 314.2
click at [366, 444] on div "Loading... Conference Entry Loading... Coworking Entry Loading... Manager's Off…" at bounding box center [715, 378] width 1431 height 672
drag, startPoint x: 671, startPoint y: 405, endPoint x: 138, endPoint y: 402, distance: 532.8
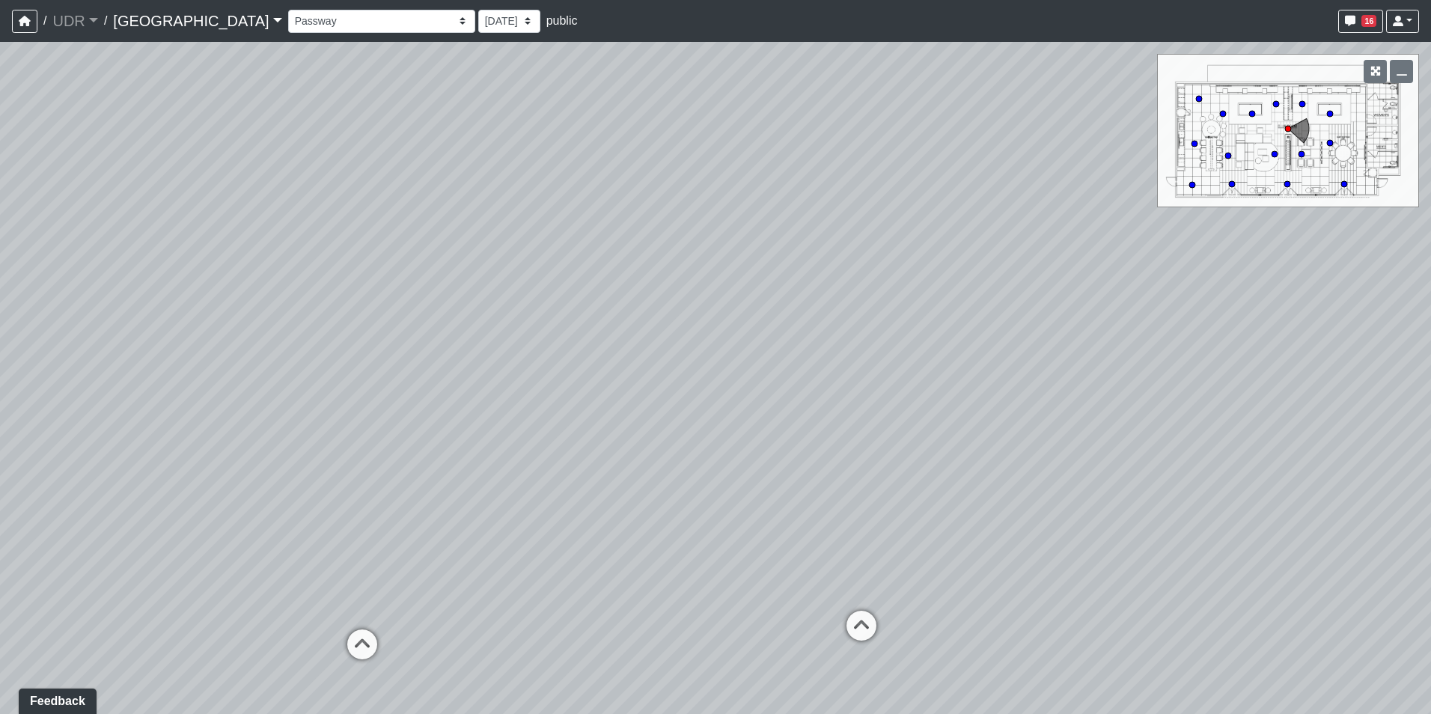
click at [138, 402] on div "Loading... Conference Entry Loading... Coworking Entry Loading... Manager's Off…" at bounding box center [715, 378] width 1431 height 672
drag, startPoint x: 810, startPoint y: 397, endPoint x: 360, endPoint y: 394, distance: 450.5
click at [360, 394] on div "Loading... Conference Entry Loading... Coworking Entry Loading... Manager's Off…" at bounding box center [715, 378] width 1431 height 672
drag, startPoint x: 807, startPoint y: 390, endPoint x: 608, endPoint y: 386, distance: 198.3
click at [577, 386] on div "Loading... Conference Entry Loading... Coworking Entry Loading... Manager's Off…" at bounding box center [715, 378] width 1431 height 672
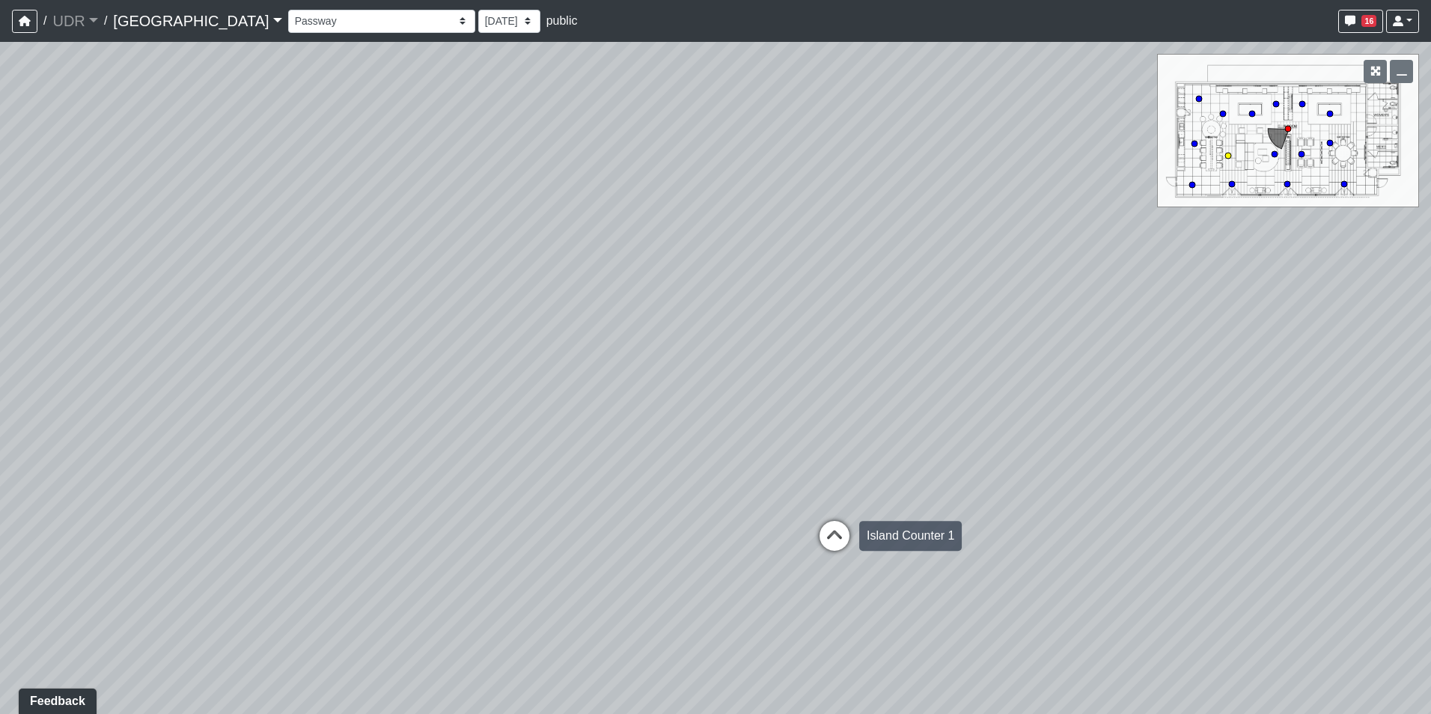
click at [828, 534] on icon at bounding box center [834, 543] width 45 height 45
drag, startPoint x: 423, startPoint y: 476, endPoint x: 874, endPoint y: 467, distance: 451.3
click at [850, 468] on div "Loading... Conference Entry Loading... Coworking Entry Loading... Manager's Off…" at bounding box center [715, 378] width 1431 height 672
drag, startPoint x: 431, startPoint y: 421, endPoint x: 769, endPoint y: 402, distance: 338.0
click at [769, 402] on div "Loading... Conference Entry Loading... Coworking Entry Loading... Manager's Off…" at bounding box center [715, 378] width 1431 height 672
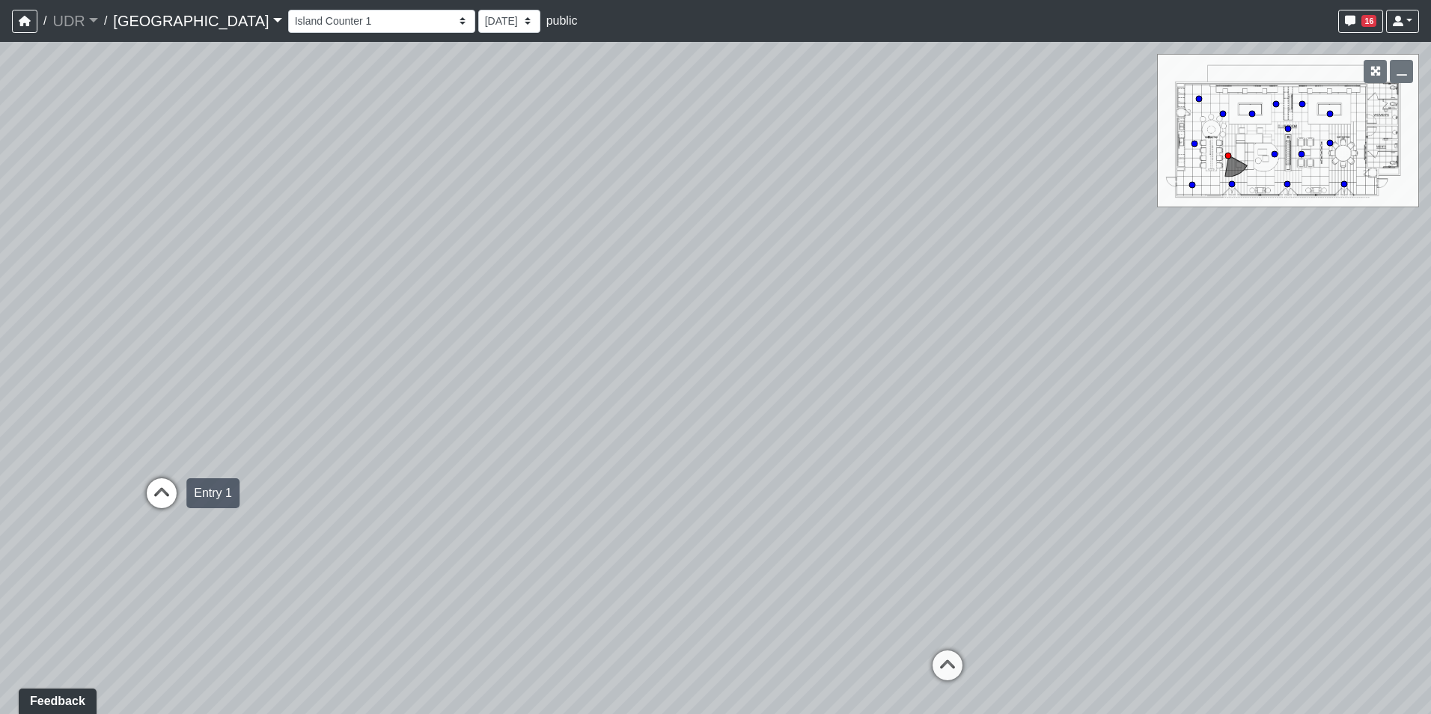
click at [171, 485] on icon at bounding box center [161, 500] width 45 height 45
drag, startPoint x: 614, startPoint y: 351, endPoint x: 361, endPoint y: 351, distance: 252.9
click at [361, 351] on div "Loading... Conference Entry Loading... Coworking Entry Loading... Manager's Off…" at bounding box center [715, 378] width 1431 height 672
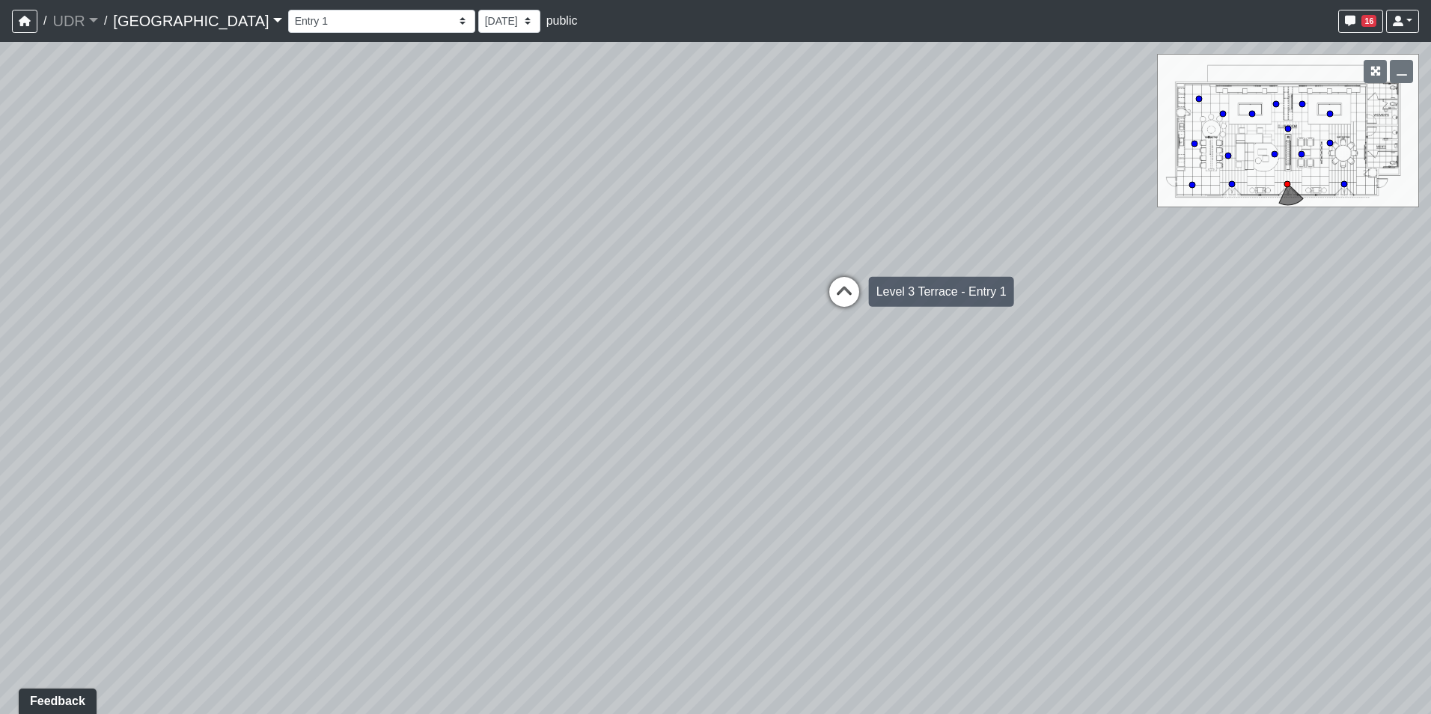
click at [852, 305] on icon at bounding box center [844, 299] width 45 height 45
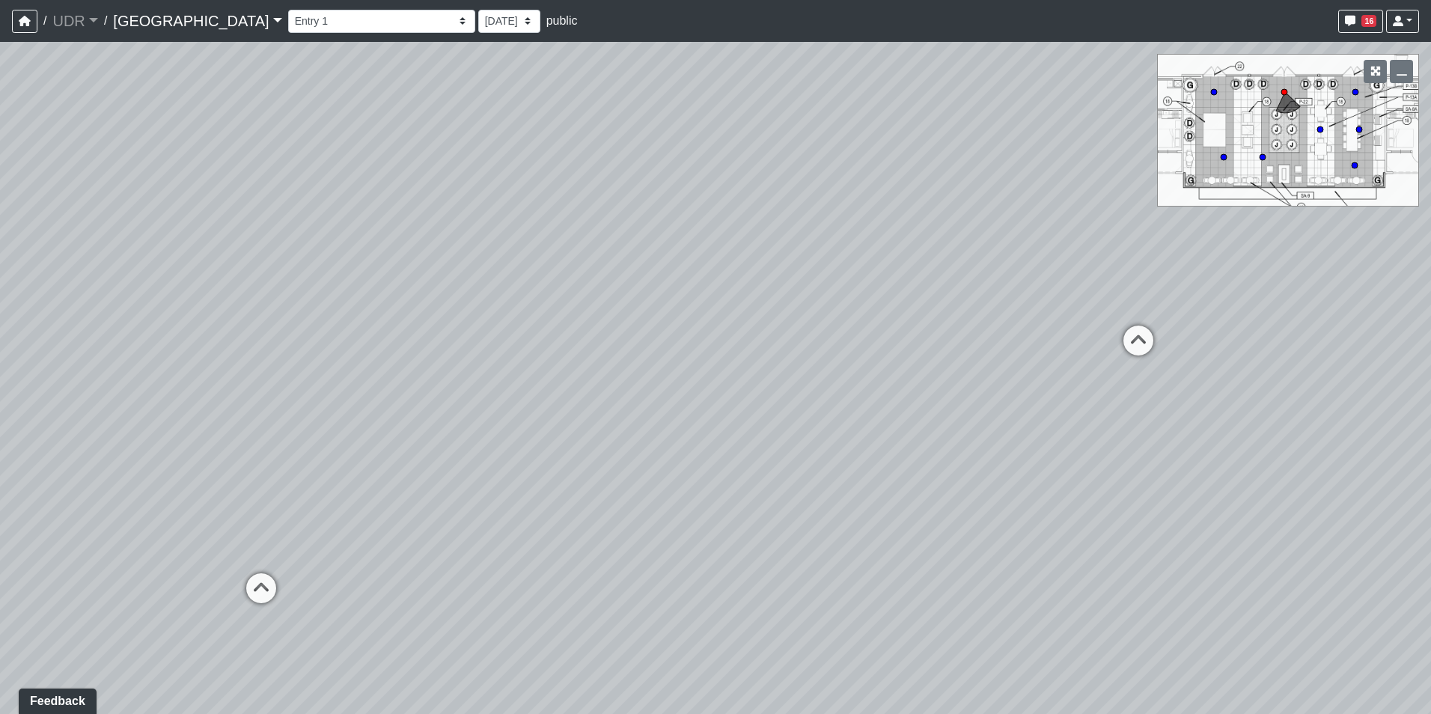
drag, startPoint x: 993, startPoint y: 345, endPoint x: 1086, endPoint y: 346, distance: 92.8
click at [1086, 346] on div "Loading... Conference Entry Loading... Coworking Entry Loading... Manager's Off…" at bounding box center [715, 378] width 1431 height 672
drag, startPoint x: 718, startPoint y: 299, endPoint x: 1014, endPoint y: 156, distance: 329.3
click at [1014, 156] on div "Loading... Conference Entry Loading... Coworking Entry Loading... Manager's Off…" at bounding box center [715, 378] width 1431 height 672
click at [326, 23] on select "Entry 1 Entry 2 Entry 3 Fireplace Seating 1 Fireplace Seating 2 Island Counter …" at bounding box center [381, 21] width 187 height 23
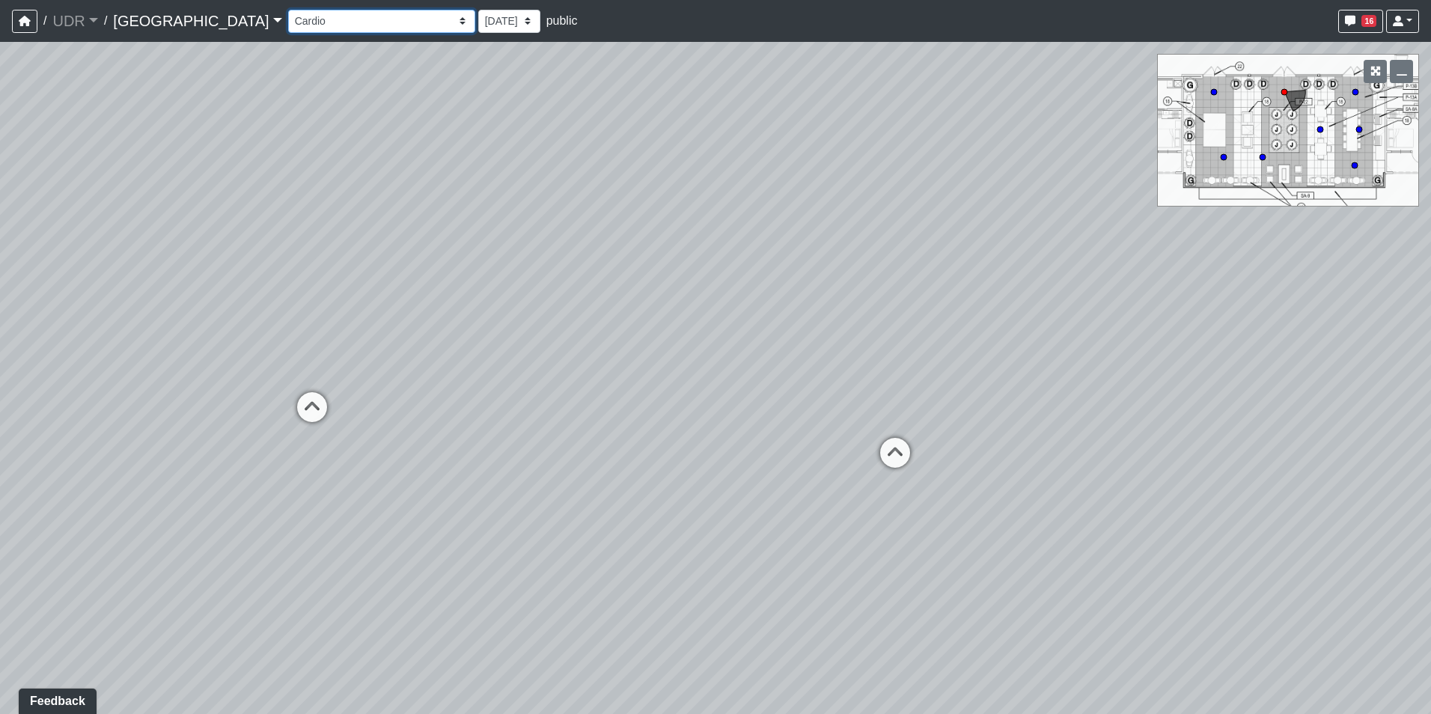
click at [288, 10] on select "Entry 1 Entry 2 Entry 3 Fireplace Seating 1 Fireplace Seating 2 Island Counter …" at bounding box center [381, 21] width 187 height 23
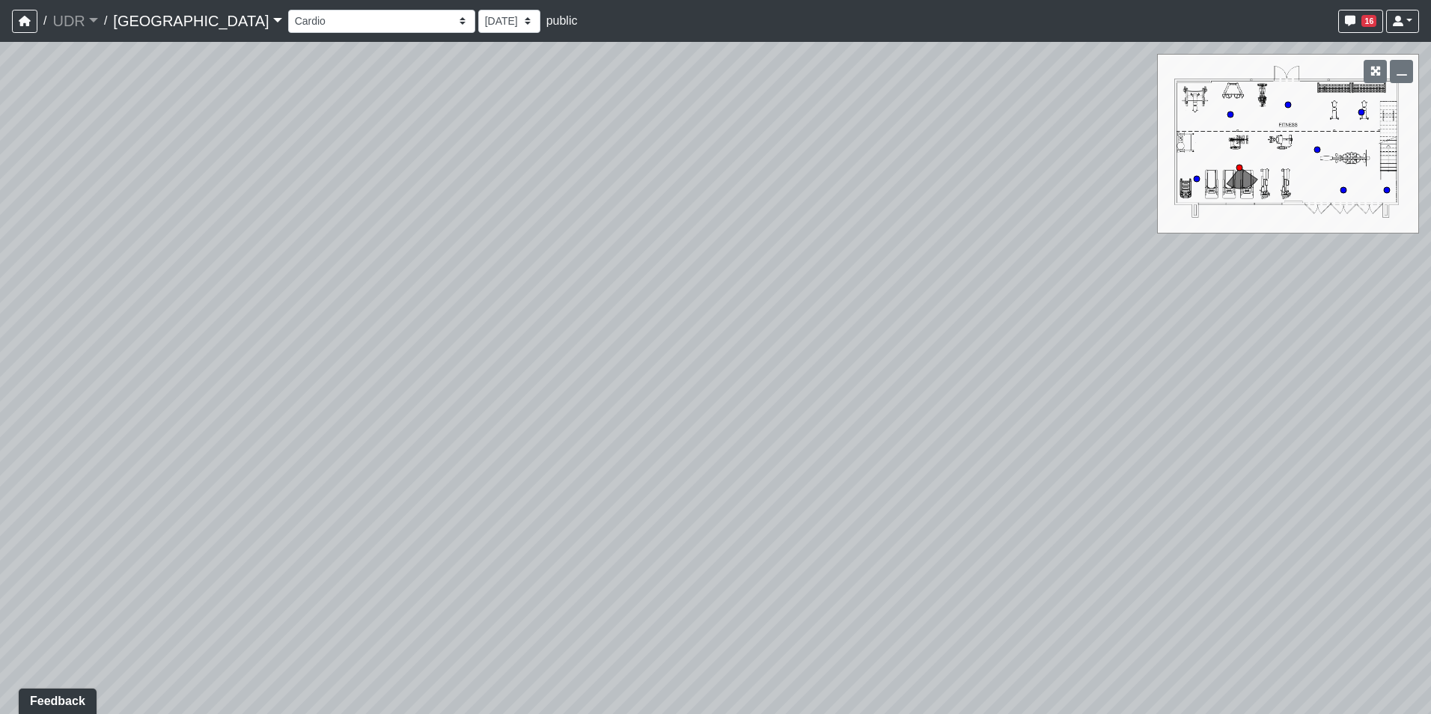
drag, startPoint x: 789, startPoint y: 313, endPoint x: 1360, endPoint y: 275, distance: 572.2
click at [1383, 276] on div "Loading... Conference Entry Loading... Coworking Entry Loading... Manager's Off…" at bounding box center [715, 378] width 1431 height 672
click at [636, 412] on icon at bounding box center [627, 427] width 45 height 45
drag, startPoint x: 471, startPoint y: 379, endPoint x: 906, endPoint y: 438, distance: 438.7
click at [906, 438] on div "Loading... Conference Entry Loading... Coworking Entry Loading... Manager's Off…" at bounding box center [715, 378] width 1431 height 672
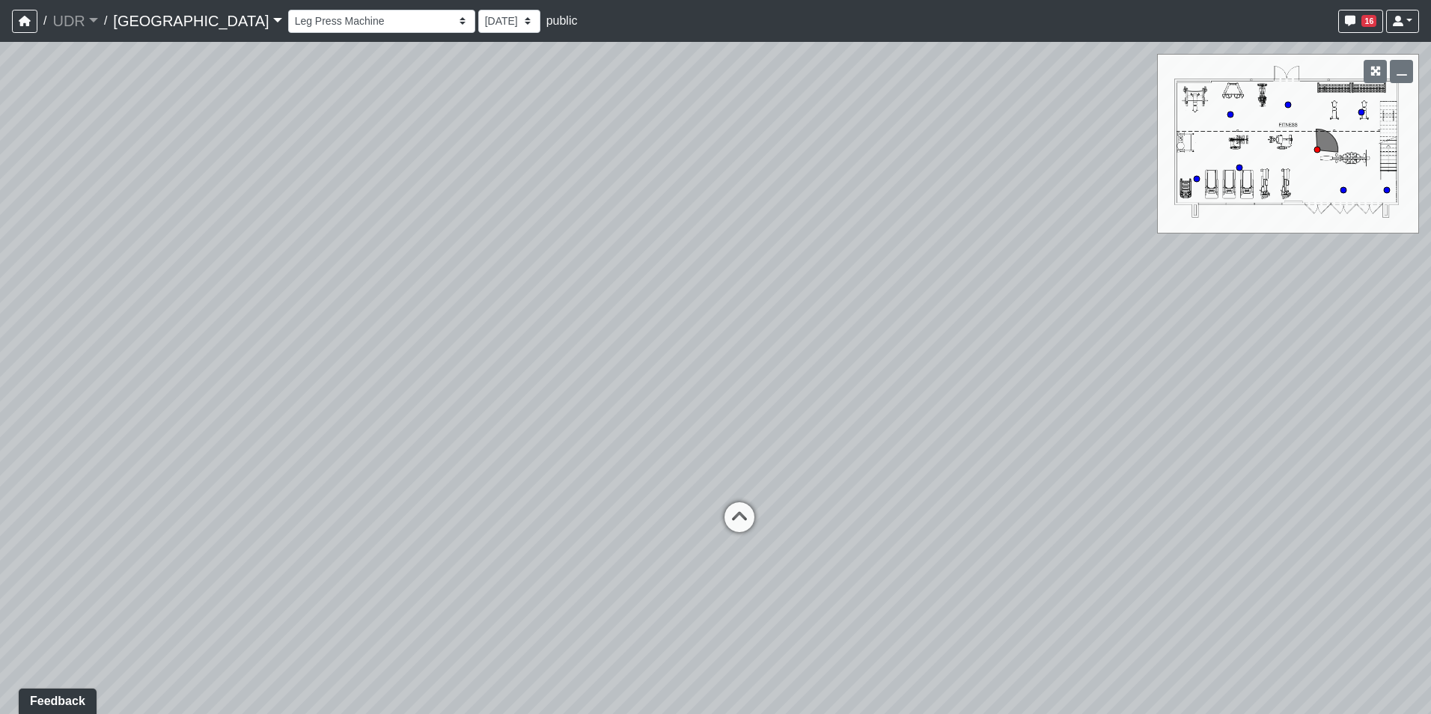
click at [789, 370] on div "Loading... Conference Entry Loading... Coworking Entry Loading... Manager's Off…" at bounding box center [715, 378] width 1431 height 672
drag, startPoint x: 805, startPoint y: 379, endPoint x: 480, endPoint y: 493, distance: 344.1
click at [491, 496] on div "Loading... Conference Entry Loading... Coworking Entry Loading... Manager's Off…" at bounding box center [715, 378] width 1431 height 672
drag, startPoint x: 461, startPoint y: 418, endPoint x: 1096, endPoint y: 397, distance: 635.6
click at [1080, 397] on div "Loading... Conference Entry Loading... Coworking Entry Loading... Manager's Off…" at bounding box center [715, 378] width 1431 height 672
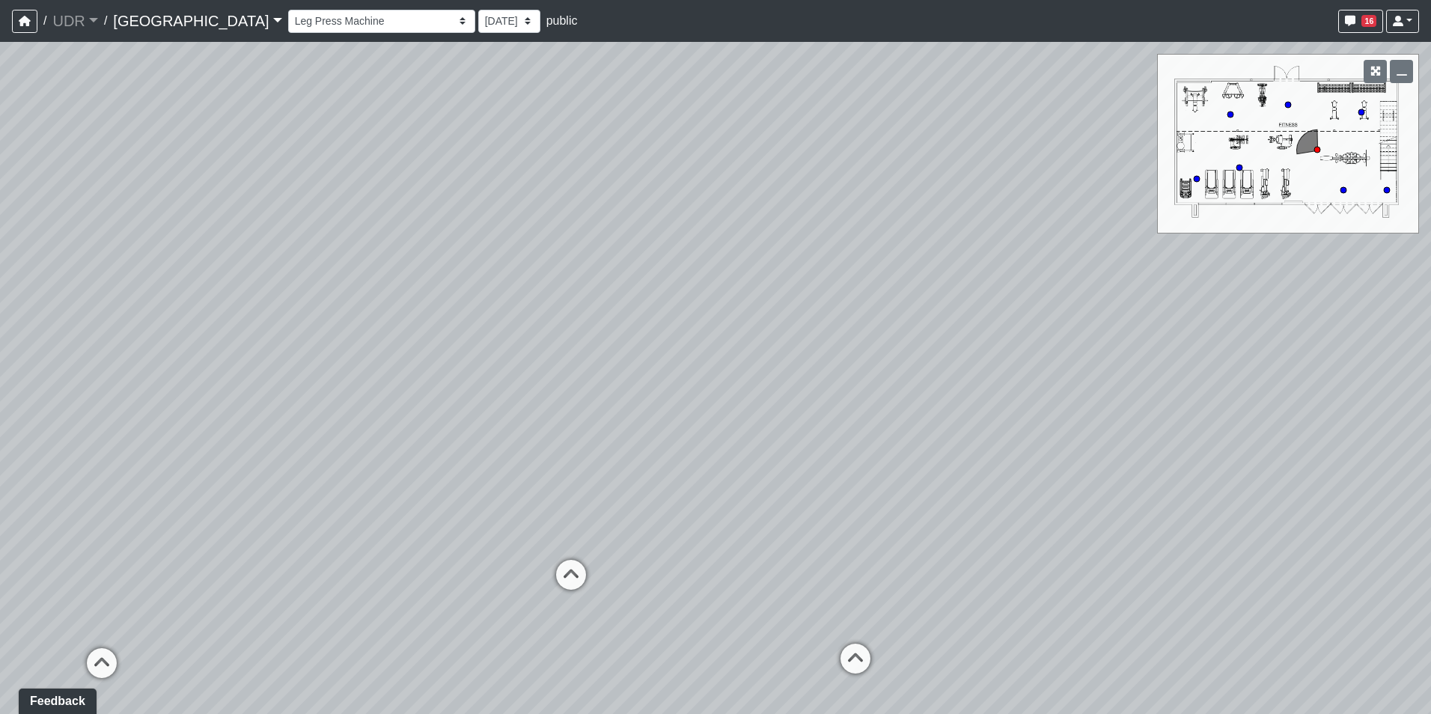
drag, startPoint x: 672, startPoint y: 349, endPoint x: 952, endPoint y: 378, distance: 281.3
click at [952, 378] on div "Loading... Conference Entry Loading... Coworking Entry Loading... Manager's Off…" at bounding box center [715, 378] width 1431 height 672
drag, startPoint x: 641, startPoint y: 404, endPoint x: 688, endPoint y: 371, distance: 56.9
click at [709, 350] on div "Loading... Conference Entry Loading... Coworking Entry Loading... Manager's Off…" at bounding box center [715, 378] width 1431 height 672
click at [477, 554] on icon at bounding box center [469, 566] width 45 height 45
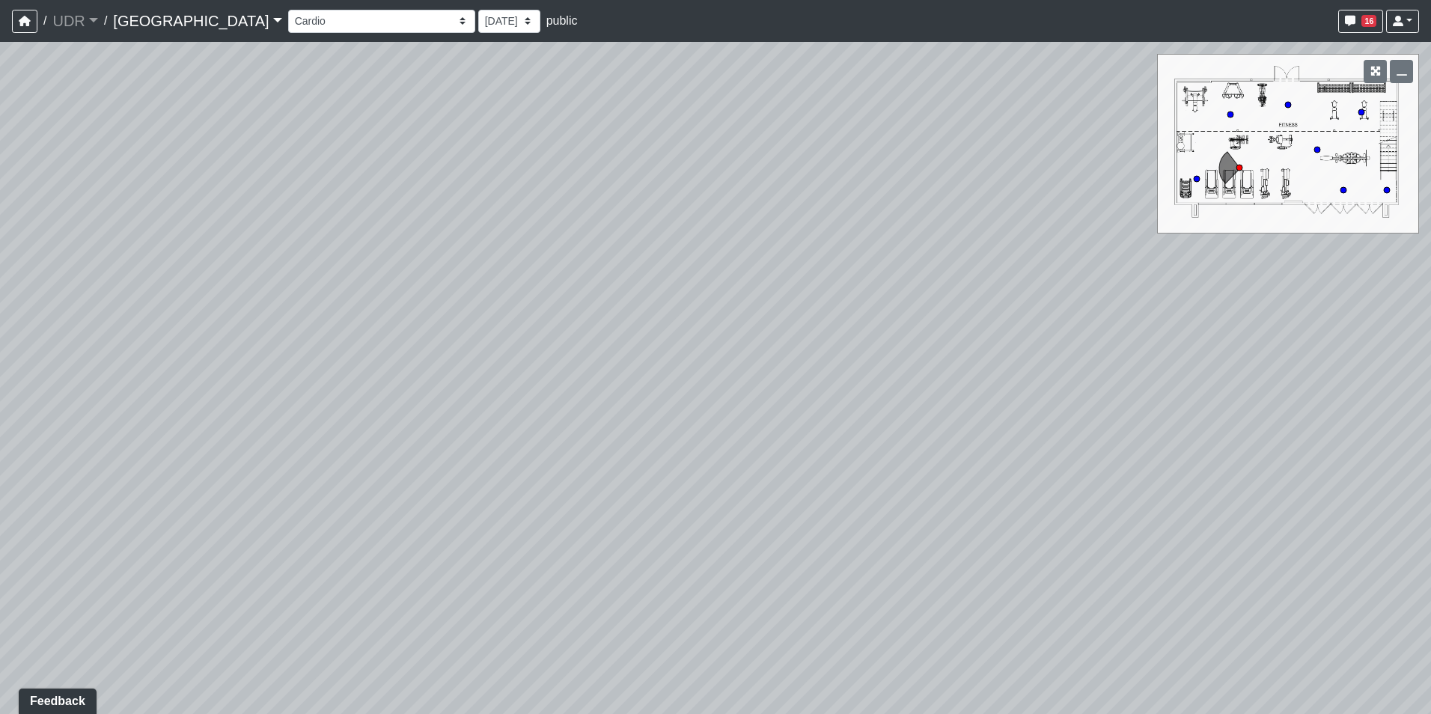
drag, startPoint x: 462, startPoint y: 451, endPoint x: 449, endPoint y: 599, distance: 148.8
click at [456, 632] on div "Loading... Conference Entry Loading... Coworking Entry Loading... Manager's Off…" at bounding box center [715, 378] width 1431 height 672
drag, startPoint x: 674, startPoint y: 476, endPoint x: 453, endPoint y: 361, distance: 249.0
click at [453, 361] on div "Loading... Conference Entry Loading... Coworking Entry Loading... Manager's Off…" at bounding box center [715, 378] width 1431 height 672
drag, startPoint x: 730, startPoint y: 370, endPoint x: 920, endPoint y: 363, distance: 189.5
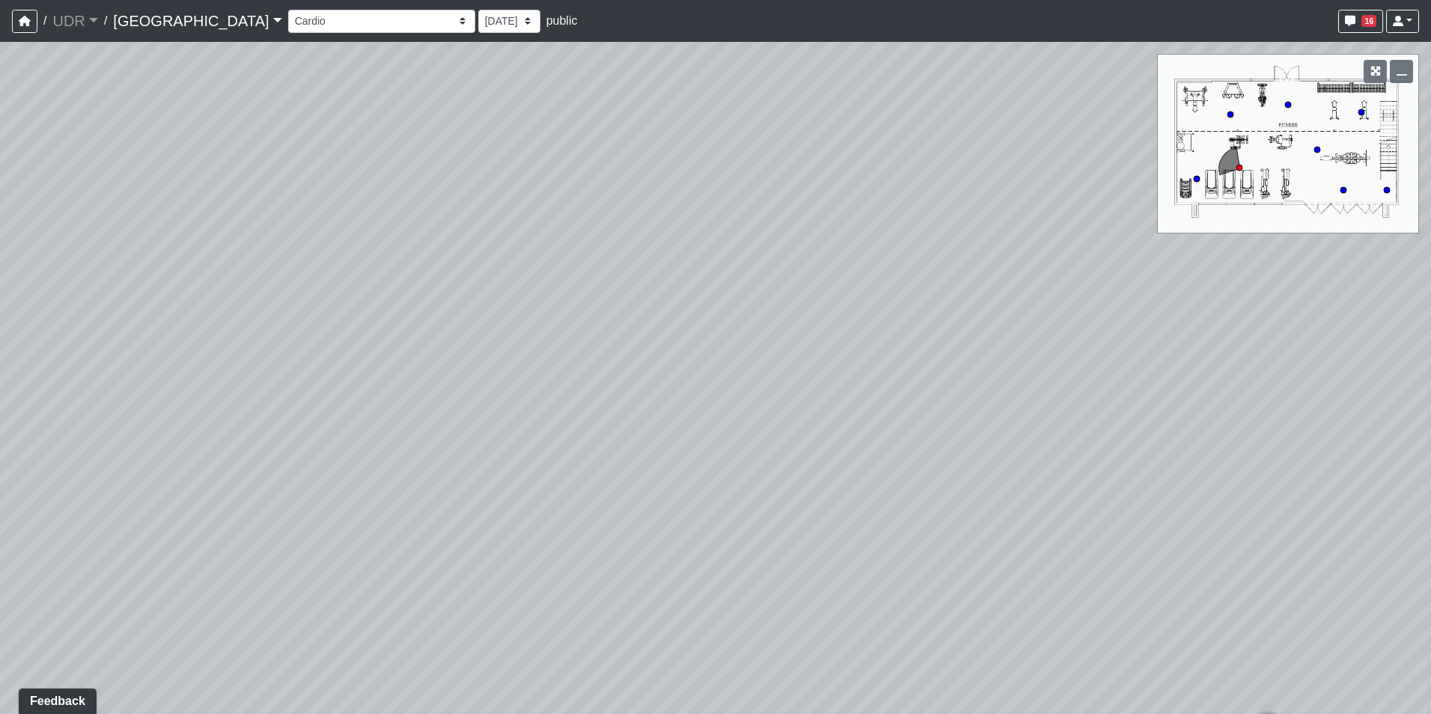
click at [920, 363] on div "Loading... Conference Entry Loading... Coworking Entry Loading... Manager's Off…" at bounding box center [715, 378] width 1431 height 672
drag, startPoint x: 957, startPoint y: 371, endPoint x: 365, endPoint y: 371, distance: 591.9
click at [432, 371] on div "Loading... Conference Entry Loading... Coworking Entry Loading... Manager's Off…" at bounding box center [715, 378] width 1431 height 672
drag, startPoint x: 899, startPoint y: 384, endPoint x: 685, endPoint y: 382, distance: 213.3
click at [687, 382] on div "Loading... Conference Entry Loading... Coworking Entry Loading... Manager's Off…" at bounding box center [715, 378] width 1431 height 672
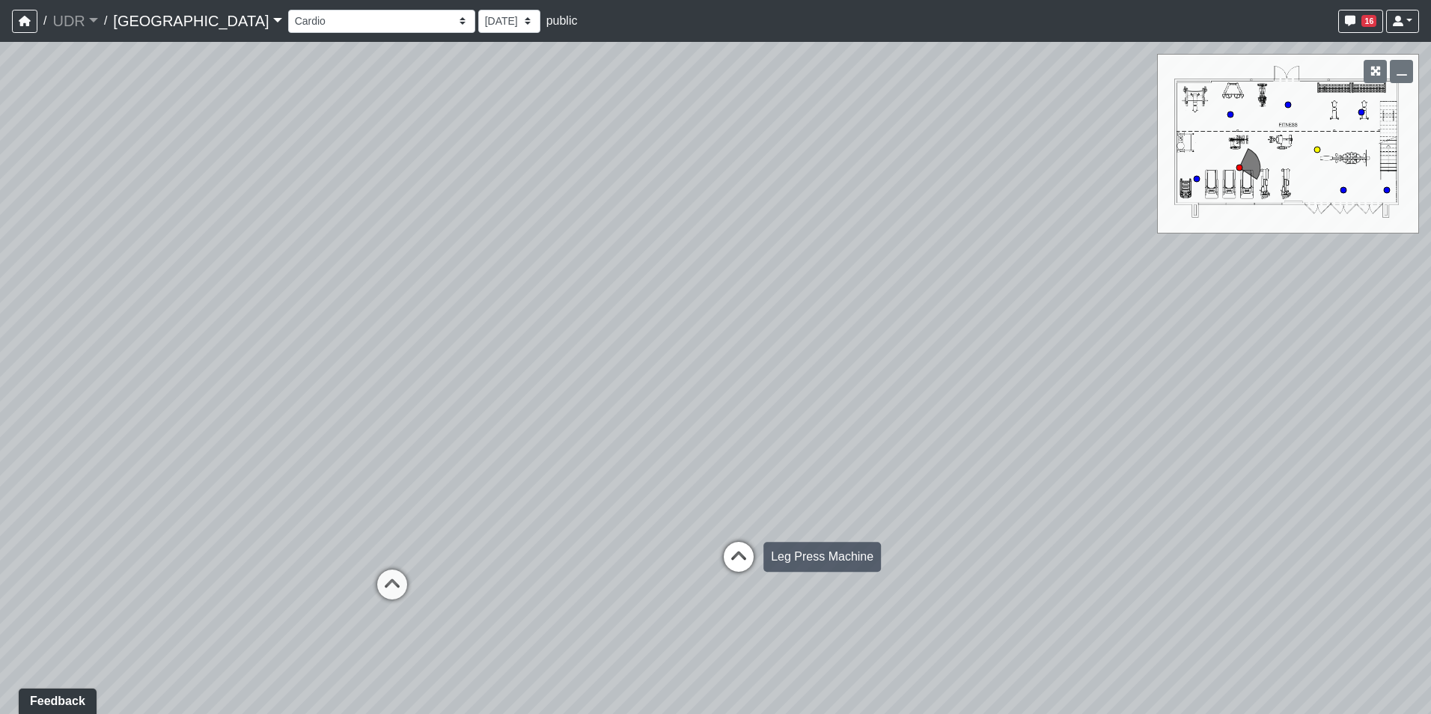
click at [754, 555] on icon at bounding box center [738, 564] width 45 height 45
click at [1157, 589] on div "Loading... Conference Entry Loading... Coworking Entry Loading... Manager's Off…" at bounding box center [715, 378] width 1431 height 672
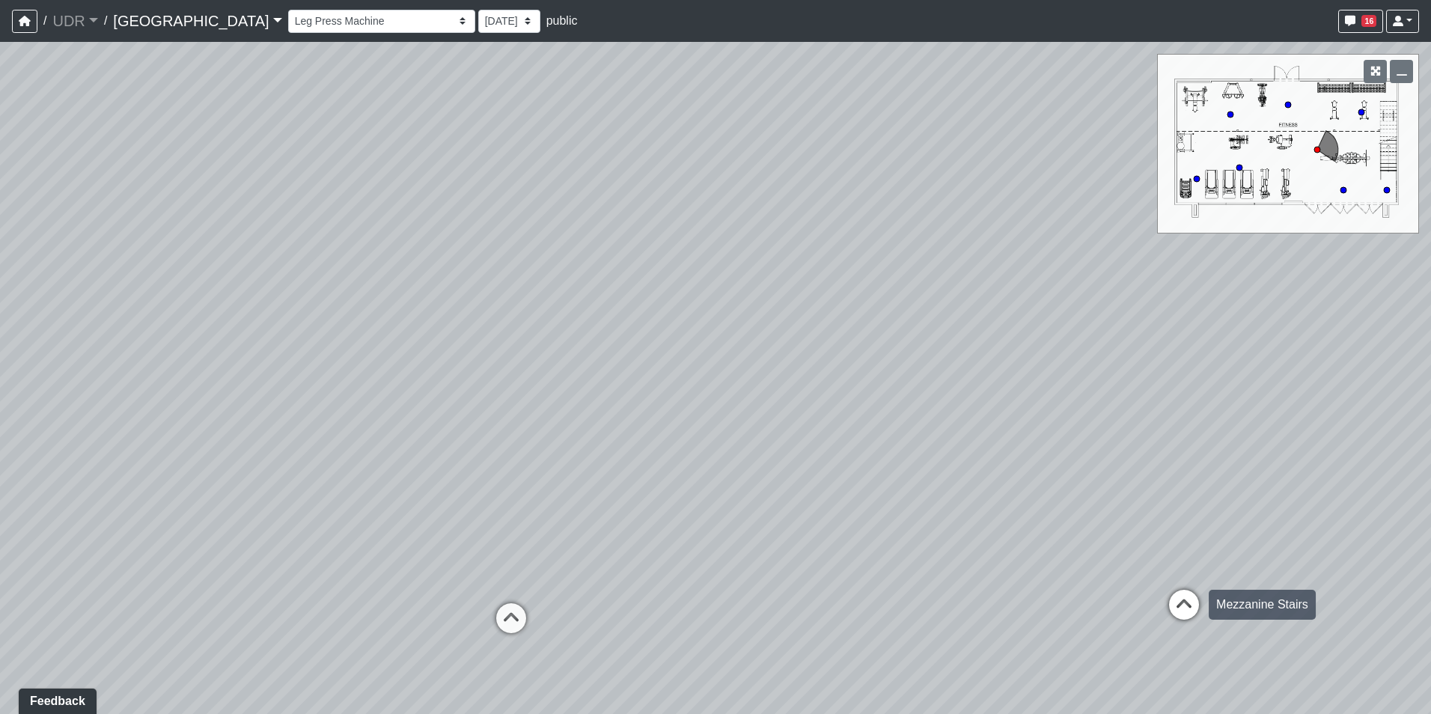
click at [1185, 602] on icon at bounding box center [1183, 612] width 45 height 45
drag, startPoint x: 442, startPoint y: 403, endPoint x: 1086, endPoint y: 459, distance: 645.9
click at [1084, 459] on div "Loading... Conference Entry Loading... Coworking Entry Loading... Manager's Off…" at bounding box center [715, 378] width 1431 height 672
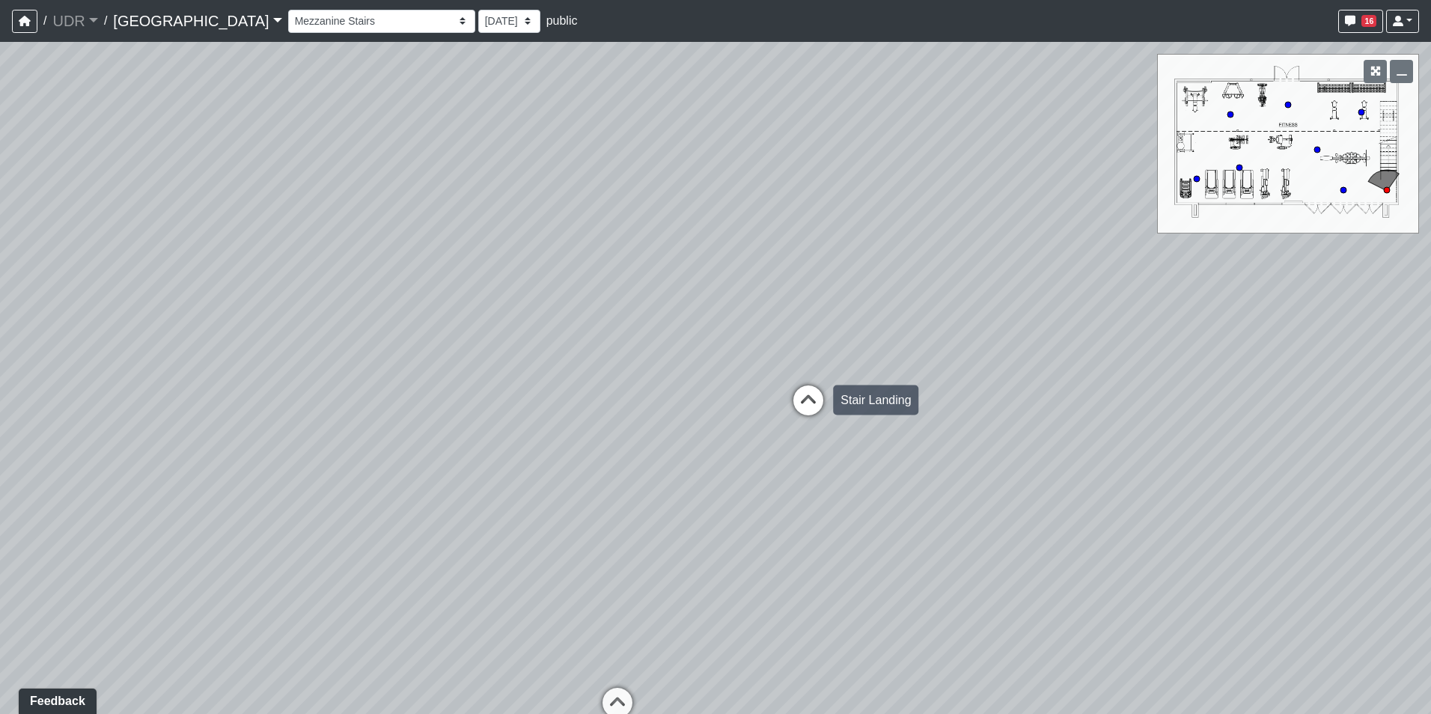
click at [810, 405] on icon at bounding box center [808, 407] width 45 height 45
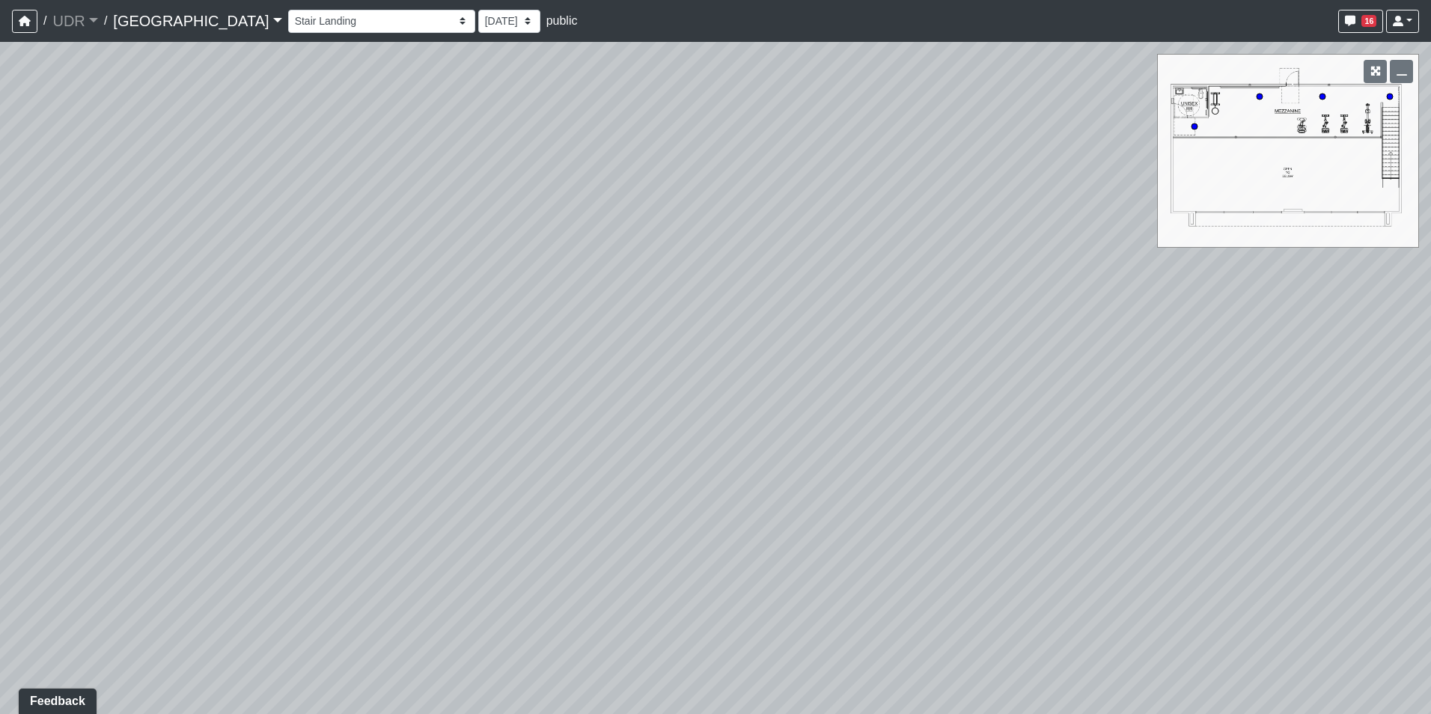
drag, startPoint x: 472, startPoint y: 477, endPoint x: 955, endPoint y: 169, distance: 572.7
click at [955, 169] on div "Loading... Conference Entry Loading... Coworking Entry Loading... Manager's Off…" at bounding box center [715, 378] width 1431 height 672
drag, startPoint x: 846, startPoint y: 228, endPoint x: 774, endPoint y: 392, distance: 179.2
click at [774, 392] on div "Loading... Conference Entry Loading... Coworking Entry Loading... Manager's Off…" at bounding box center [715, 378] width 1431 height 672
click at [828, 395] on icon at bounding box center [826, 393] width 45 height 45
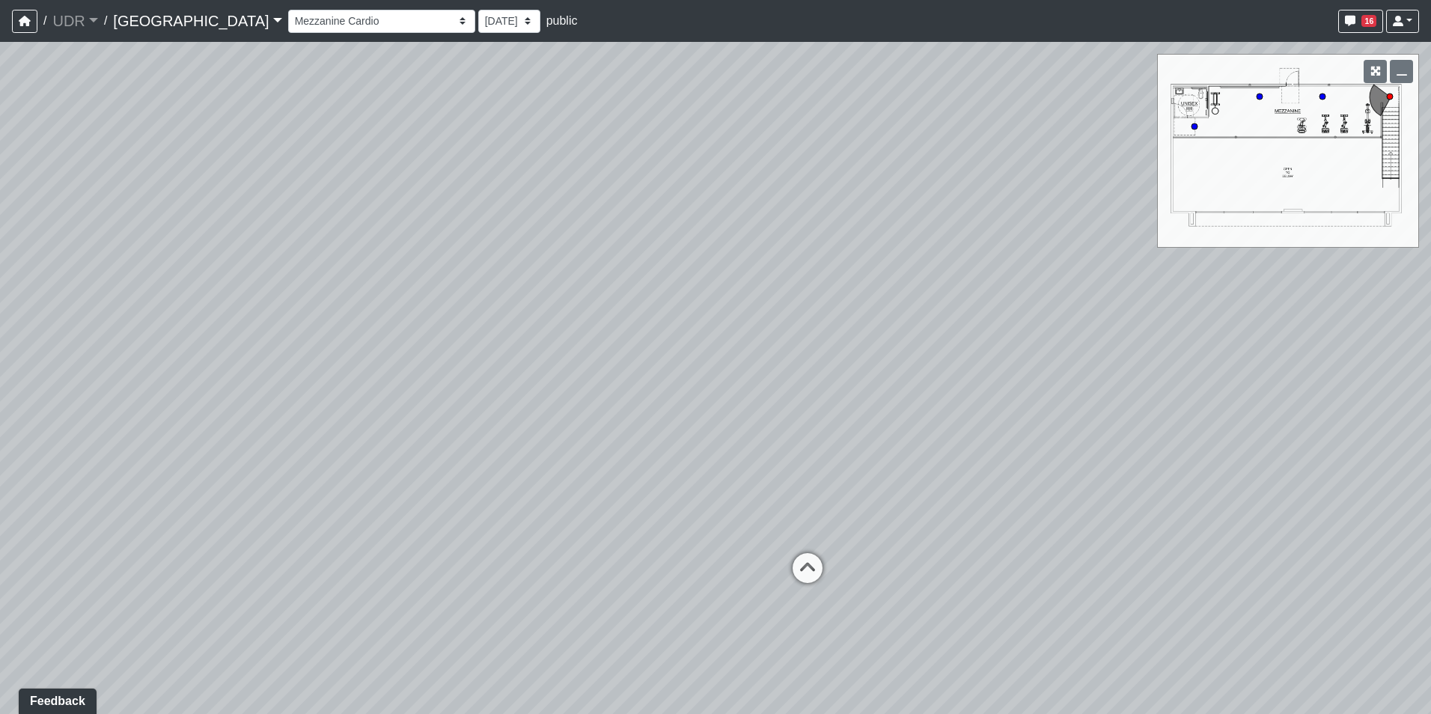
drag, startPoint x: 829, startPoint y: 217, endPoint x: 782, endPoint y: 422, distance: 210.4
click at [782, 422] on div "Loading... Conference Entry Loading... Coworking Entry Loading... Manager's Off…" at bounding box center [715, 378] width 1431 height 672
drag, startPoint x: 477, startPoint y: 546, endPoint x: 1041, endPoint y: 401, distance: 581.9
click at [1033, 402] on div "Loading... Conference Entry Loading... Coworking Entry Loading... Manager's Off…" at bounding box center [715, 378] width 1431 height 672
drag, startPoint x: 955, startPoint y: 453, endPoint x: 516, endPoint y: 501, distance: 441.9
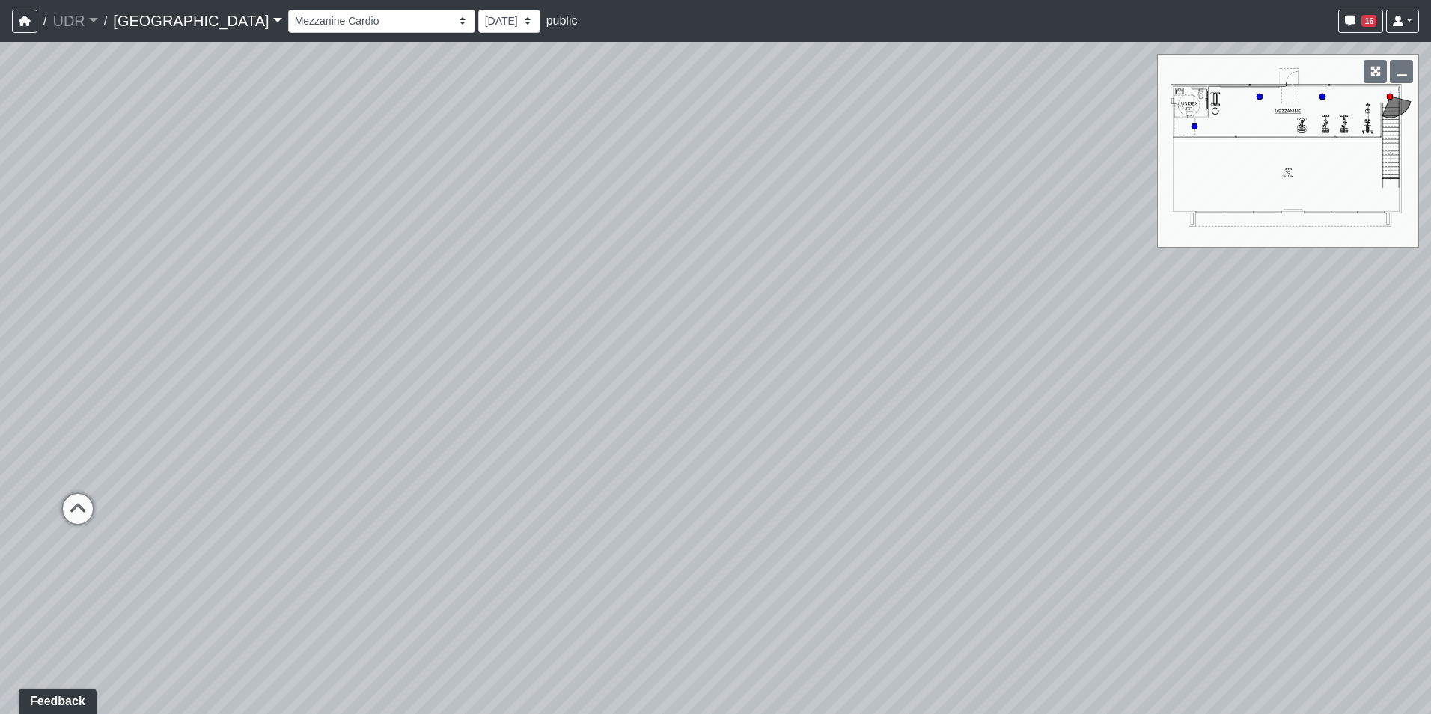
click at [834, 520] on div "Loading... Conference Entry Loading... Coworking Entry Loading... Manager's Off…" at bounding box center [715, 378] width 1431 height 672
drag, startPoint x: 384, startPoint y: 520, endPoint x: 671, endPoint y: 528, distance: 287.5
click at [792, 548] on div "Loading... Conference Entry Loading... Coworking Entry Loading... Manager's Off…" at bounding box center [715, 378] width 1431 height 672
click at [480, 418] on icon at bounding box center [493, 436] width 45 height 45
drag, startPoint x: 1024, startPoint y: 486, endPoint x: 635, endPoint y: 418, distance: 394.2
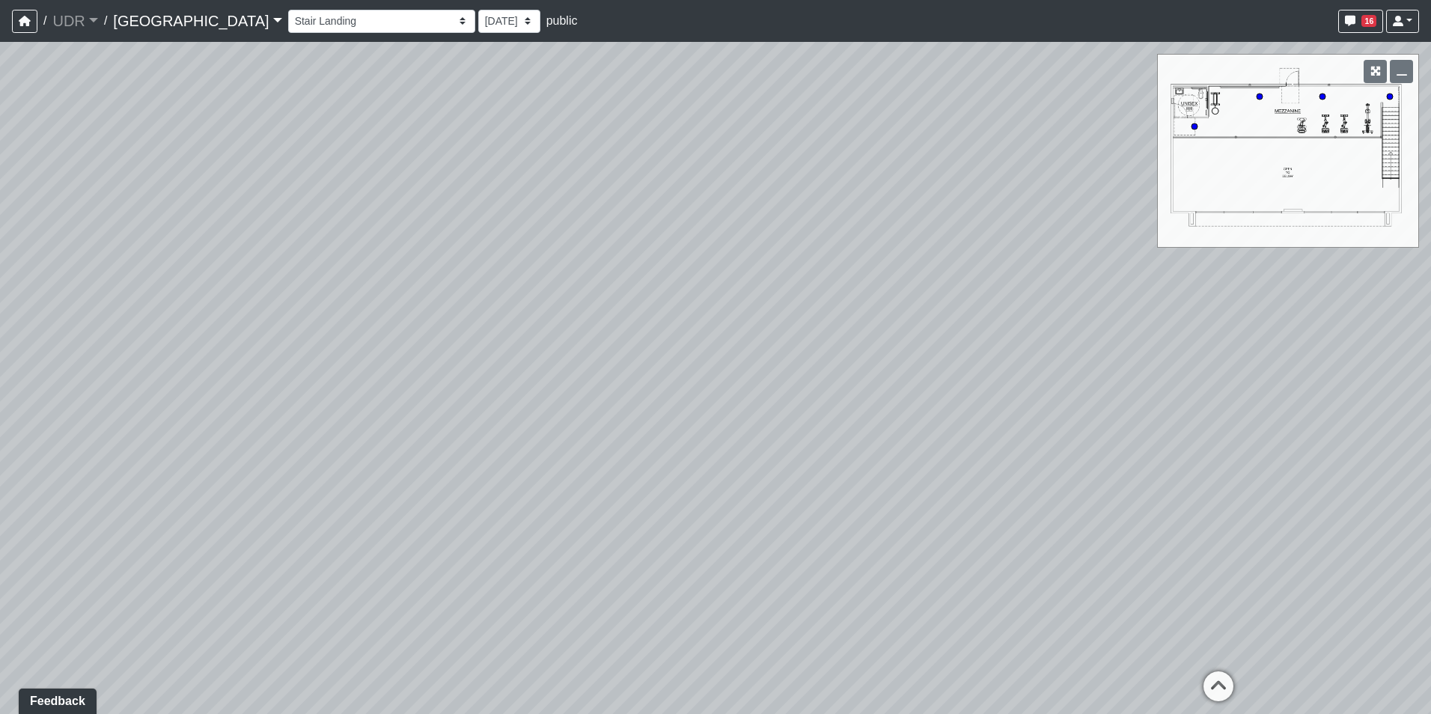
click at [642, 421] on div "Loading... Conference Entry Loading... Coworking Entry Loading... Manager's Off…" at bounding box center [715, 378] width 1431 height 672
click at [718, 405] on icon at bounding box center [708, 404] width 45 height 45
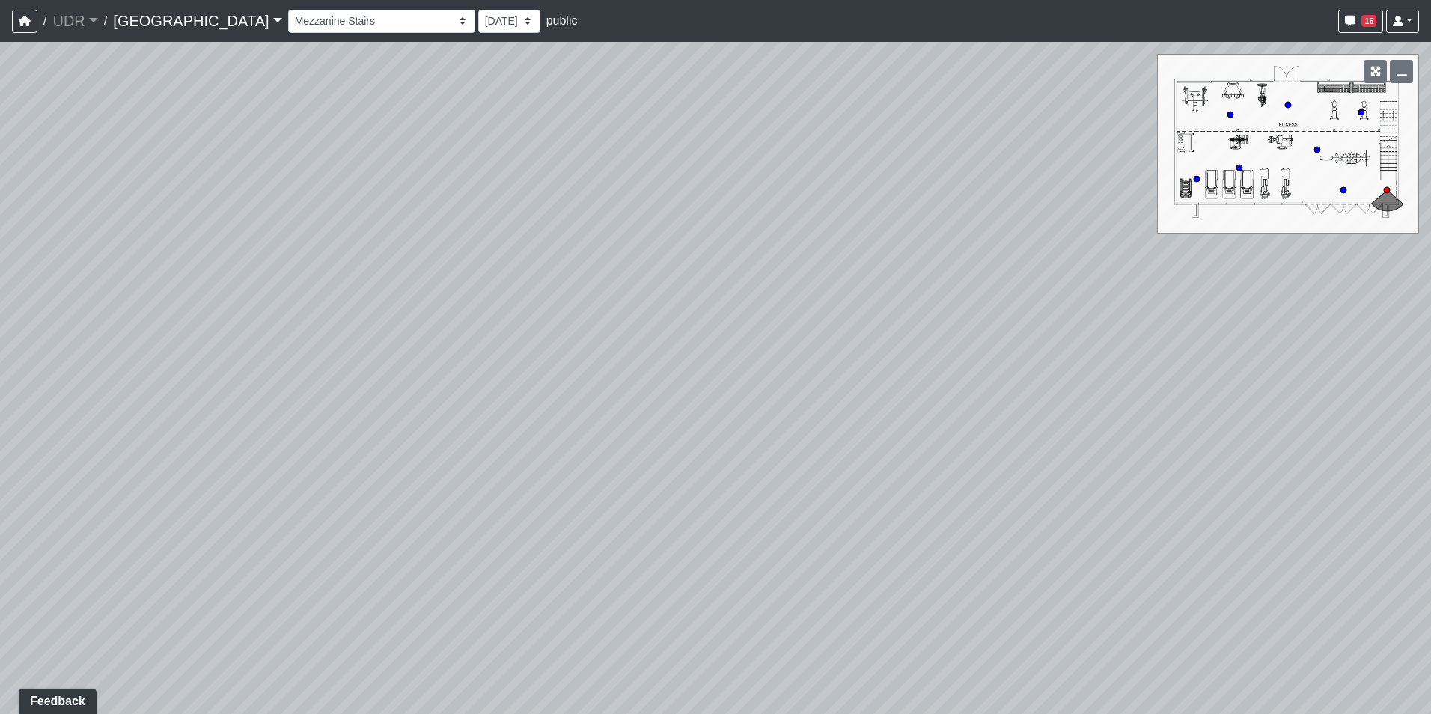
drag, startPoint x: 981, startPoint y: 440, endPoint x: 412, endPoint y: 453, distance: 568.9
click at [430, 453] on div "Loading... Conference Entry Loading... Coworking Entry Loading... Manager's Off…" at bounding box center [715, 378] width 1431 height 672
drag, startPoint x: 855, startPoint y: 278, endPoint x: 663, endPoint y: 406, distance: 231.4
click at [780, 405] on div "Loading... Conference Entry Loading... Coworking Entry Loading... Manager's Off…" at bounding box center [715, 378] width 1431 height 672
click at [870, 267] on icon at bounding box center [870, 289] width 45 height 45
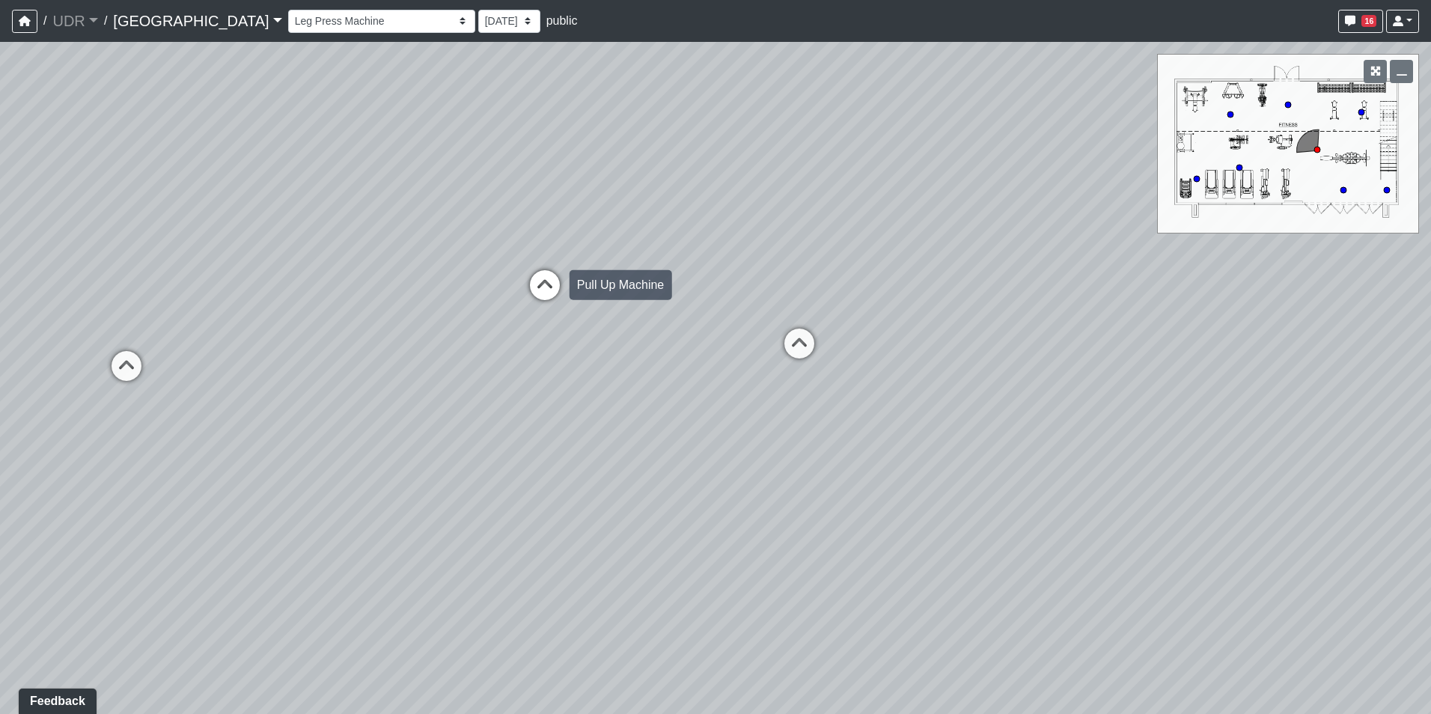
drag, startPoint x: 980, startPoint y: 273, endPoint x: 438, endPoint y: 307, distance: 542.8
click at [440, 307] on div "Loading... Conference Entry Loading... Coworking Entry Loading... Manager's Off…" at bounding box center [715, 378] width 1431 height 672
drag, startPoint x: 678, startPoint y: 276, endPoint x: 313, endPoint y: 299, distance: 365.9
click at [348, 300] on div "Loading... Conference Entry Loading... Coworking Entry Loading... Manager's Off…" at bounding box center [715, 378] width 1431 height 672
click at [723, 323] on div "Loading... Conference Entry Loading... Coworking Entry Loading... Manager's Off…" at bounding box center [715, 378] width 1431 height 672
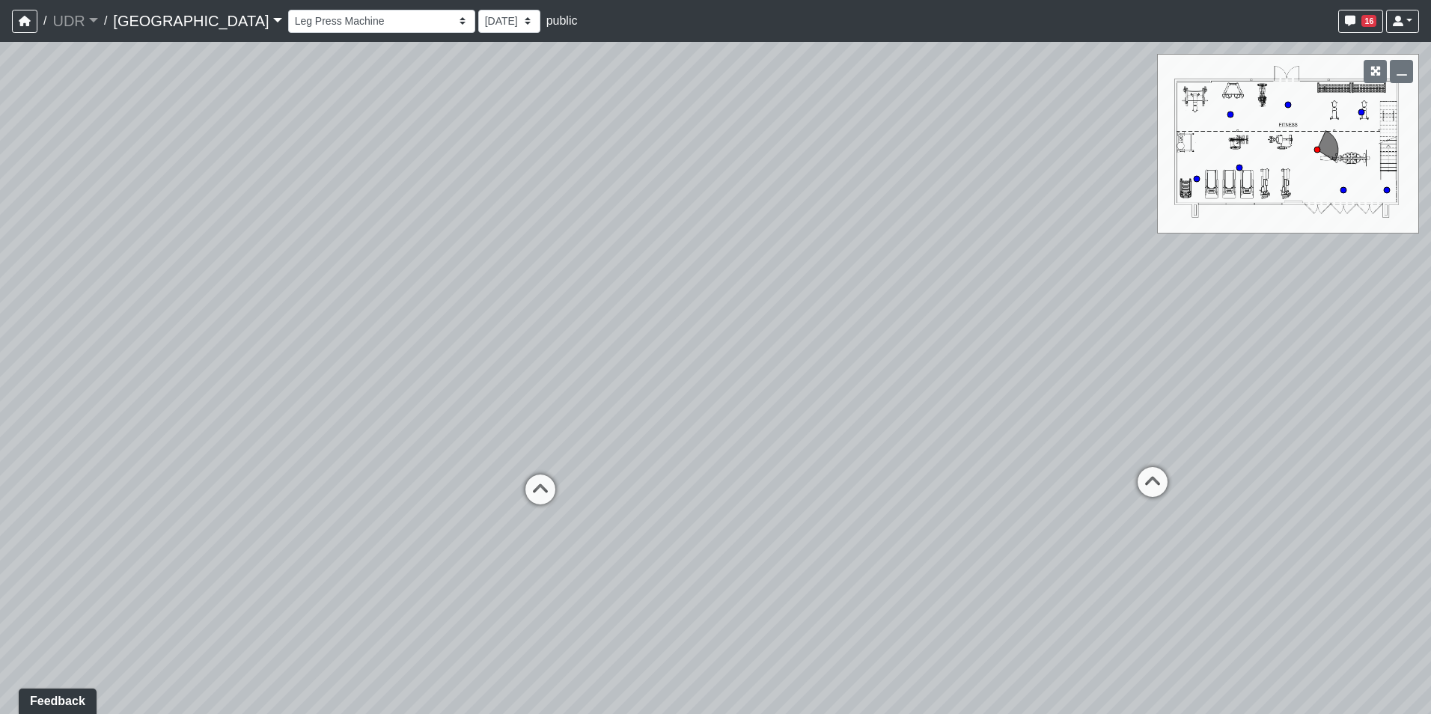
drag, startPoint x: 542, startPoint y: 314, endPoint x: 906, endPoint y: 313, distance: 364.4
click at [902, 313] on div "Loading... Conference Entry Loading... Coworking Entry Loading... Manager's Off…" at bounding box center [715, 378] width 1431 height 672
drag, startPoint x: 700, startPoint y: 305, endPoint x: 581, endPoint y: 540, distance: 262.4
click at [582, 540] on div "Loading... Conference Entry Loading... Coworking Entry Loading... Manager's Off…" at bounding box center [715, 378] width 1431 height 672
drag, startPoint x: 704, startPoint y: 306, endPoint x: 459, endPoint y: 434, distance: 276.1
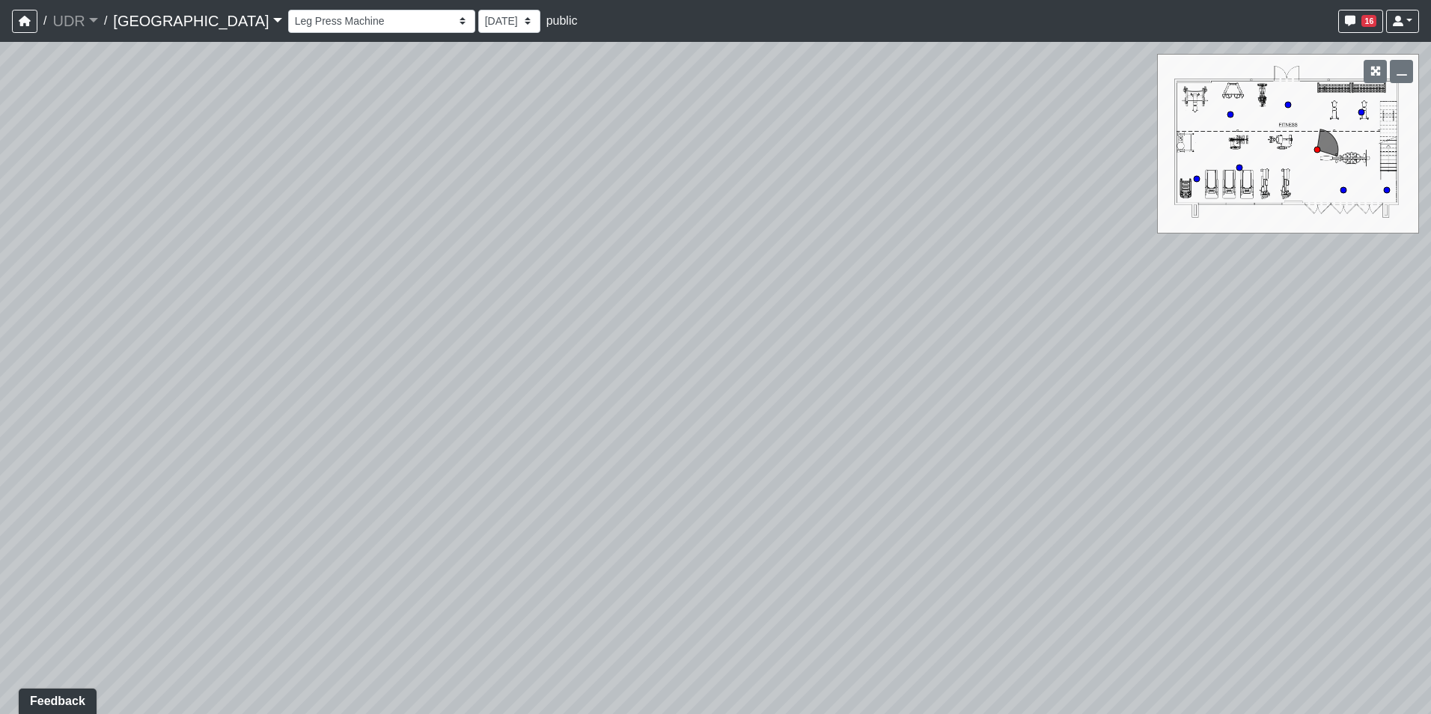
click at [442, 461] on div "Loading... Conference Entry Loading... Coworking Entry Loading... Manager's Off…" at bounding box center [715, 378] width 1431 height 672
drag, startPoint x: 670, startPoint y: 295, endPoint x: 433, endPoint y: 527, distance: 331.8
click at [429, 537] on div "Loading... Conference Entry Loading... Coworking Entry Loading... Manager's Off…" at bounding box center [715, 378] width 1431 height 672
drag, startPoint x: 822, startPoint y: 461, endPoint x: 606, endPoint y: 144, distance: 383.6
click at [606, 144] on div "Loading... Conference Entry Loading... Coworking Entry Loading... Manager's Off…" at bounding box center [715, 378] width 1431 height 672
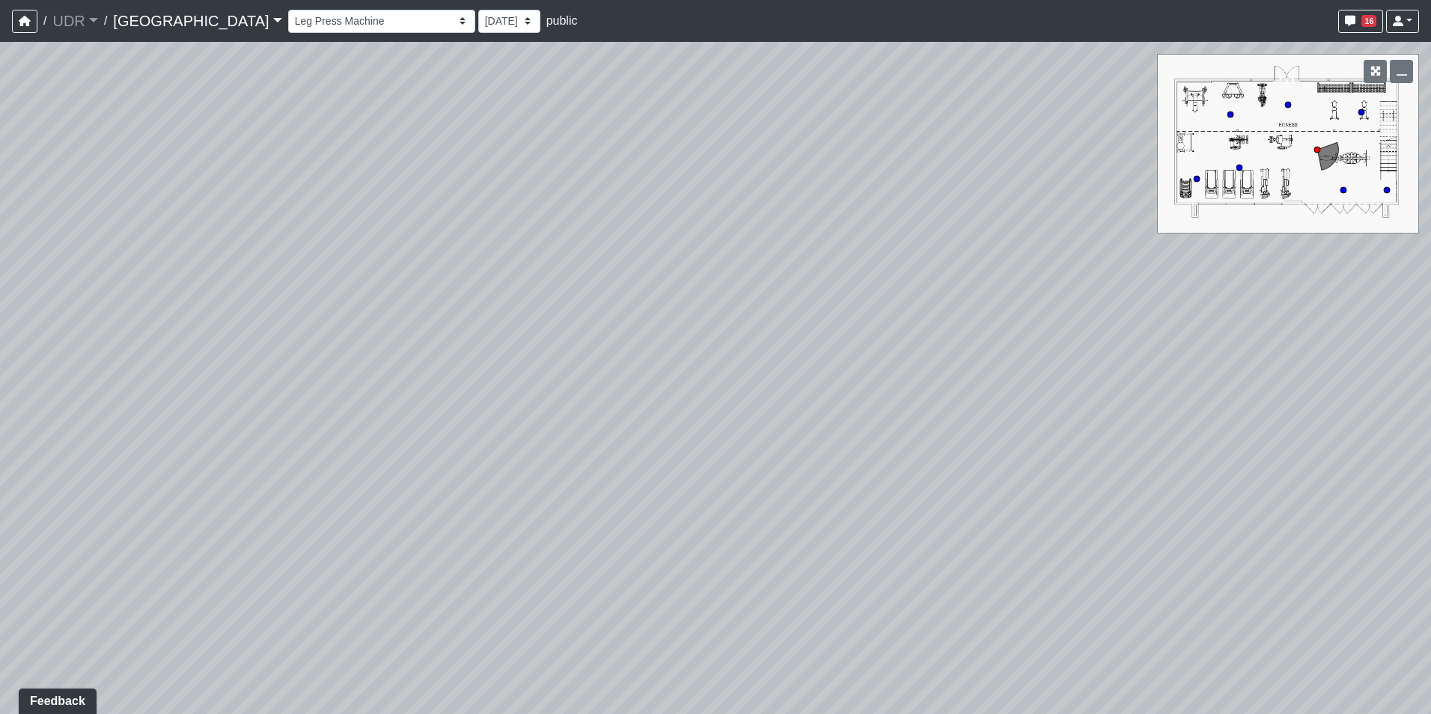
drag, startPoint x: 453, startPoint y: 368, endPoint x: 444, endPoint y: 483, distance: 115.6
click at [444, 483] on div "Loading... Conference Entry Loading... Coworking Entry Loading... Manager's Off…" at bounding box center [715, 378] width 1431 height 672
drag, startPoint x: 596, startPoint y: 395, endPoint x: 488, endPoint y: 484, distance: 140.4
click at [488, 484] on div "Loading... Conference Entry Loading... Coworking Entry Loading... Manager's Off…" at bounding box center [715, 378] width 1431 height 672
drag, startPoint x: 788, startPoint y: 267, endPoint x: 344, endPoint y: 250, distance: 444.1
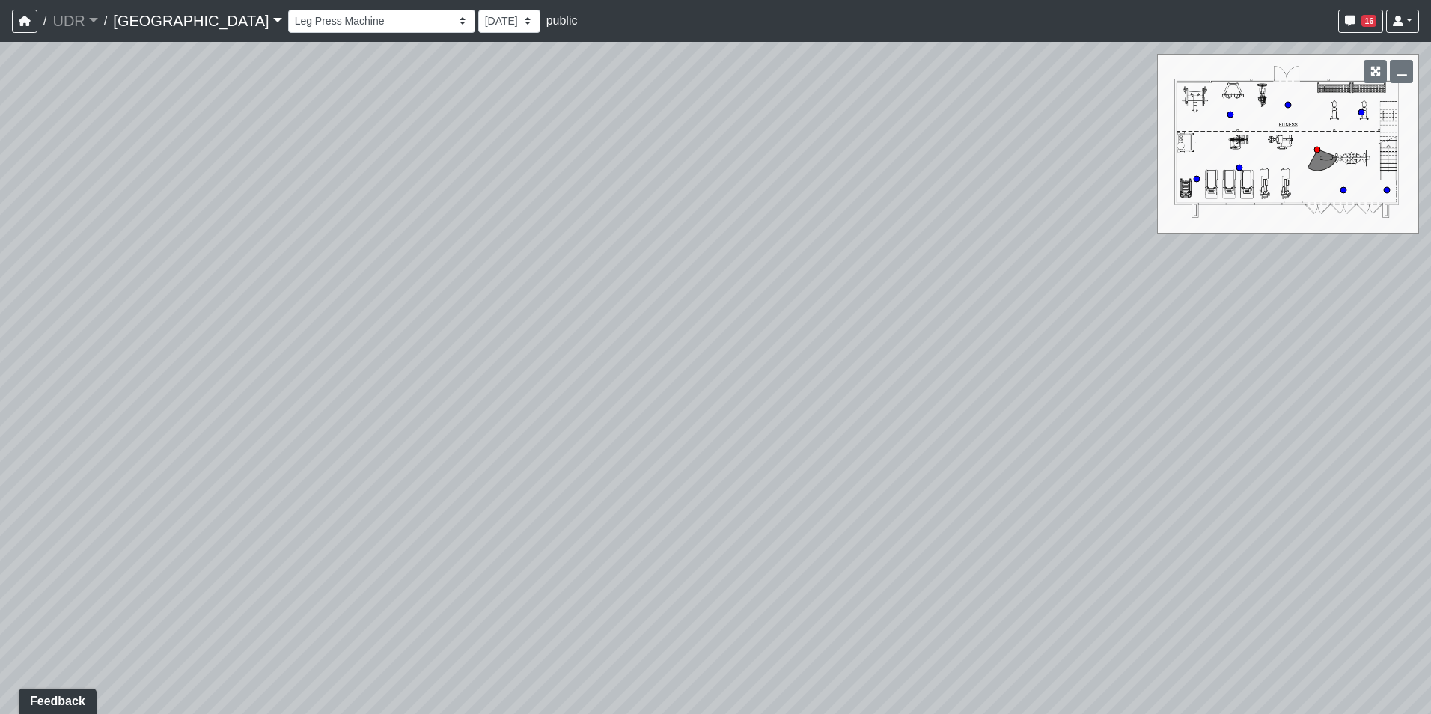
click at [346, 250] on div "Loading... Conference Entry Loading... Coworking Entry Loading... Manager's Off…" at bounding box center [715, 378] width 1431 height 672
drag, startPoint x: 989, startPoint y: 312, endPoint x: 526, endPoint y: 261, distance: 466.0
click at [526, 261] on div "Loading... Conference Entry Loading... Coworking Entry Loading... Manager's Off…" at bounding box center [715, 378] width 1431 height 672
drag, startPoint x: 845, startPoint y: 379, endPoint x: 512, endPoint y: 89, distance: 441.8
click at [513, 91] on div "Loading... Conference Entry Loading... Coworking Entry Loading... Manager's Off…" at bounding box center [715, 378] width 1431 height 672
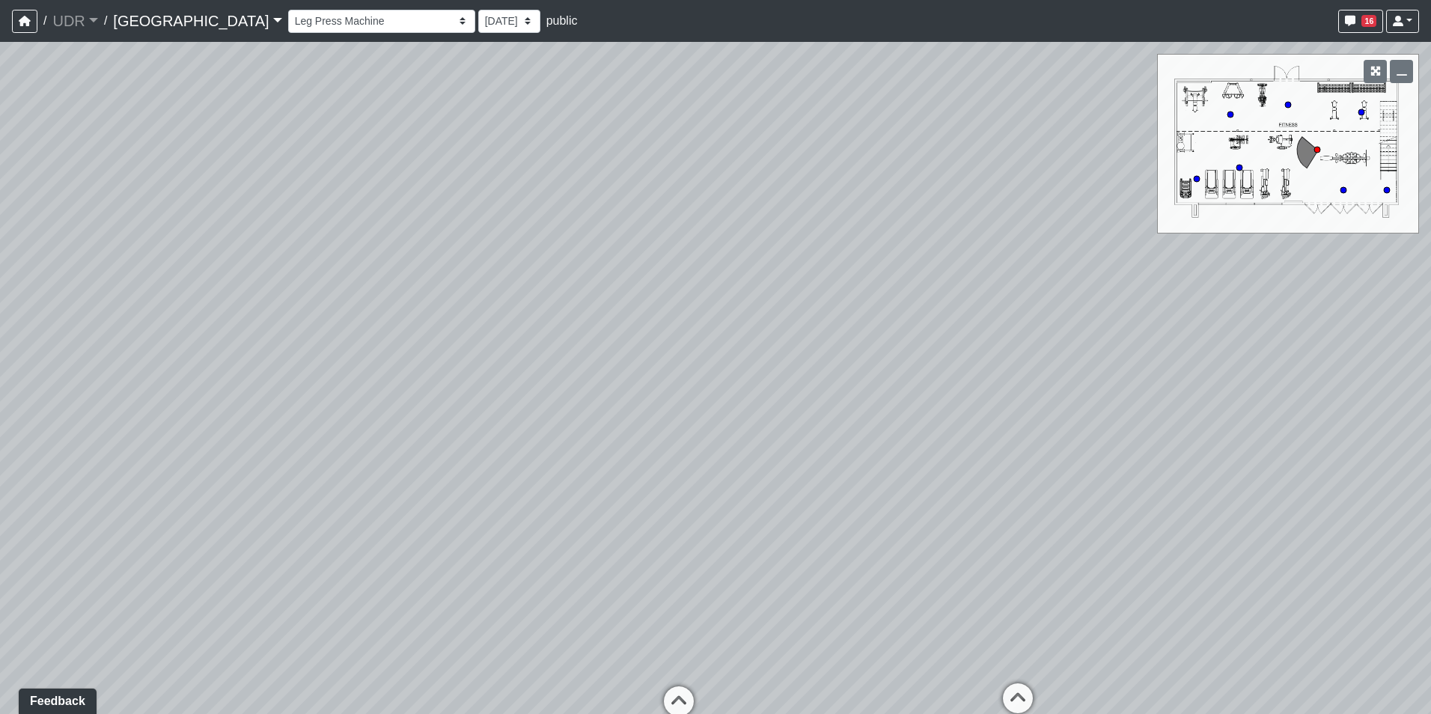
drag, startPoint x: 605, startPoint y: 186, endPoint x: 621, endPoint y: 128, distance: 60.4
click at [620, 130] on div "Loading... Conference Entry Loading... Coworking Entry Loading... Manager's Off…" at bounding box center [715, 378] width 1431 height 672
click at [748, 391] on icon at bounding box center [743, 391] width 45 height 45
drag, startPoint x: 816, startPoint y: 347, endPoint x: 414, endPoint y: 393, distance: 404.4
click at [414, 393] on div "Loading... Conference Entry Loading... Coworking Entry Loading... Manager's Off…" at bounding box center [715, 378] width 1431 height 672
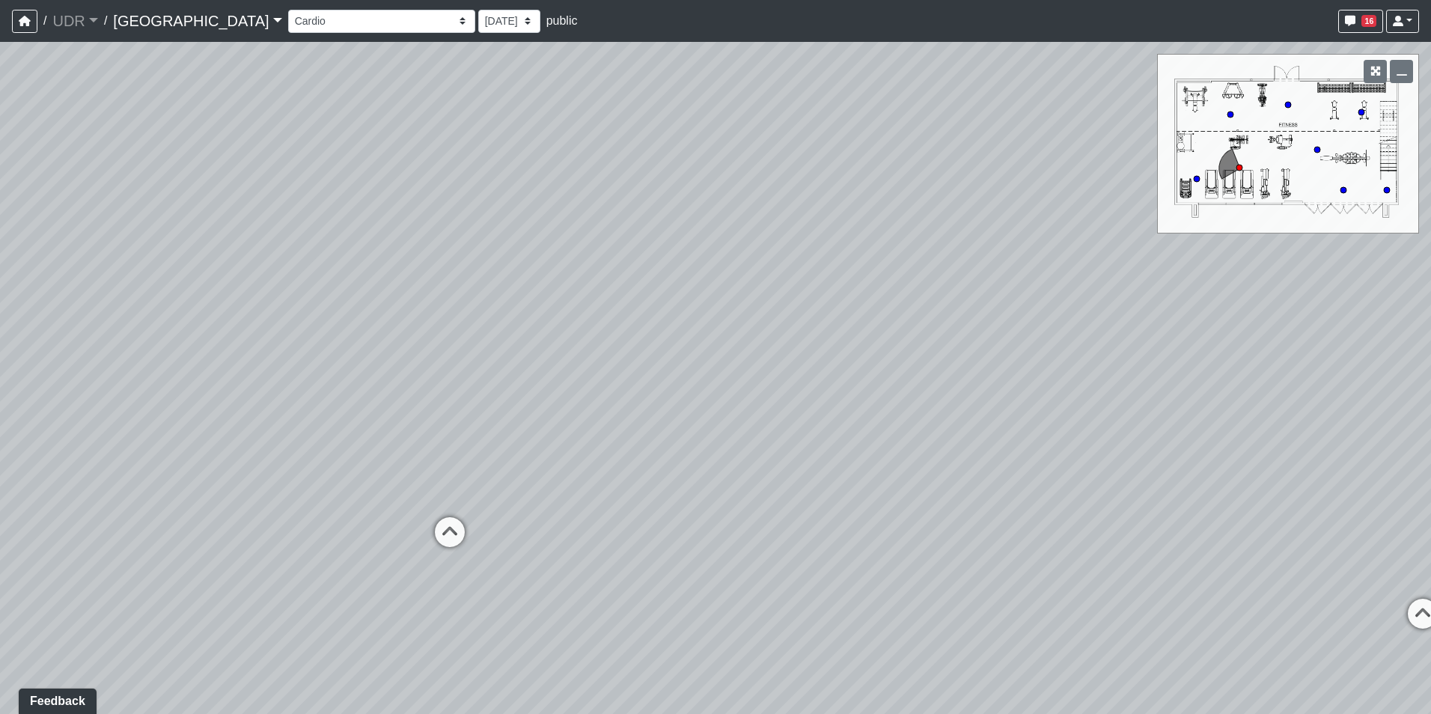
drag, startPoint x: 1209, startPoint y: 369, endPoint x: 380, endPoint y: 341, distance: 829.6
click at [385, 342] on div "Loading... Conference Entry Loading... Coworking Entry Loading... Manager's Off…" at bounding box center [715, 378] width 1431 height 672
drag, startPoint x: 834, startPoint y: 340, endPoint x: 226, endPoint y: 398, distance: 611.1
click at [226, 398] on div "Loading... Conference Entry Loading... Coworking Entry Loading... Manager's Off…" at bounding box center [715, 378] width 1431 height 672
click at [908, 389] on div "Loading... Conference Entry Loading... Coworking Entry Loading... Manager's Off…" at bounding box center [715, 378] width 1431 height 672
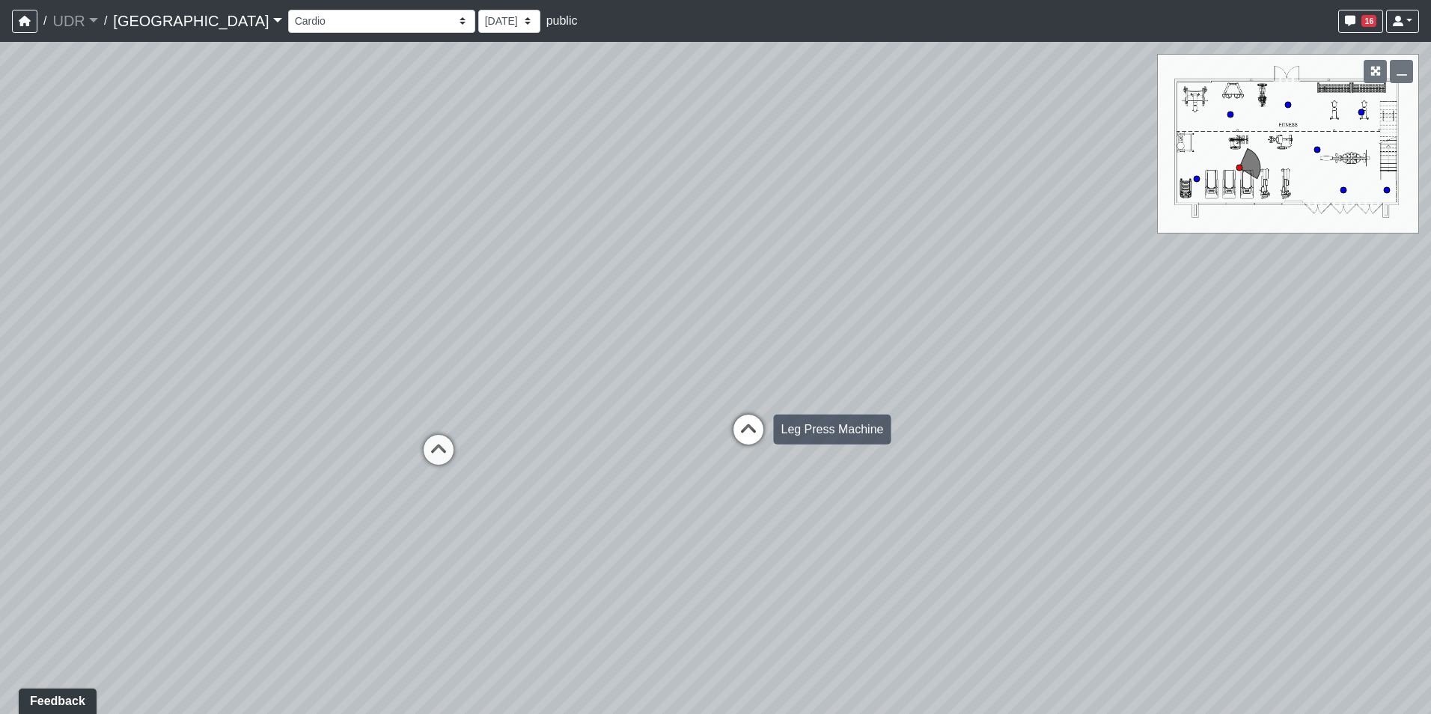
click at [737, 417] on icon at bounding box center [748, 437] width 45 height 45
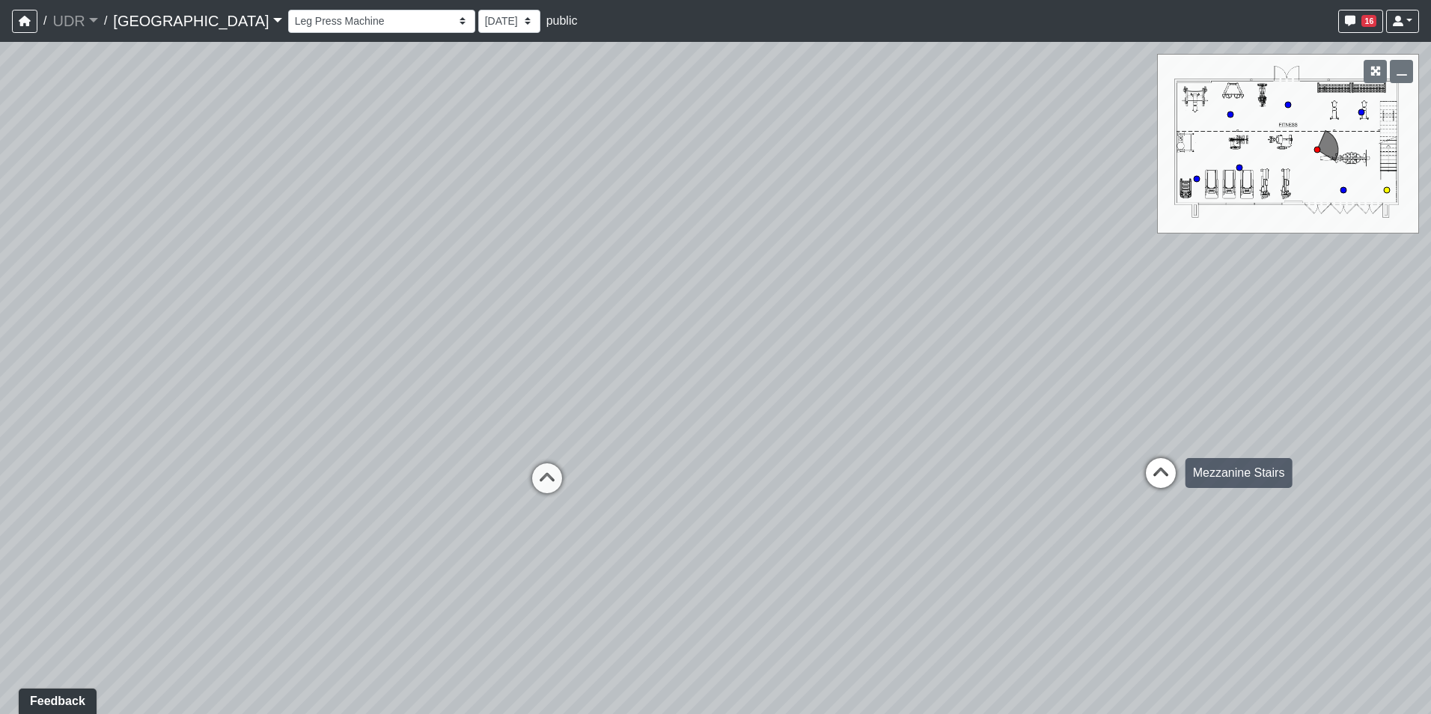
click at [1161, 469] on icon at bounding box center [1160, 480] width 45 height 45
select select "eyJskeDd11Lh73v7PeRmM2"
drag, startPoint x: 964, startPoint y: 354, endPoint x: 1119, endPoint y: 378, distance: 157.5
click at [1119, 378] on div "Loading... Conference Entry Loading... Coworking Entry Loading... Manager's Off…" at bounding box center [715, 378] width 1431 height 672
drag, startPoint x: 407, startPoint y: 483, endPoint x: 923, endPoint y: 228, distance: 574.9
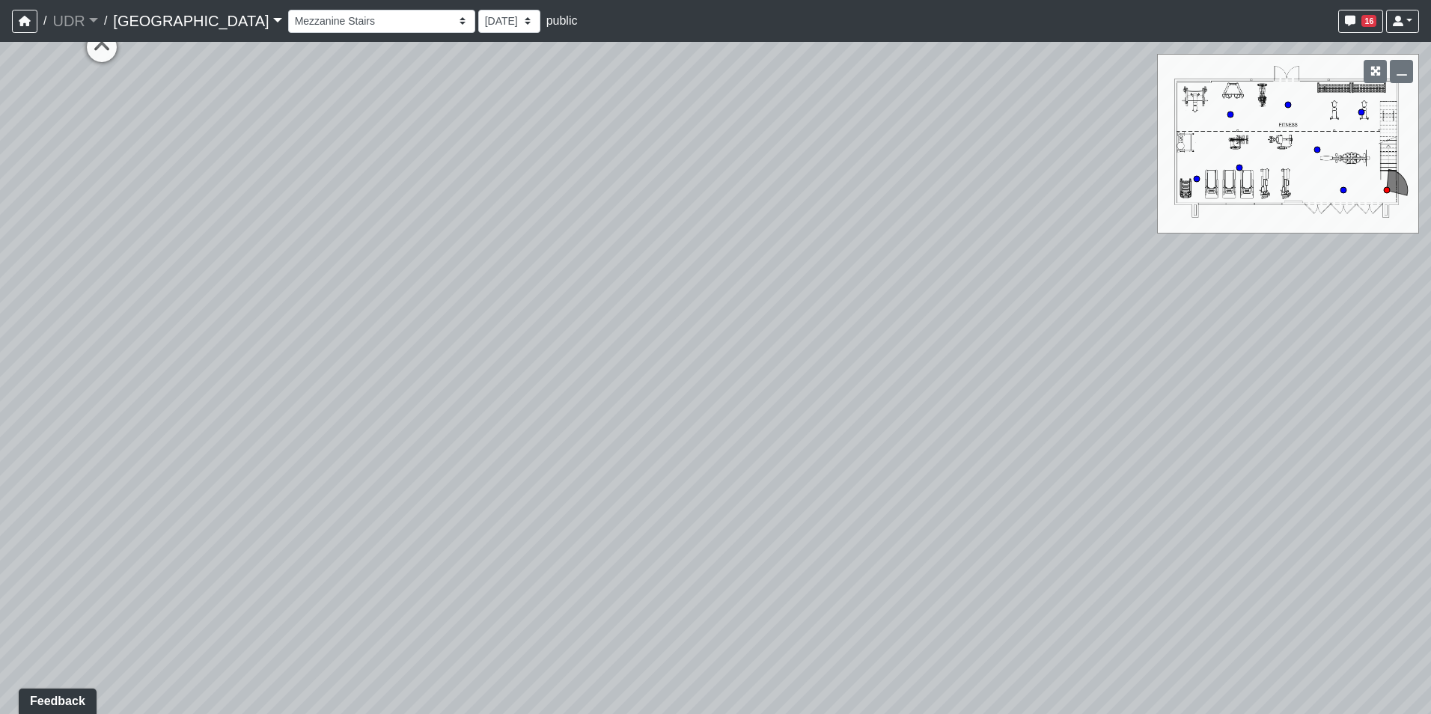
click at [920, 228] on div "Loading... Conference Entry Loading... Coworking Entry Loading... Manager's Off…" at bounding box center [715, 378] width 1431 height 672
click at [755, 314] on span "Add comment" at bounding box center [769, 312] width 74 height 13
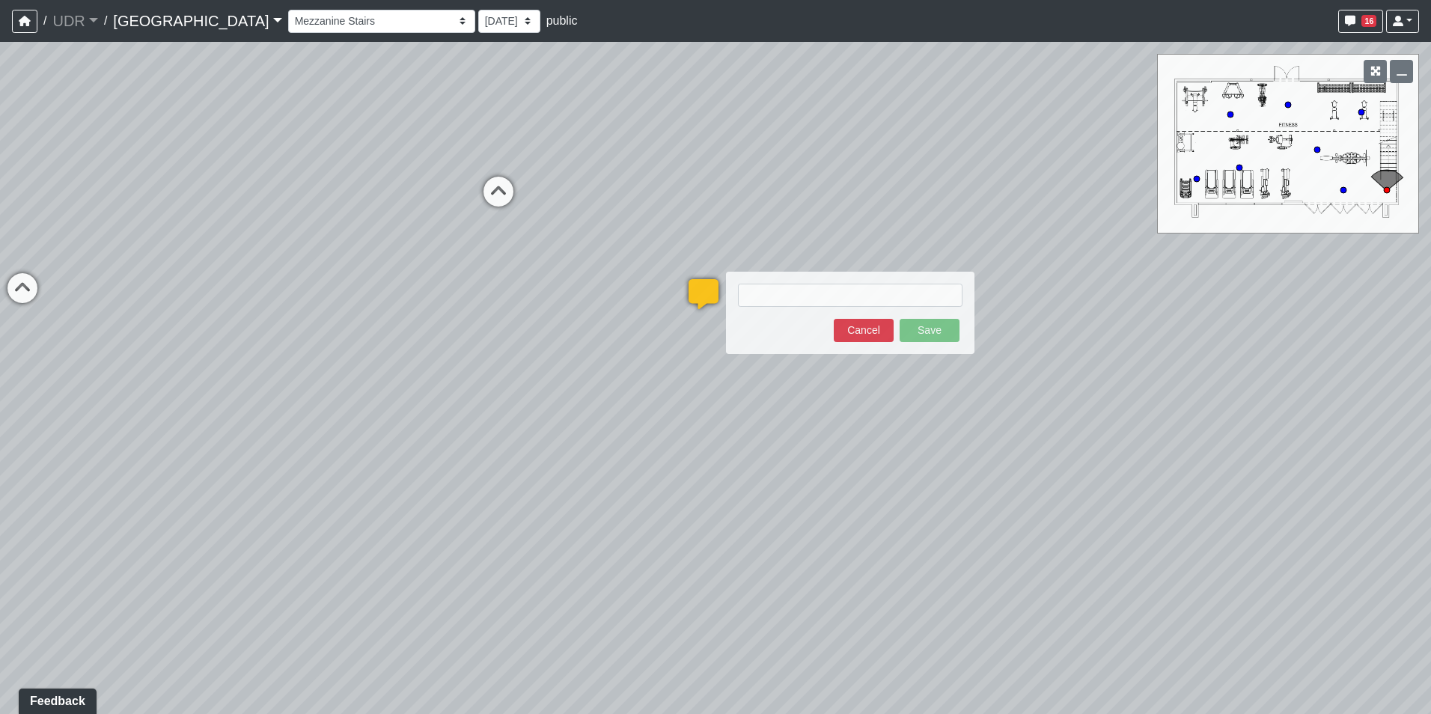
type textarea "blob:[URL][DOMAIN_NAME]"
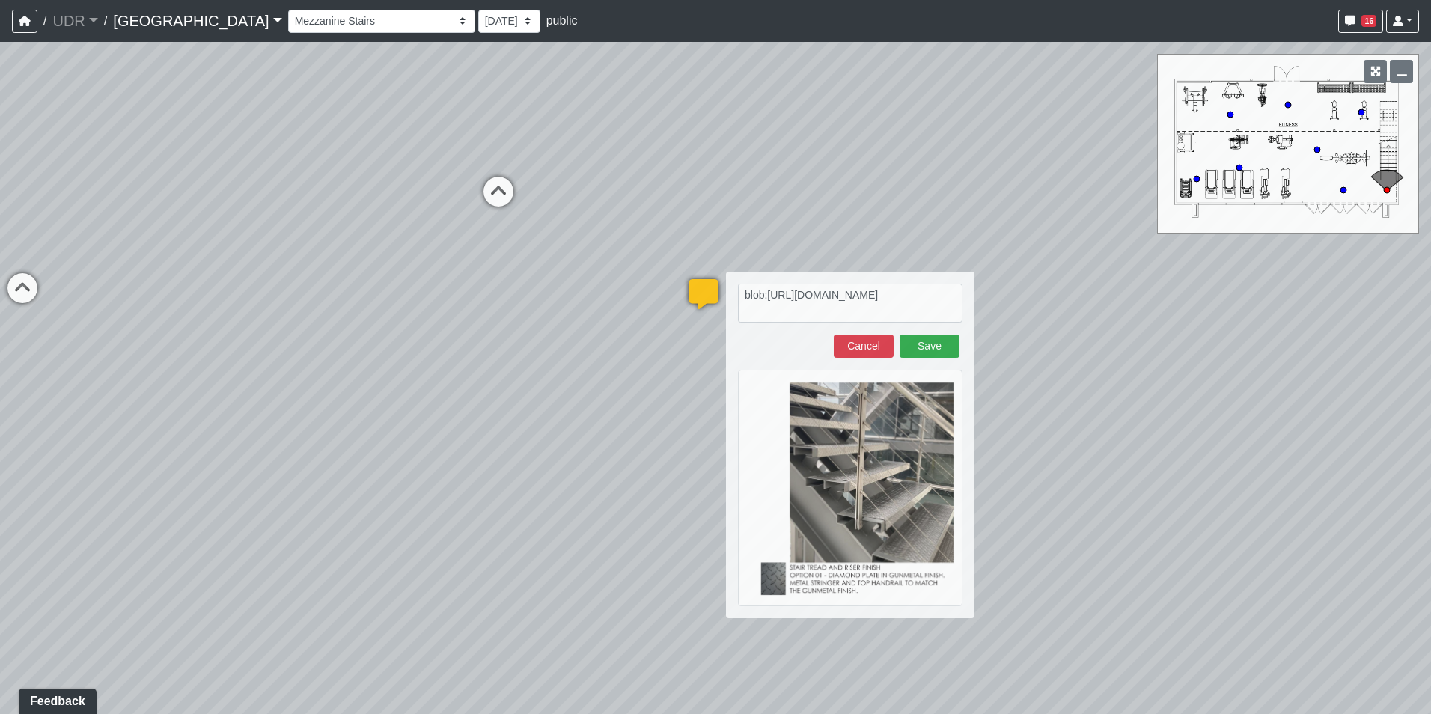
drag, startPoint x: 900, startPoint y: 312, endPoint x: 571, endPoint y: 217, distance: 342.7
click at [571, 217] on div "Loading... Conference Entry Loading... Coworking Entry Loading... Manager's Off…" at bounding box center [715, 378] width 1431 height 672
drag, startPoint x: 914, startPoint y: 314, endPoint x: 602, endPoint y: 245, distance: 319.7
click at [602, 245] on div "Loading... Conference Entry Loading... Coworking Entry Loading... Manager's Off…" at bounding box center [715, 378] width 1431 height 672
drag, startPoint x: 937, startPoint y: 319, endPoint x: 731, endPoint y: 291, distance: 207.6
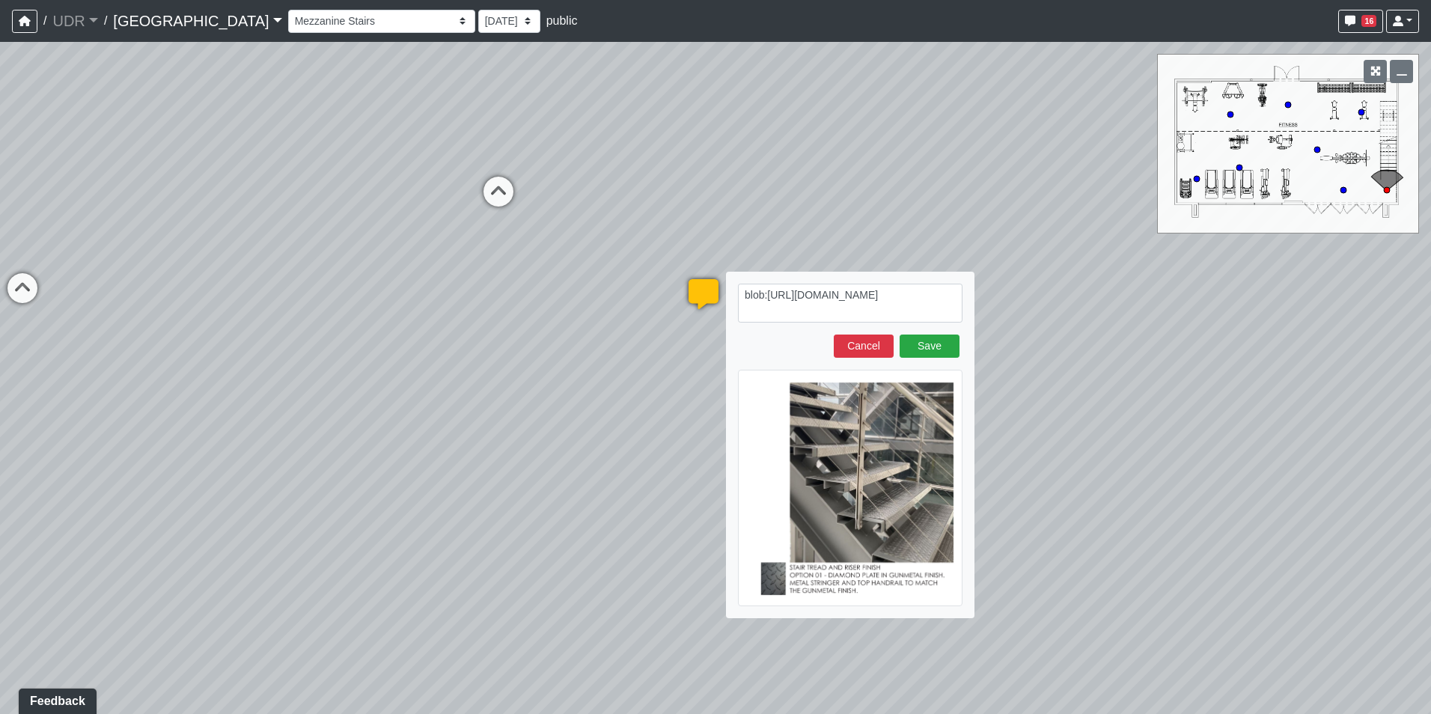
click at [731, 291] on div "blob:[URL][DOMAIN_NAME] Save Cancel" at bounding box center [850, 445] width 248 height 346
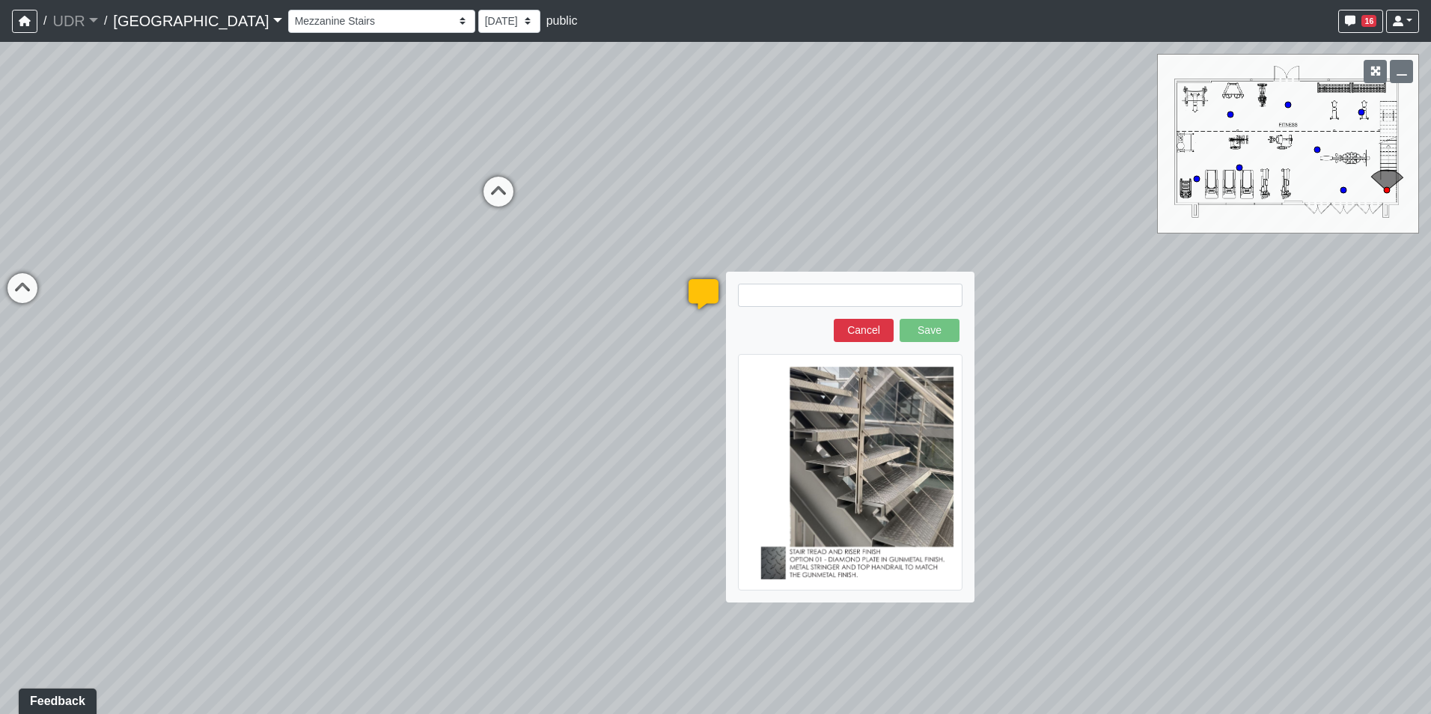
click at [742, 290] on textarea at bounding box center [850, 295] width 224 height 23
type textarea "see below"
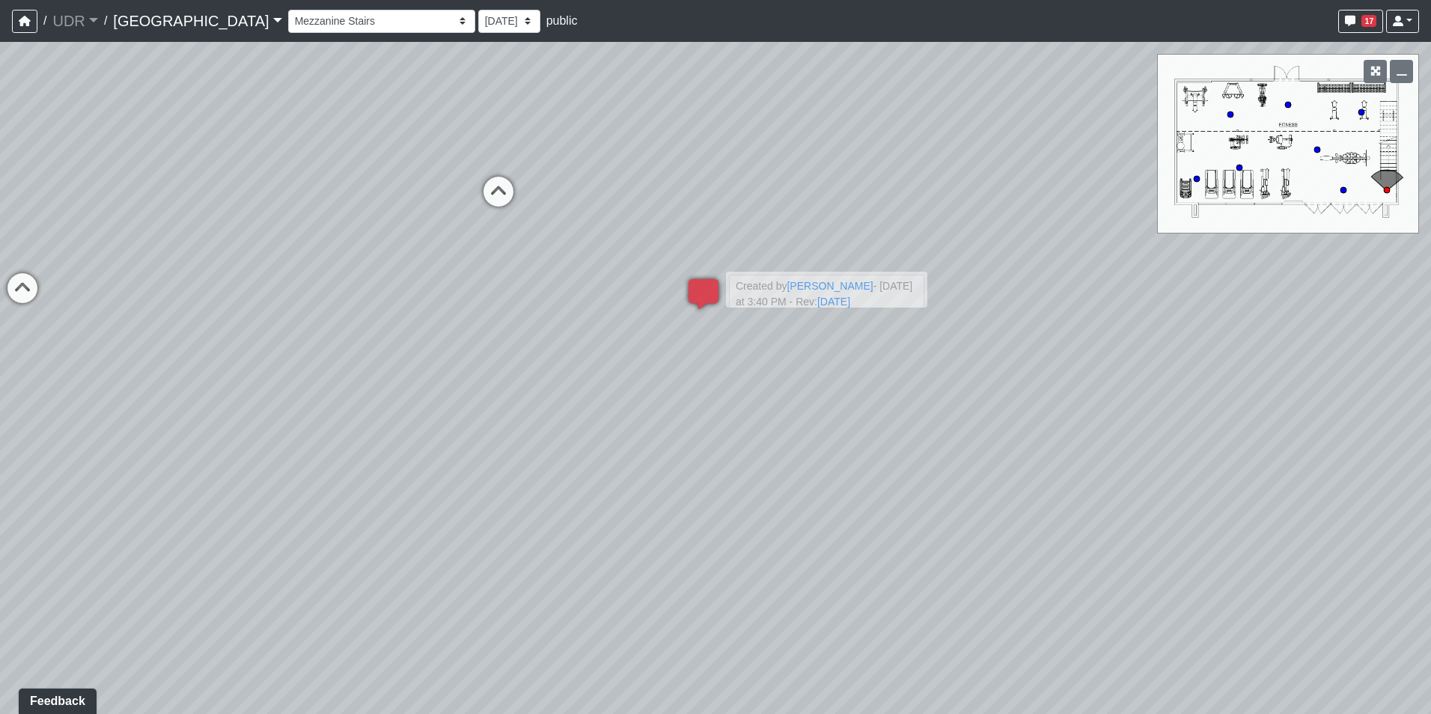
click at [763, 400] on div "Loading... Conference Entry Loading... Coworking Entry Loading... Manager's Off…" at bounding box center [715, 378] width 1431 height 672
click at [714, 289] on icon at bounding box center [703, 301] width 45 height 45
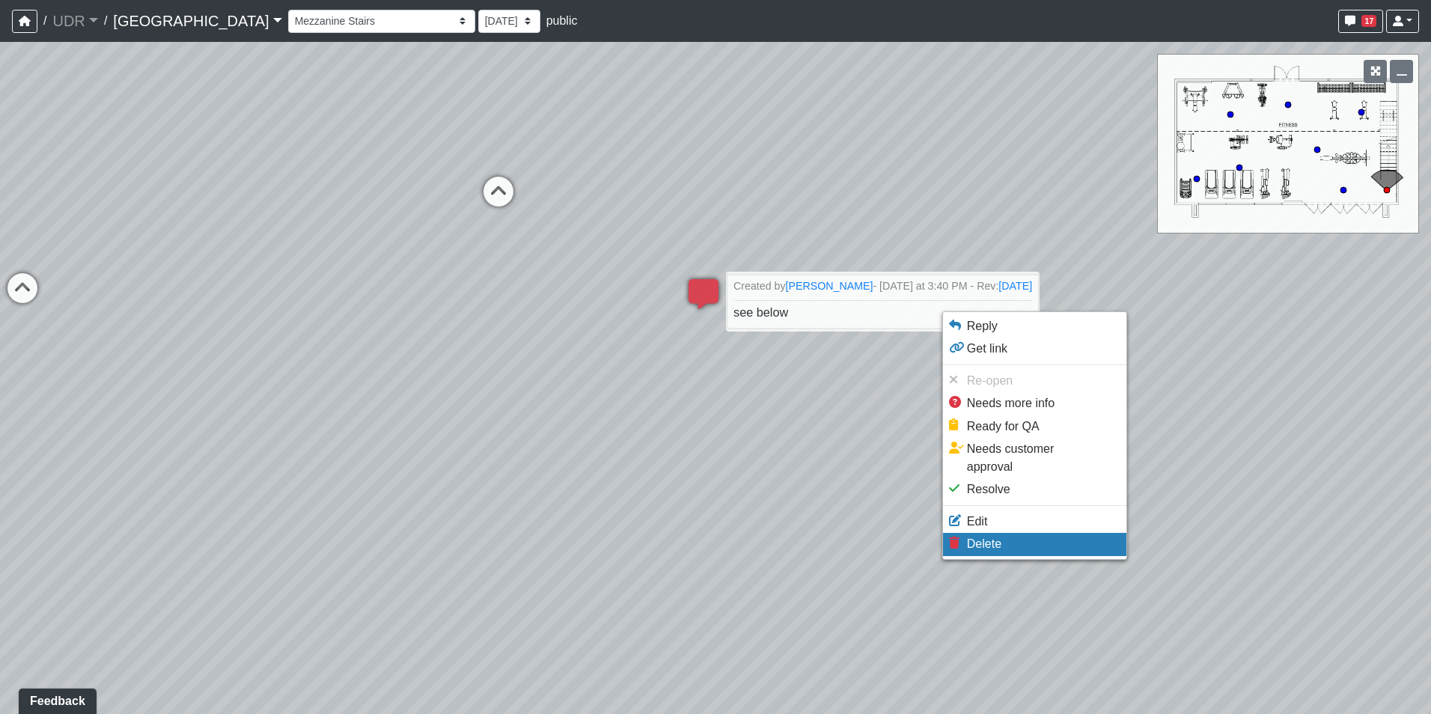
click at [979, 537] on span "Delete" at bounding box center [984, 543] width 34 height 13
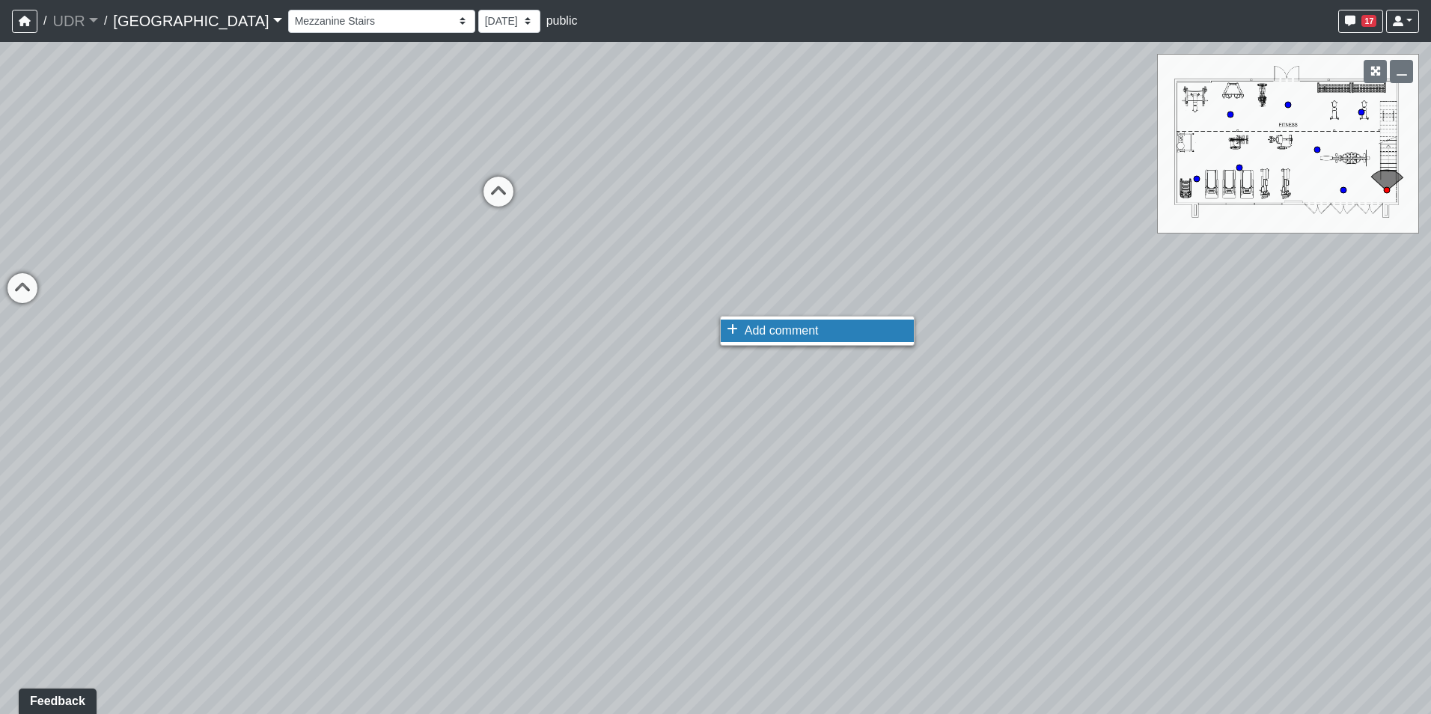
click at [764, 329] on span "Add comment" at bounding box center [782, 330] width 74 height 13
select select "eyJskeDd11Lh73v7PeRmM2"
click at [792, 350] on span "Add comment" at bounding box center [827, 347] width 74 height 13
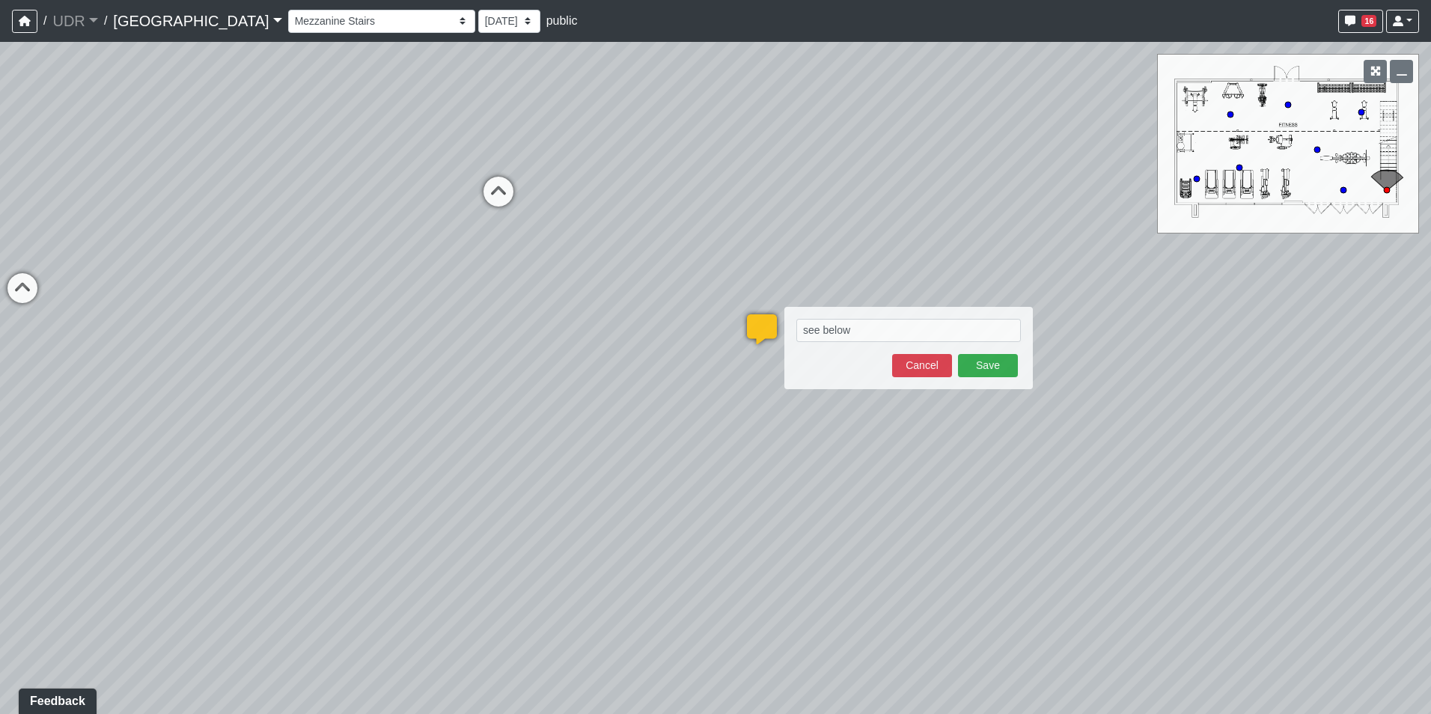
type textarea "see below blob:[URL][DOMAIN_NAME]"
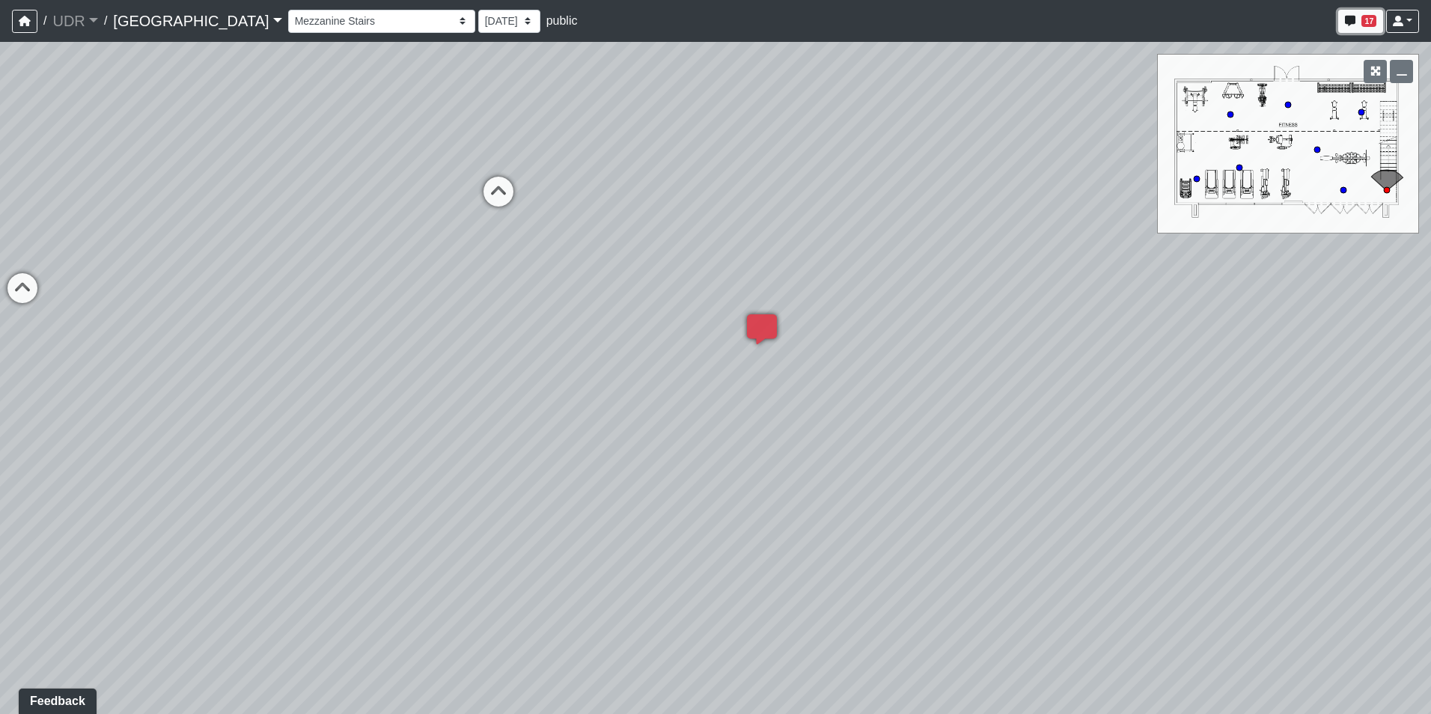
click at [1346, 23] on icon "button" at bounding box center [1350, 21] width 10 height 10
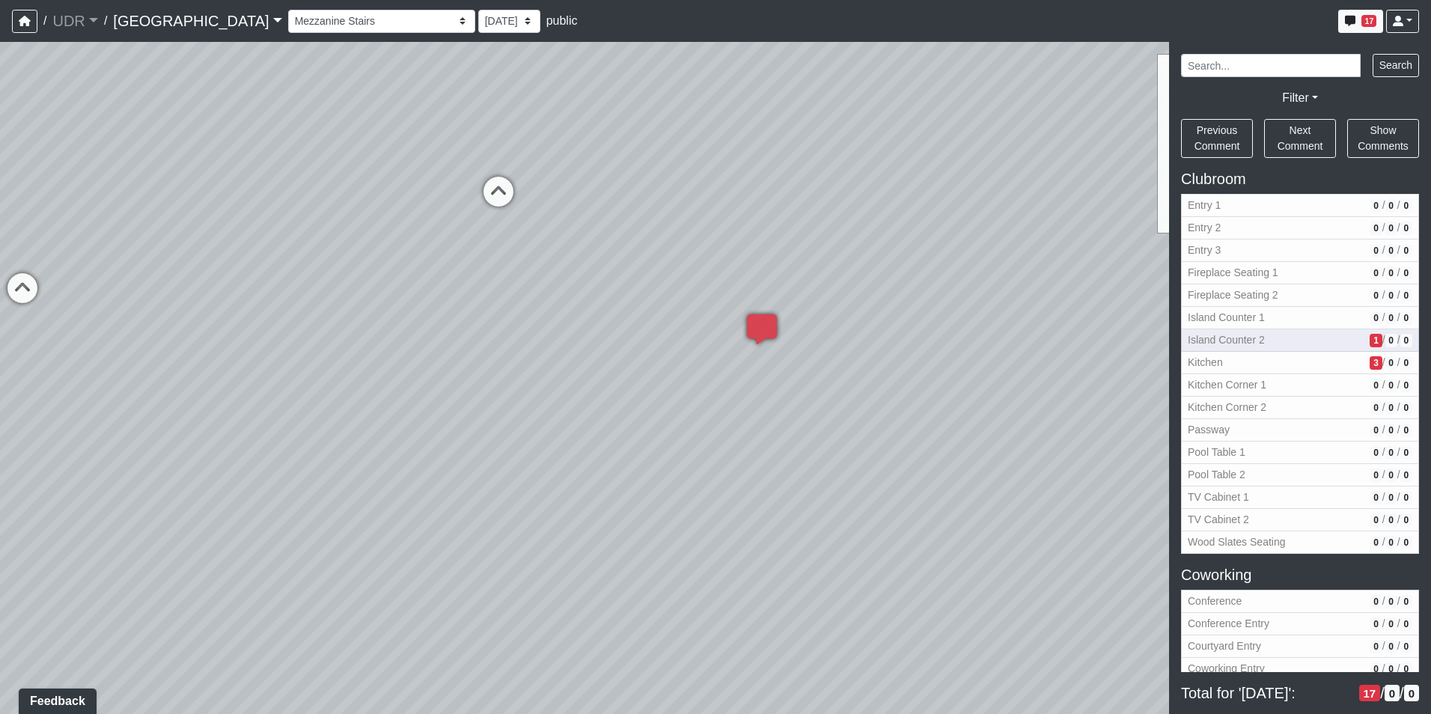
click at [1248, 330] on button "Island Counter 2 1 / 0 / 0" at bounding box center [1300, 340] width 238 height 22
select select "coJ1wbSyaHT6tUQCiz4Piy"
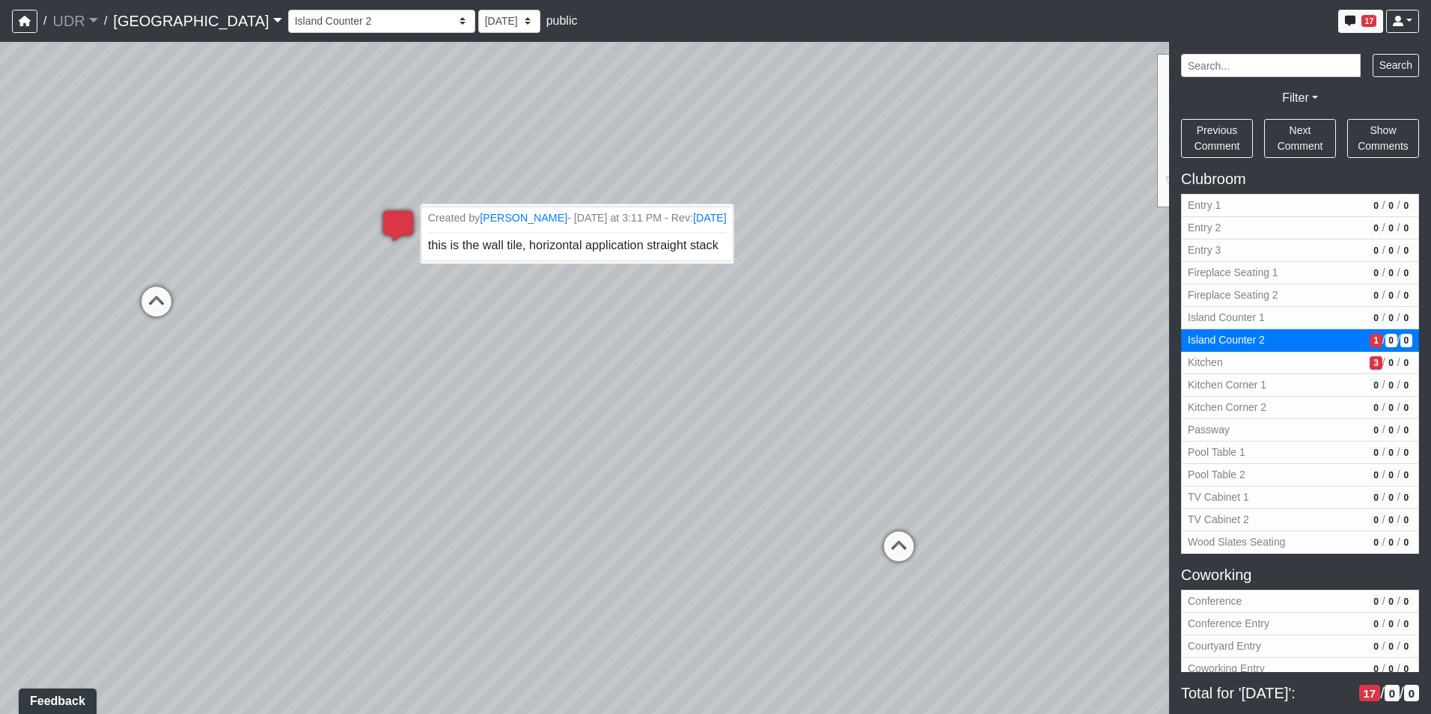
click at [644, 248] on span "this is the wall tile, horizontal application straight stack" at bounding box center [573, 244] width 290 height 13
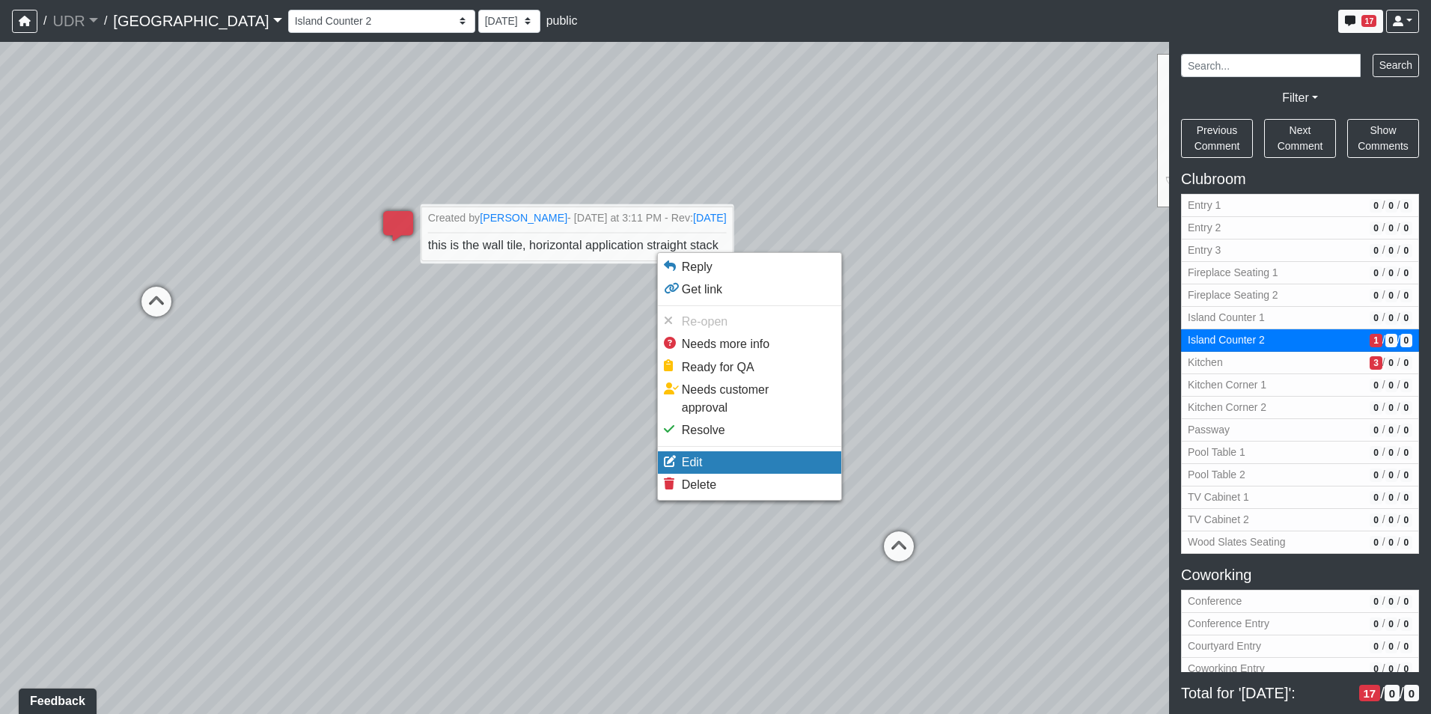
drag, startPoint x: 701, startPoint y: 457, endPoint x: 693, endPoint y: 451, distance: 10.2
click at [693, 451] on ul "Reply Get link Re-open Needs more info Ready for QA Needs customer approval Res…" at bounding box center [749, 376] width 185 height 248
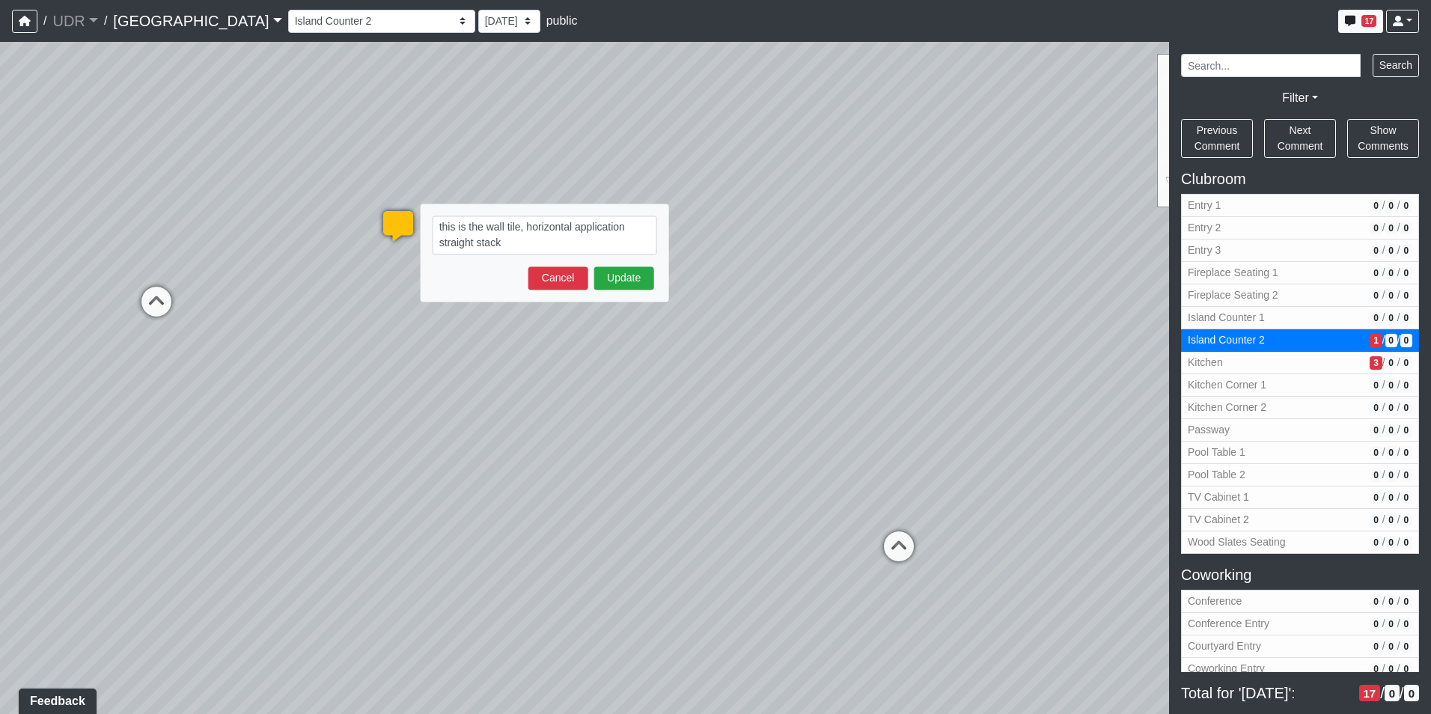
type textarea "this is the wall tile, horizontal application straight stack blob:[URL][DOMAIN_…"
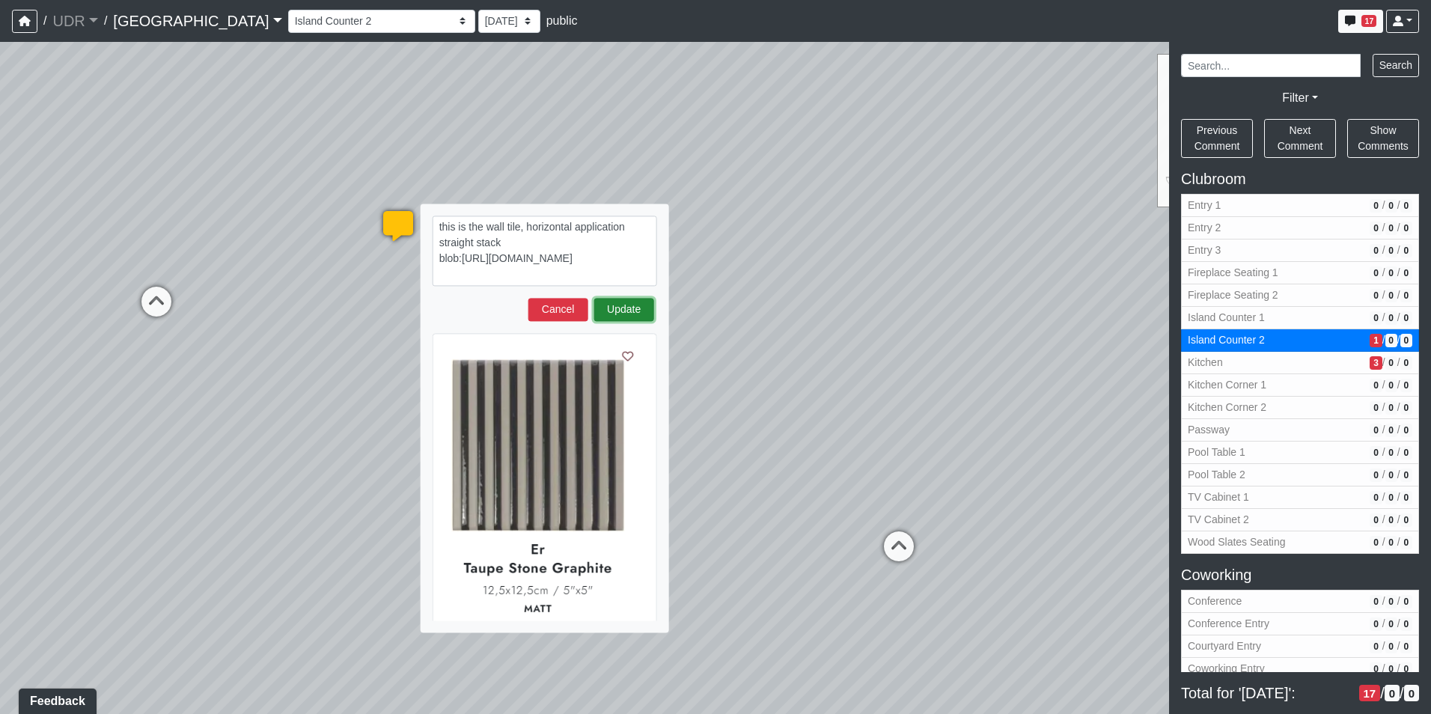
click at [631, 312] on button "Update" at bounding box center [624, 309] width 60 height 23
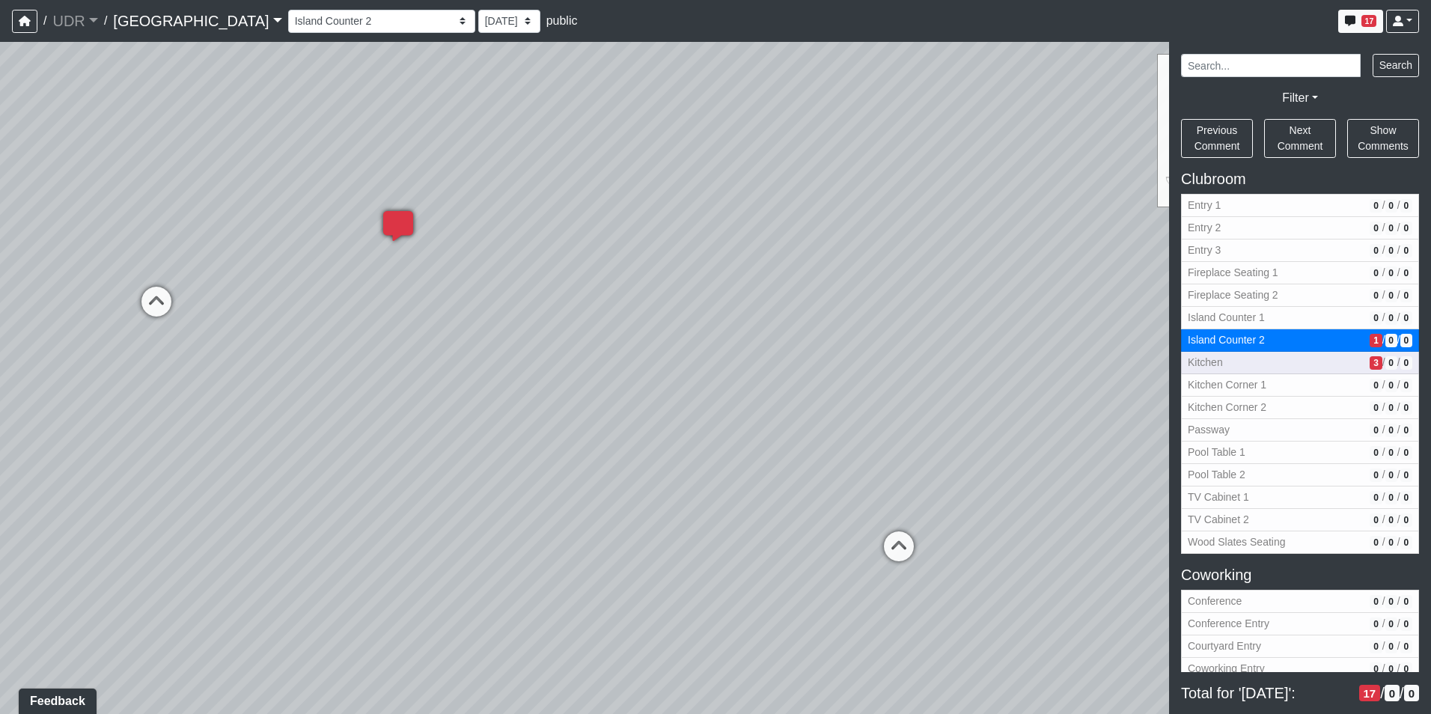
click at [1225, 355] on span "Kitchen" at bounding box center [1276, 363] width 176 height 16
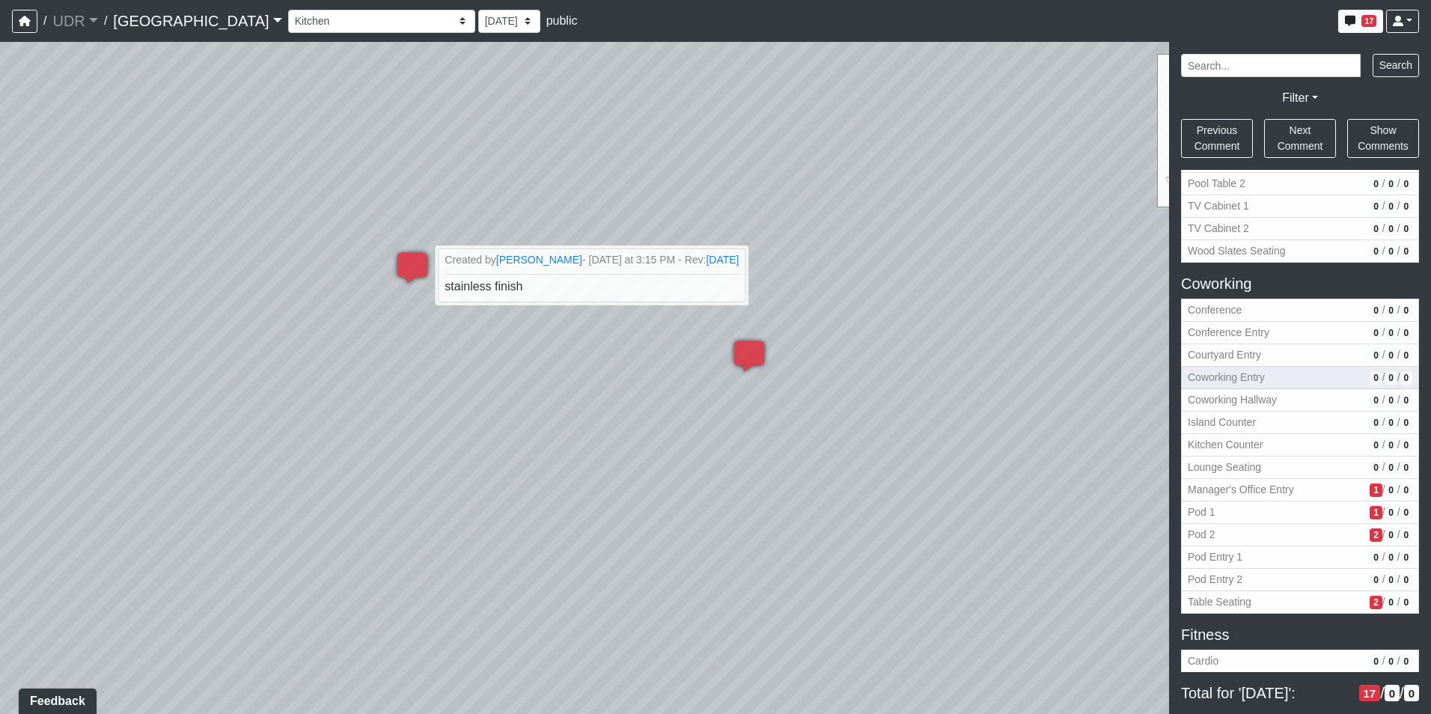
scroll to position [299, 0]
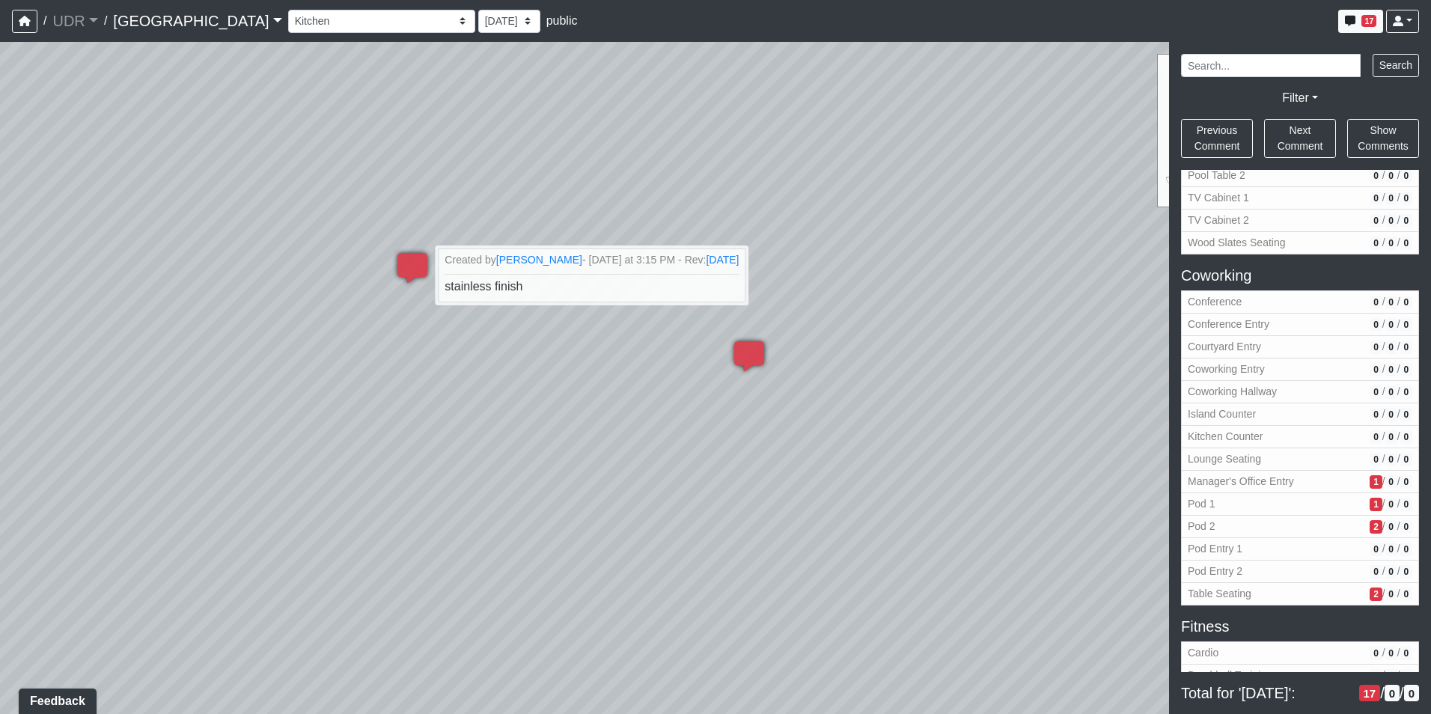
drag, startPoint x: 519, startPoint y: 370, endPoint x: 1072, endPoint y: 381, distance: 553.1
click at [1070, 381] on div "Loading... Conference Entry Loading... Coworking Entry Loading... Manager's Off…" at bounding box center [715, 378] width 1431 height 672
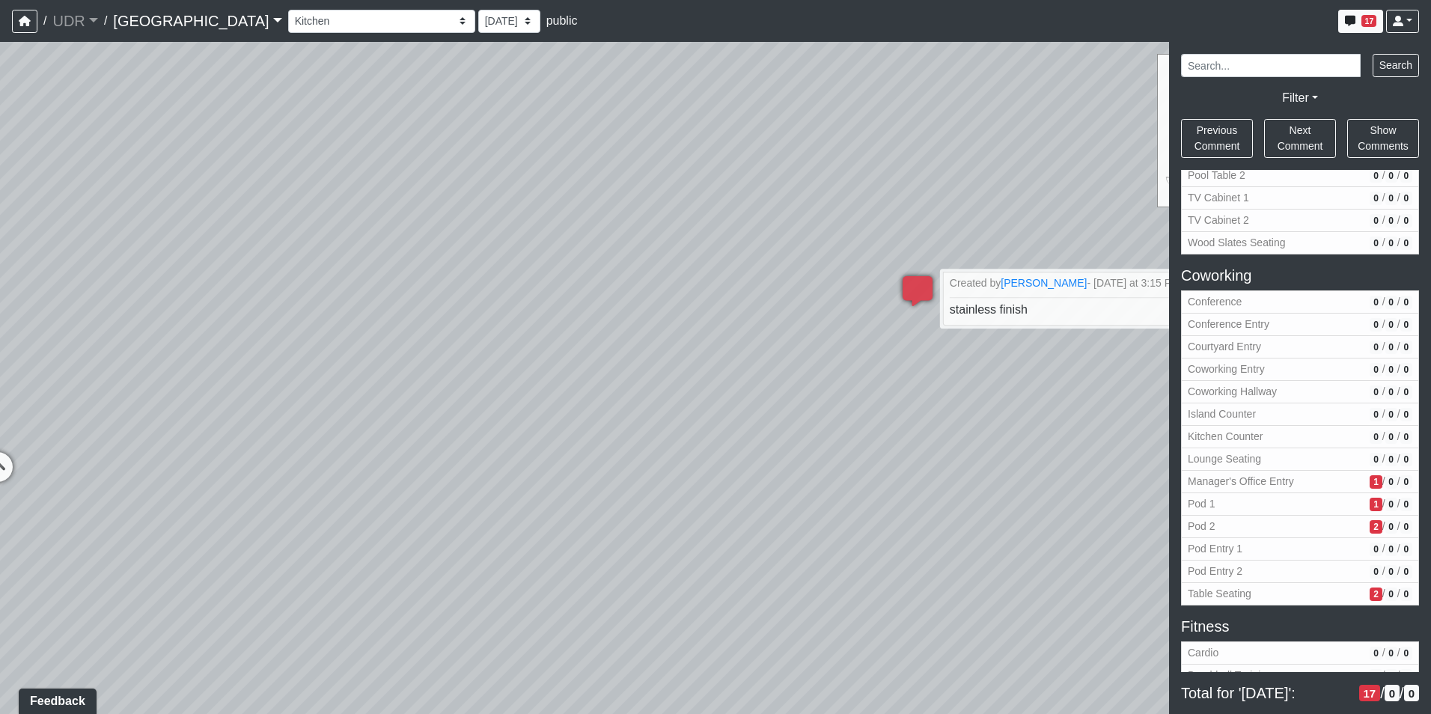
drag, startPoint x: 845, startPoint y: 413, endPoint x: 491, endPoint y: 468, distance: 358.3
click at [492, 469] on div "Loading... Conference Entry Loading... Coworking Entry Loading... Manager's Off…" at bounding box center [715, 378] width 1431 height 672
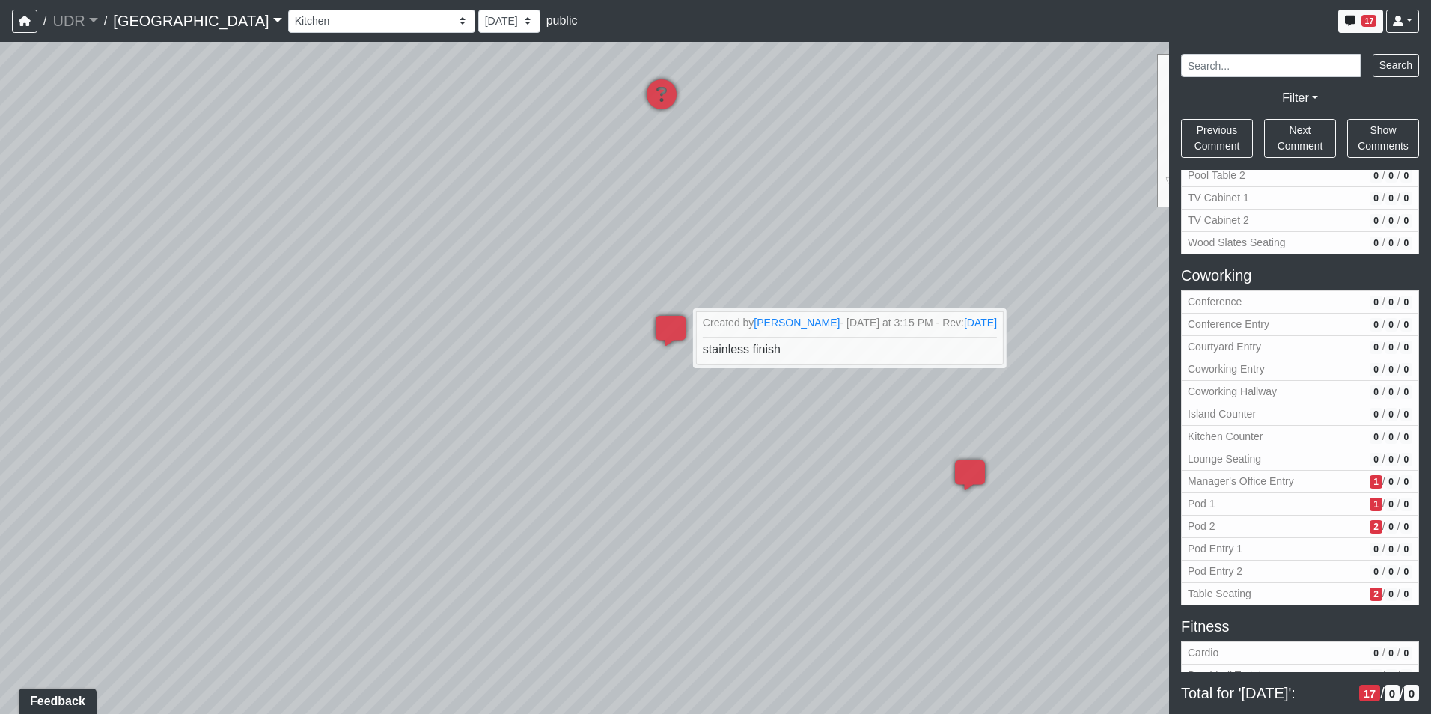
drag, startPoint x: 456, startPoint y: 504, endPoint x: 254, endPoint y: 503, distance: 202.8
click at [311, 518] on div "Loading... Conference Entry Loading... Coworking Entry Loading... Manager's Off…" at bounding box center [715, 378] width 1431 height 672
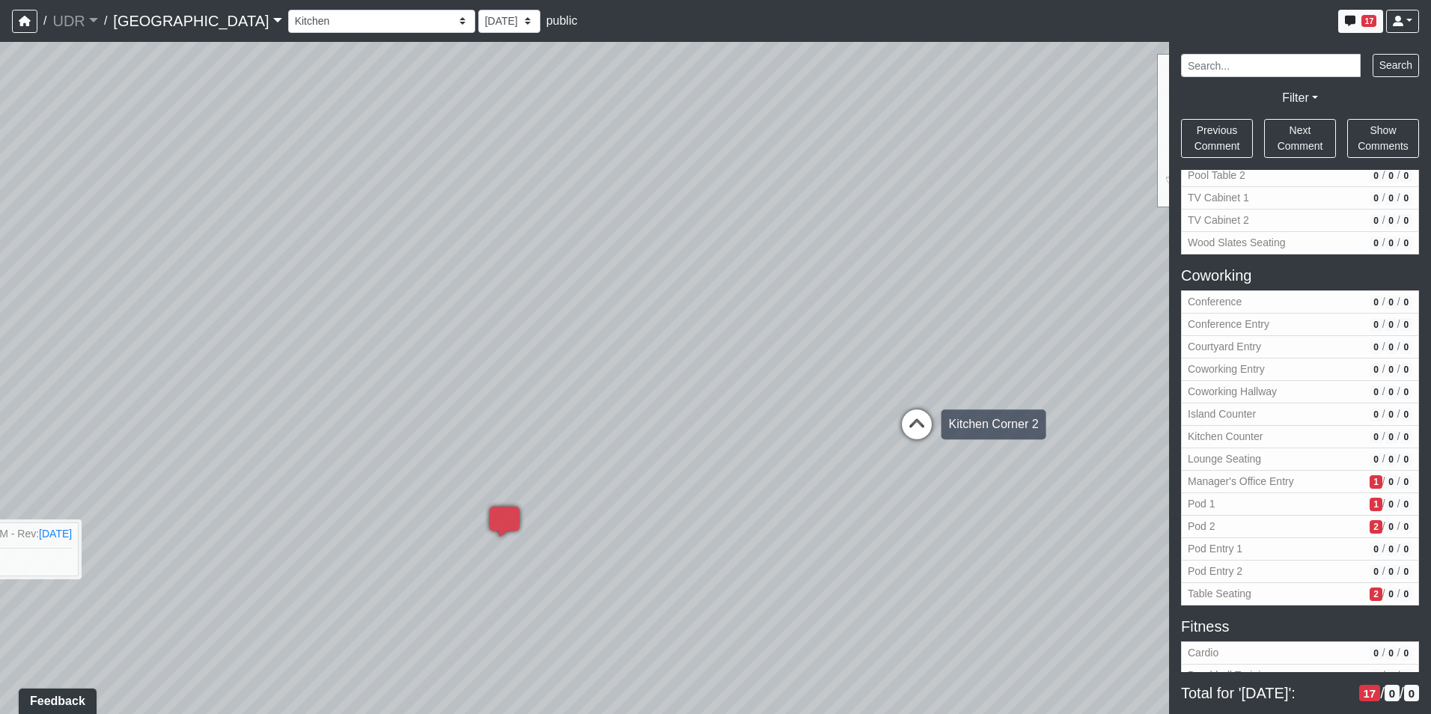
click at [911, 426] on icon at bounding box center [916, 431] width 45 height 45
drag, startPoint x: 1016, startPoint y: 386, endPoint x: 455, endPoint y: 385, distance: 561.2
click at [488, 385] on div "Loading... Conference Entry Loading... Coworking Entry Loading... Manager's Off…" at bounding box center [715, 378] width 1431 height 672
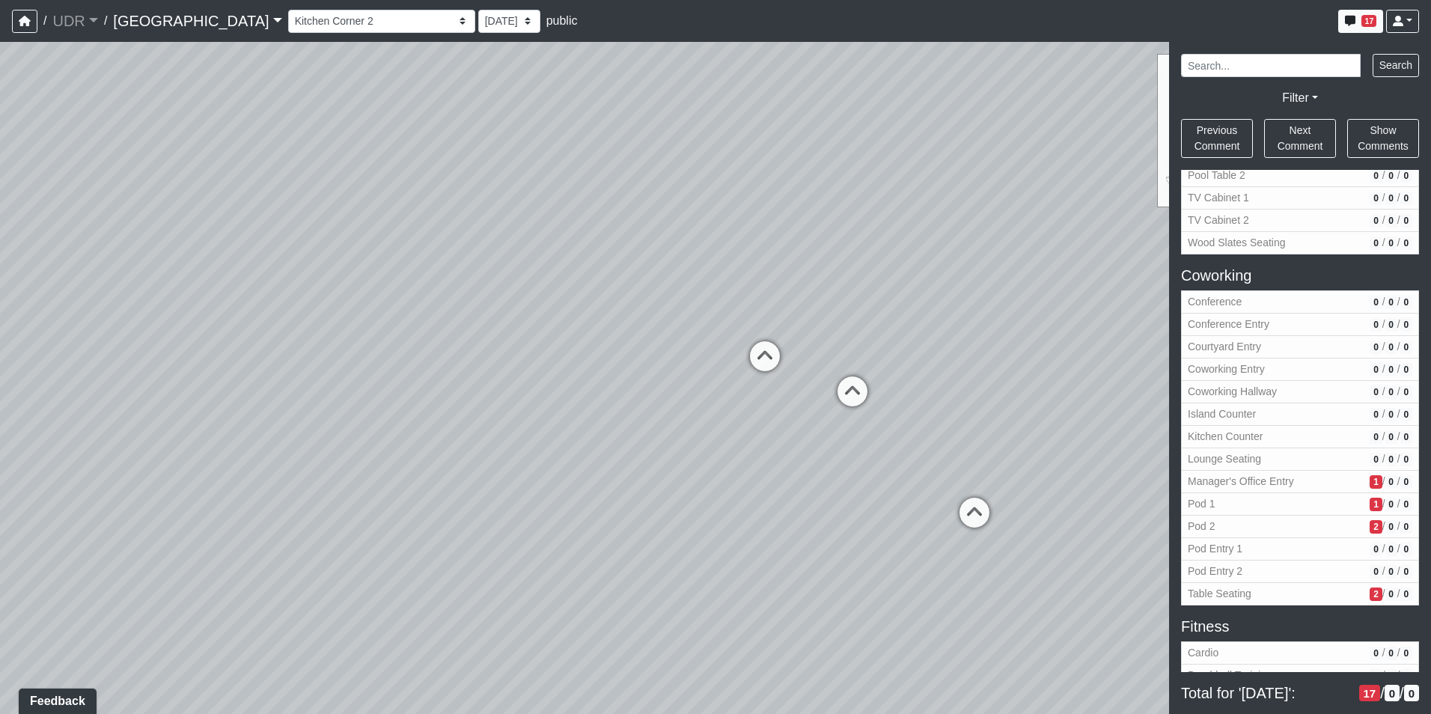
drag, startPoint x: 767, startPoint y: 338, endPoint x: 495, endPoint y: 421, distance: 284.5
click at [495, 421] on div "Loading... Conference Entry Loading... Coworking Entry Loading... Manager's Off…" at bounding box center [715, 378] width 1431 height 672
drag, startPoint x: 917, startPoint y: 375, endPoint x: 678, endPoint y: 385, distance: 238.9
click at [555, 385] on div "Loading... Conference Entry Loading... Coworking Entry Loading... Manager's Off…" at bounding box center [715, 378] width 1431 height 672
drag, startPoint x: 825, startPoint y: 349, endPoint x: 329, endPoint y: 334, distance: 496.4
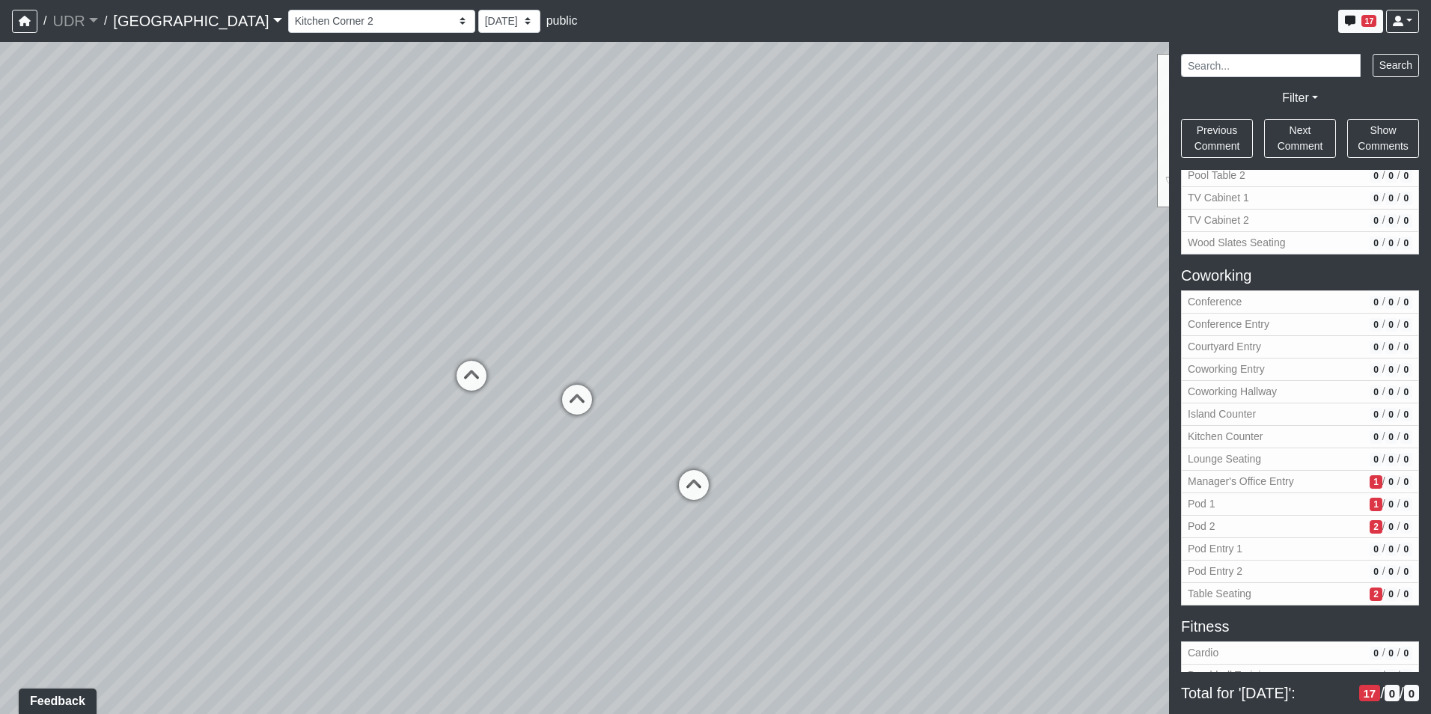
click at [333, 331] on div "Loading... Conference Entry Loading... Coworking Entry Loading... Manager's Off…" at bounding box center [715, 378] width 1431 height 672
drag, startPoint x: 703, startPoint y: 307, endPoint x: 326, endPoint y: 333, distance: 378.1
click at [331, 333] on div "Loading... Conference Entry Loading... Coworking Entry Loading... Manager's Off…" at bounding box center [715, 378] width 1431 height 672
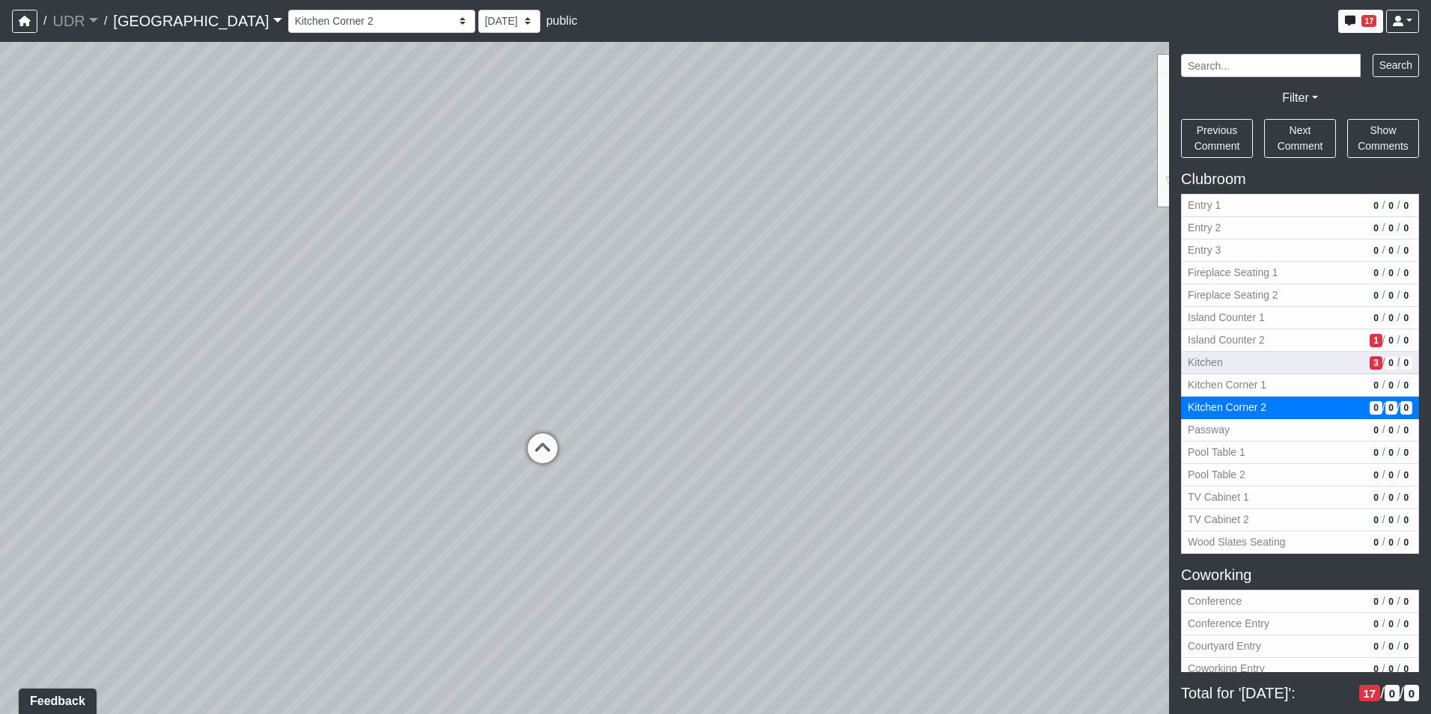
click at [1287, 361] on span "Kitchen" at bounding box center [1276, 363] width 176 height 16
select select "eYAtQR9DxS8n8jVh2Kd8qh"
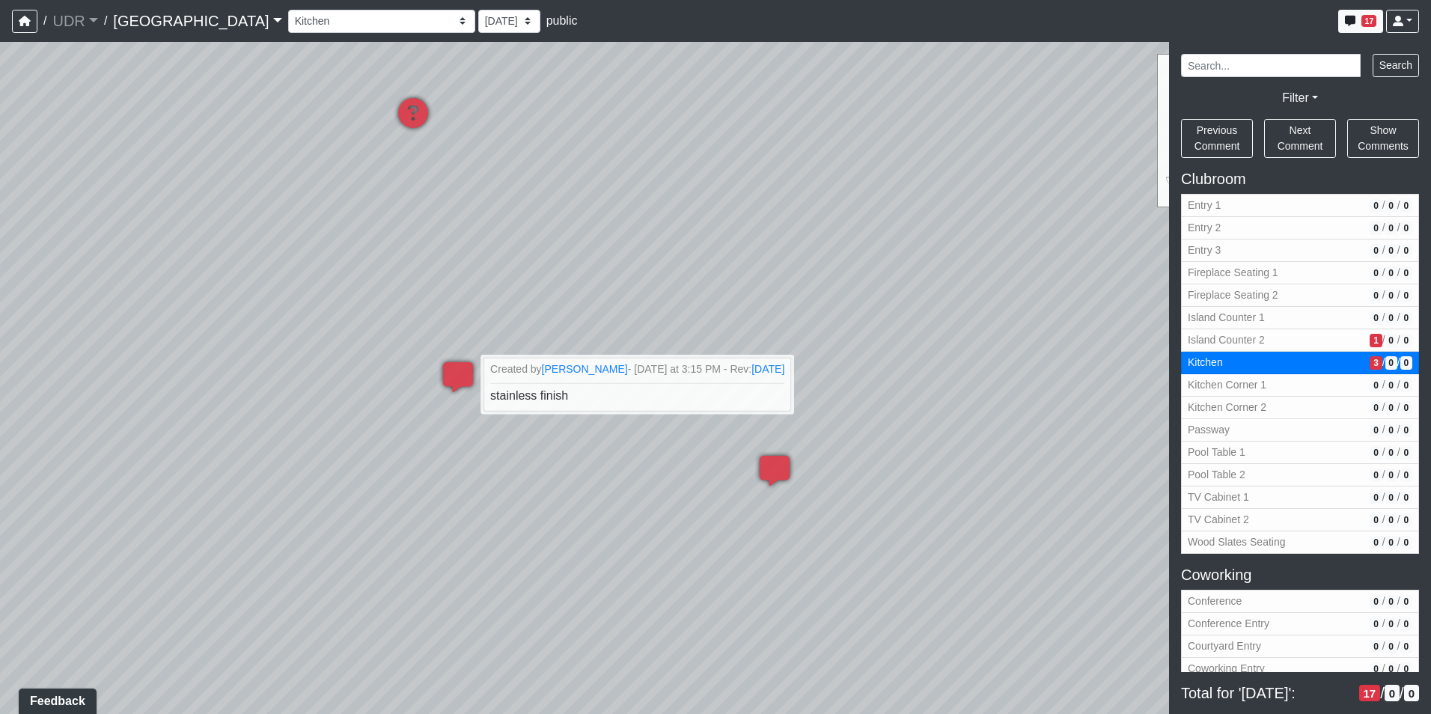
drag, startPoint x: 641, startPoint y: 563, endPoint x: 723, endPoint y: 646, distance: 116.4
click at [722, 646] on div "Loading... Conference Entry Loading... Coworking Entry Loading... Manager's Off…" at bounding box center [715, 378] width 1431 height 672
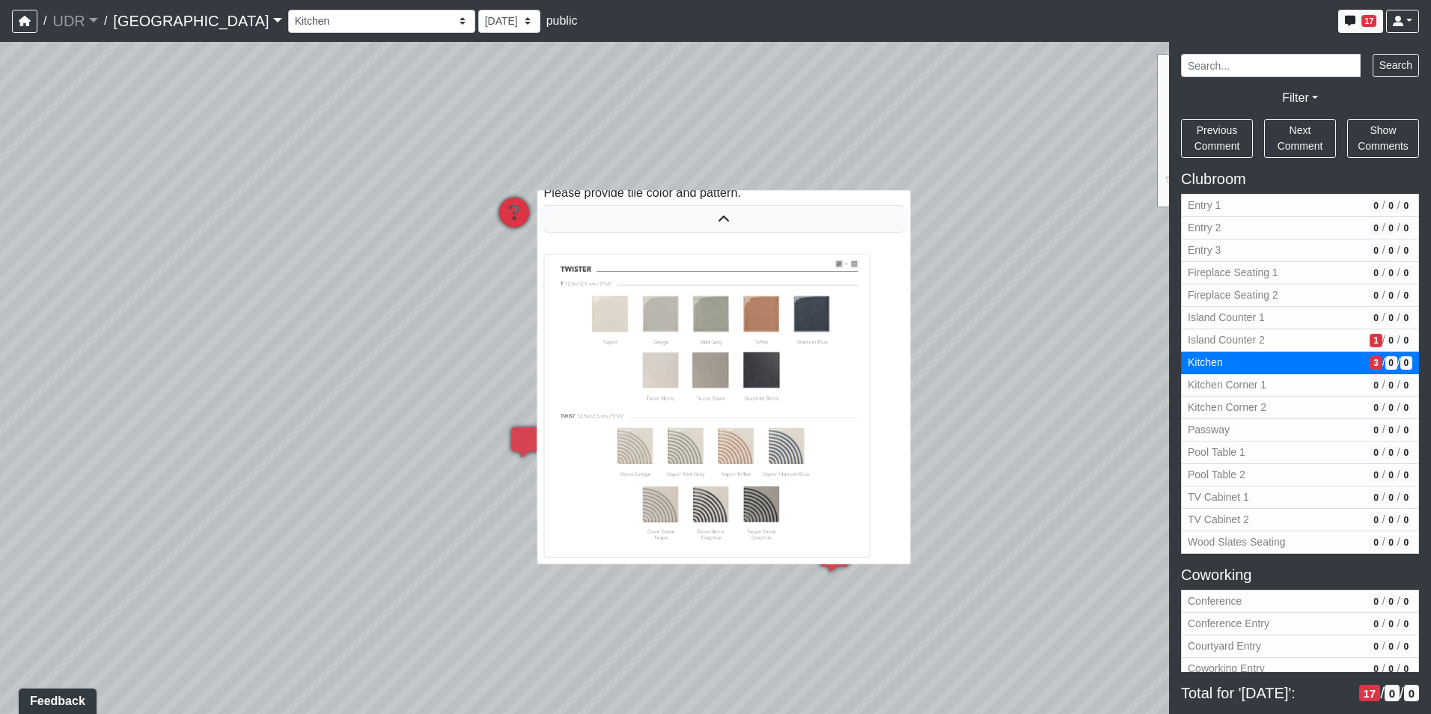
scroll to position [69, 0]
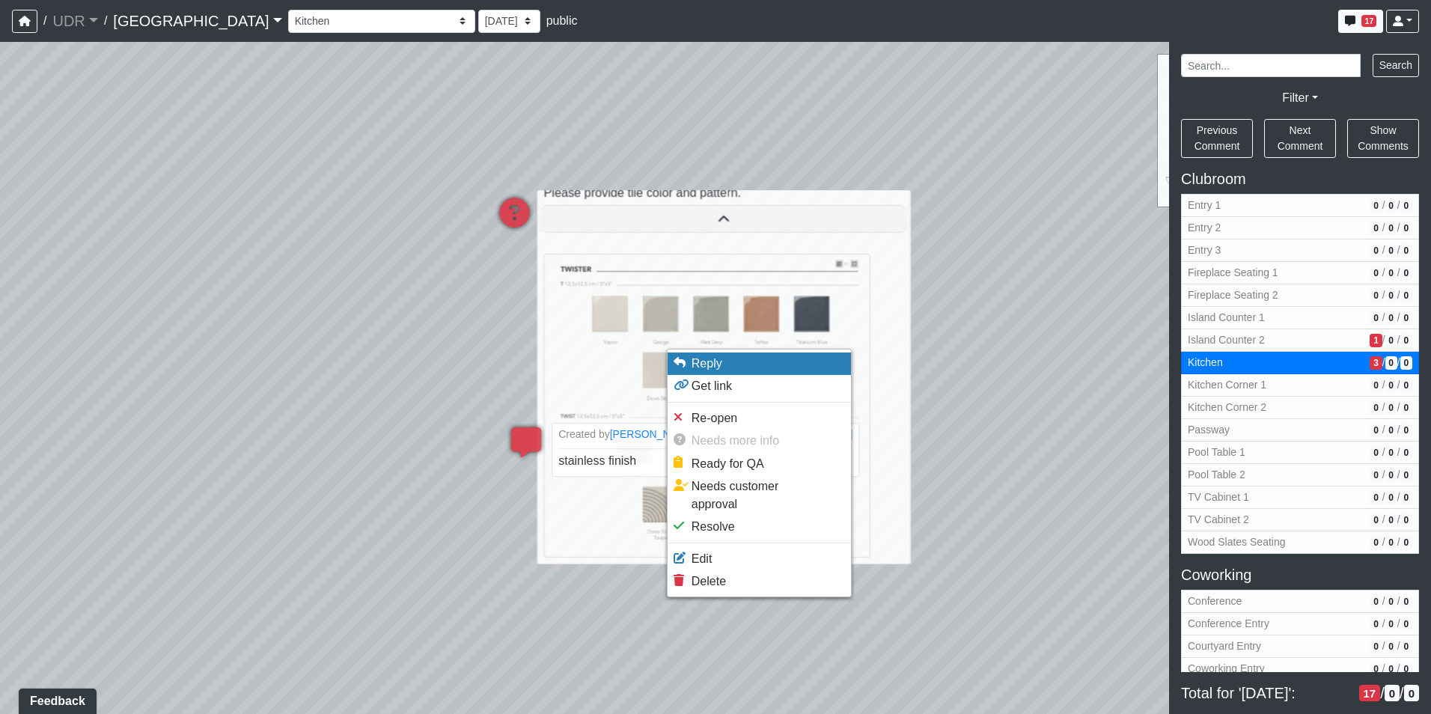
click at [697, 373] on li "Reply" at bounding box center [758, 363] width 183 height 22
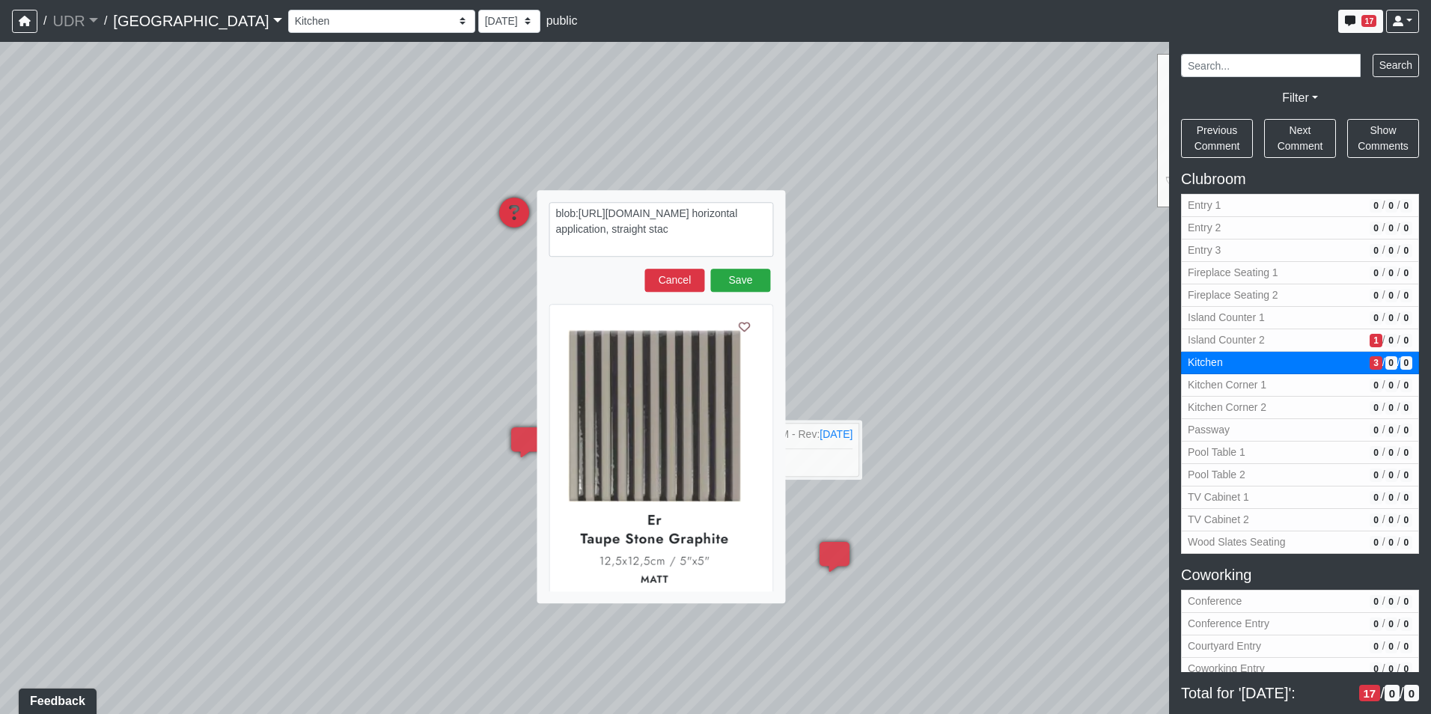
type textarea "blob:[URL][DOMAIN_NAME] horizontal application, straight stack"
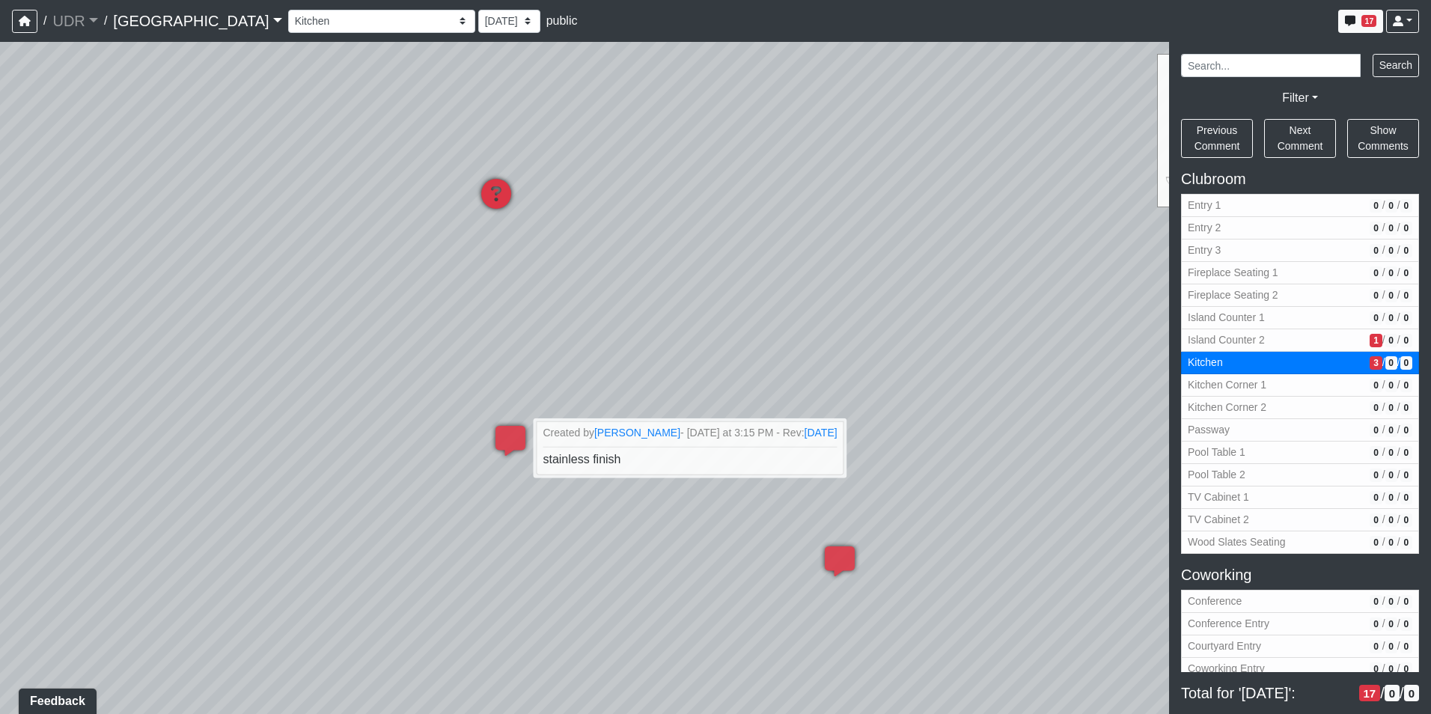
drag, startPoint x: 450, startPoint y: 395, endPoint x: 320, endPoint y: 320, distance: 150.6
click at [322, 320] on div "Loading... Conference Entry Loading... Coworking Entry Loading... Manager's Off…" at bounding box center [715, 378] width 1431 height 672
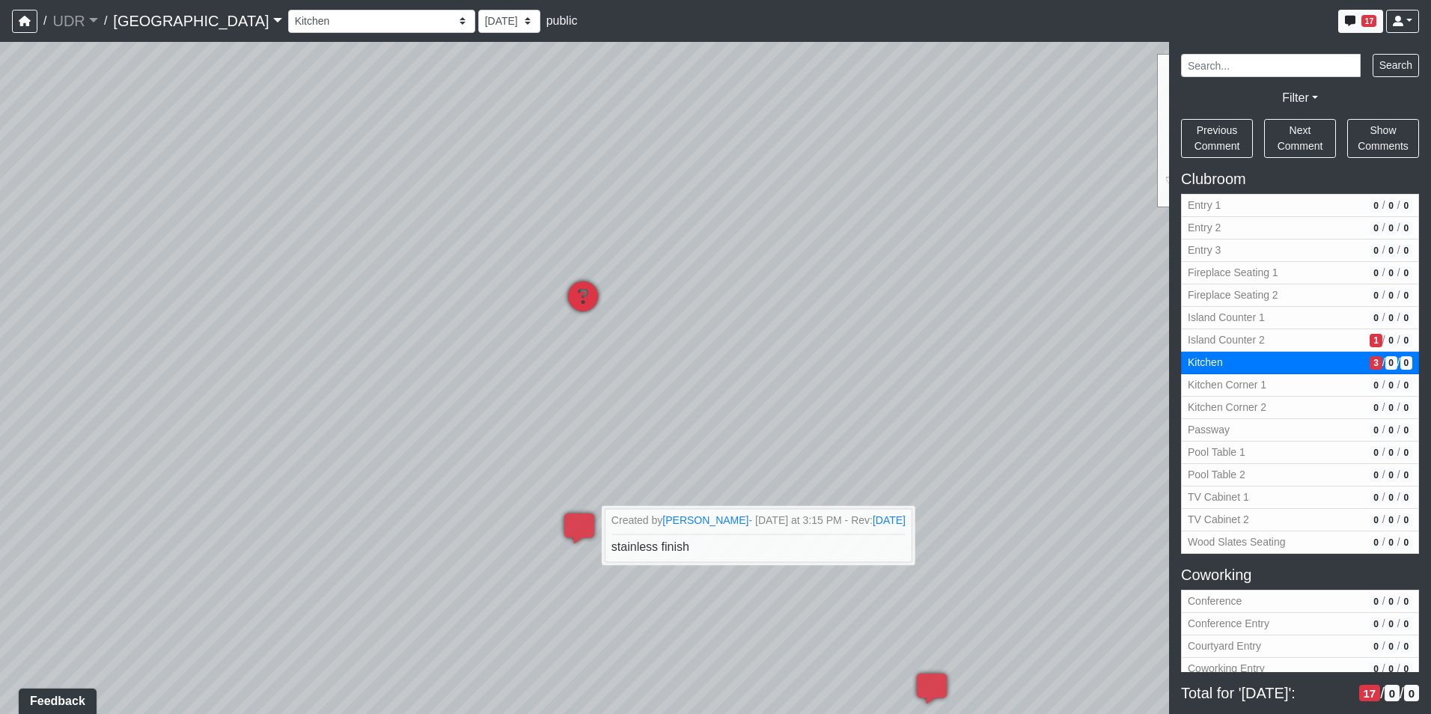
drag, startPoint x: 879, startPoint y: 344, endPoint x: 1128, endPoint y: 530, distance: 310.7
click at [1128, 530] on div "Loading... Conference Entry Loading... Coworking Entry Loading... Manager's Off…" at bounding box center [715, 378] width 1431 height 672
drag, startPoint x: 356, startPoint y: 376, endPoint x: 870, endPoint y: 319, distance: 517.3
click at [861, 321] on div "Loading... Conference Entry Loading... Coworking Entry Loading... Manager's Off…" at bounding box center [715, 378] width 1431 height 672
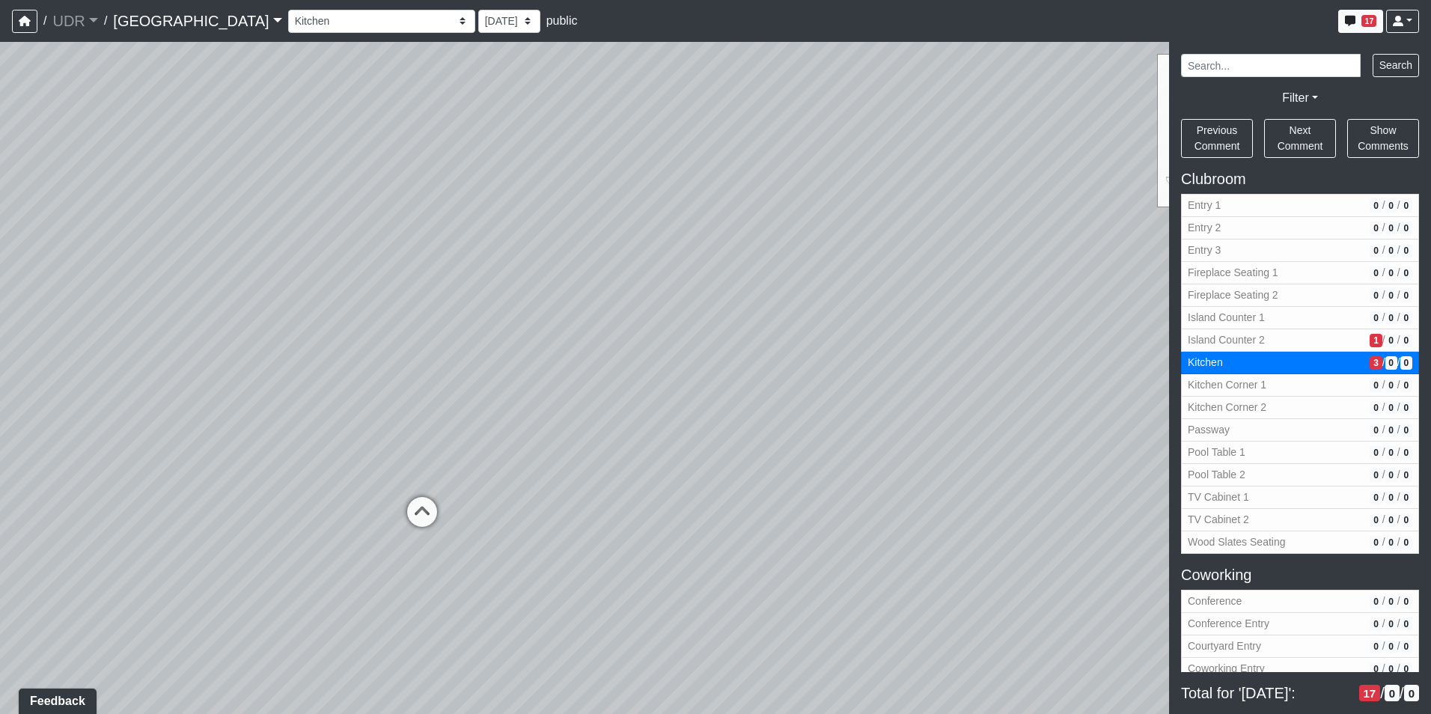
drag, startPoint x: 819, startPoint y: 312, endPoint x: 458, endPoint y: 312, distance: 360.7
click at [466, 312] on div "Loading... Conference Entry Loading... Coworking Entry Loading... Manager's Off…" at bounding box center [715, 378] width 1431 height 672
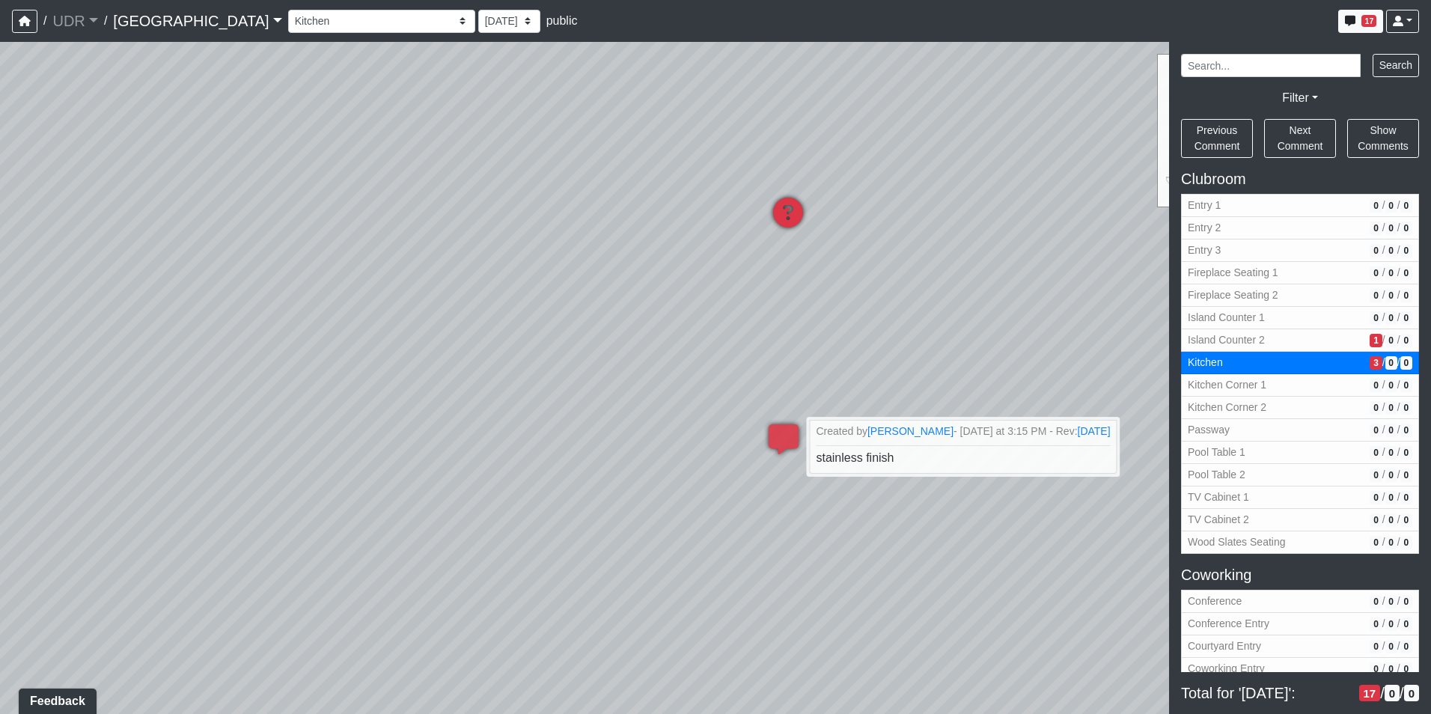
drag, startPoint x: 896, startPoint y: 419, endPoint x: 483, endPoint y: 418, distance: 413.1
click at [536, 418] on div "Loading... Conference Entry Loading... Coworking Entry Loading... Manager's Off…" at bounding box center [715, 378] width 1431 height 672
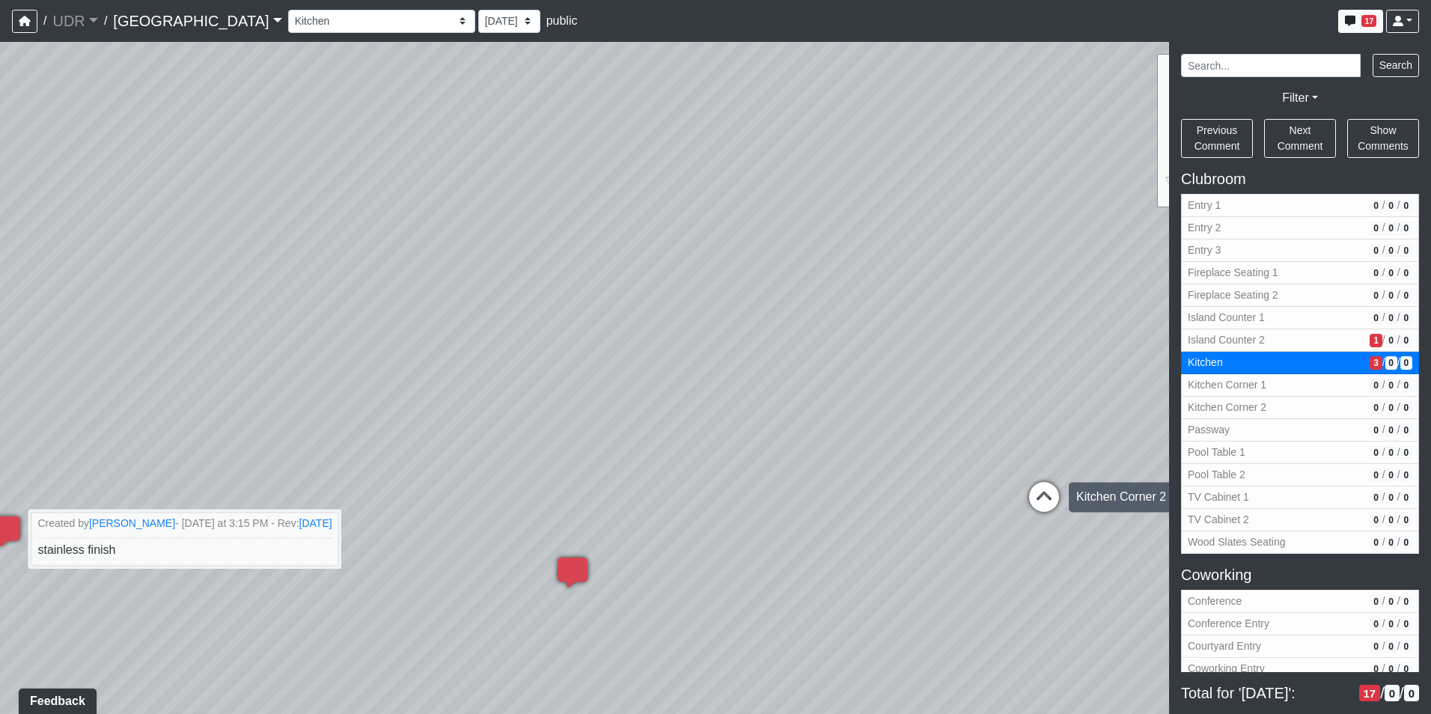
click at [1054, 485] on icon at bounding box center [1043, 504] width 45 height 45
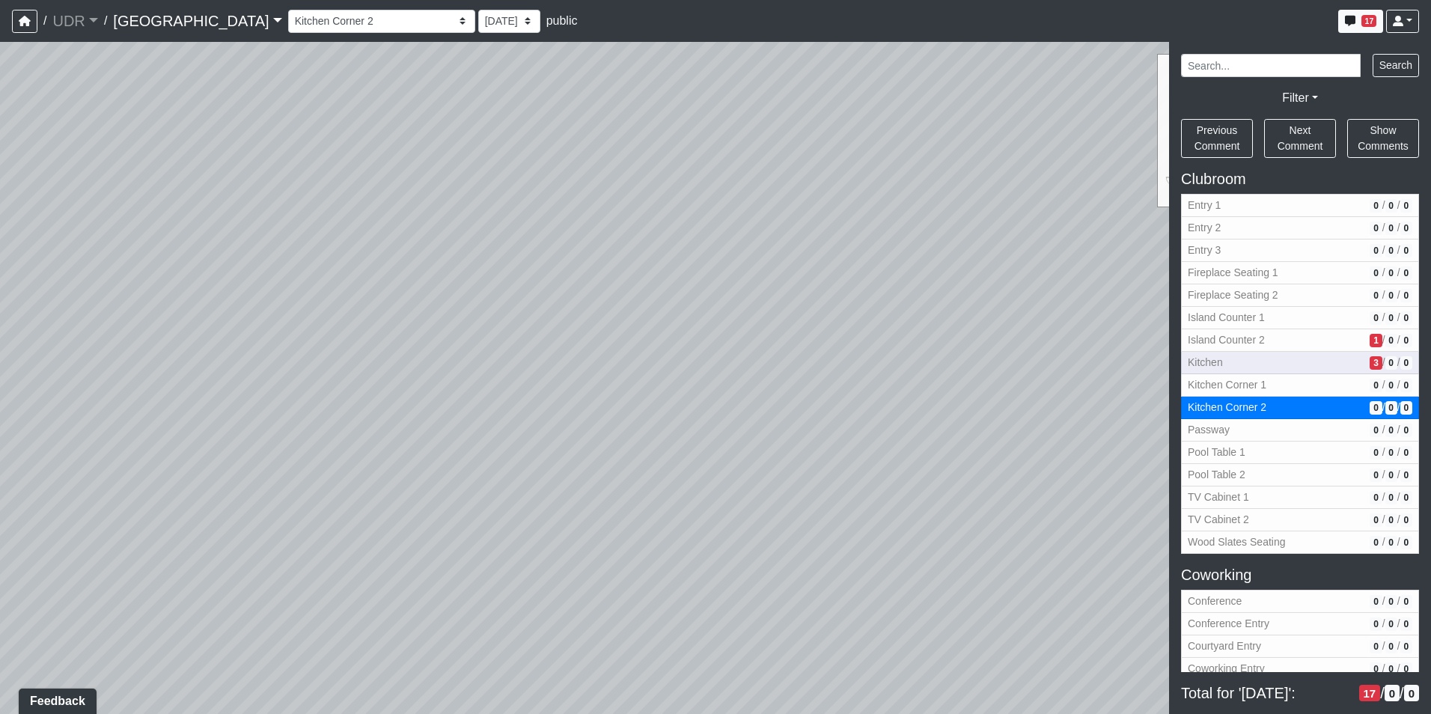
click at [1295, 361] on span "Kitchen" at bounding box center [1276, 363] width 176 height 16
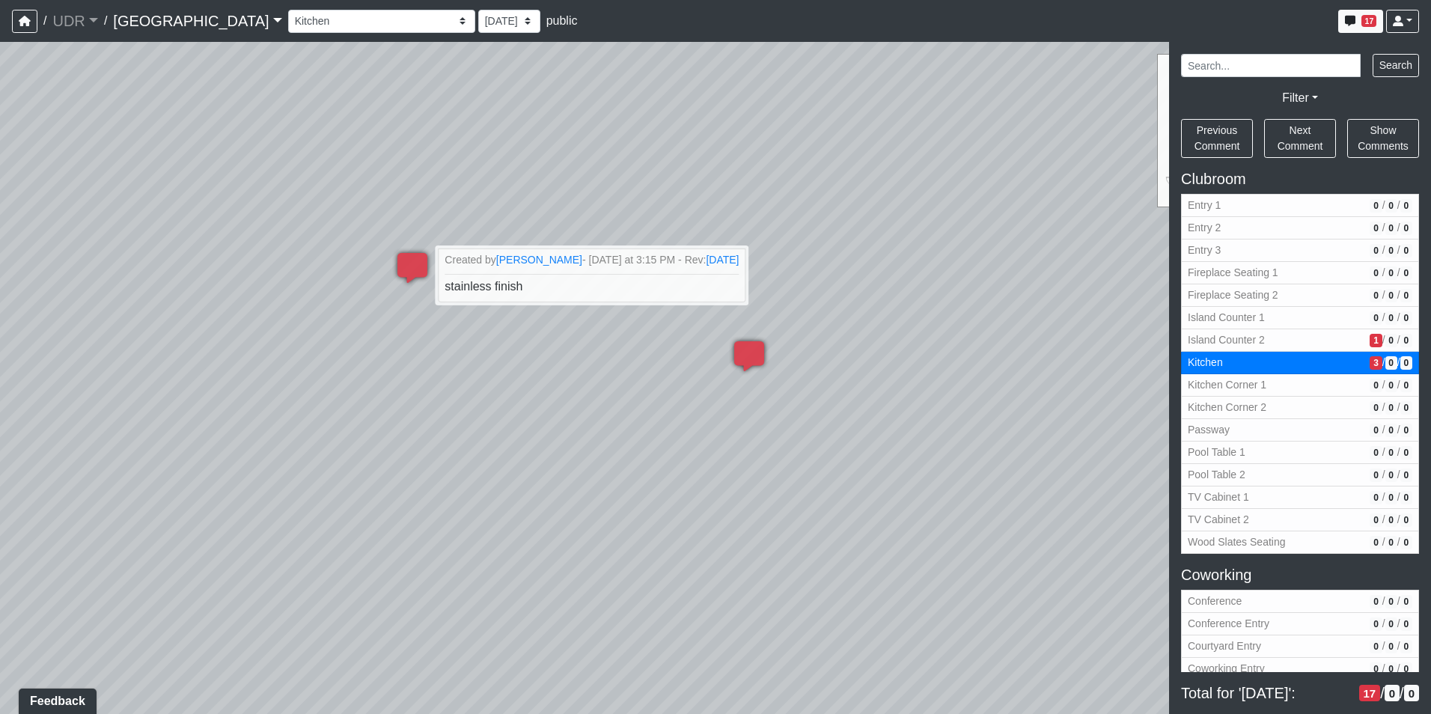
click at [1307, 697] on span "Total for '[DATE]':" at bounding box center [1267, 693] width 172 height 18
click at [1310, 129] on span "Next Comment" at bounding box center [1300, 138] width 46 height 28
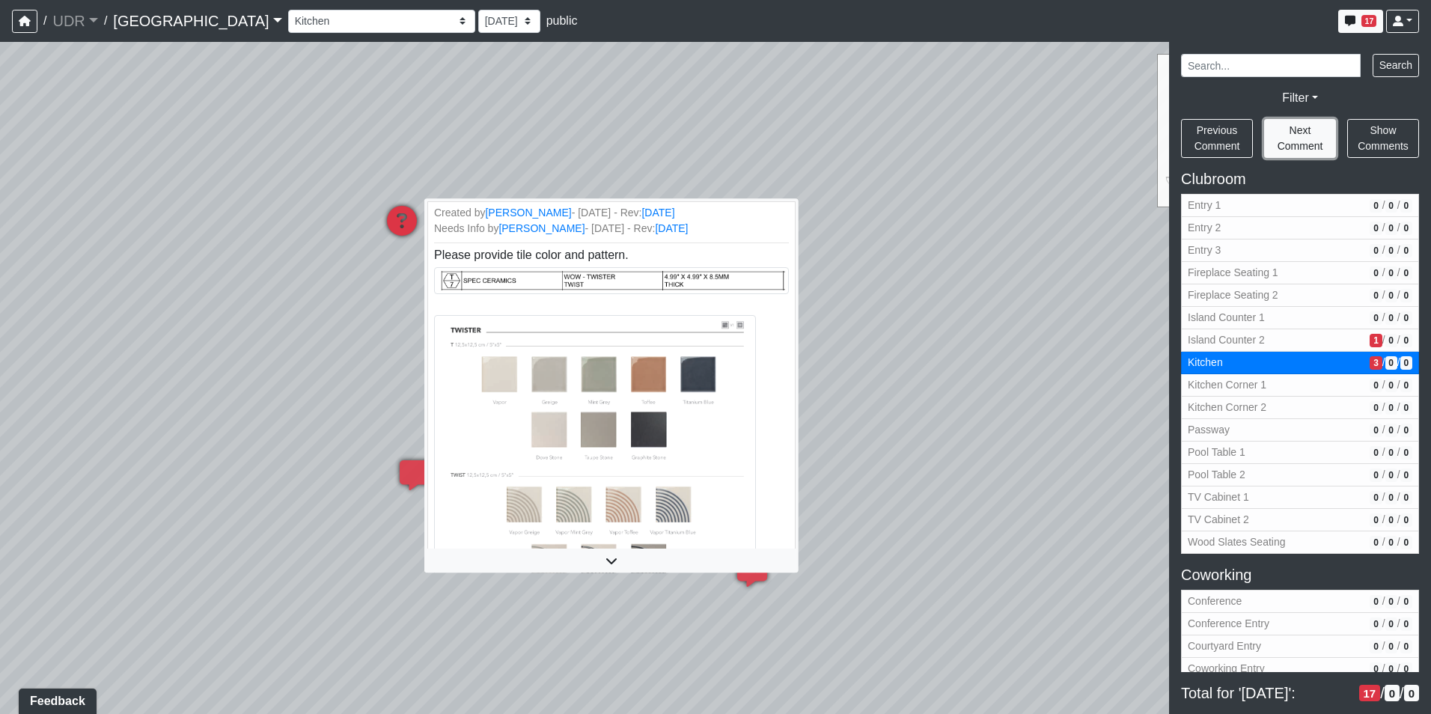
click at [1309, 132] on span "Next Comment" at bounding box center [1300, 138] width 46 height 28
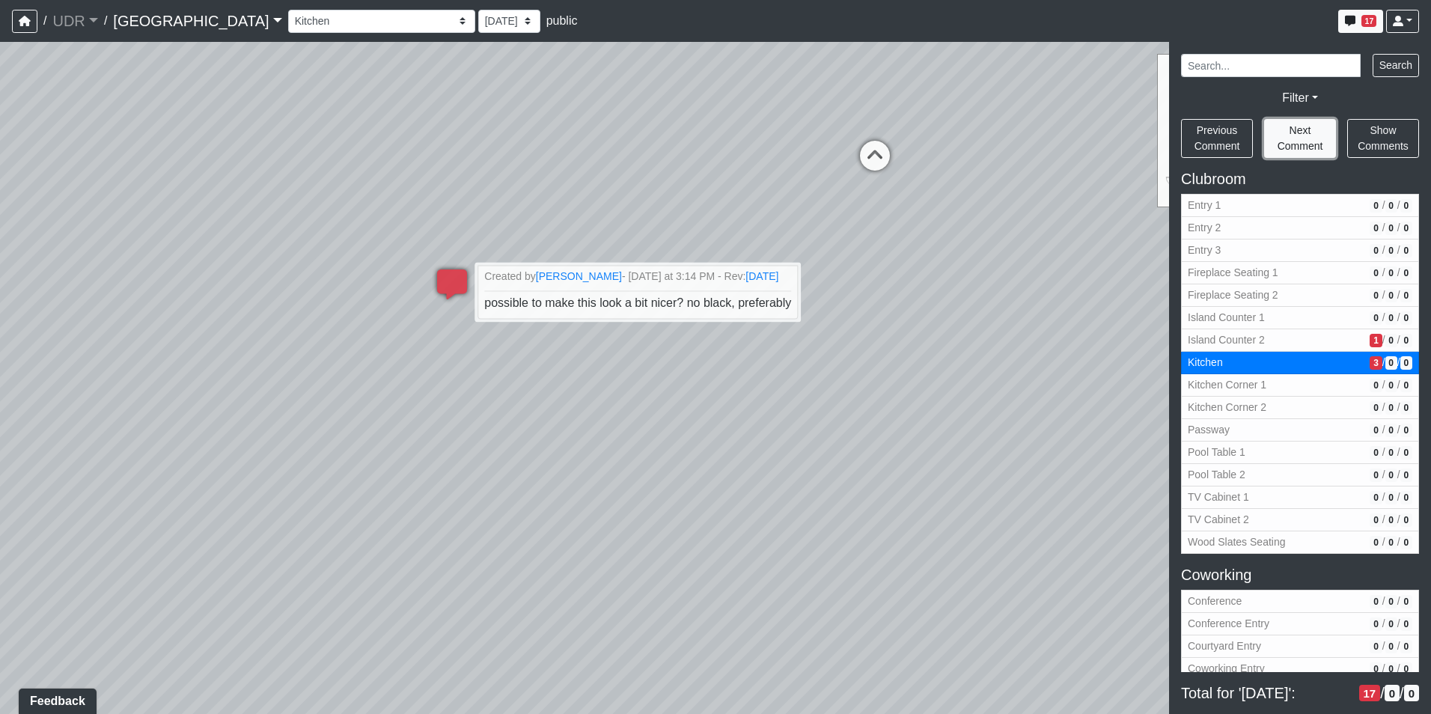
click at [1309, 132] on span "Next Comment" at bounding box center [1300, 138] width 46 height 28
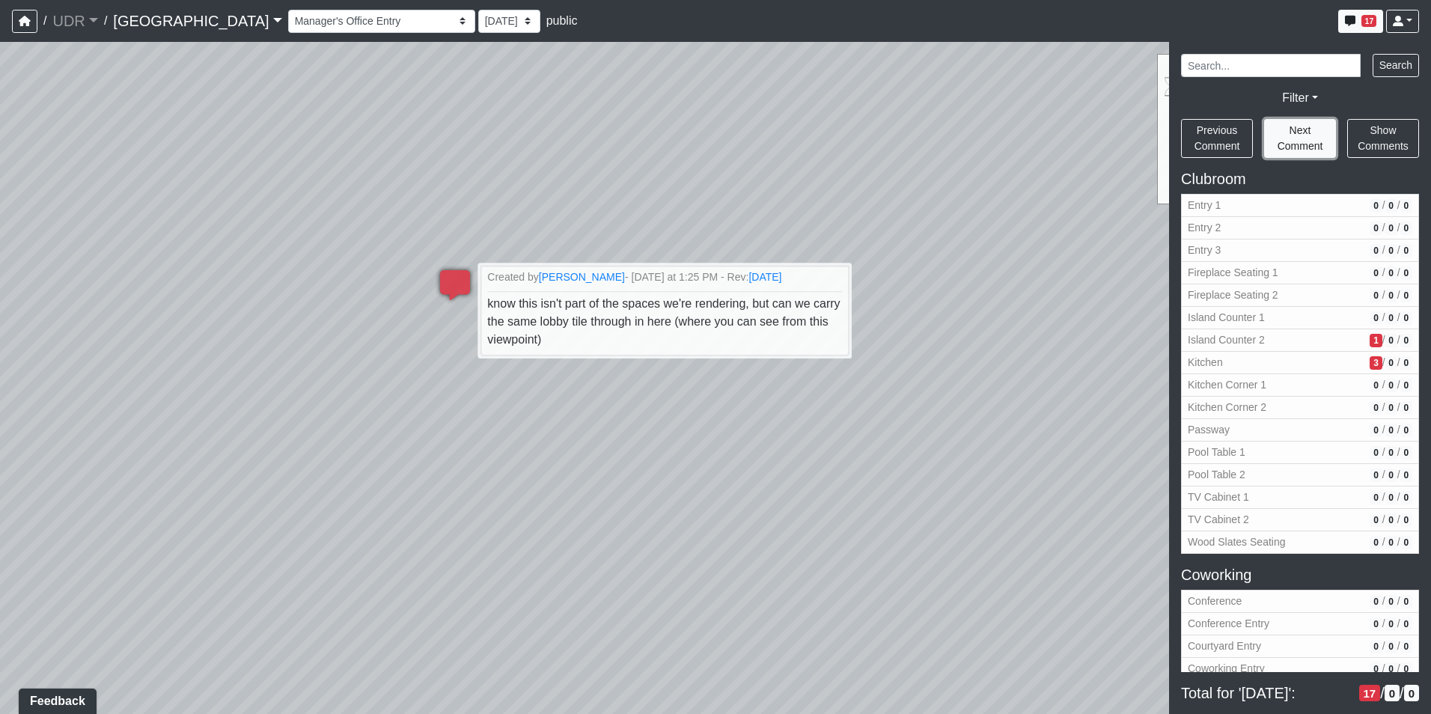
click at [1305, 126] on span "Next Comment" at bounding box center [1300, 138] width 46 height 28
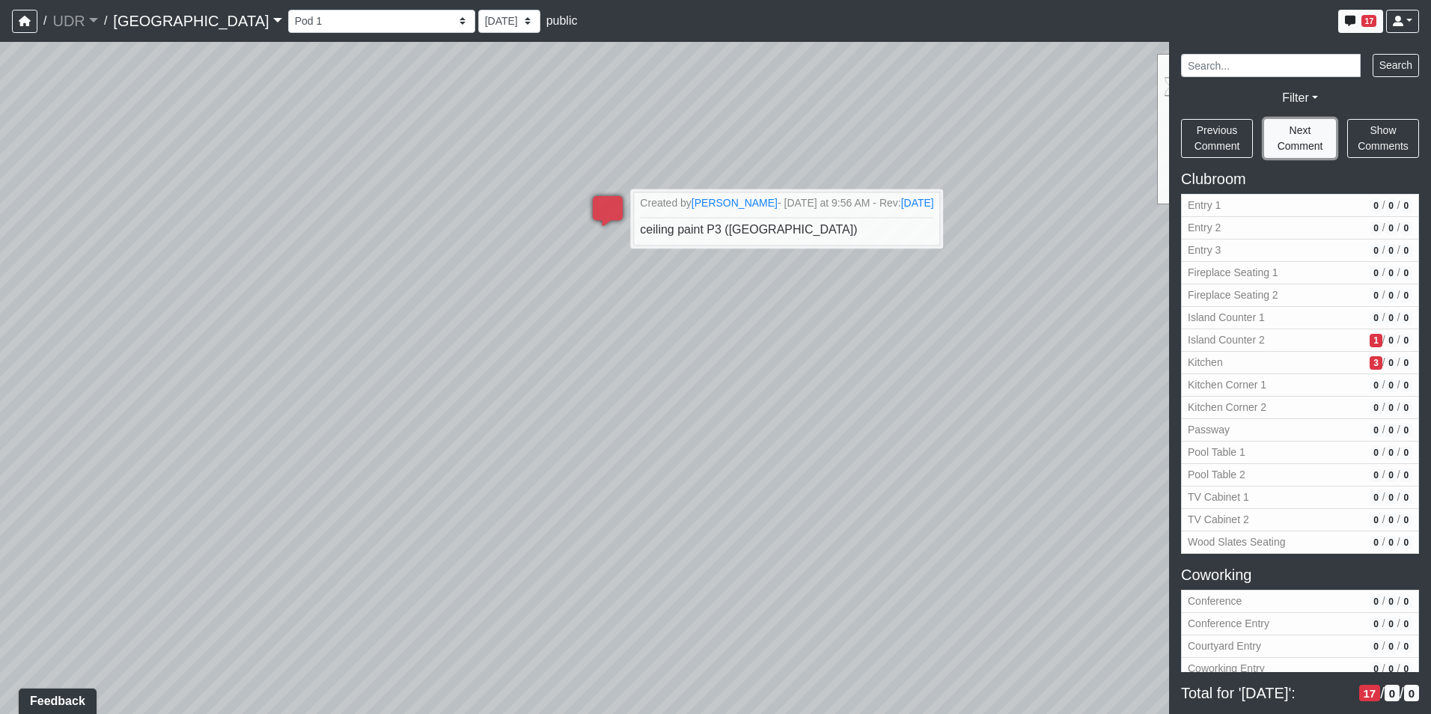
click at [1305, 126] on span "Next Comment" at bounding box center [1300, 138] width 46 height 28
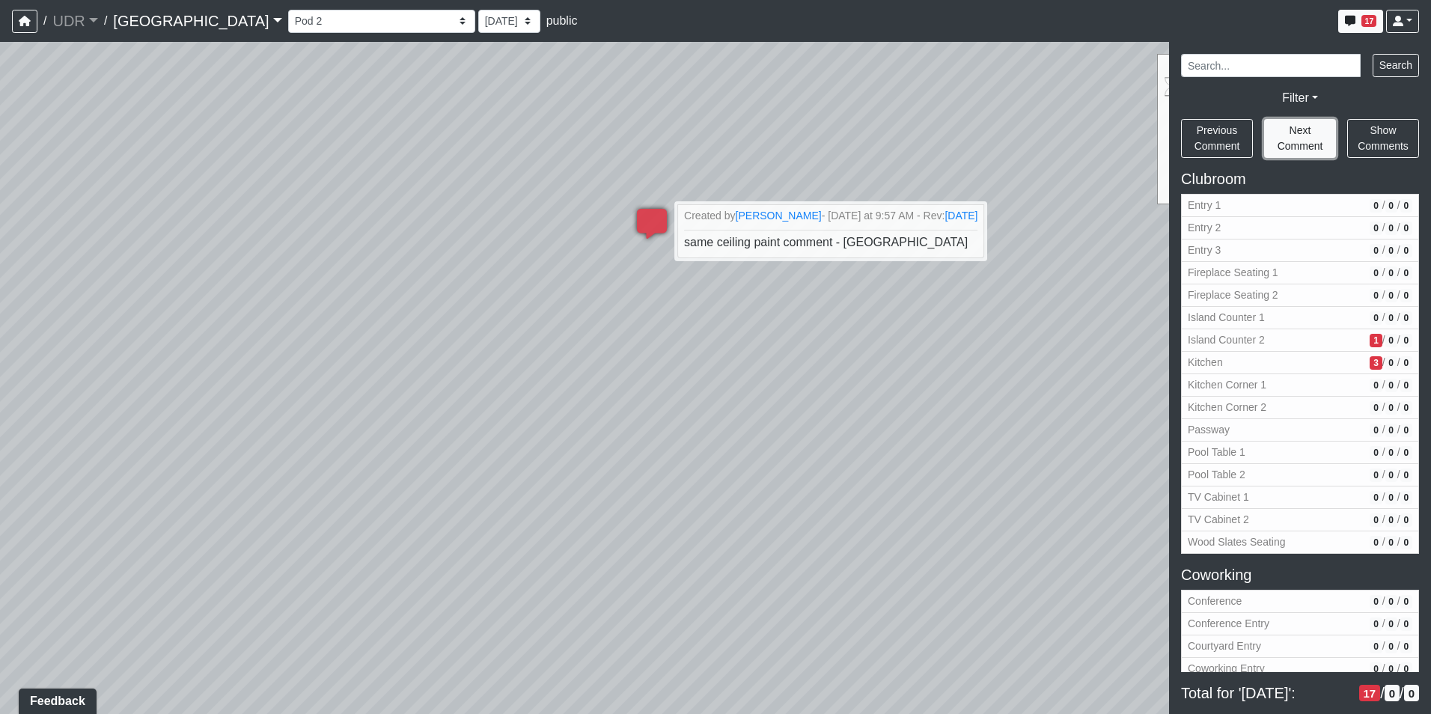
click at [1305, 126] on span "Next Comment" at bounding box center [1300, 138] width 46 height 28
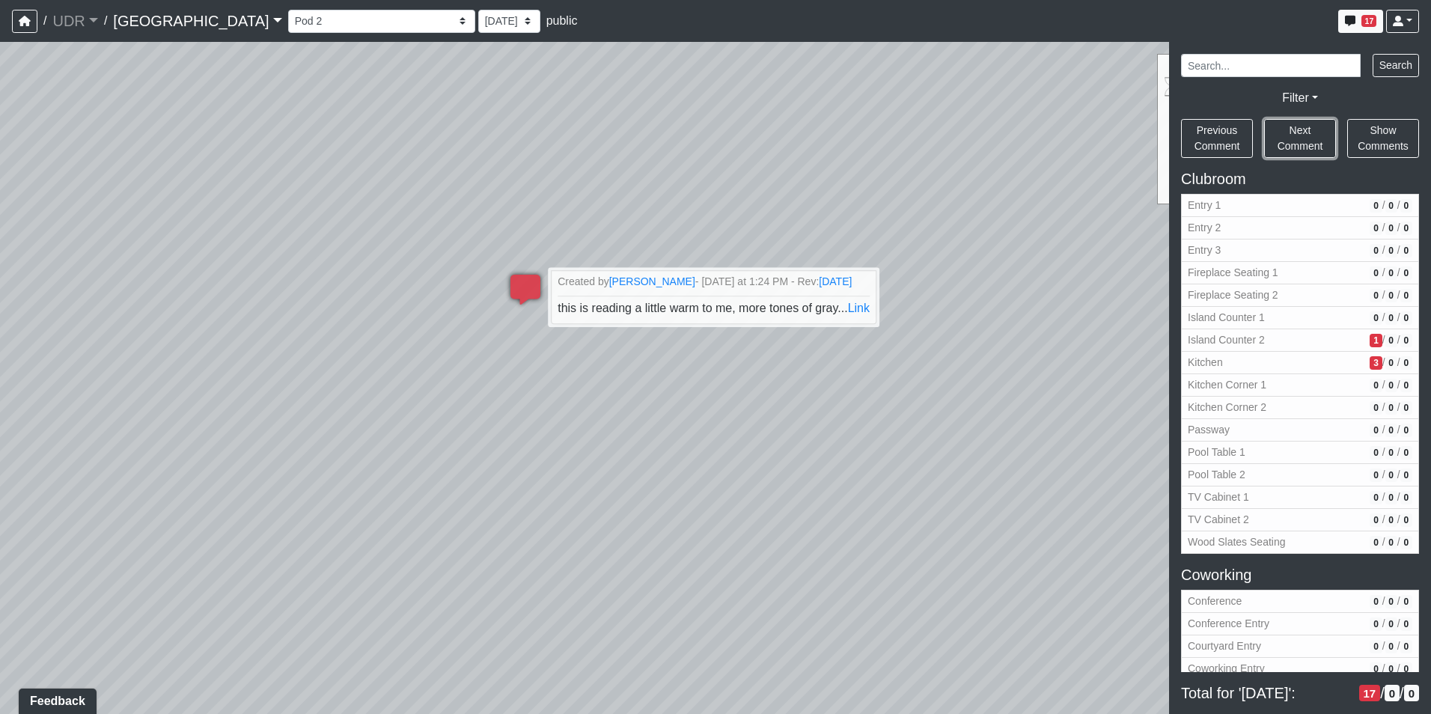
drag, startPoint x: 1305, startPoint y: 126, endPoint x: 1338, endPoint y: 167, distance: 52.1
click at [1338, 167] on div "Search Filter State: Open More Info QA Needs Approval Resolved Include deleted:…" at bounding box center [1300, 378] width 262 height 672
click at [1301, 138] on button "Next Comment" at bounding box center [1300, 138] width 72 height 39
select select "dwgp7XbYp5rJqPsa8zE5UF"
